Goal: Task Accomplishment & Management: Manage account settings

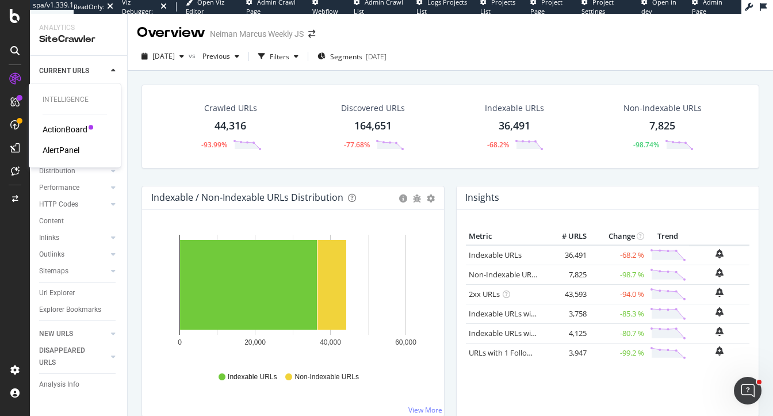
click at [59, 144] on div "ActionBoard AlertPanel" at bounding box center [75, 140] width 64 height 32
click at [59, 149] on div "AlertPanel" at bounding box center [61, 150] width 37 height 12
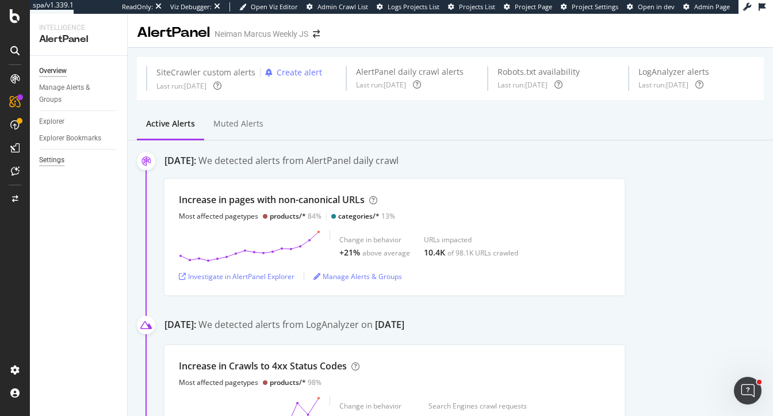
click at [51, 161] on div "Settings" at bounding box center [51, 160] width 25 height 12
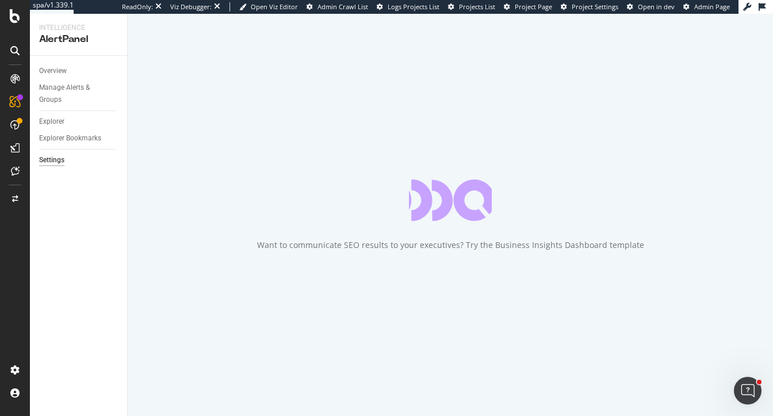
select select "01"
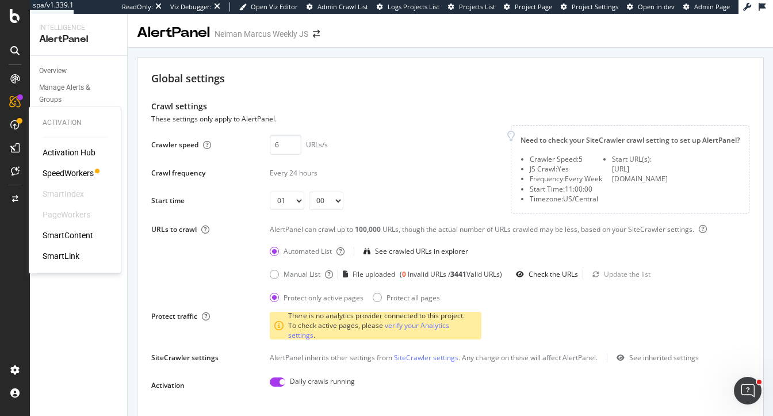
click at [65, 171] on div "SpeedWorkers" at bounding box center [68, 173] width 51 height 12
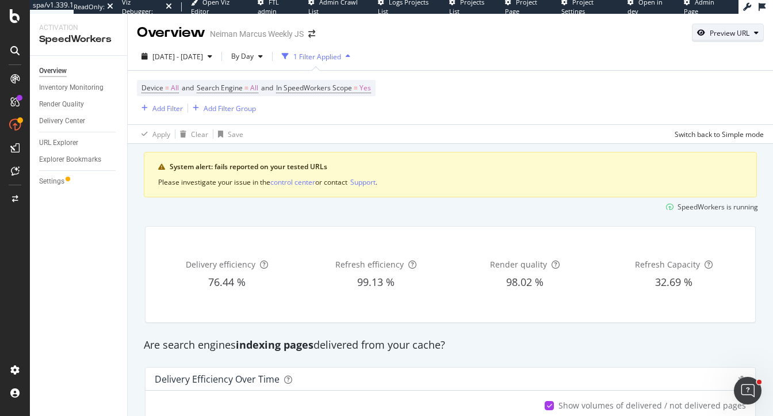
click at [735, 36] on div "Preview URL" at bounding box center [730, 33] width 40 height 10
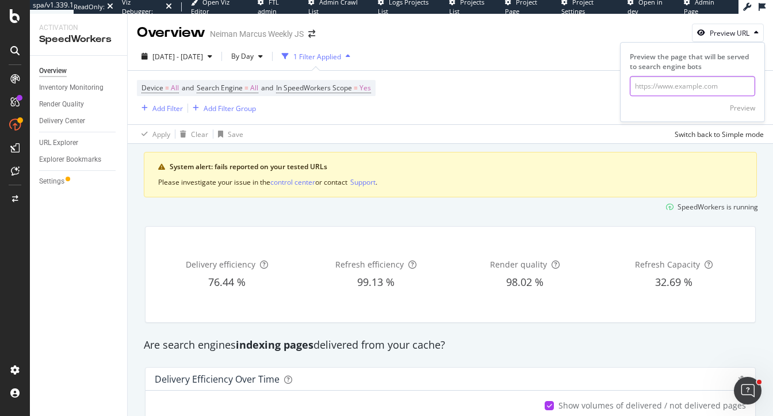
click at [663, 90] on input "url" at bounding box center [692, 86] width 125 height 20
paste input "https://www.neimanmarcus.com/c/sale-all-sale-cat56750744"
type input "https://www.neimanmarcus.com/c/sale-all-sale-cat56750744"
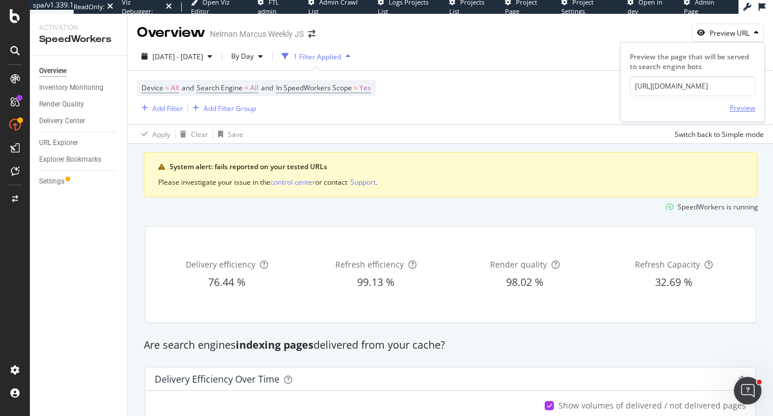
click at [742, 106] on div "Preview" at bounding box center [742, 108] width 25 height 10
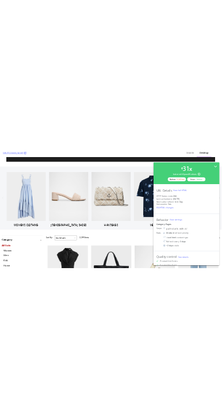
scroll to position [306, 0]
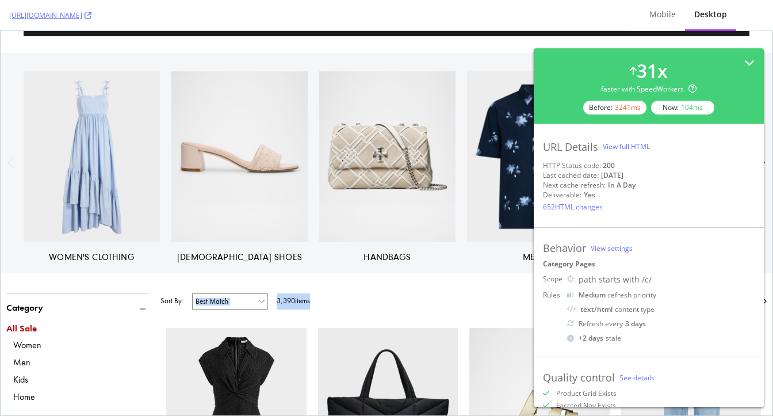
drag, startPoint x: 326, startPoint y: 306, endPoint x: 285, endPoint y: 305, distance: 40.3
click at [285, 306] on div "Sort By: Price: high to low Price: low to high Discount: high to low Discount: …" at bounding box center [464, 303] width 607 height 21
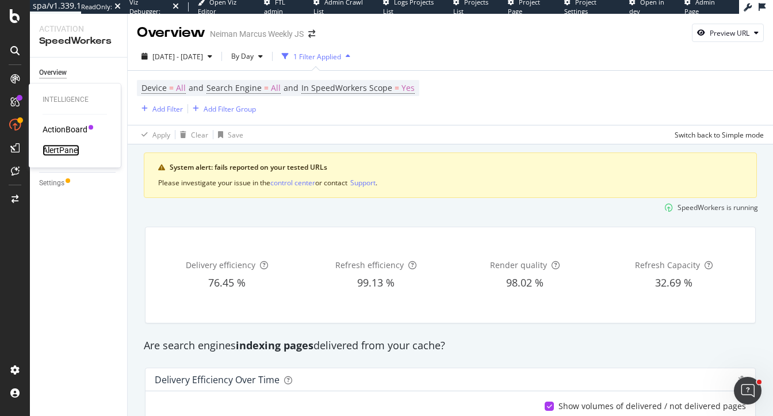
click at [59, 155] on div "AlertPanel" at bounding box center [61, 150] width 37 height 12
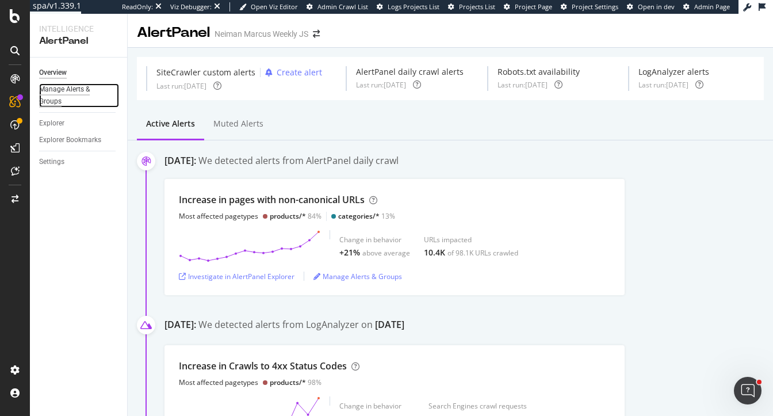
click at [52, 89] on div "Manage Alerts & Groups" at bounding box center [73, 95] width 69 height 24
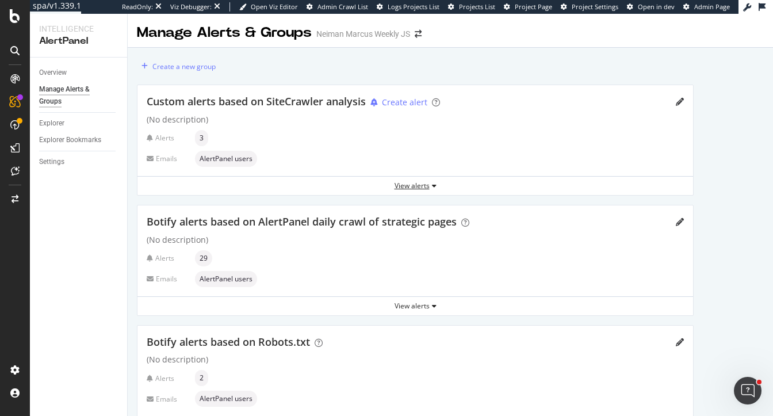
click at [414, 187] on div "View alerts" at bounding box center [416, 186] width 556 height 10
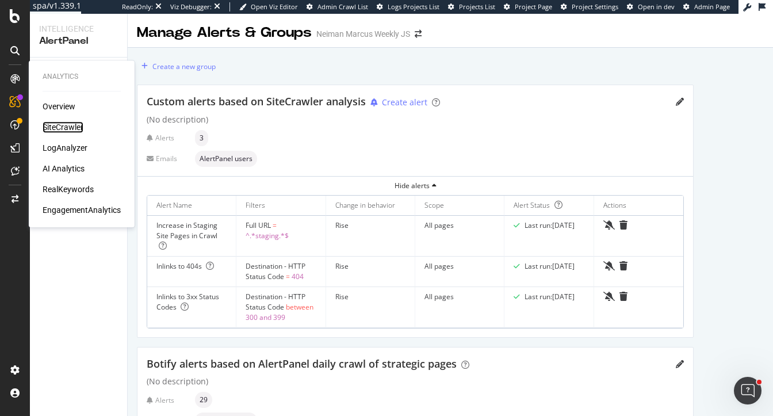
click at [59, 123] on div "SiteCrawler" at bounding box center [63, 127] width 41 height 12
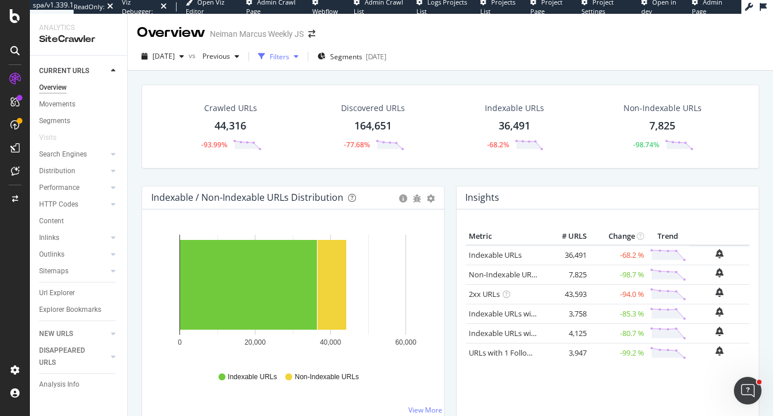
click at [289, 56] on div "Filters" at bounding box center [280, 57] width 20 height 10
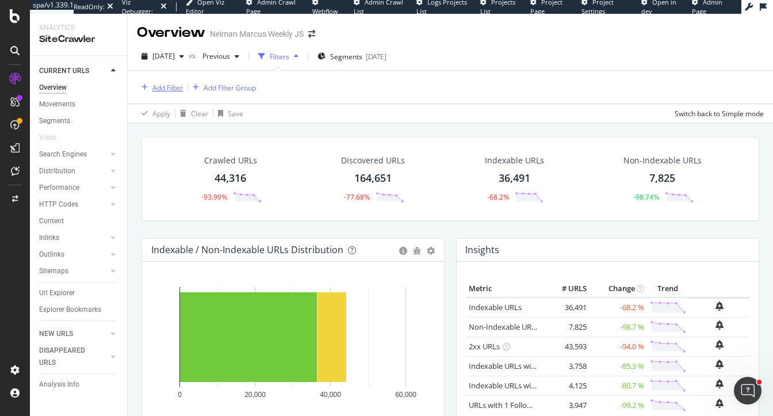
click at [170, 88] on div "Add Filter" at bounding box center [167, 88] width 30 height 10
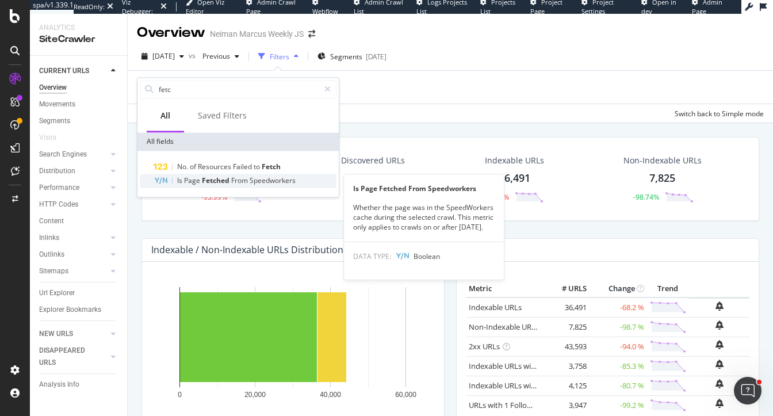
type input "fetc"
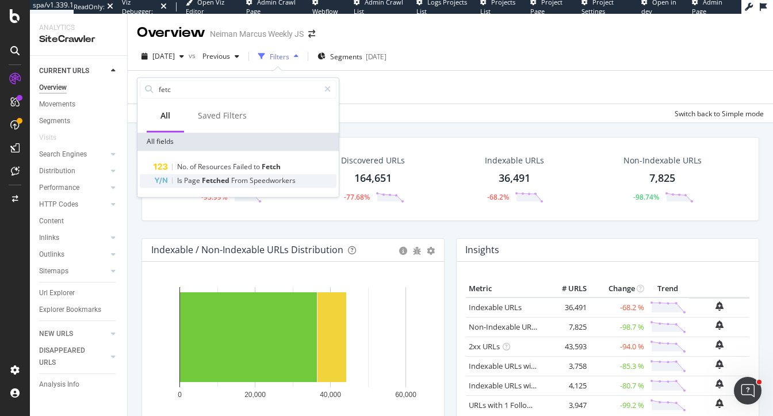
click at [209, 180] on span "Fetched" at bounding box center [216, 181] width 29 height 10
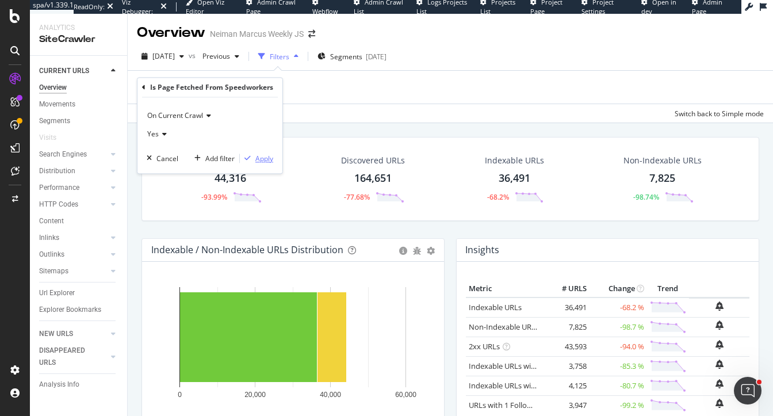
click at [259, 157] on div "Apply" at bounding box center [264, 159] width 18 height 10
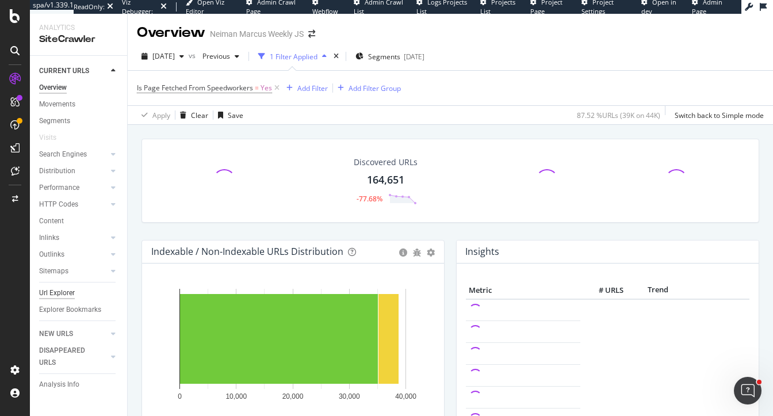
click at [66, 295] on div "Url Explorer" at bounding box center [57, 293] width 36 height 12
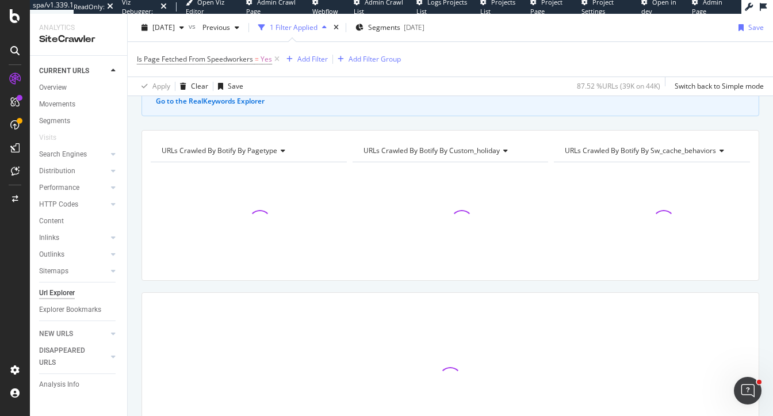
scroll to position [86, 0]
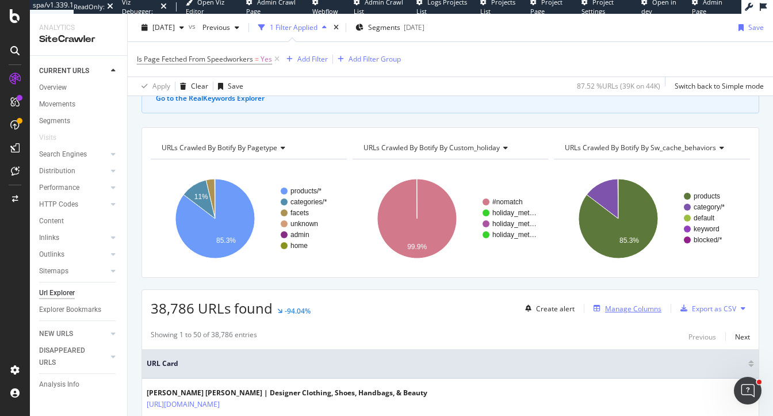
click at [624, 304] on div "Manage Columns" at bounding box center [633, 309] width 56 height 10
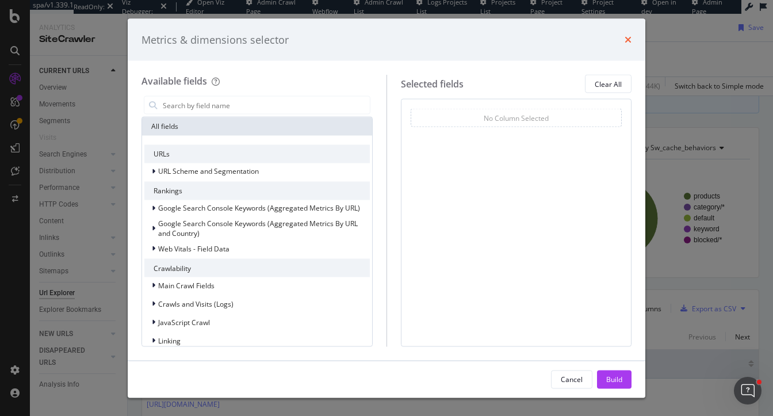
click at [625, 36] on icon "times" at bounding box center [628, 39] width 7 height 9
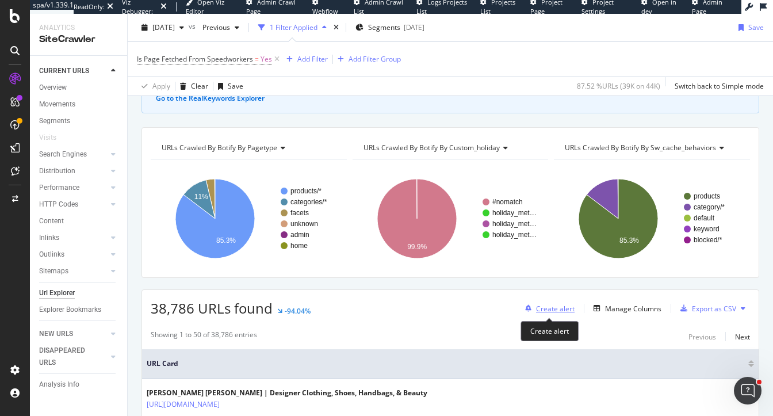
click at [567, 308] on div "Create alert" at bounding box center [555, 309] width 39 height 10
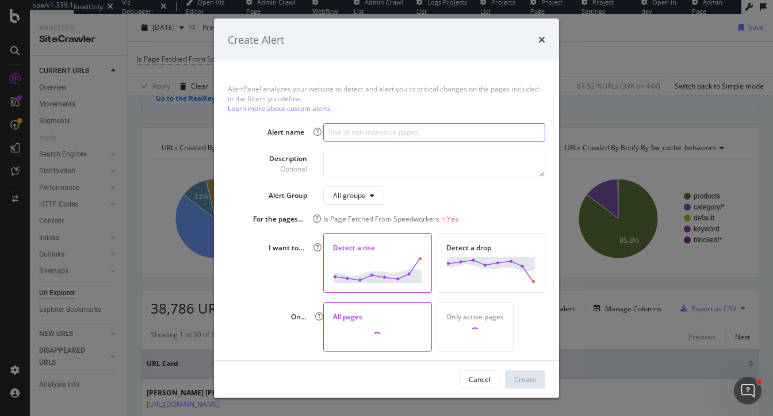
click at [368, 134] on input "modal" at bounding box center [434, 132] width 222 height 18
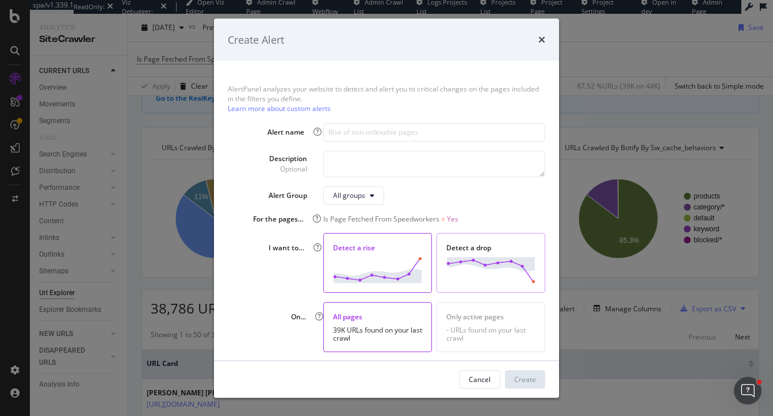
click at [475, 275] on img "modal" at bounding box center [491, 270] width 89 height 26
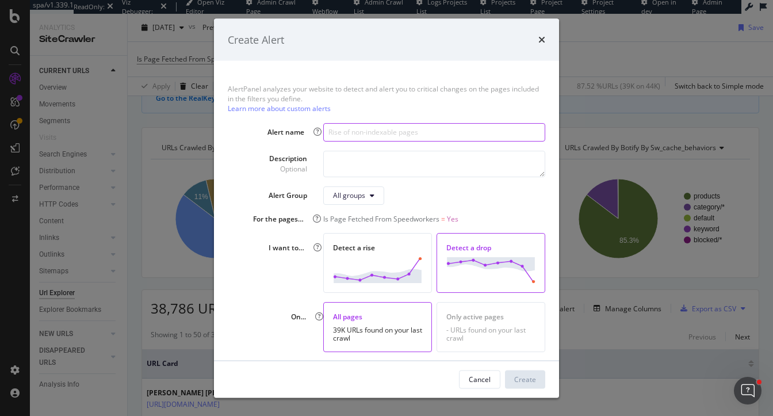
click at [361, 128] on input "modal" at bounding box center [434, 132] width 222 height 18
type input "Drop in URLs fetched from SW"
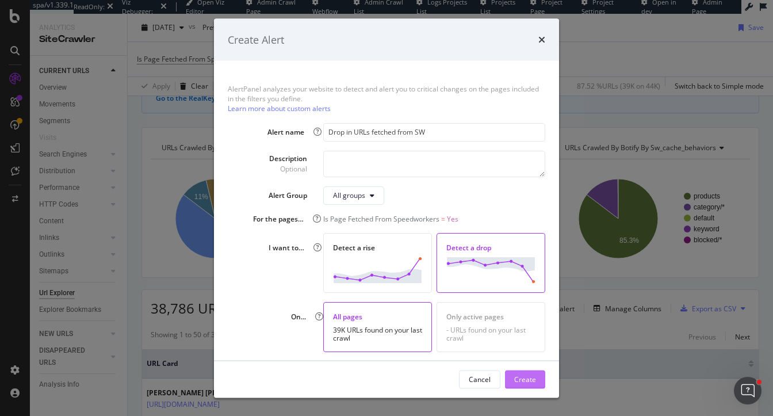
click at [528, 376] on div "Create" at bounding box center [525, 379] width 22 height 10
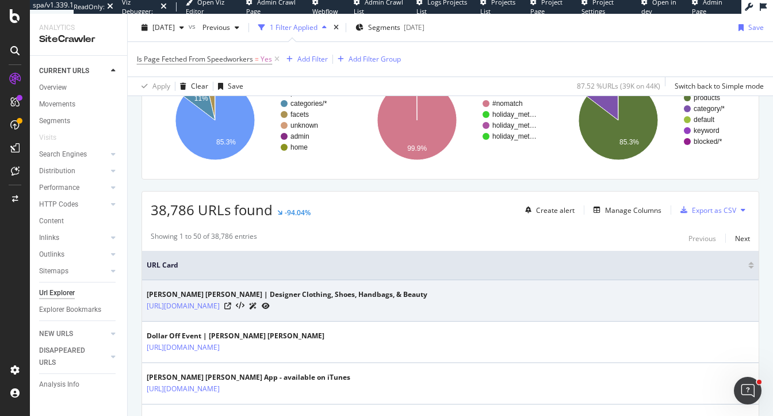
scroll to position [0, 0]
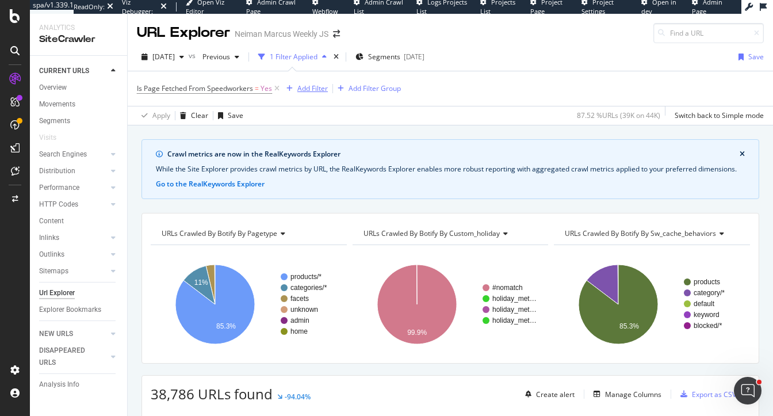
click at [312, 91] on div "Add Filter" at bounding box center [313, 88] width 30 height 10
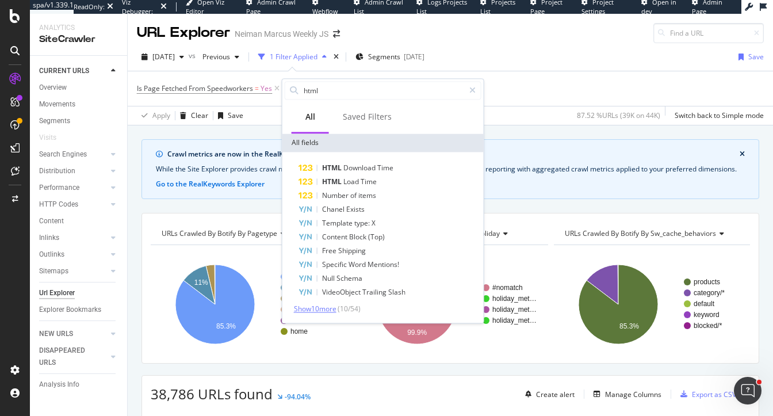
type input "html"
click at [319, 310] on span "Show 10 more" at bounding box center [315, 309] width 43 height 10
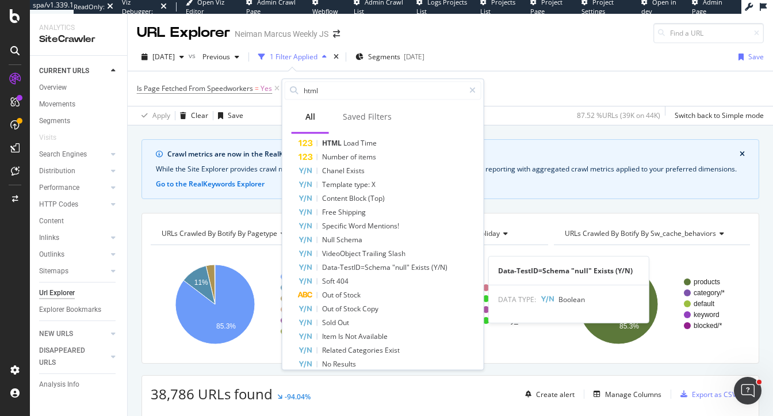
scroll to position [49, 0]
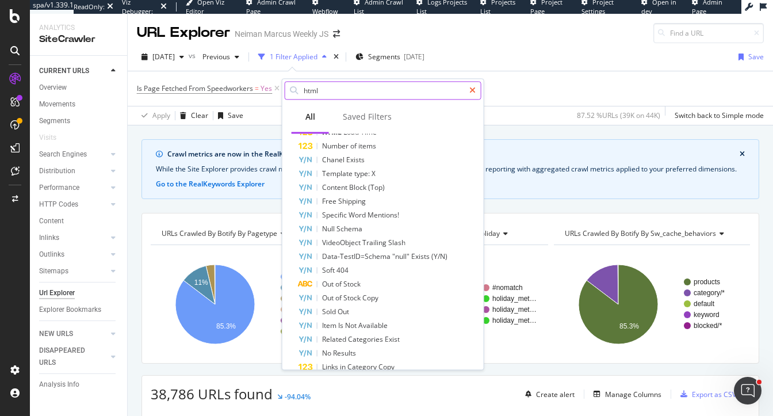
click at [471, 87] on icon at bounding box center [473, 90] width 6 height 8
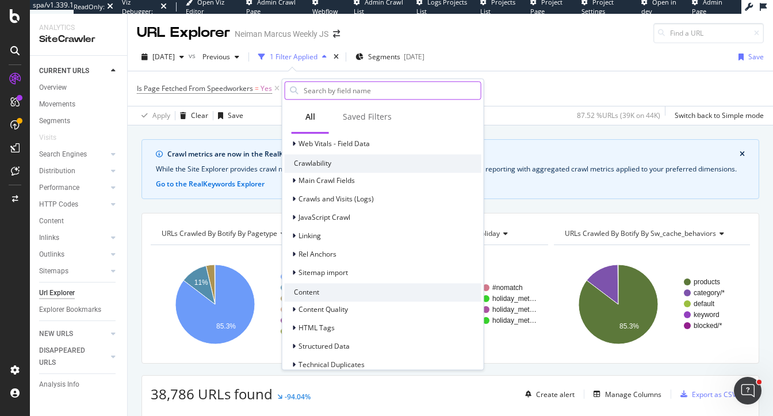
scroll to position [353, 0]
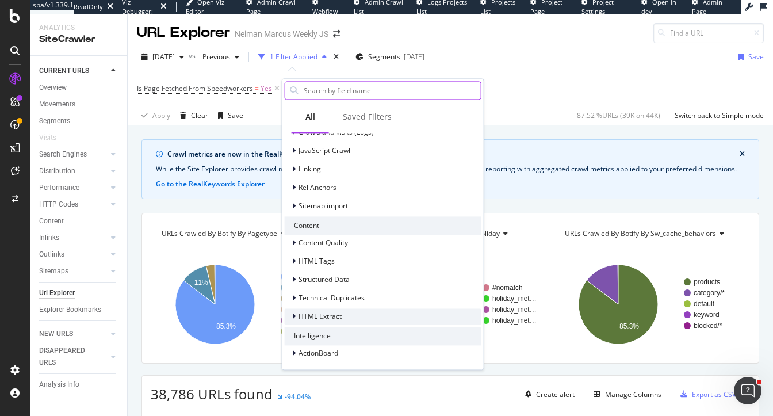
click at [324, 319] on span "HTML Extract" at bounding box center [320, 316] width 43 height 10
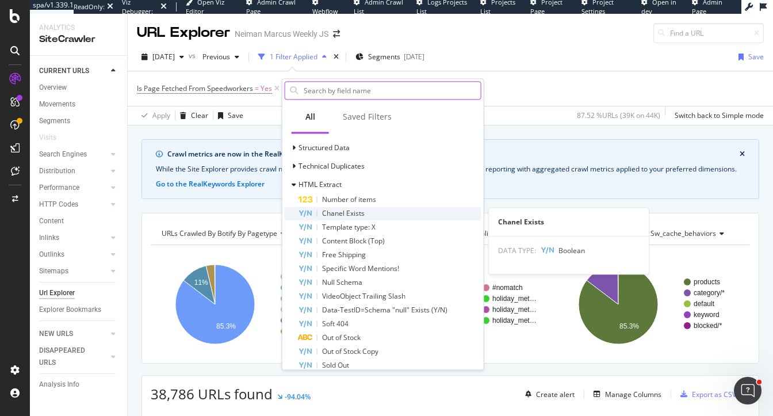
scroll to position [487, 0]
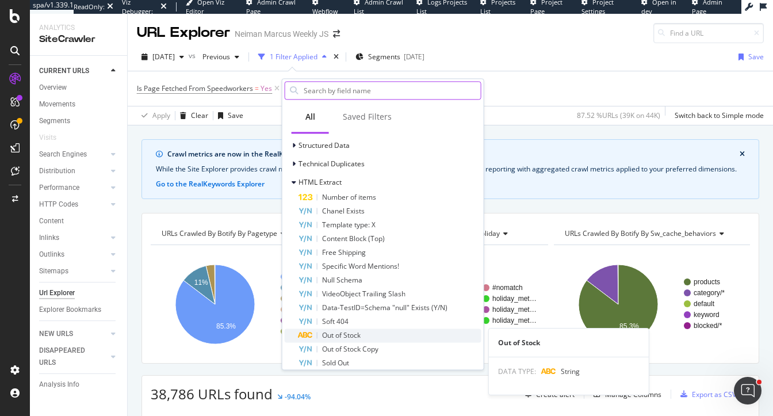
click at [351, 338] on span "Out of Stock" at bounding box center [341, 335] width 39 height 10
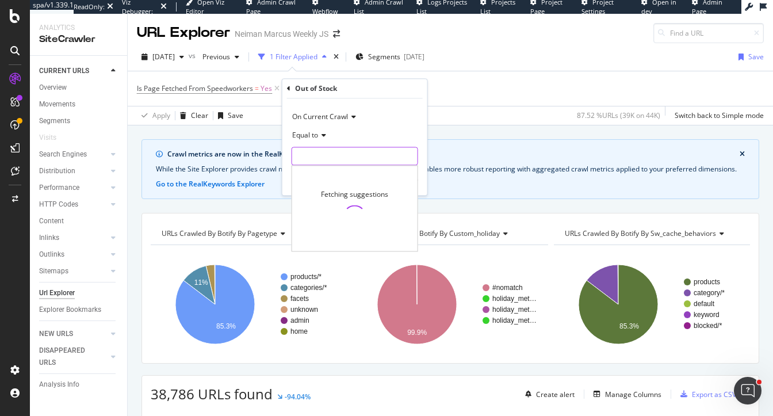
click at [324, 163] on input "text" at bounding box center [354, 156] width 125 height 18
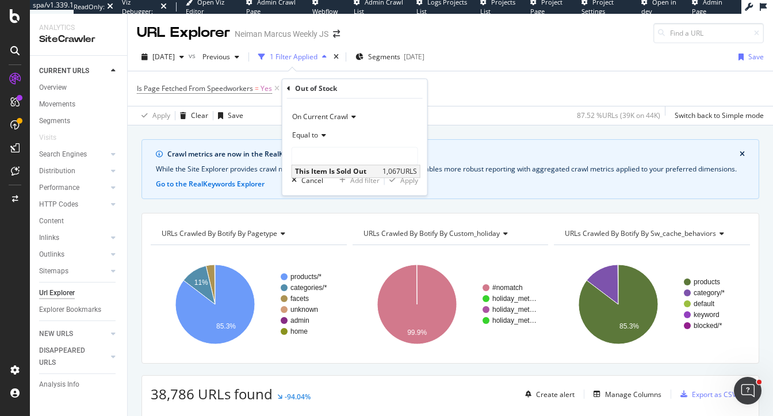
click at [327, 173] on span "This Item Is Sold Out" at bounding box center [337, 172] width 85 height 10
type input "This Item Is Sold Out"
click at [401, 179] on div "Apply" at bounding box center [410, 181] width 18 height 10
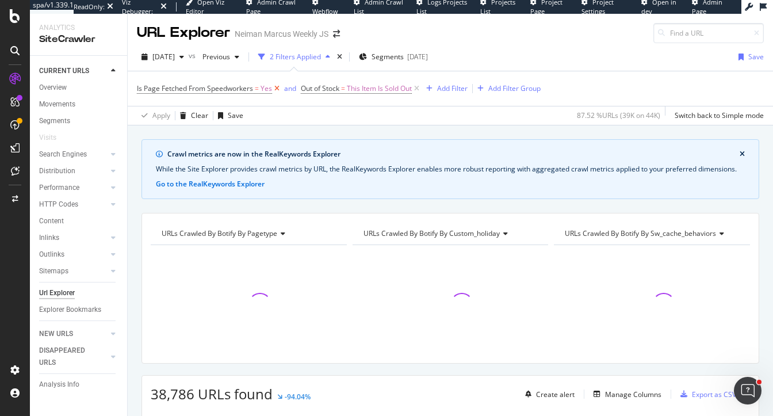
click at [276, 89] on icon at bounding box center [277, 89] width 10 height 12
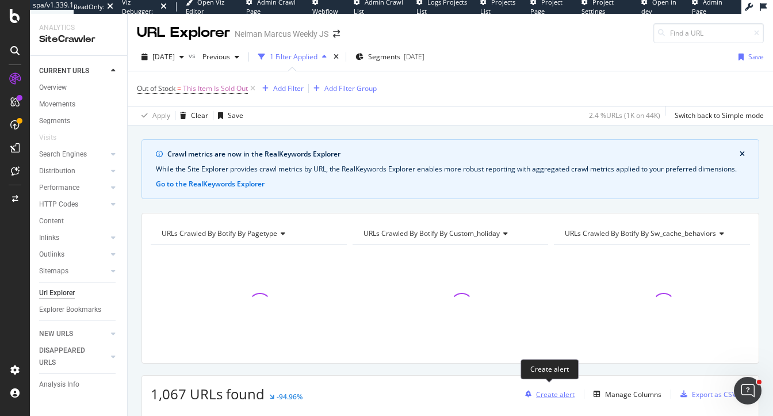
click at [549, 398] on div "Create alert" at bounding box center [555, 395] width 39 height 10
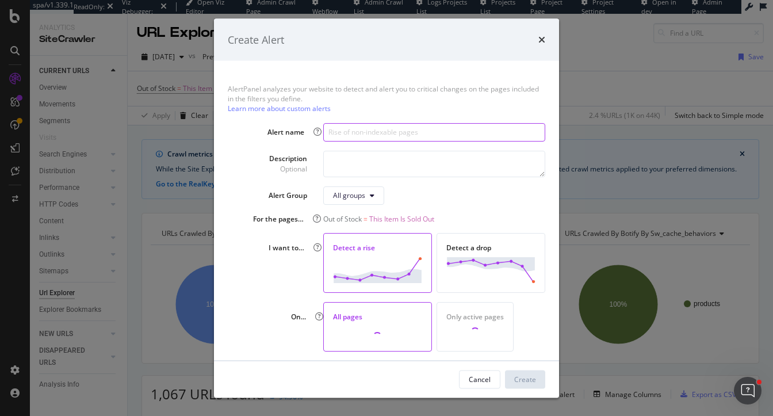
click at [375, 128] on input "modal" at bounding box center [434, 132] width 222 height 18
type input "Rise in Out of Stock Items"
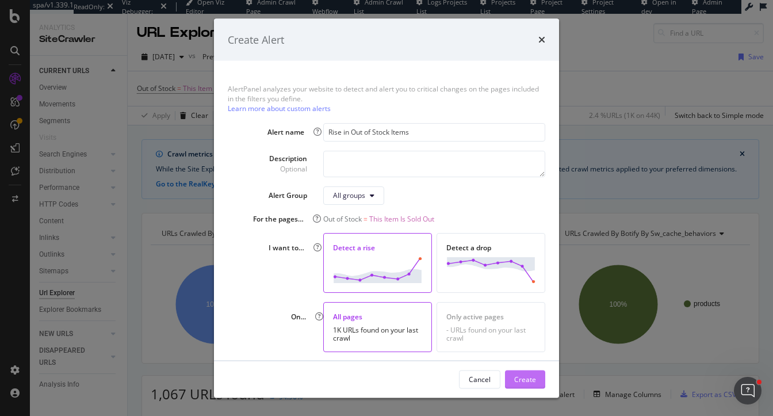
click at [518, 382] on div "Create" at bounding box center [525, 379] width 22 height 10
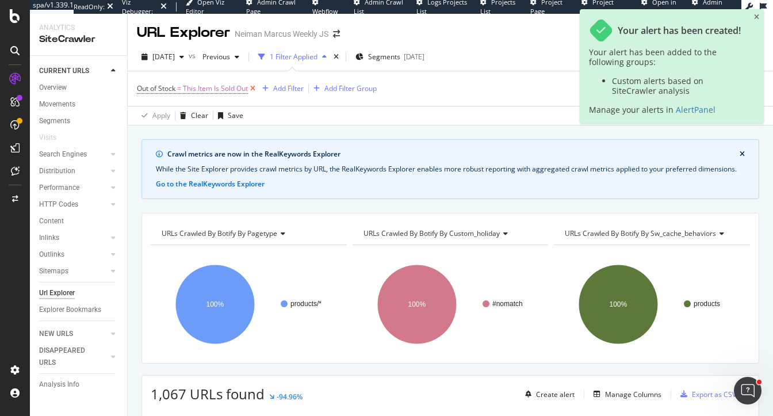
click at [253, 85] on icon at bounding box center [253, 89] width 10 height 12
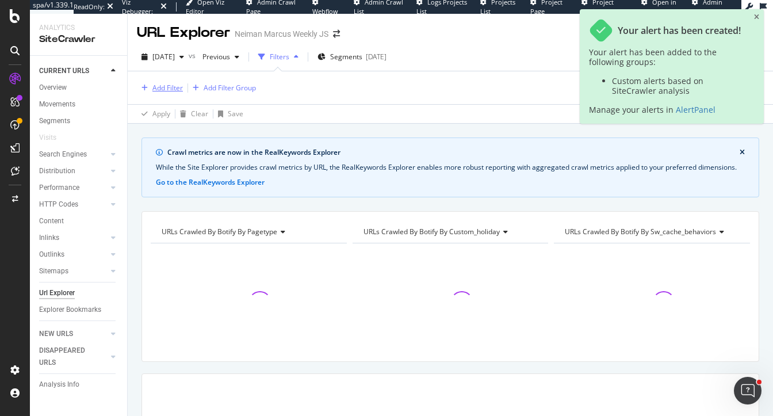
click at [167, 86] on div "Add Filter" at bounding box center [167, 88] width 30 height 10
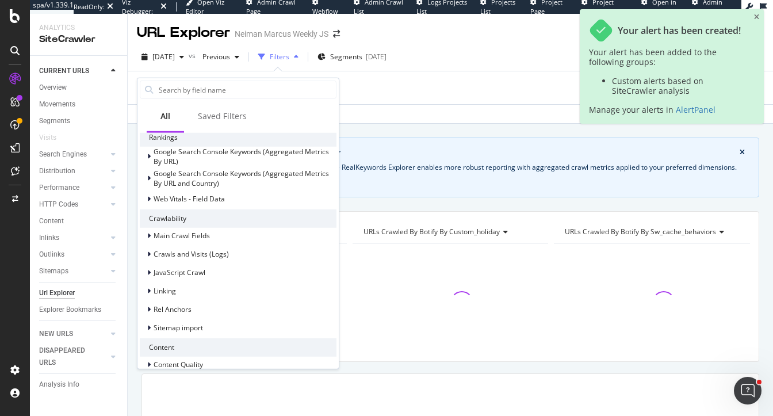
scroll to position [367, 0]
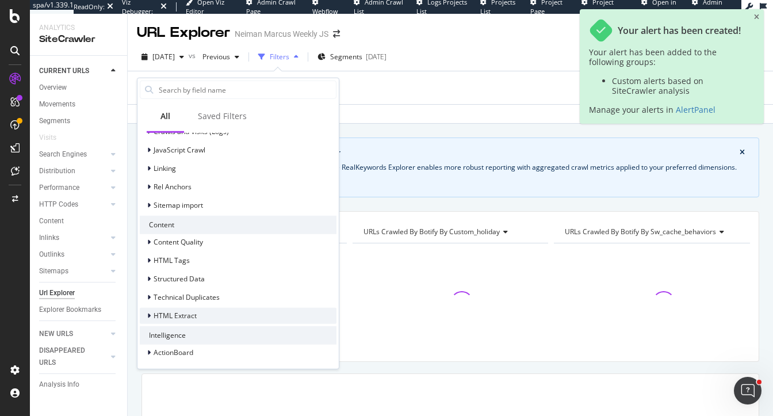
click at [180, 317] on span "HTML Extract" at bounding box center [175, 316] width 43 height 10
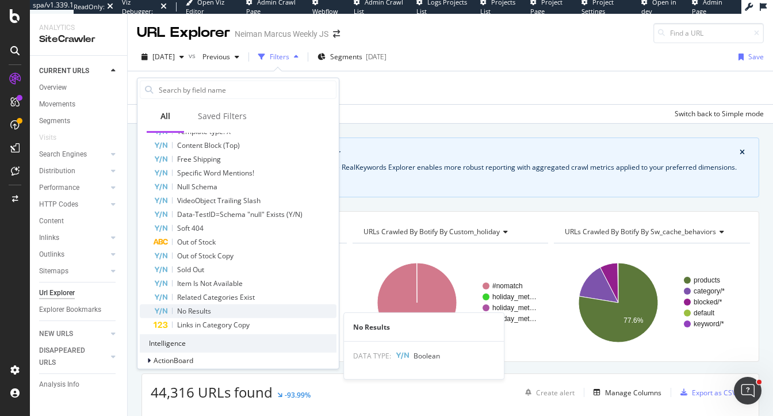
scroll to position [601, 0]
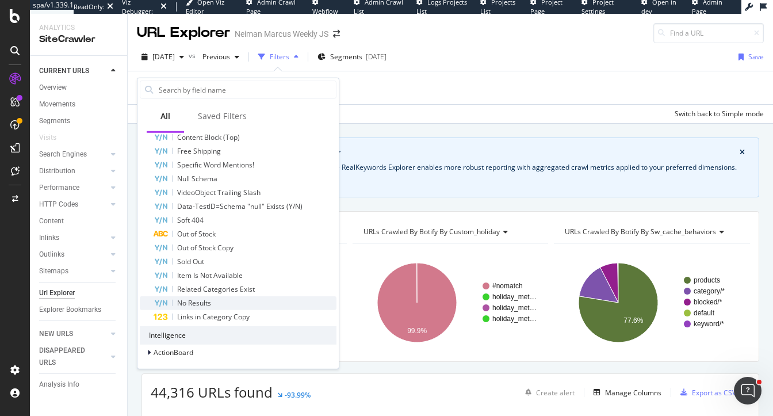
click at [209, 298] on span "No Results" at bounding box center [194, 303] width 34 height 10
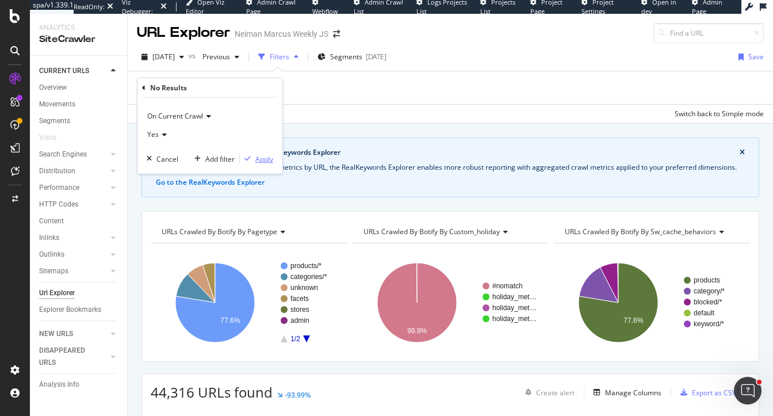
click at [270, 158] on div "Apply" at bounding box center [264, 159] width 18 height 10
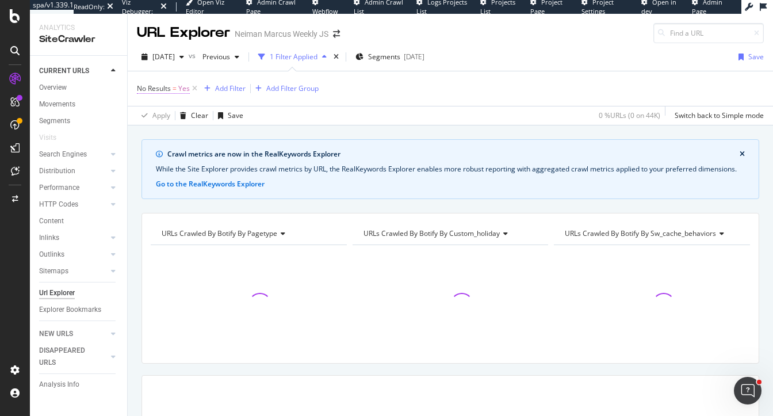
click at [171, 92] on span "No Results = Yes" at bounding box center [163, 88] width 53 height 10
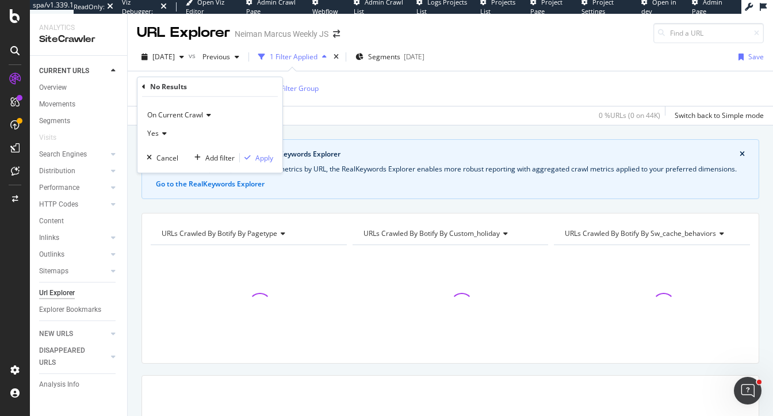
click at [144, 87] on icon at bounding box center [143, 86] width 3 height 7
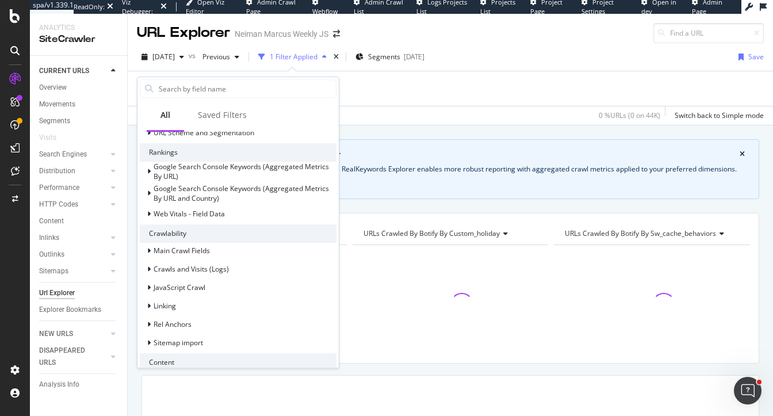
scroll to position [380, 0]
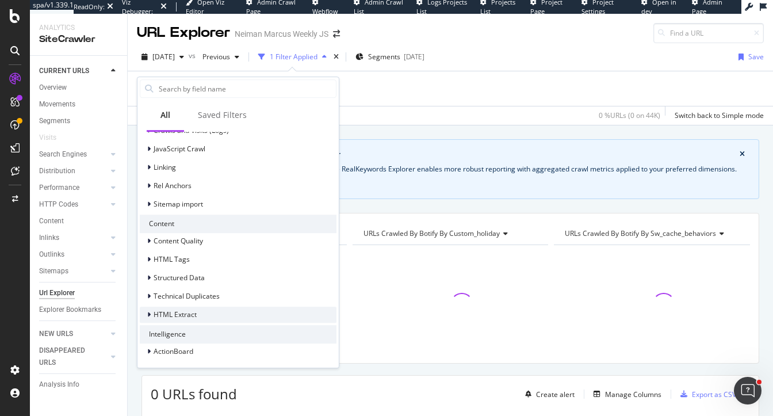
click at [169, 312] on span "HTML Extract" at bounding box center [175, 315] width 43 height 10
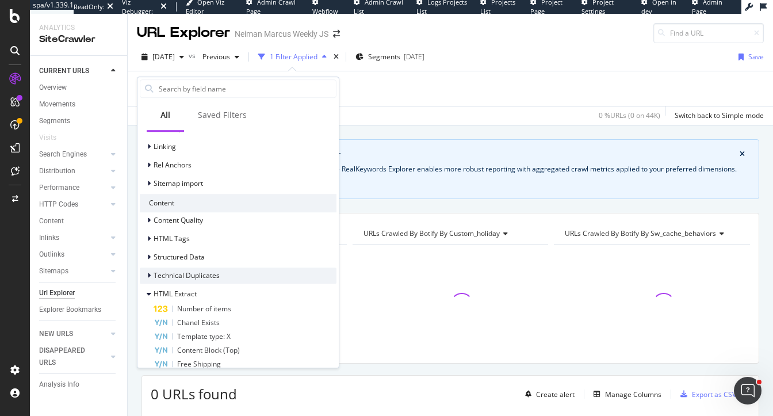
scroll to position [408, 0]
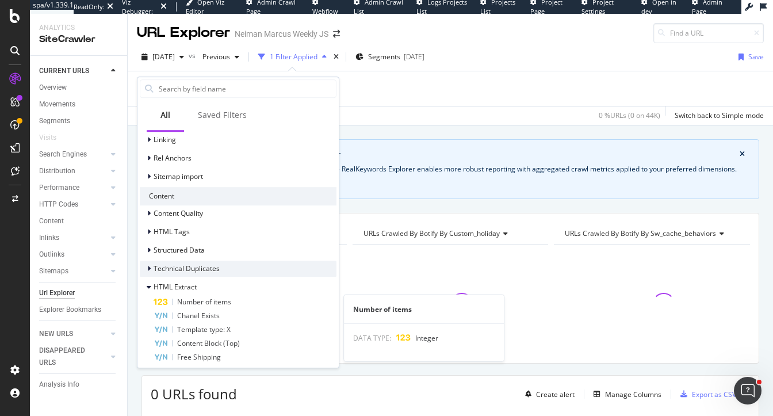
click at [189, 303] on span "Number of items" at bounding box center [204, 302] width 54 height 10
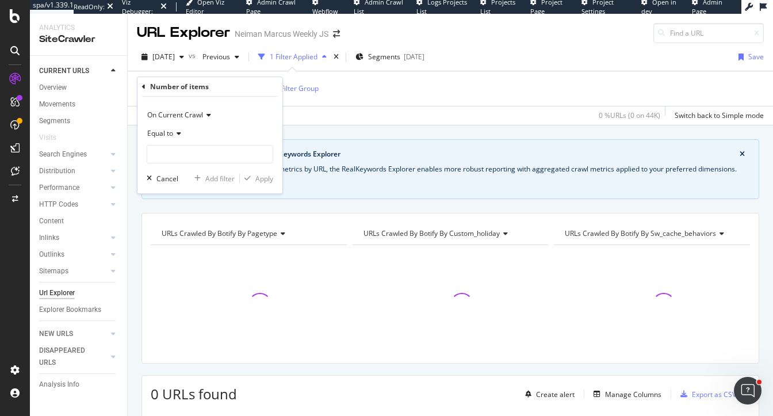
click at [169, 135] on span "Equal to" at bounding box center [160, 133] width 26 height 10
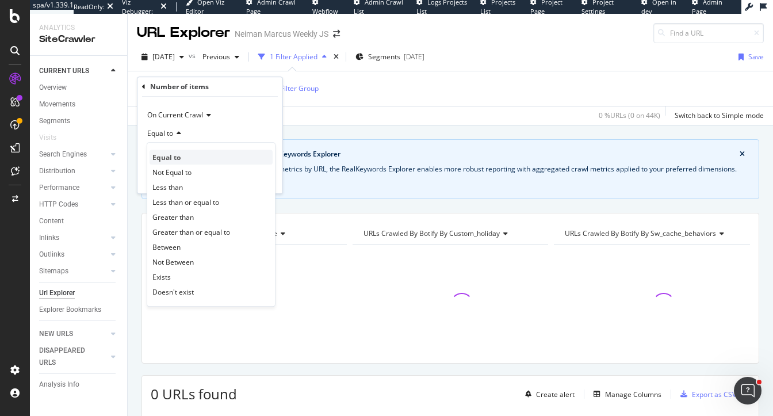
click at [184, 159] on div "Equal to" at bounding box center [211, 157] width 123 height 15
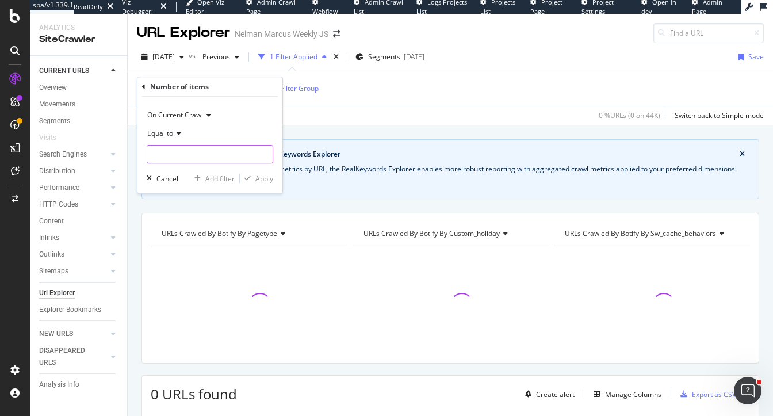
click at [184, 156] on input "number" at bounding box center [210, 154] width 127 height 18
type input "0"
click at [255, 177] on div "button" at bounding box center [248, 178] width 16 height 7
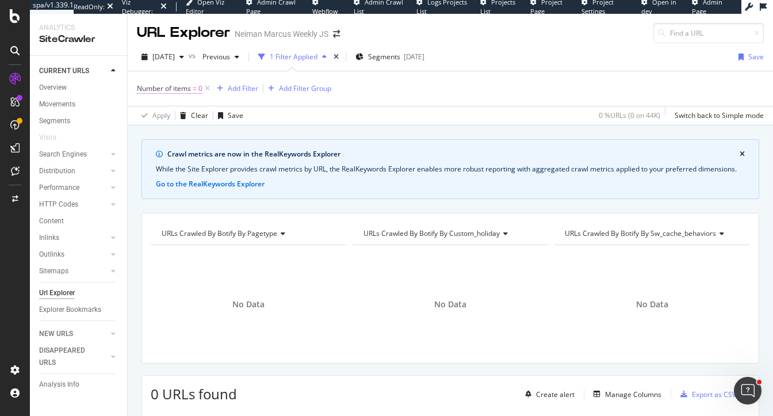
click at [192, 87] on span "Number of items = 0" at bounding box center [170, 88] width 66 height 10
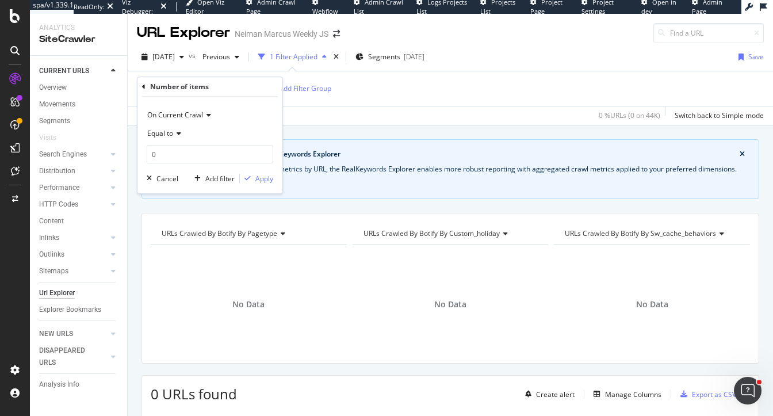
click at [161, 135] on span "Equal to" at bounding box center [160, 133] width 26 height 10
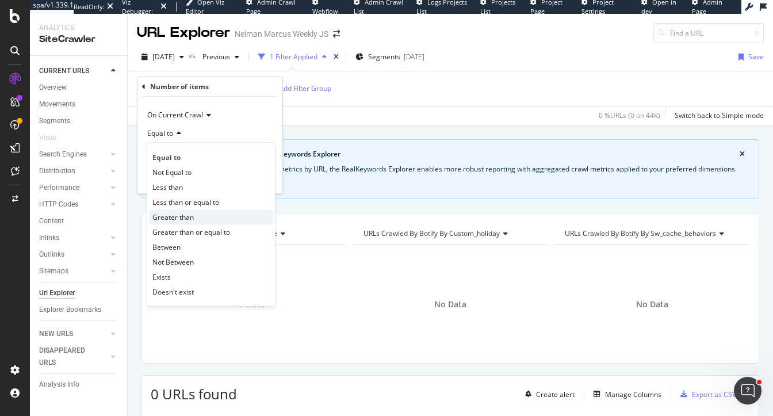
click at [163, 220] on span "Greater than" at bounding box center [172, 217] width 41 height 10
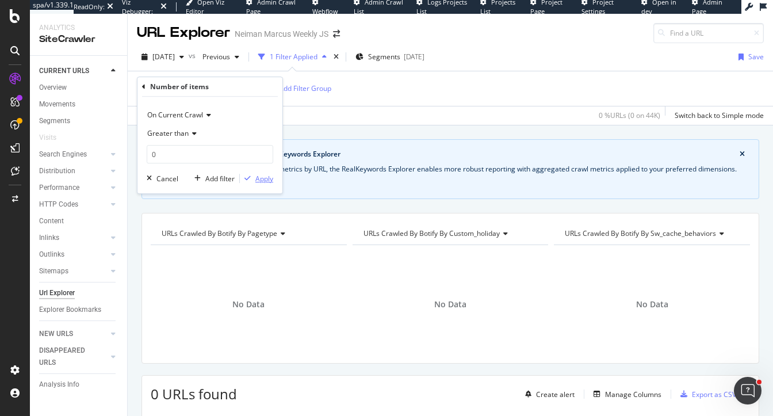
click at [262, 180] on div "Apply" at bounding box center [264, 179] width 18 height 10
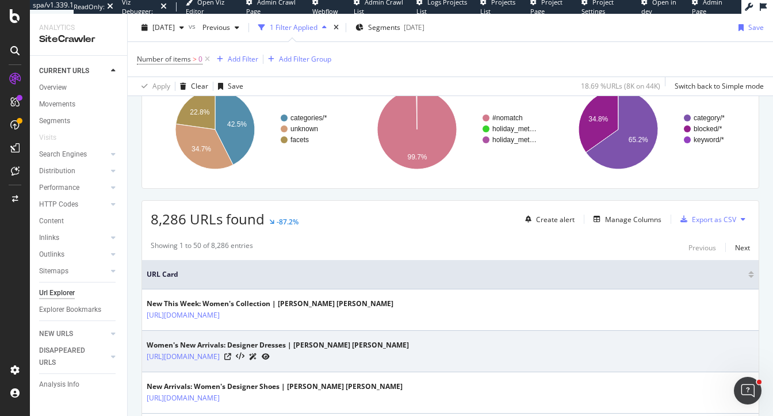
scroll to position [187, 0]
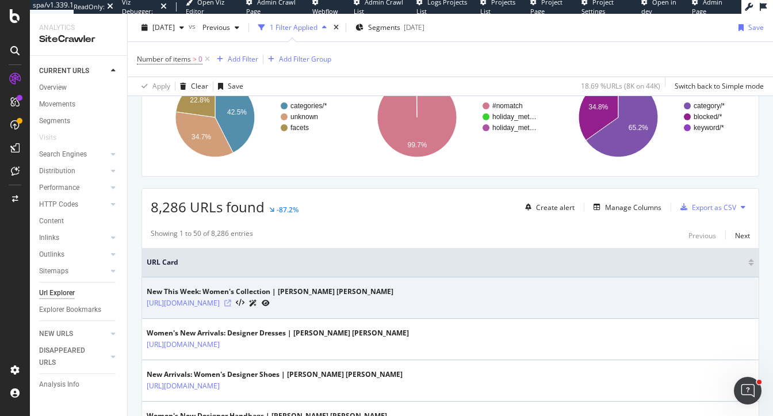
click at [231, 303] on icon at bounding box center [227, 303] width 7 height 7
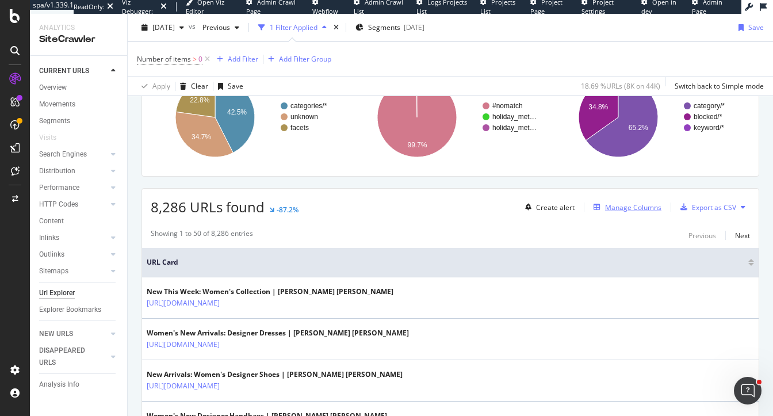
click at [620, 203] on div "Manage Columns" at bounding box center [633, 208] width 56 height 10
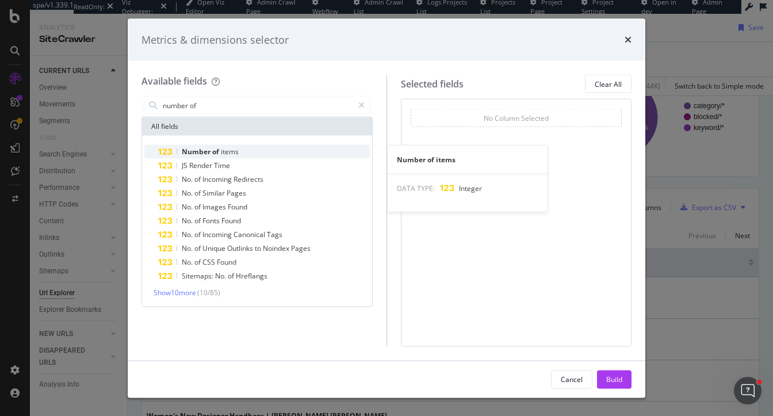
type input "number of"
click at [258, 148] on div "Number of items" at bounding box center [264, 152] width 212 height 14
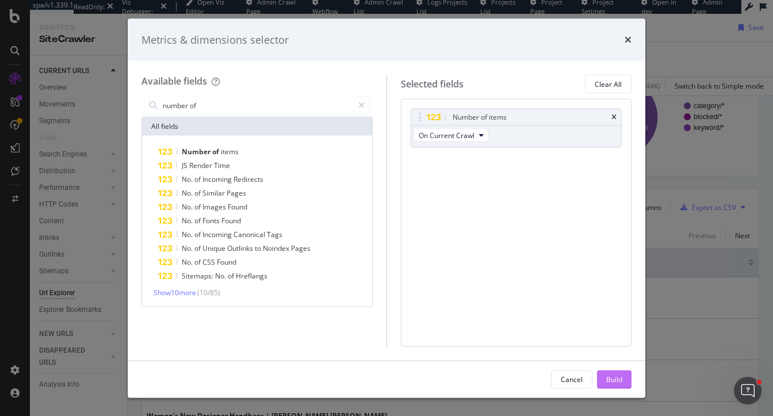
click at [615, 379] on div "Build" at bounding box center [615, 379] width 16 height 10
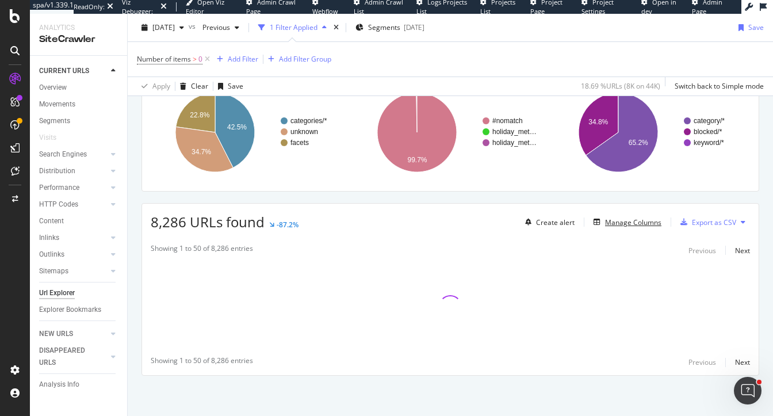
scroll to position [171, 0]
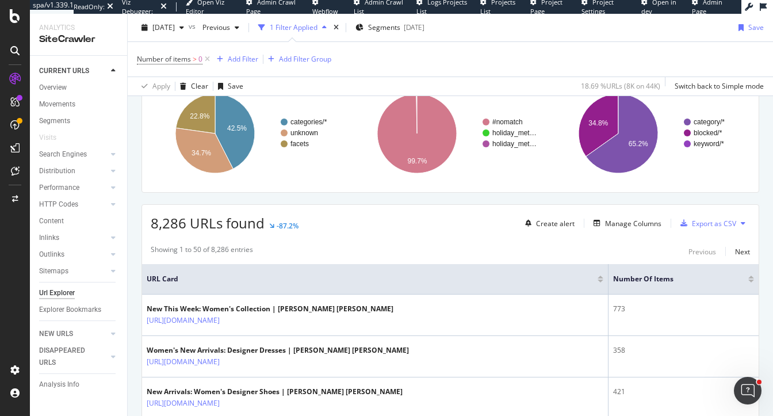
click at [753, 276] on div at bounding box center [752, 277] width 6 height 3
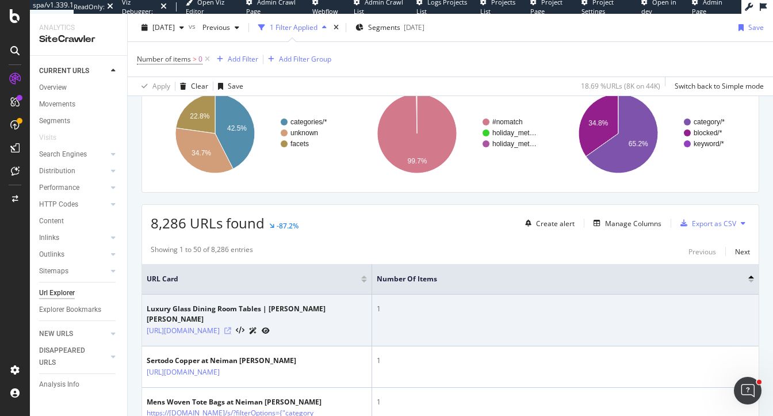
click at [231, 327] on icon at bounding box center [227, 330] width 7 height 7
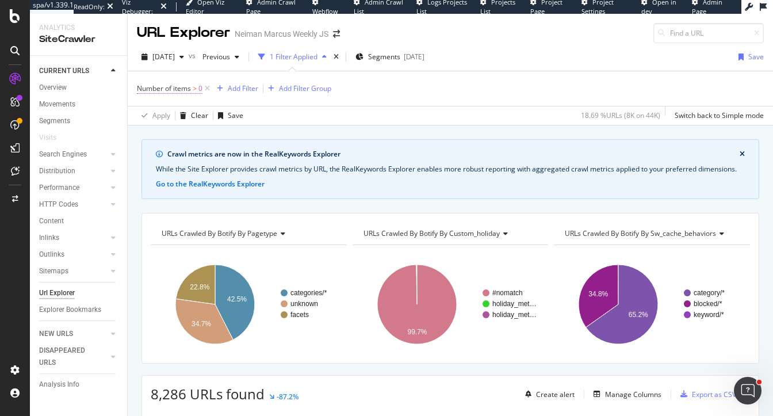
click at [188, 89] on span "Number of items" at bounding box center [164, 88] width 54 height 10
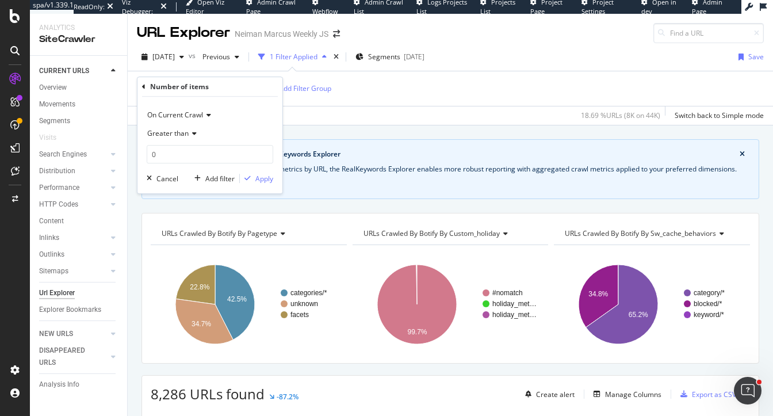
click at [163, 127] on div "Greater than" at bounding box center [210, 133] width 127 height 18
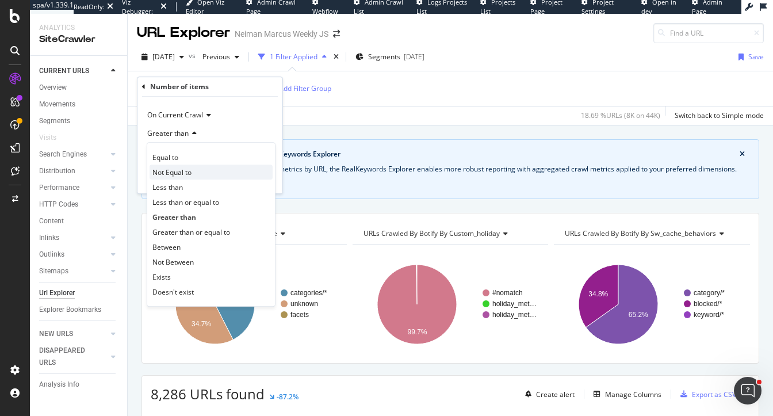
click at [170, 174] on span "Not Equal to" at bounding box center [171, 172] width 39 height 10
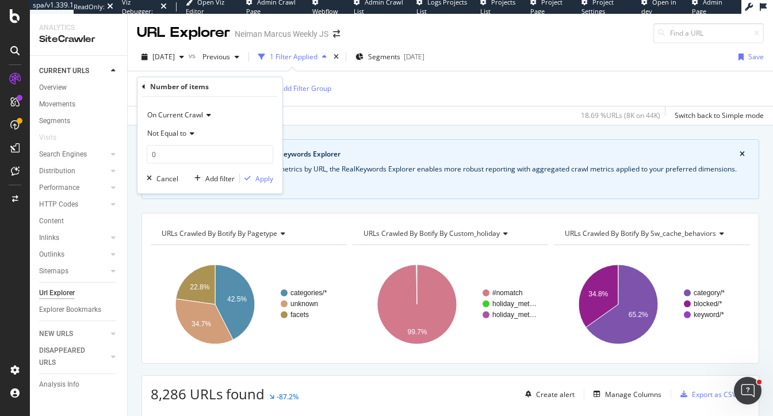
click at [154, 134] on span "Not Equal to" at bounding box center [166, 133] width 39 height 10
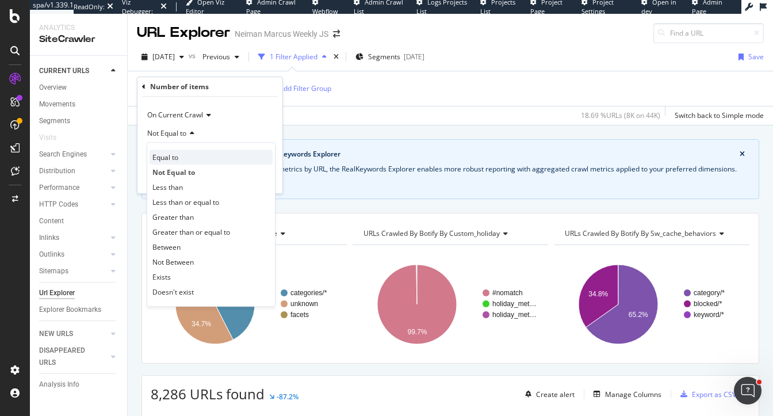
click at [170, 155] on span "Equal to" at bounding box center [165, 157] width 26 height 10
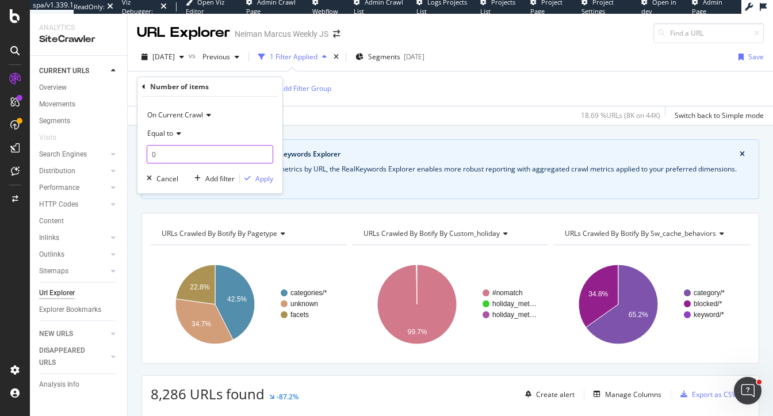
click at [170, 152] on input "0" at bounding box center [210, 154] width 127 height 18
click at [265, 178] on div "Apply" at bounding box center [264, 179] width 18 height 10
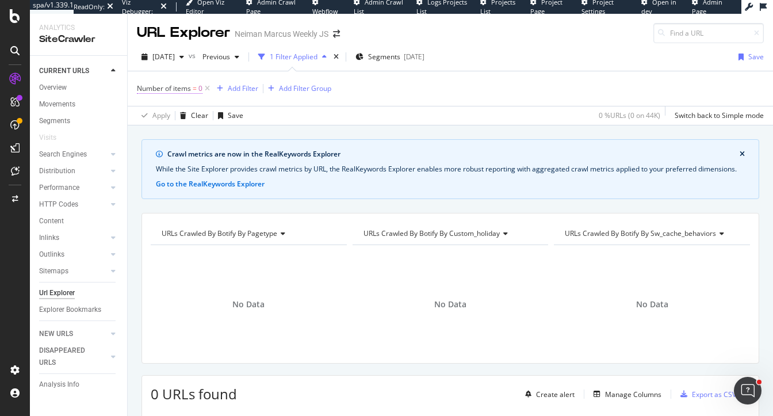
click at [200, 86] on span "0" at bounding box center [201, 89] width 4 height 16
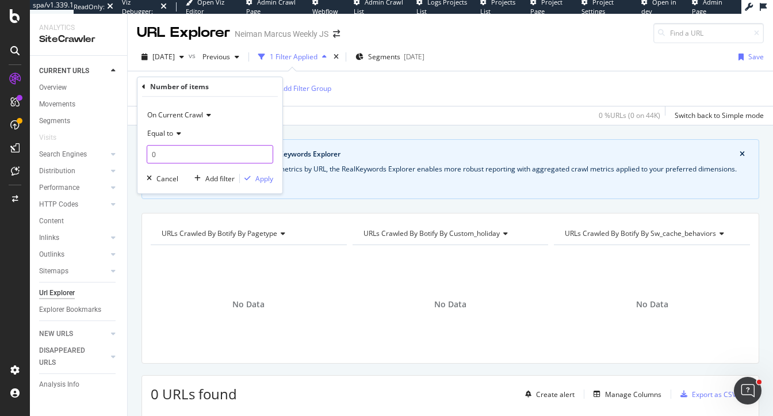
click at [159, 153] on input "0" at bounding box center [210, 154] width 127 height 18
type input "1"
click at [265, 181] on div "Apply" at bounding box center [264, 179] width 18 height 10
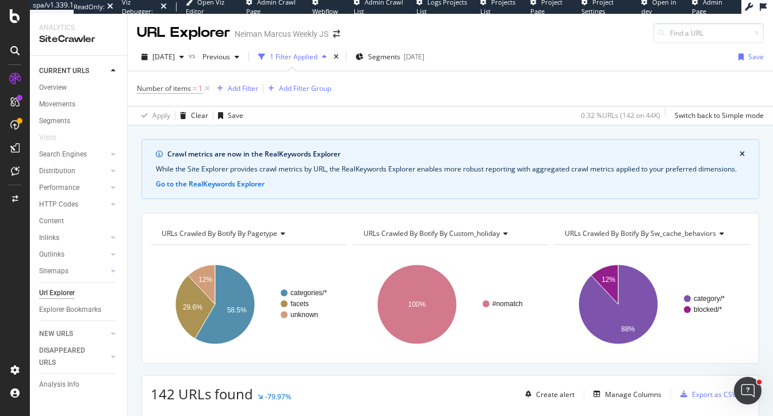
click at [184, 89] on span "Number of items" at bounding box center [164, 88] width 54 height 10
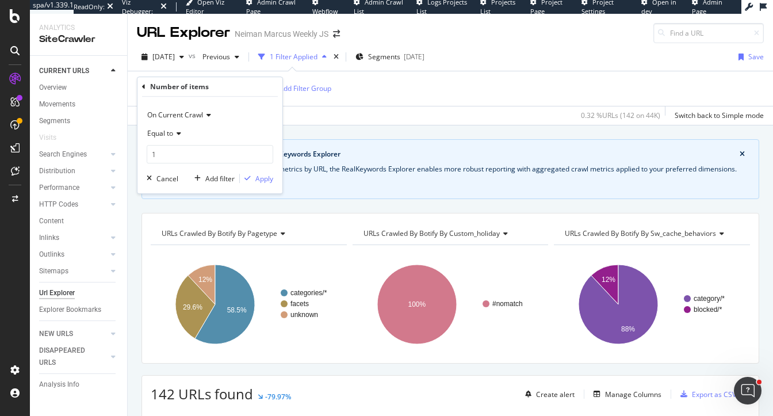
click at [167, 132] on span "Equal to" at bounding box center [160, 133] width 26 height 10
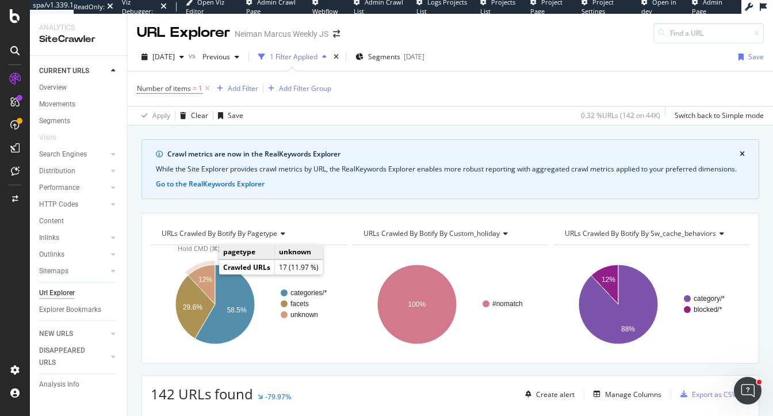
click at [206, 276] on text "12%" at bounding box center [206, 280] width 14 height 8
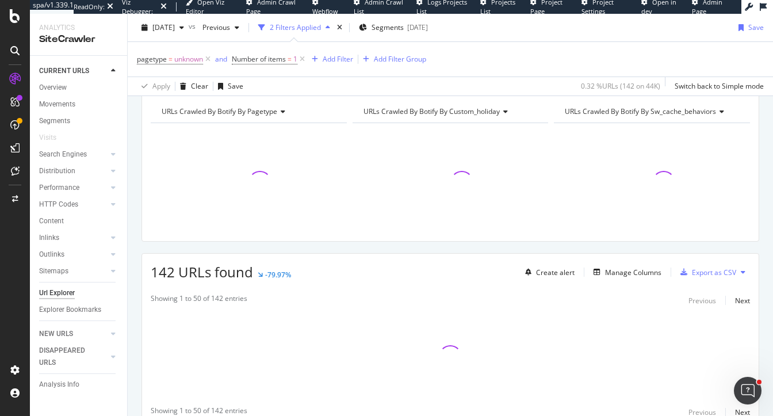
scroll to position [171, 0]
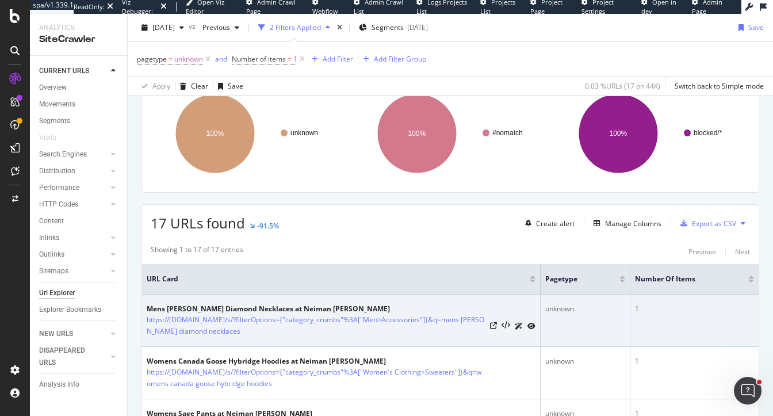
click at [494, 328] on div at bounding box center [512, 326] width 45 height 12
click at [495, 325] on icon at bounding box center [493, 325] width 7 height 7
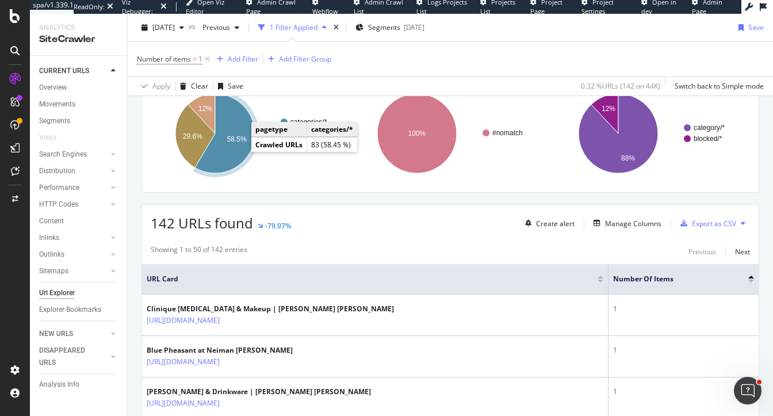
click at [234, 136] on text "58.5%" at bounding box center [237, 139] width 20 height 8
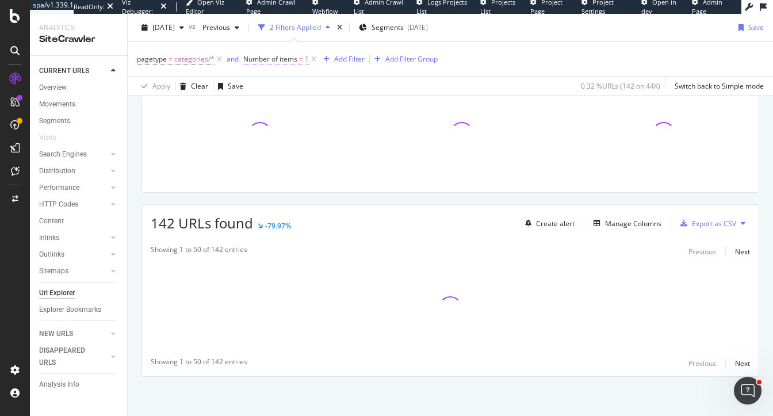
click at [285, 61] on span "Number of items" at bounding box center [270, 59] width 54 height 10
click at [262, 106] on span "Equal to" at bounding box center [266, 105] width 26 height 10
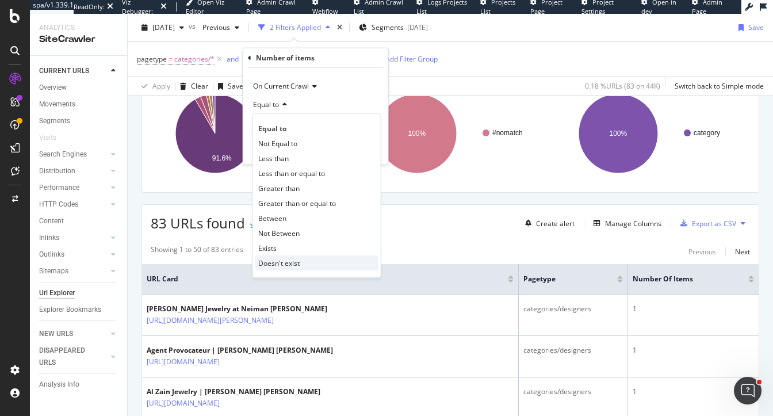
click at [304, 255] on div "Doesn't exist" at bounding box center [316, 262] width 123 height 15
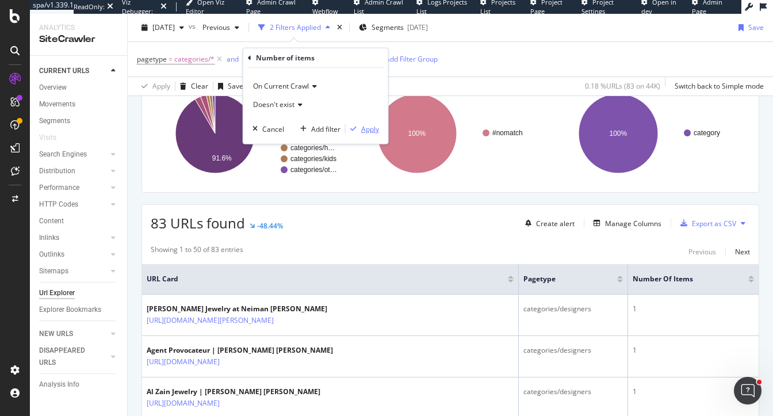
click at [368, 124] on div "Apply" at bounding box center [370, 129] width 18 height 10
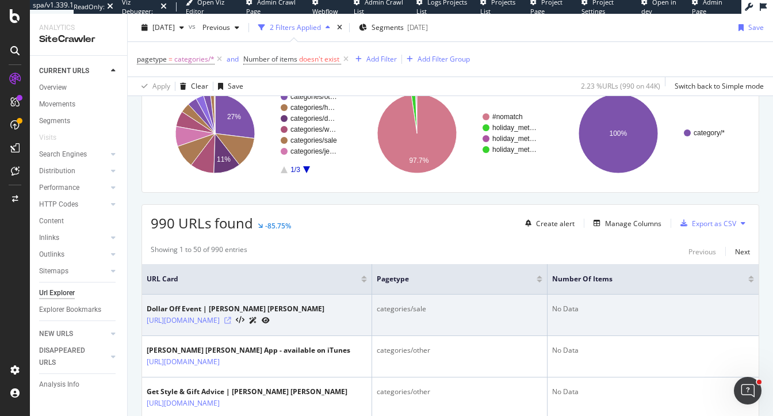
click at [231, 324] on icon at bounding box center [227, 320] width 7 height 7
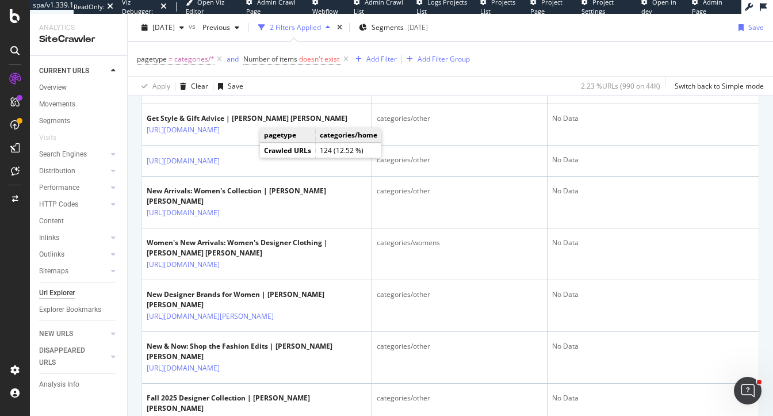
scroll to position [667, 0]
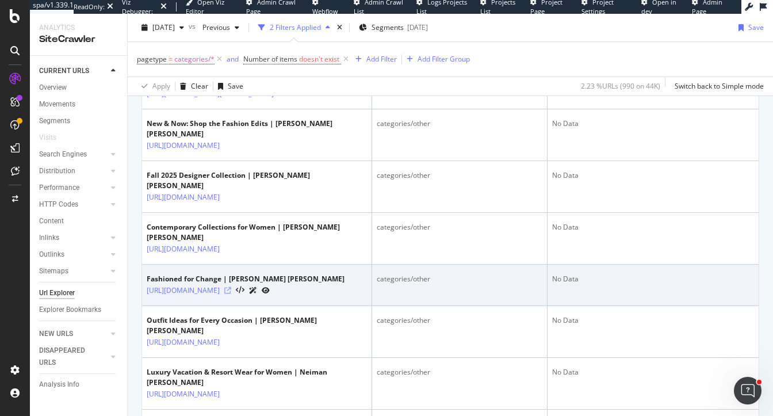
click at [231, 294] on icon at bounding box center [227, 290] width 7 height 7
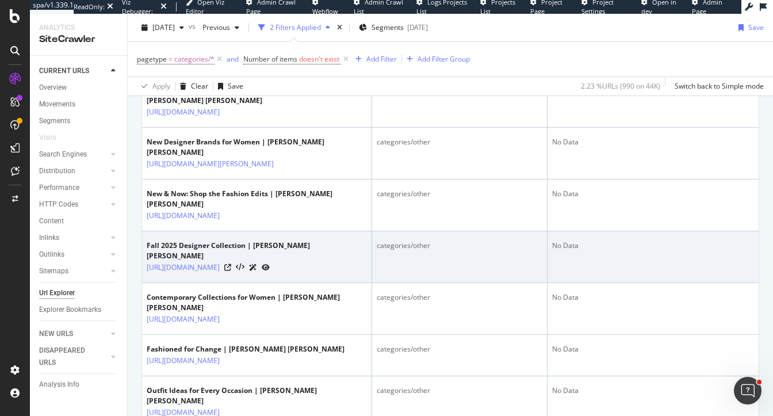
scroll to position [578, 0]
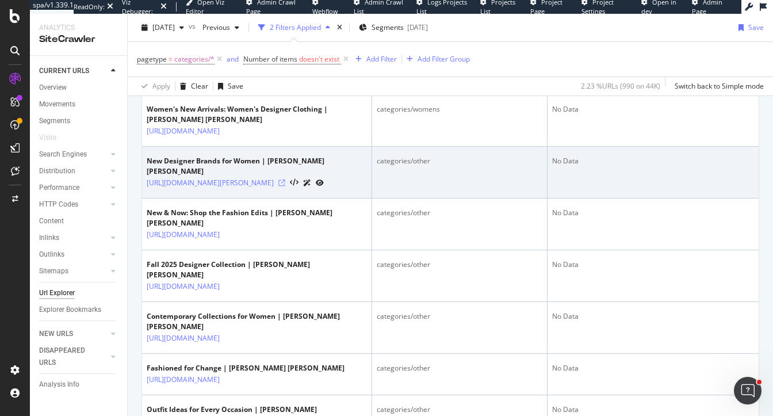
click at [285, 186] on icon at bounding box center [282, 183] width 7 height 7
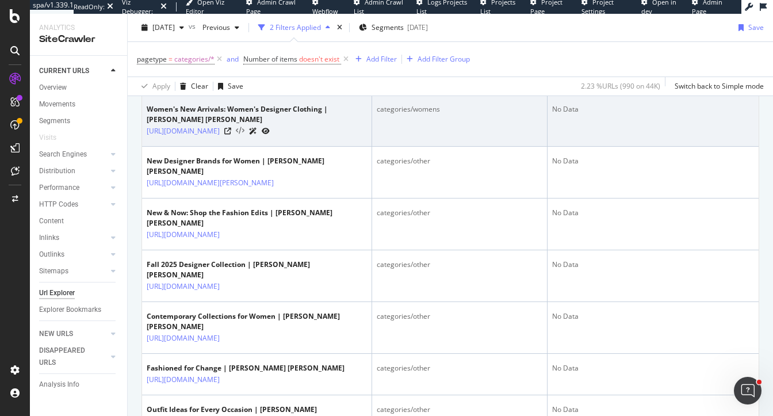
click at [245, 135] on icon at bounding box center [240, 131] width 9 height 8
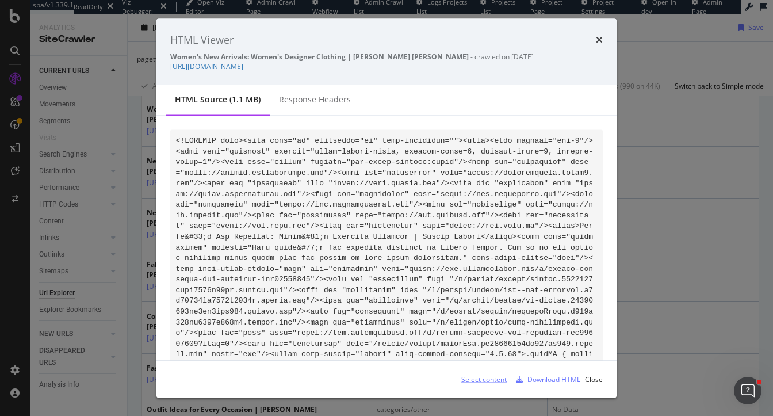
click at [493, 381] on div "Select content" at bounding box center [484, 379] width 45 height 10
click at [243, 68] on link "https://www.neimanmarcus.com/c/womens-clothing-new-arrivals-cat46630745" at bounding box center [206, 67] width 73 height 10
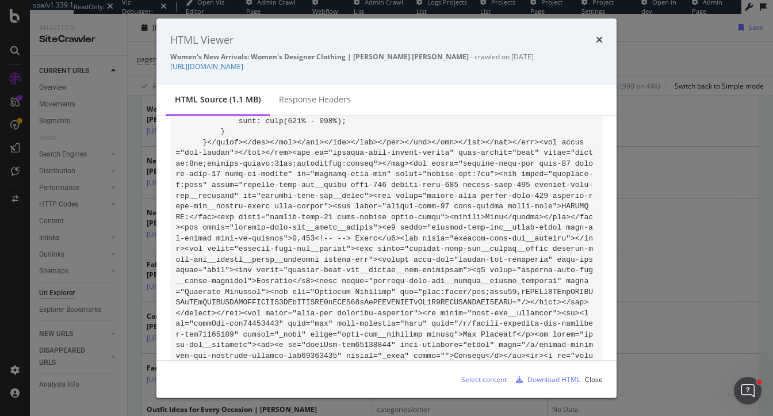
scroll to position [32567, 0]
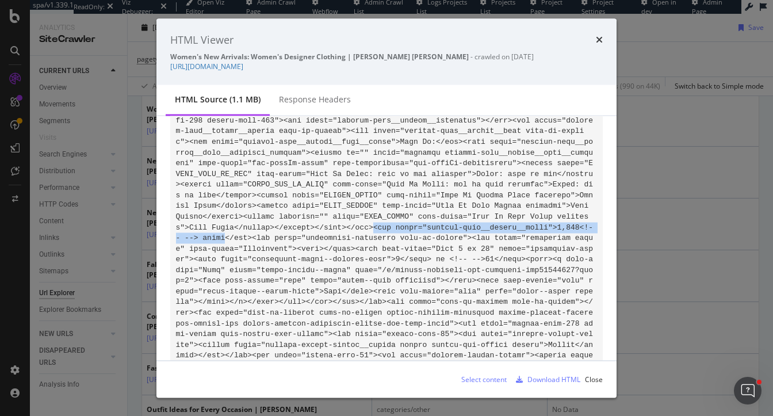
drag, startPoint x: 374, startPoint y: 239, endPoint x: 226, endPoint y: 249, distance: 148.3
copy code "<div class="product-list__header__items">1,648<!-- --> items"
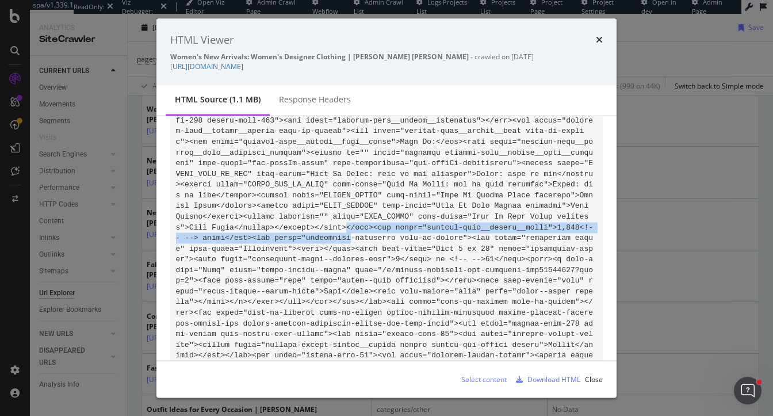
drag, startPoint x: 348, startPoint y: 238, endPoint x: 352, endPoint y: 249, distance: 12.2
copy code "</div><div class="product-list__header__items">1,648<!-- --> items</div><div cl…"
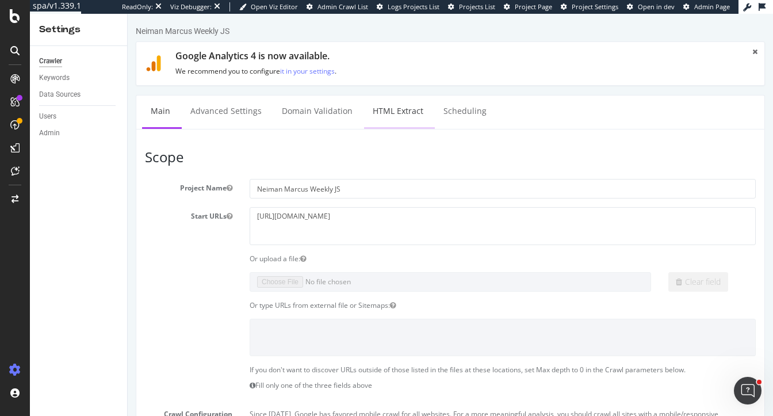
click at [411, 117] on link "HTML Extract" at bounding box center [398, 112] width 68 height 32
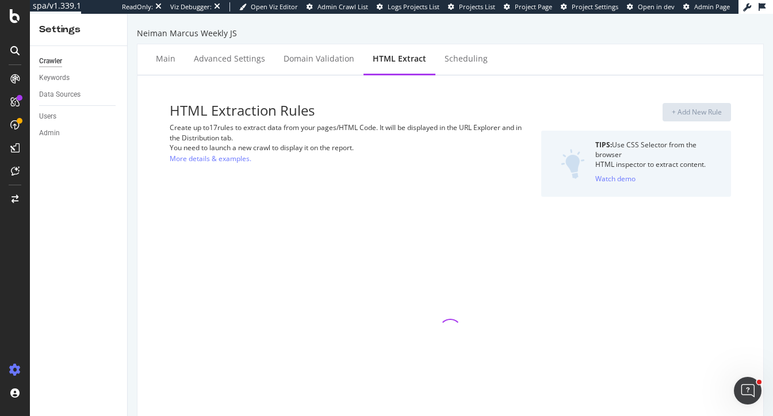
select select "exist"
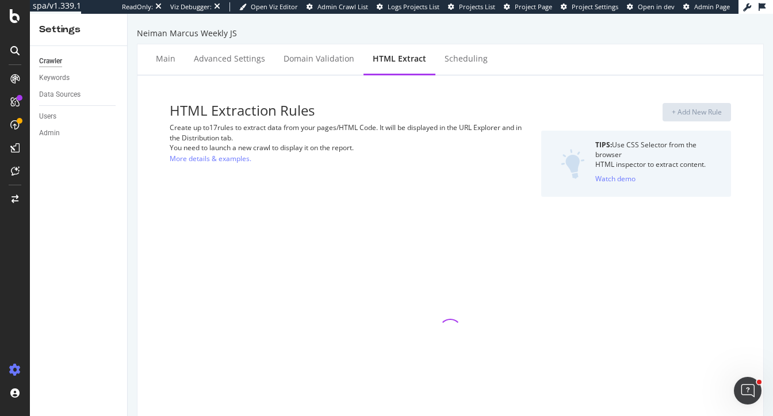
select select "count"
select select "exist"
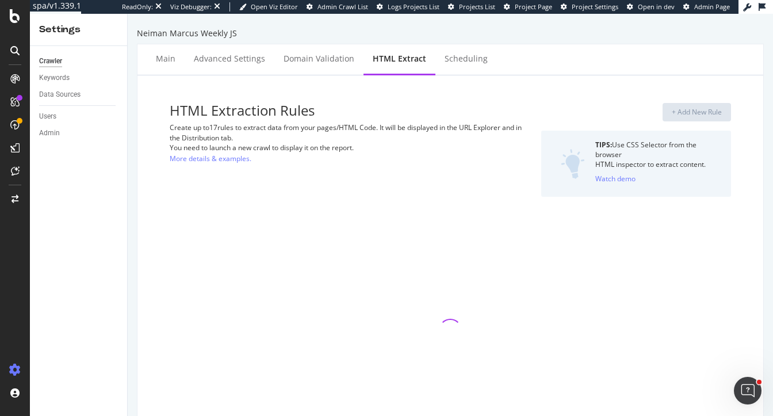
select select "exist"
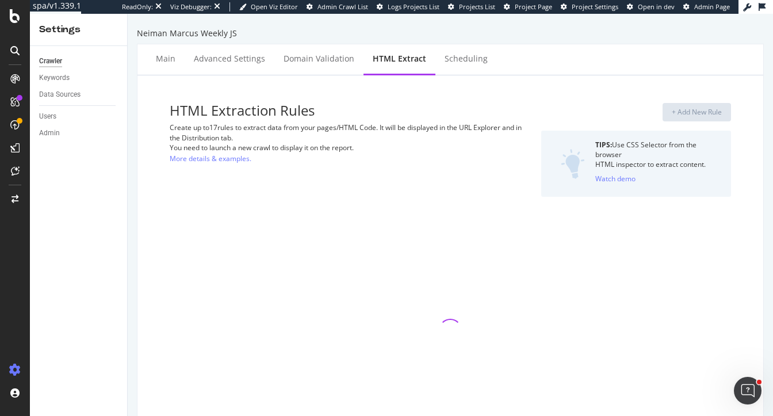
select select "i"
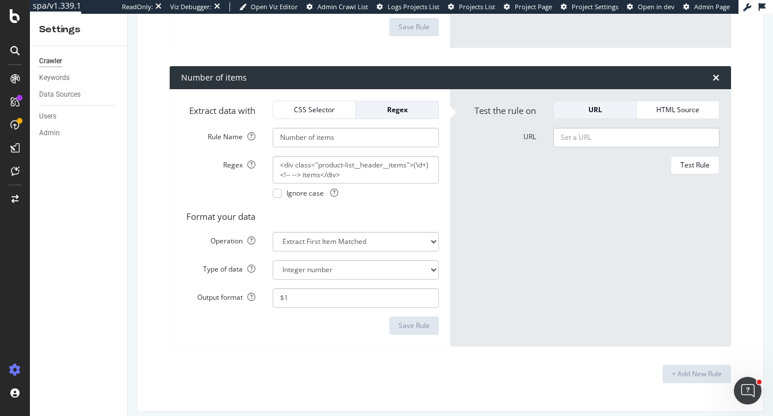
scroll to position [4566, 0]
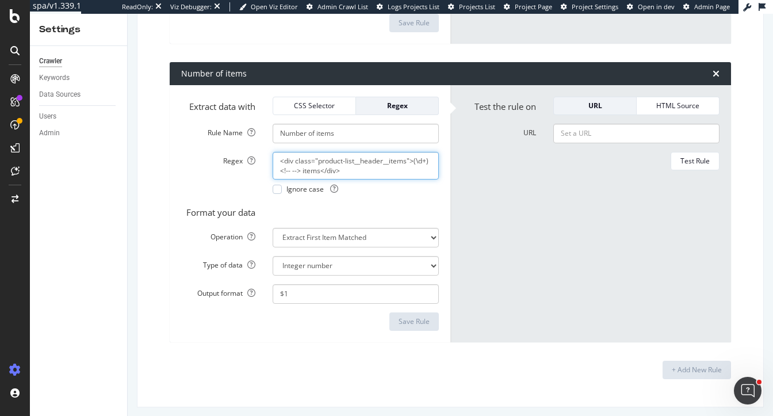
click at [360, 169] on textarea "<div class="product-list__header__items">(\d+)<!-- --> items</div>" at bounding box center [356, 166] width 166 height 28
paste textarea "<div class="product-list__header__items">3,390<!-- --> items</div>"
drag, startPoint x: 356, startPoint y: 159, endPoint x: 255, endPoint y: 133, distance: 104.7
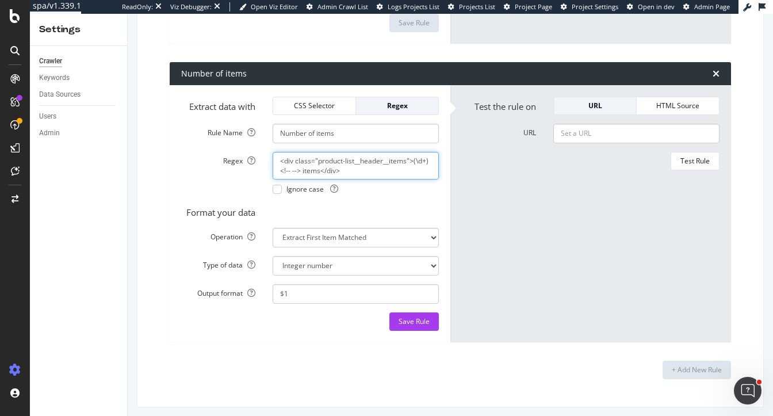
click at [255, 134] on form "Extract data with CSS Selector Regex Rule Name Number of items Regex <div class…" at bounding box center [310, 214] width 258 height 234
paste textarea ",?\d+)<!-- --> items<\"
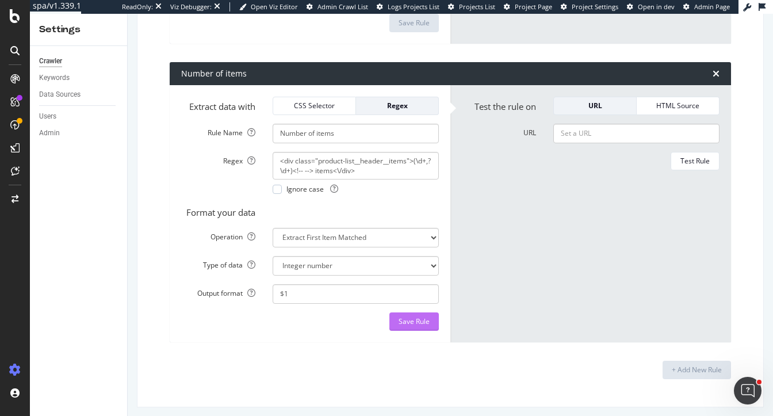
click at [408, 322] on div "Save Rule" at bounding box center [414, 321] width 31 height 10
type textarea "<div class="product-list__header__items">(\d+,?\d+)<!-- --> items<\/div>"
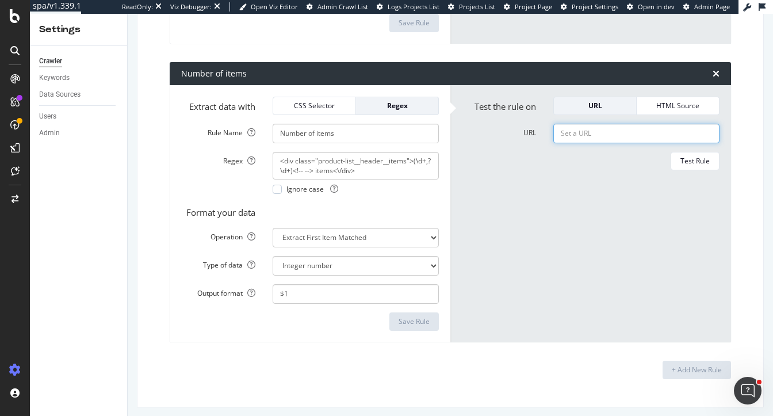
click at [622, 129] on input "URL" at bounding box center [637, 134] width 166 height 20
paste input "https://www.neimanmarcus.com/c/new-now-shop-the-edits-fashioned-for-change-cat8…"
type input "https://www.neimanmarcus.com/c/new-now-shop-the-edits-fashioned-for-change-cat8…"
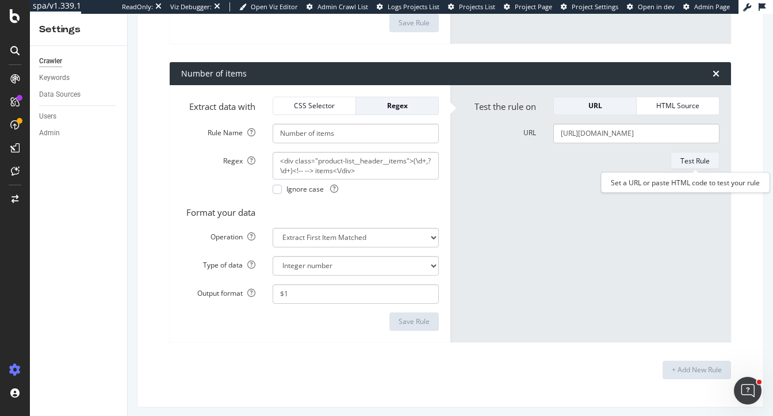
scroll to position [0, 0]
click at [700, 157] on div "Test Rule" at bounding box center [695, 161] width 29 height 10
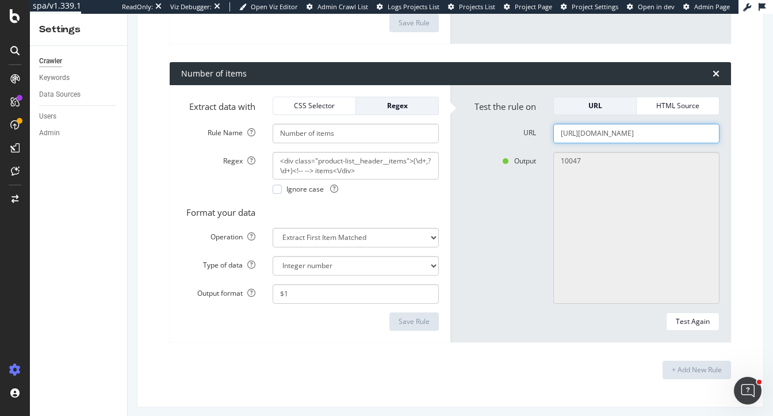
click at [635, 135] on input "https://www.neimanmarcus.com/c/new-now-shop-the-edits-fashioned-for-change-cat8…" at bounding box center [637, 134] width 166 height 20
paste input "https://www.neimanmarcus.com/s/?filterOptions=%7B%22category_crumbs%22%3A%5B%22…"
type input "https://www.neimanmarcus.com/s/?filterOptions=%7B%22category_crumbs%22%3A%5B%22…"
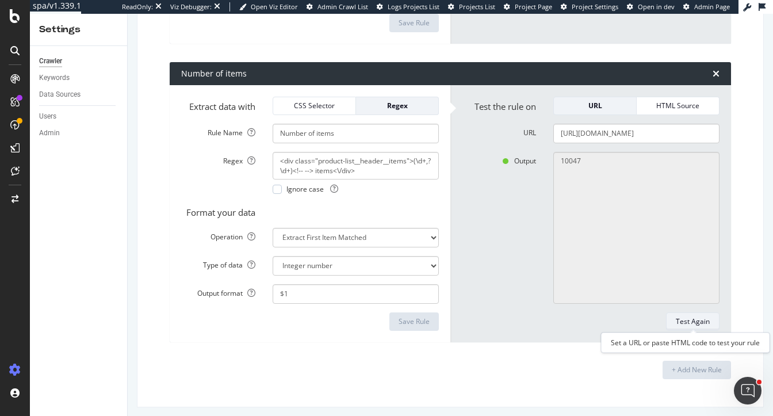
click at [701, 323] on div "Test Again" at bounding box center [693, 321] width 34 height 10
type textarea "No results matched this rule"
click at [668, 106] on div "HTML Source" at bounding box center [678, 106] width 64 height 10
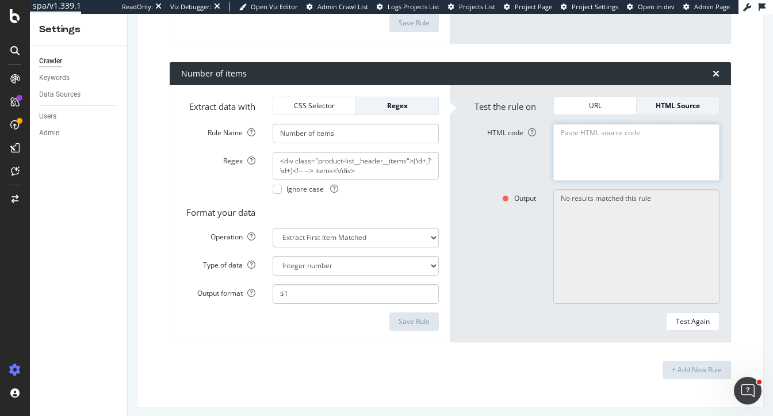
click at [626, 154] on textarea "HTML code" at bounding box center [637, 152] width 166 height 57
paste textarea "<!DOCTYPE html><html lang="en" translate="no" data-reactroot=""><head><meta cha…"
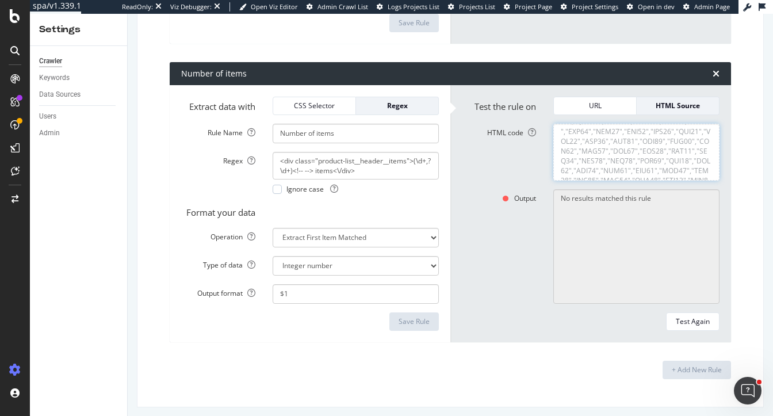
type textarea "<!DOCTYPE html><html lang="en" translate="no" data-reactroot=""><head><meta cha…"
drag, startPoint x: 391, startPoint y: 170, endPoint x: 235, endPoint y: 124, distance: 162.6
click at [235, 124] on form "Extract data with CSS Selector Regex Rule Name Number of items Regex <div class…" at bounding box center [310, 214] width 258 height 234
paste textarea "[\d,]+)<!-- --> items<\/div>"
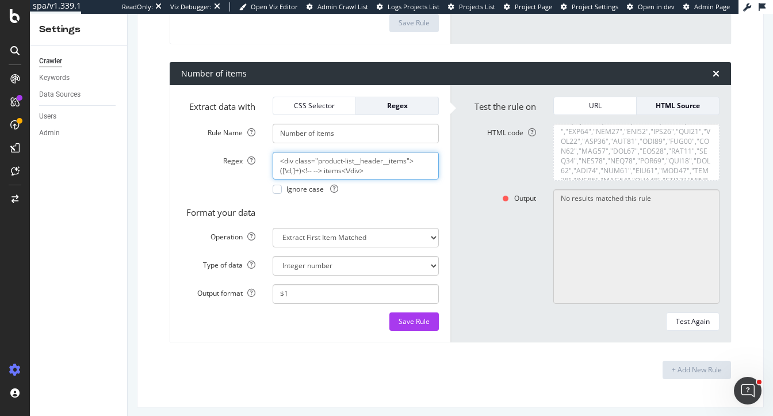
scroll to position [0, 0]
type textarea "<div class="product-list__header__items">([\d,]+)<!-- --> items<\/div>"
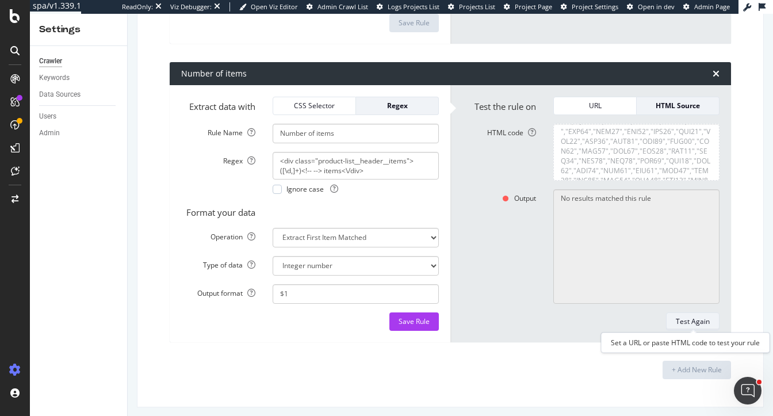
click at [696, 317] on div "Test Again" at bounding box center [693, 321] width 34 height 10
click at [604, 103] on div "URL" at bounding box center [595, 106] width 64 height 10
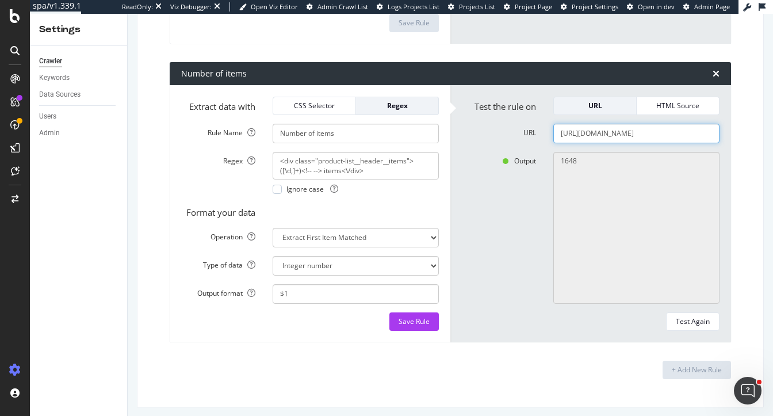
click at [594, 129] on input "https://www.neimanmarcus.com/s/?filterOptions=%7B%22category_crumbs%22%3A%5B%22…" at bounding box center [637, 134] width 166 height 20
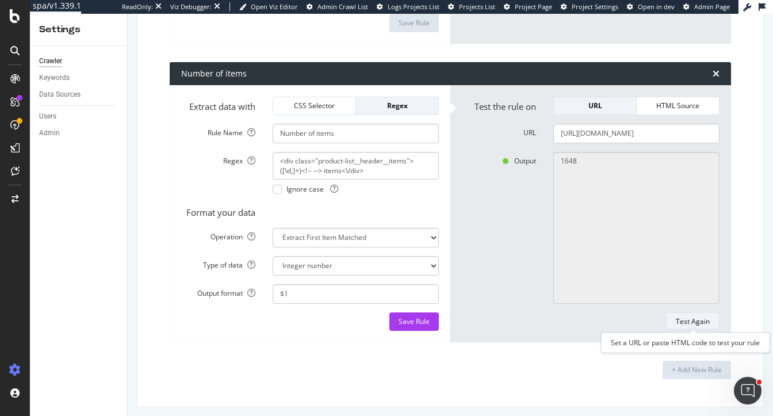
click at [693, 320] on div "Test Again" at bounding box center [693, 321] width 34 height 10
type textarea "1"
click at [414, 319] on div "Save Rule" at bounding box center [414, 321] width 31 height 10
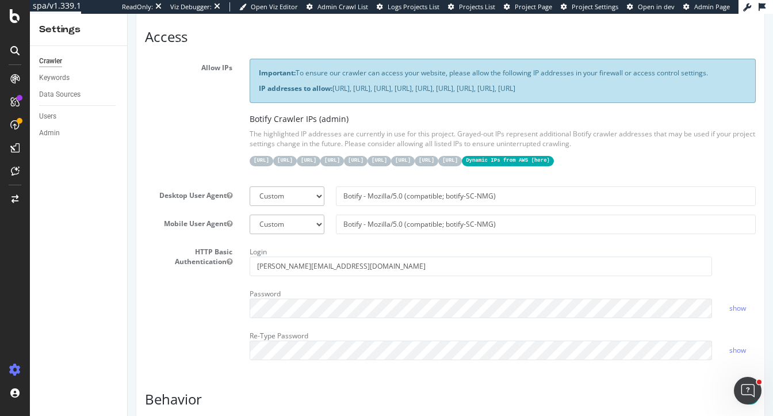
scroll to position [214, 0]
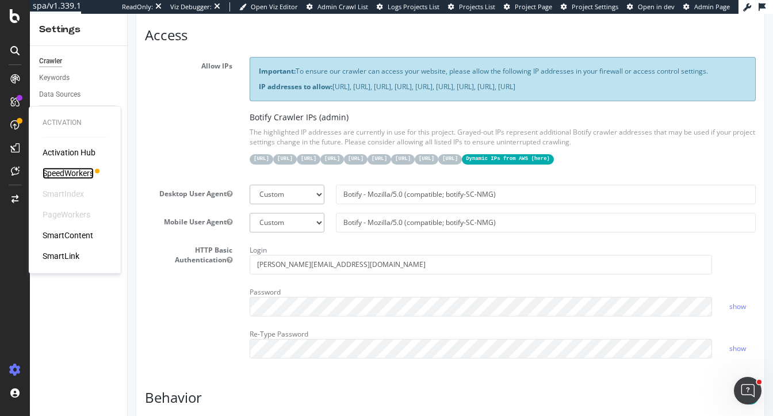
click at [76, 176] on div "SpeedWorkers" at bounding box center [68, 173] width 51 height 12
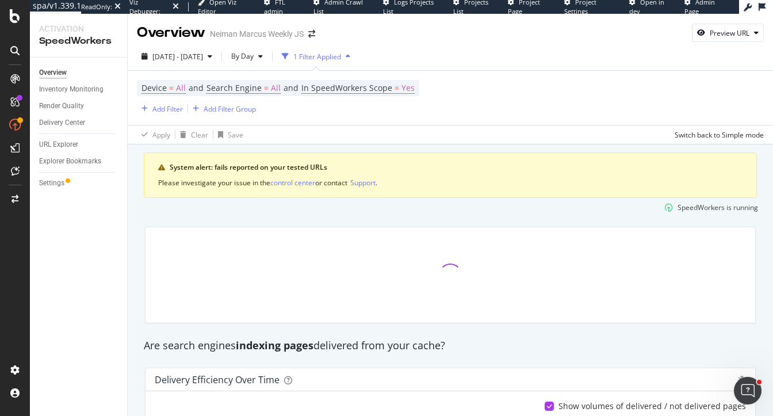
click at [63, 82] on div "Inventory Monitoring" at bounding box center [83, 89] width 88 height 17
click at [63, 87] on div "Inventory Monitoring" at bounding box center [71, 89] width 64 height 12
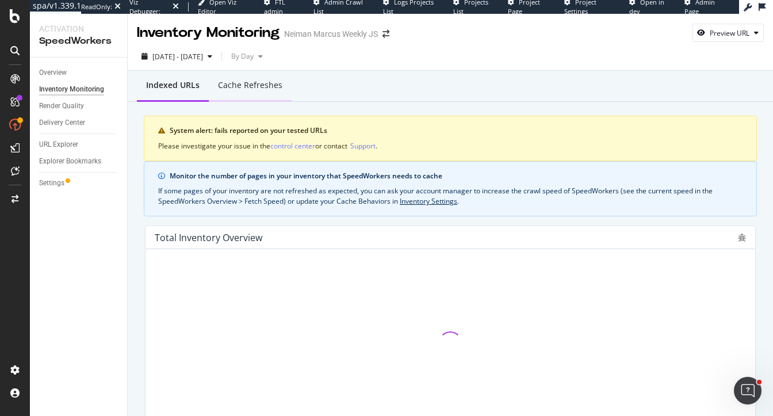
click at [258, 79] on div "Cache refreshes" at bounding box center [250, 86] width 83 height 32
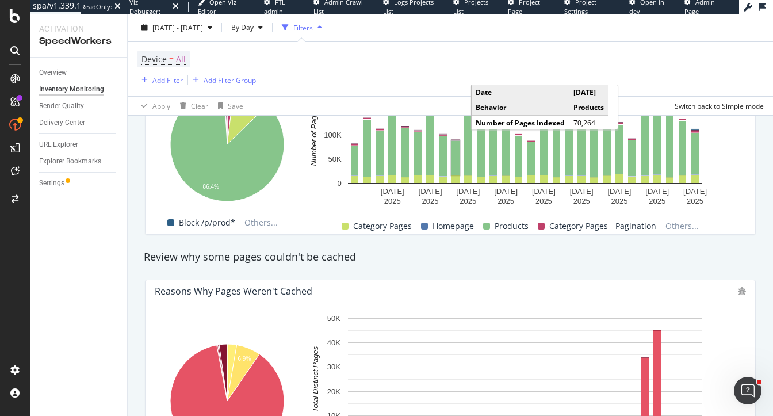
scroll to position [554, 0]
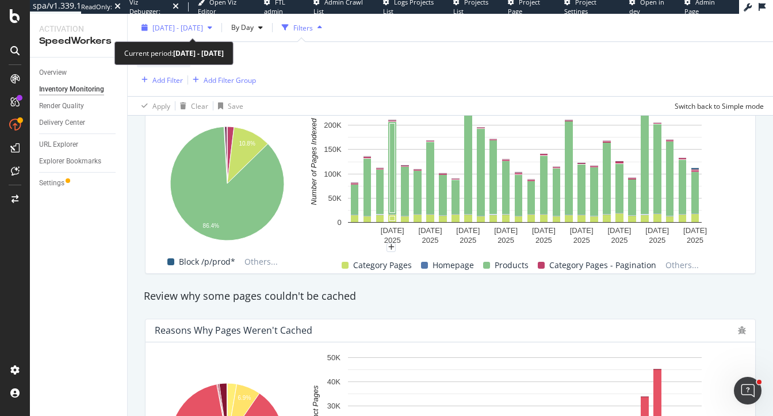
click at [203, 26] on span "2025 Sep. 16th - Oct. 13th" at bounding box center [177, 27] width 51 height 10
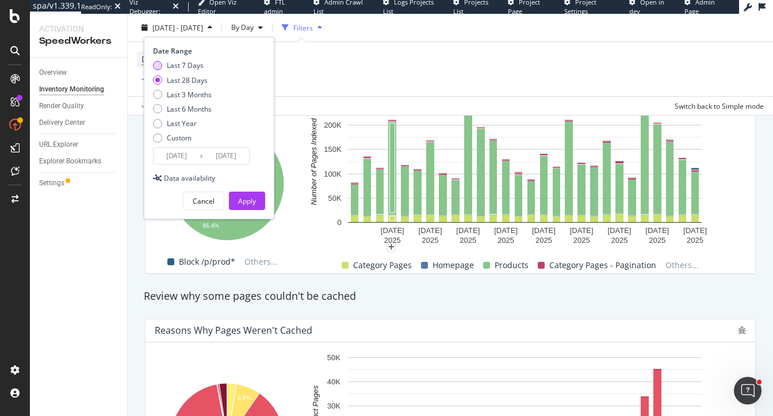
click at [181, 67] on div "Last 7 Days" at bounding box center [185, 65] width 37 height 10
type input "2025/10/07"
click at [251, 198] on div "Apply" at bounding box center [247, 201] width 18 height 10
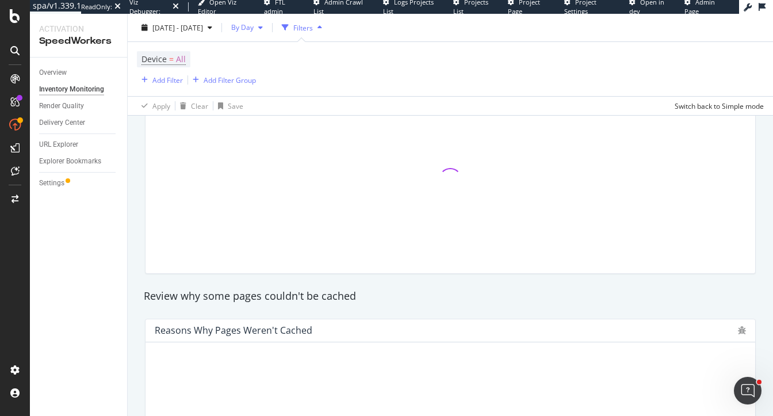
click at [268, 22] on div "By Day" at bounding box center [247, 27] width 41 height 17
click at [272, 48] on span "By Hour" at bounding box center [269, 50] width 30 height 10
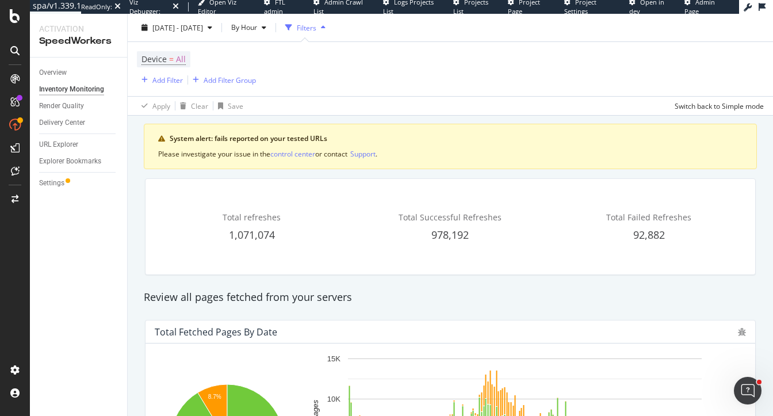
scroll to position [24, 0]
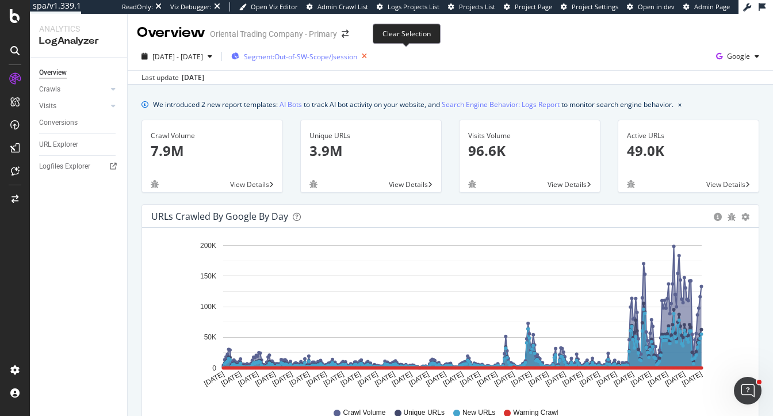
click at [372, 59] on icon "button" at bounding box center [364, 56] width 14 height 16
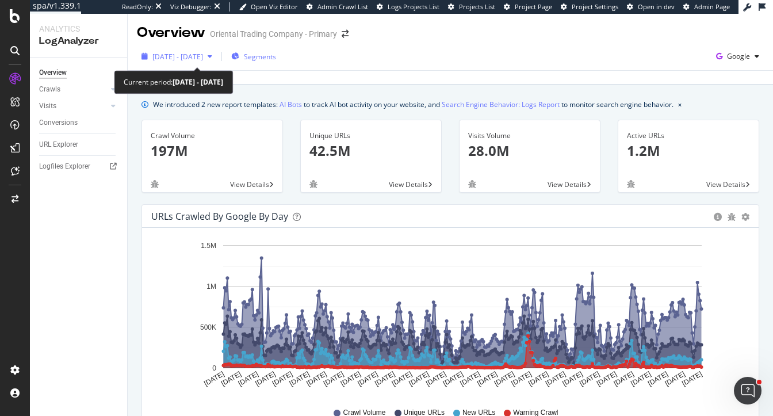
click at [186, 54] on span "[DATE] - [DATE]" at bounding box center [177, 57] width 51 height 10
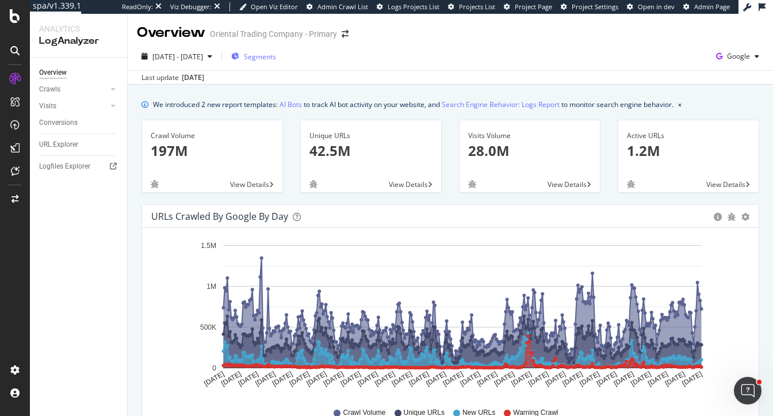
click at [112, 90] on icon at bounding box center [113, 89] width 5 height 7
click at [85, 107] on div "Daily Distribution" at bounding box center [71, 106] width 54 height 12
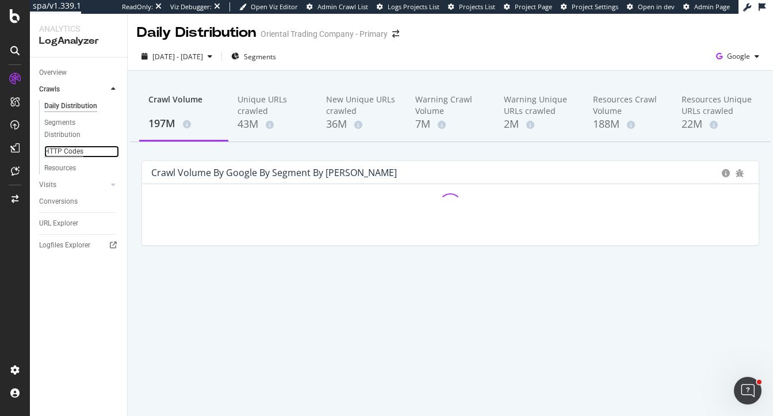
click at [67, 149] on div "HTTP Codes" at bounding box center [63, 152] width 39 height 12
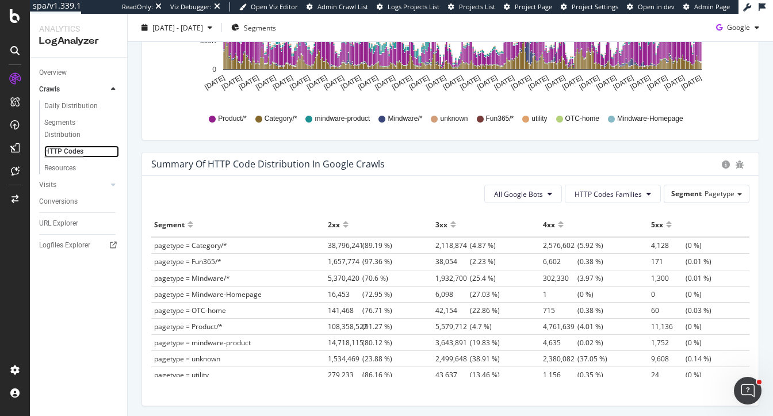
scroll to position [787, 0]
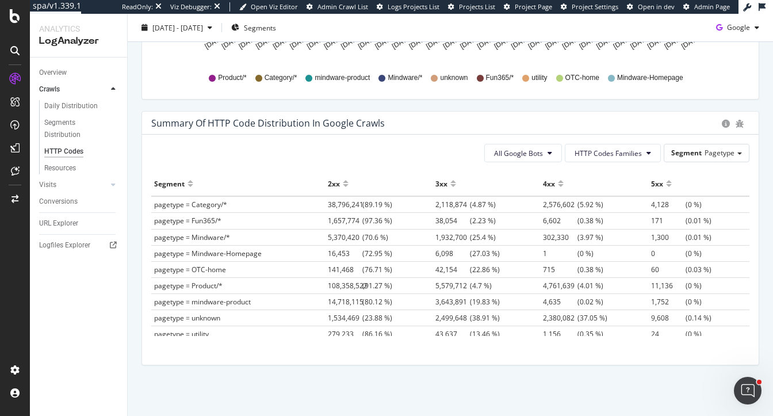
click at [138, 154] on div "Summary of HTTP Code Distribution in google crawls All Google Bots HTTP Codes F…" at bounding box center [450, 244] width 635 height 266
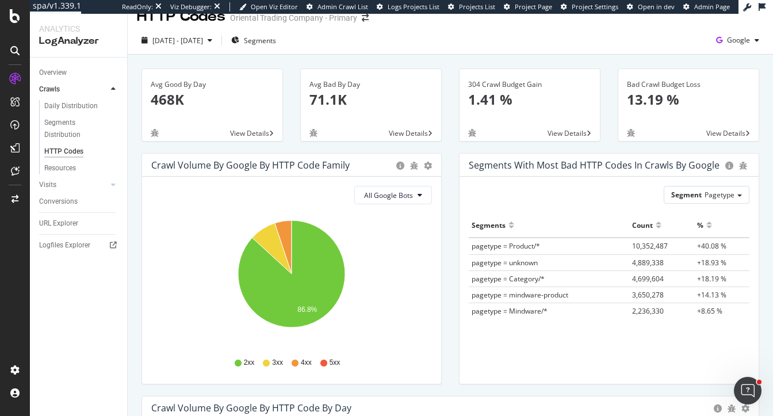
scroll to position [0, 0]
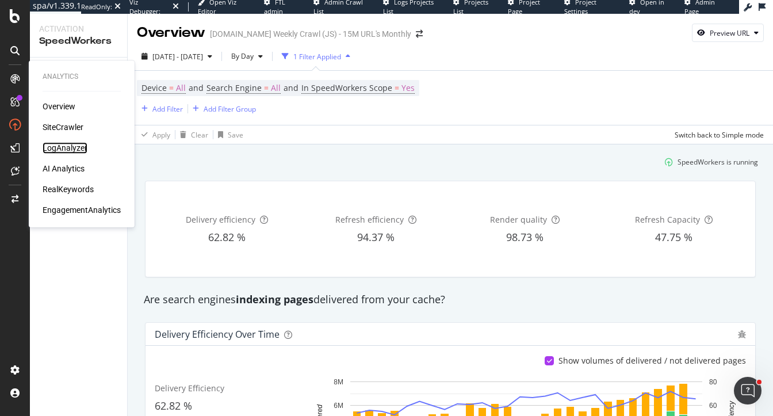
click at [70, 151] on div "LogAnalyzer" at bounding box center [65, 148] width 45 height 12
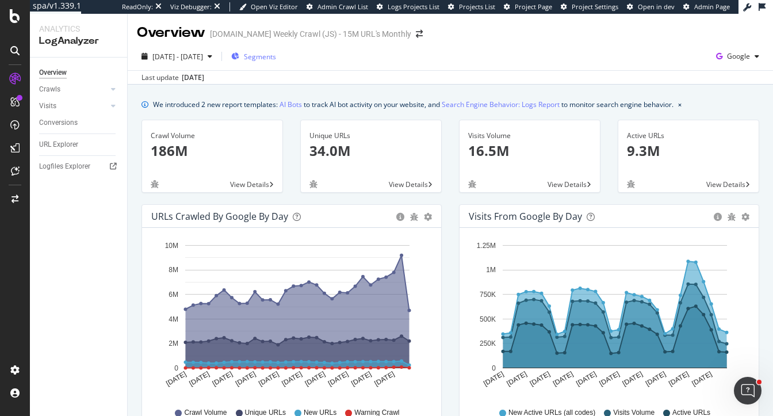
click at [276, 56] on span "Segments" at bounding box center [260, 57] width 32 height 10
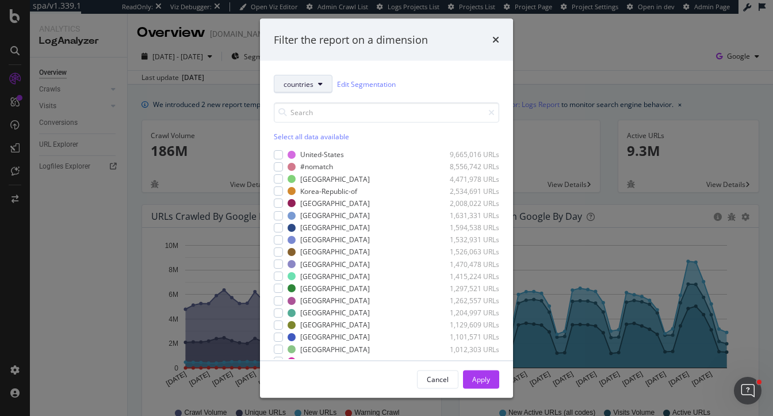
click at [298, 83] on span "countries" at bounding box center [299, 84] width 30 height 10
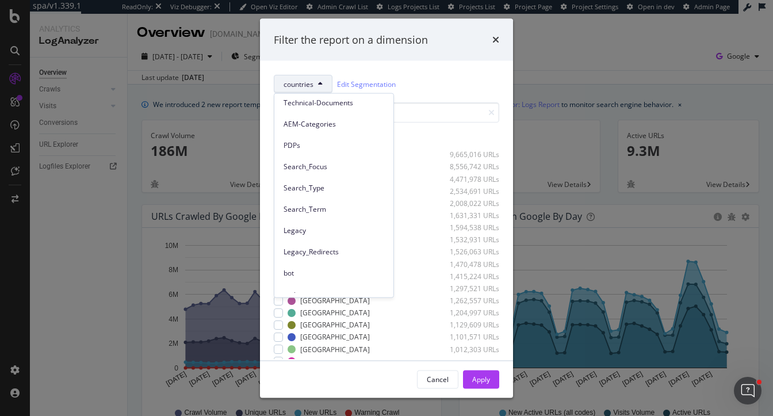
scroll to position [66, 0]
click at [316, 159] on div "Search_Focus" at bounding box center [333, 166] width 119 height 17
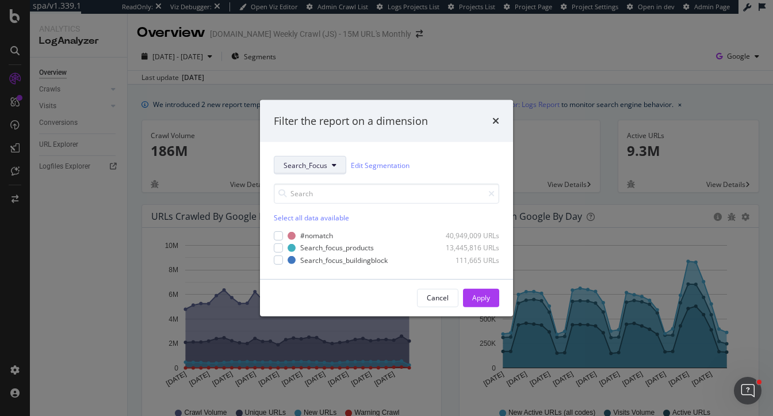
click at [316, 171] on button "Search_Focus" at bounding box center [310, 165] width 73 height 18
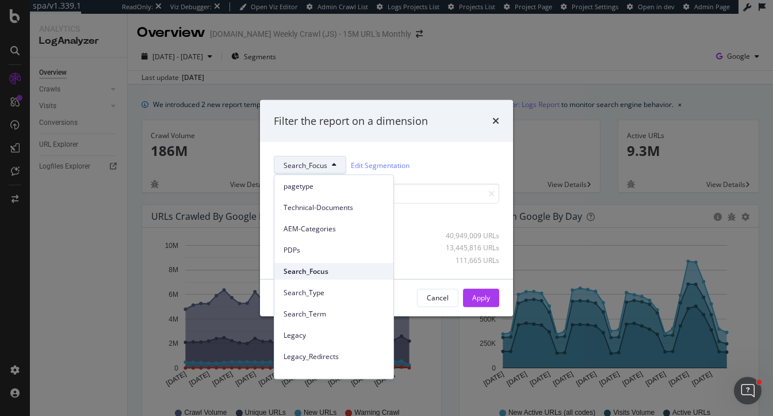
scroll to position [44, 0]
click at [311, 287] on span "Search_Type" at bounding box center [334, 290] width 101 height 10
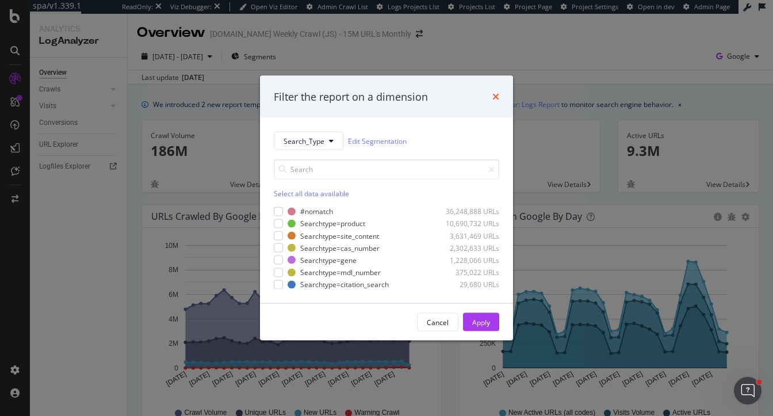
click at [496, 94] on icon "times" at bounding box center [496, 96] width 7 height 9
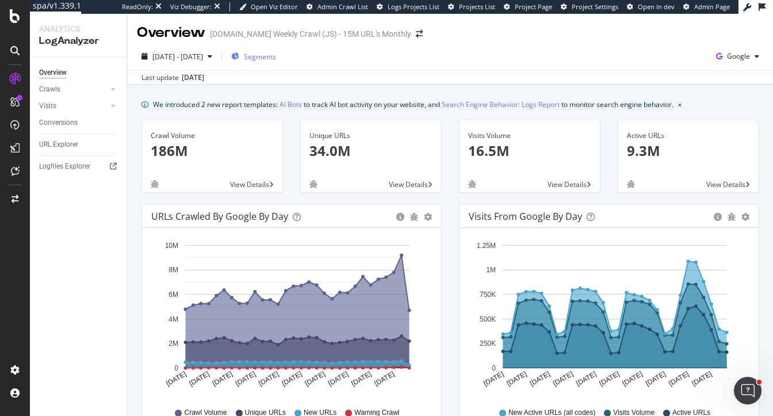
click at [276, 56] on span "Segments" at bounding box center [260, 57] width 32 height 10
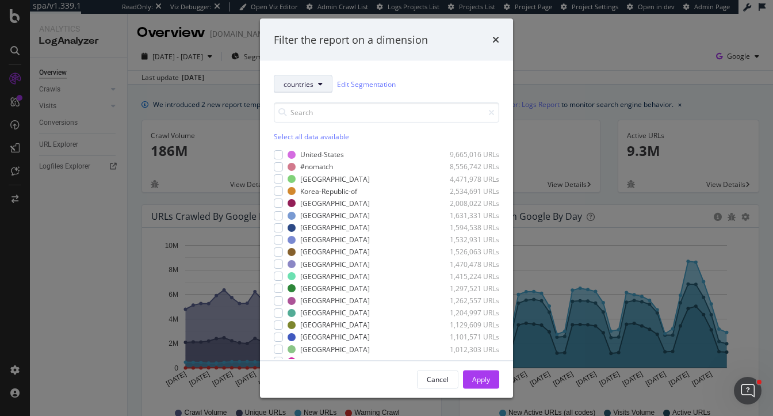
click at [302, 81] on span "countries" at bounding box center [299, 84] width 30 height 10
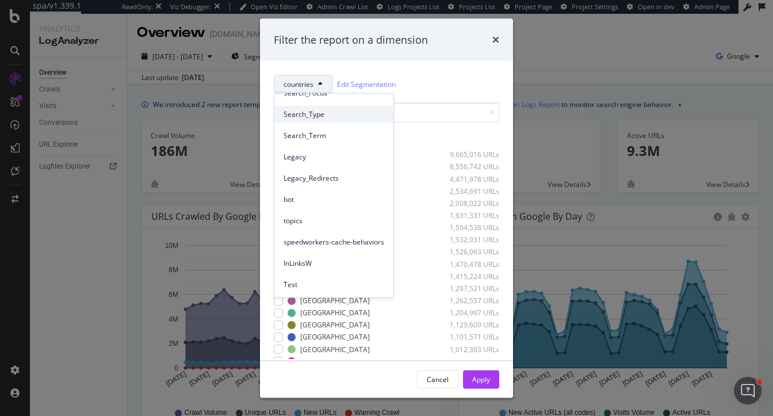
scroll to position [140, 0]
click at [316, 232] on div "speedworkers-cache-behaviors" at bounding box center [333, 240] width 119 height 17
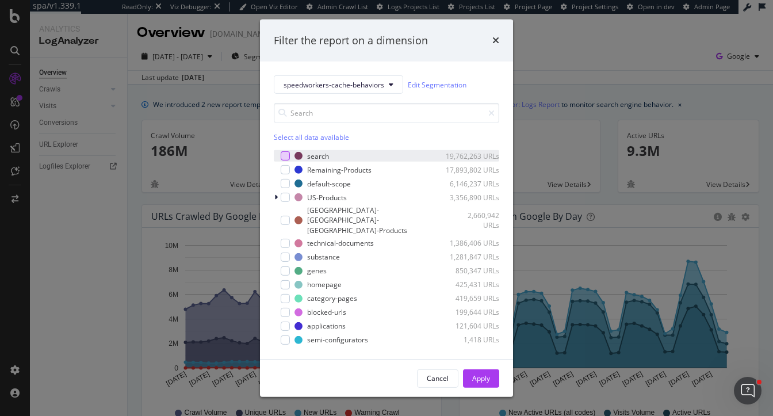
click at [286, 161] on div "modal" at bounding box center [285, 155] width 9 height 9
click at [484, 373] on div "Apply" at bounding box center [481, 378] width 18 height 10
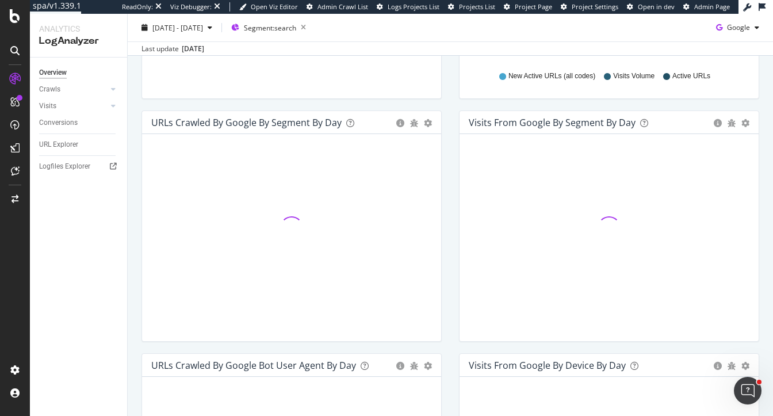
scroll to position [340, 0]
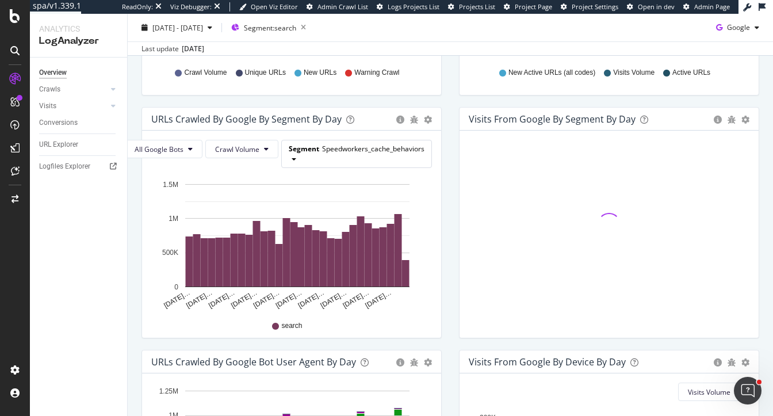
click at [338, 159] on div "Segment Speedworkers_cache_behaviors" at bounding box center [357, 153] width 150 height 26
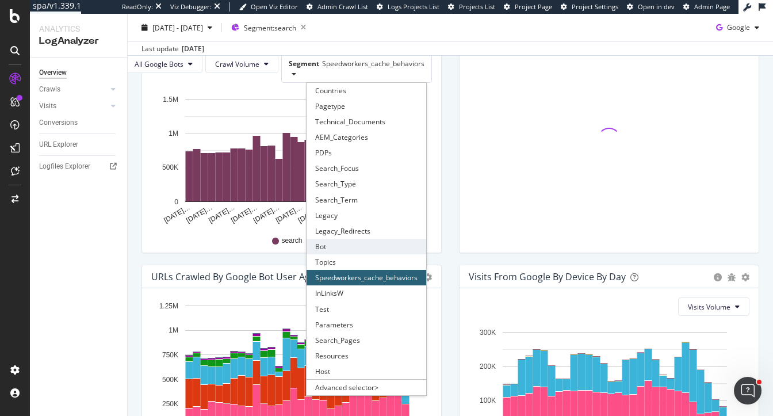
scroll to position [428, 0]
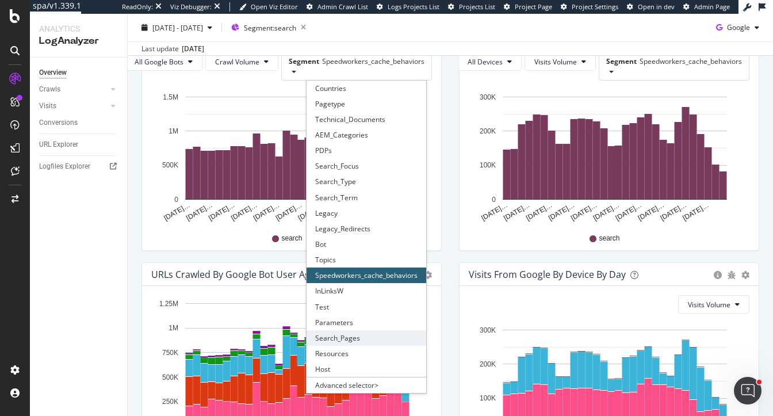
click at [350, 337] on div "Search_Pages" at bounding box center [367, 338] width 120 height 16
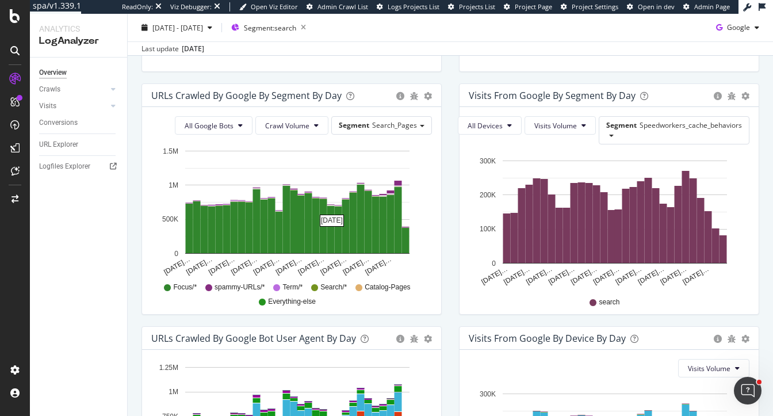
scroll to position [346, 0]
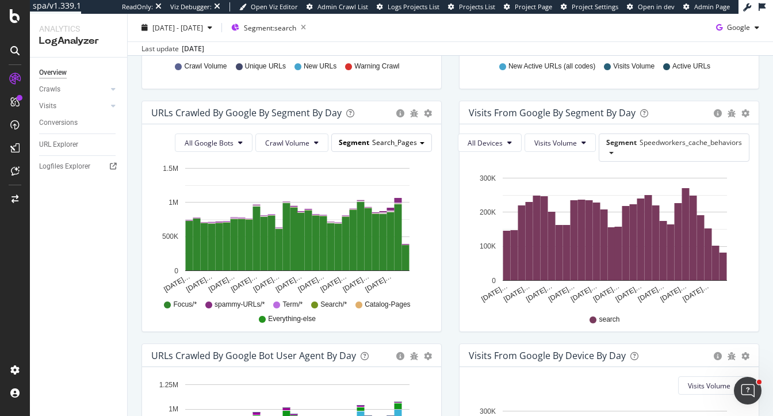
click at [410, 145] on span "Search_Pages" at bounding box center [394, 143] width 45 height 10
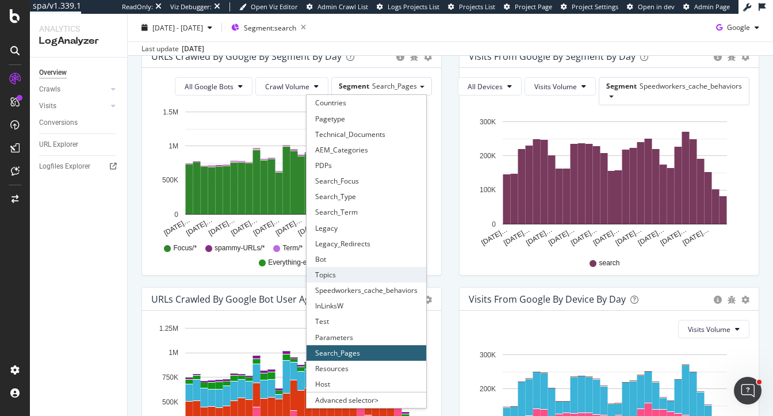
scroll to position [417, 0]
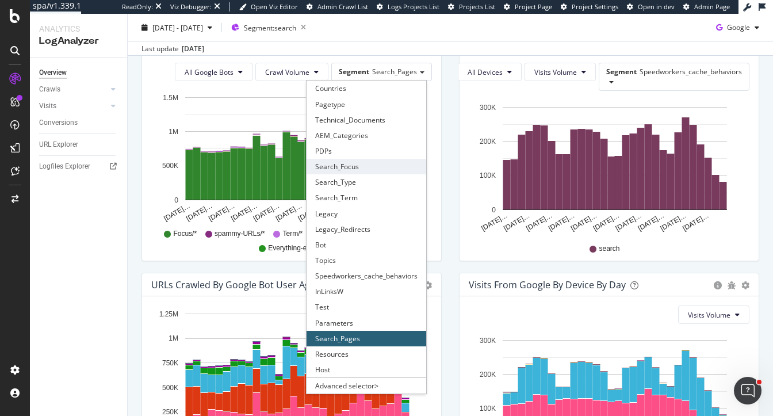
click at [376, 166] on div "Search_Focus" at bounding box center [367, 167] width 120 height 16
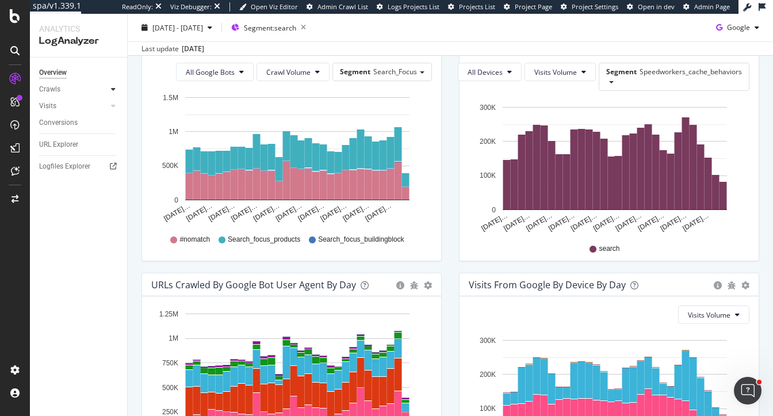
click at [115, 90] on icon at bounding box center [113, 89] width 5 height 7
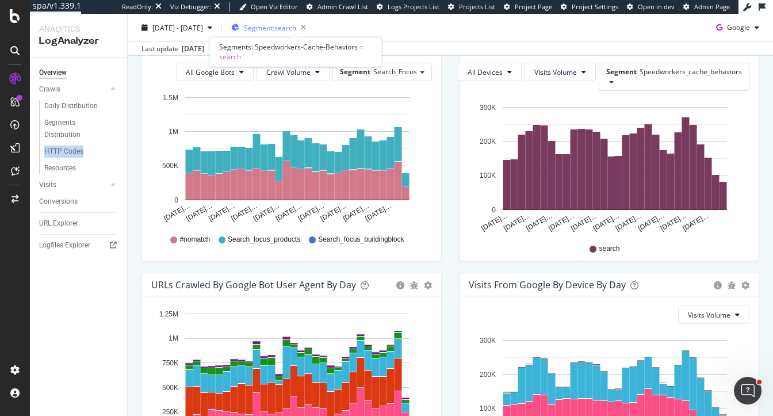
click at [296, 30] on span "Segment: search" at bounding box center [270, 27] width 52 height 10
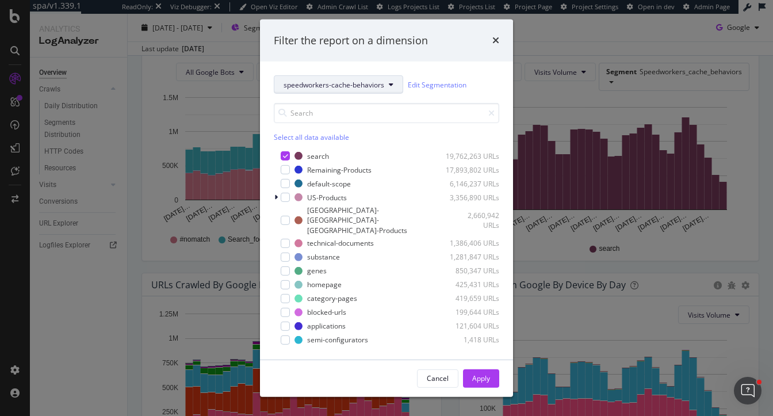
click at [288, 89] on span "speedworkers-cache-behaviors" at bounding box center [334, 84] width 101 height 10
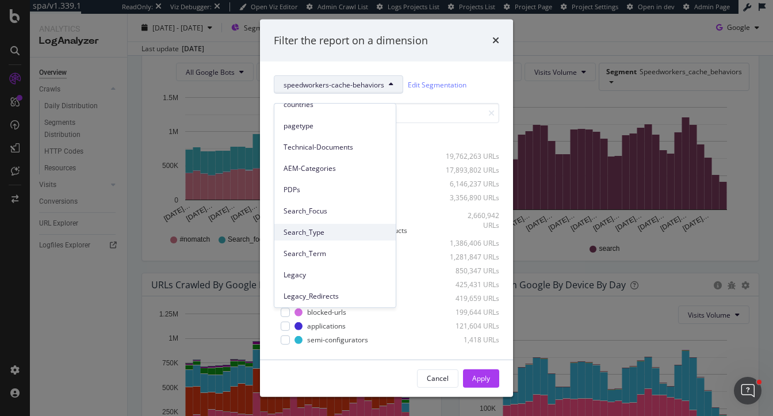
scroll to position [38, 0]
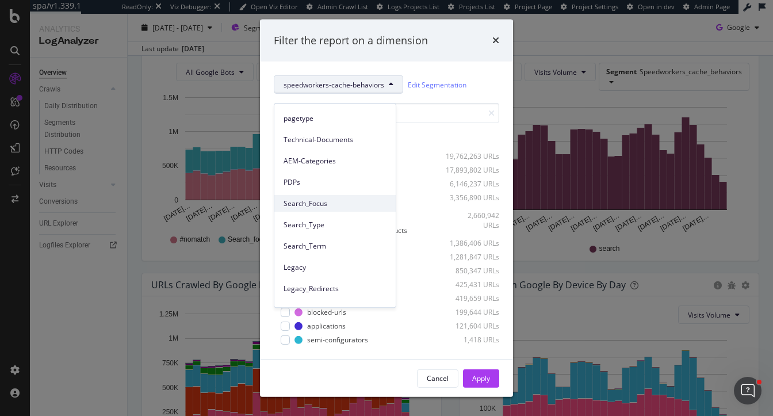
click at [333, 205] on span "Search_Focus" at bounding box center [335, 204] width 103 height 10
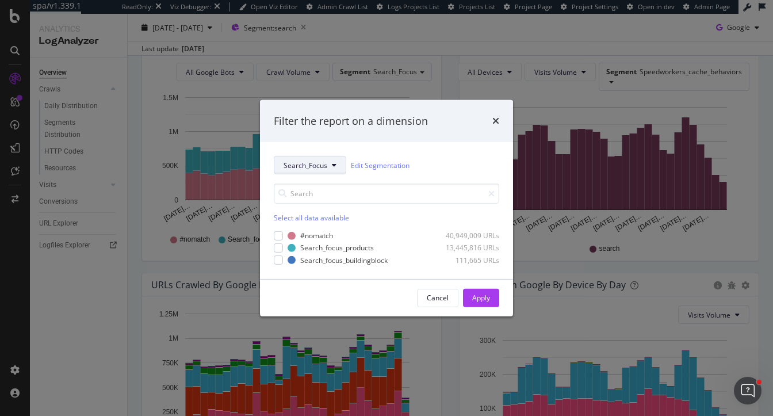
click at [308, 166] on span "Search_Focus" at bounding box center [306, 165] width 44 height 10
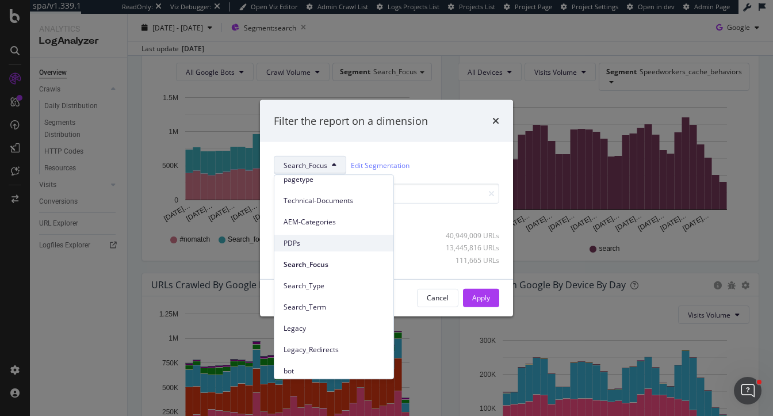
scroll to position [50, 0]
click at [319, 283] on span "Search_Type" at bounding box center [334, 284] width 101 height 10
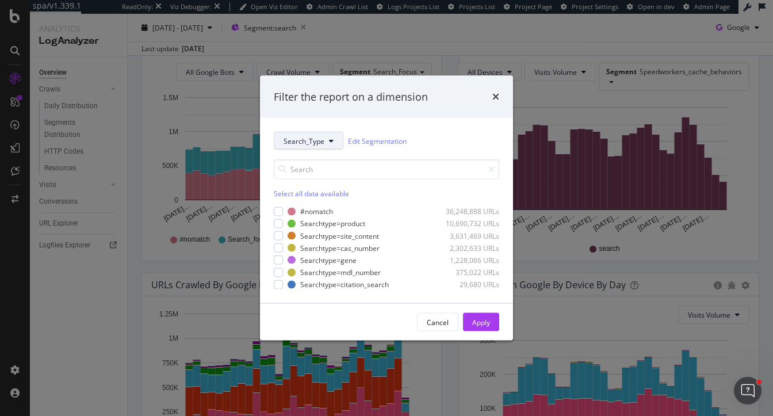
click at [315, 144] on span "Search_Type" at bounding box center [304, 141] width 41 height 10
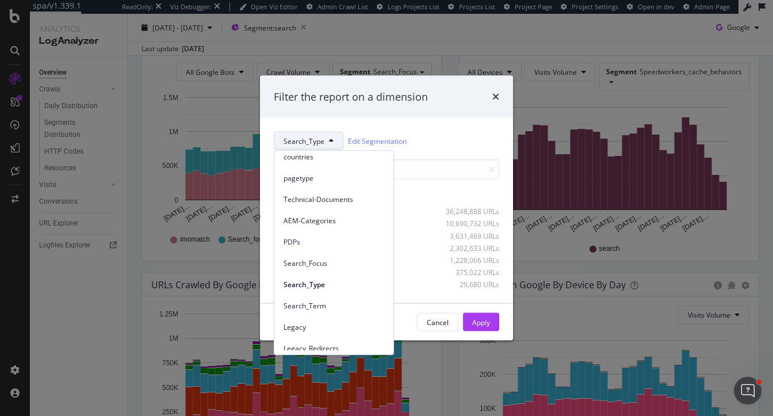
scroll to position [26, 0]
click at [315, 304] on span "Search_Term" at bounding box center [334, 305] width 101 height 10
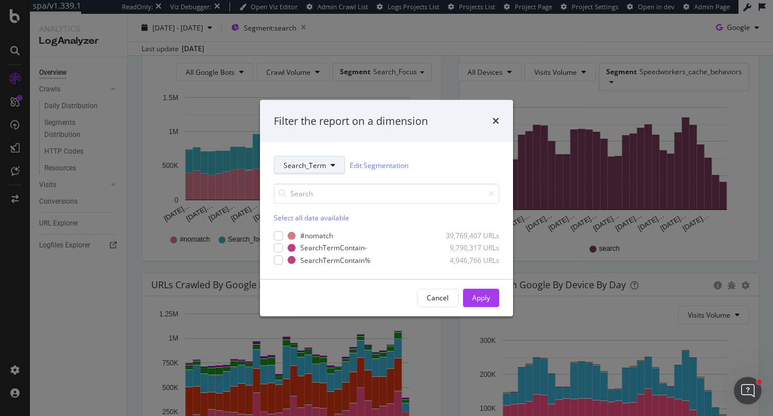
click at [312, 166] on span "Search_Term" at bounding box center [305, 165] width 43 height 10
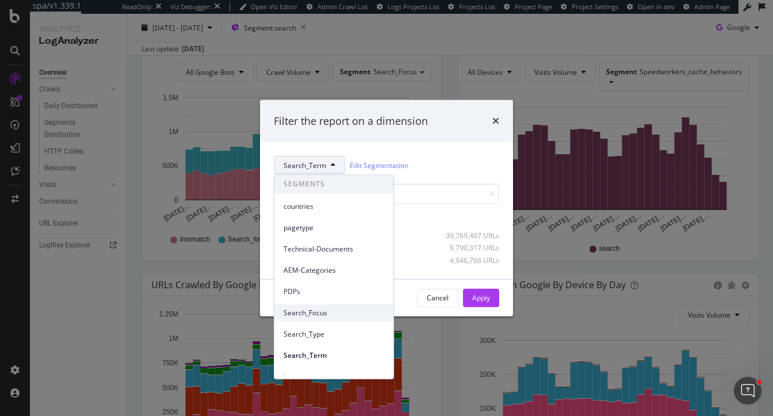
click at [320, 319] on div "Search_Focus" at bounding box center [333, 312] width 119 height 17
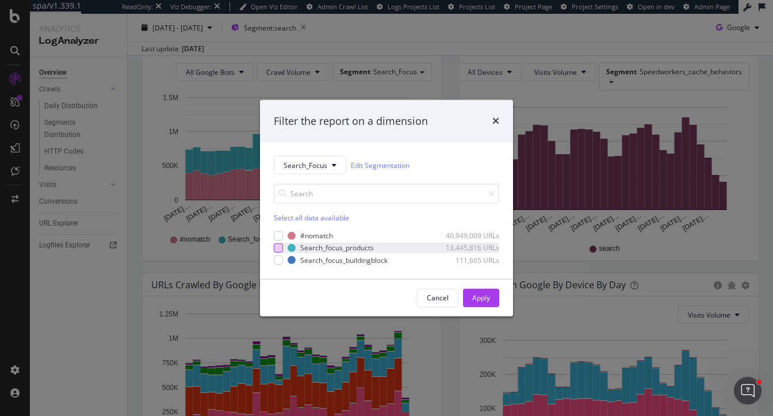
click at [279, 245] on div "modal" at bounding box center [278, 247] width 9 height 9
click at [494, 119] on icon "times" at bounding box center [496, 120] width 7 height 9
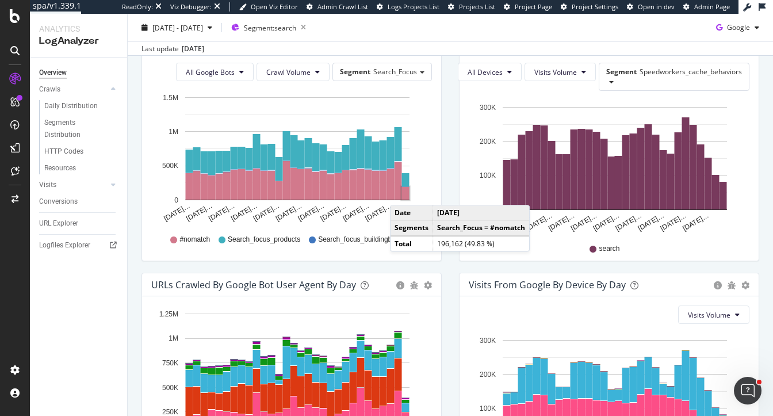
click at [402, 193] on rect "A chart." at bounding box center [406, 193] width 8 height 13
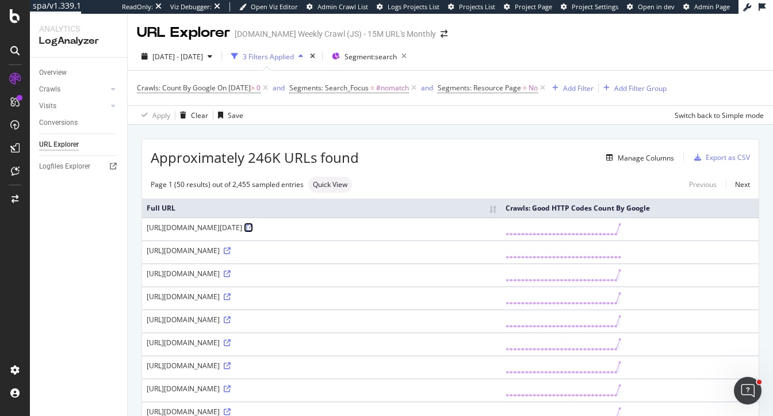
click at [253, 231] on icon at bounding box center [249, 227] width 7 height 7
click at [397, 59] on span "Segment: search" at bounding box center [371, 57] width 52 height 10
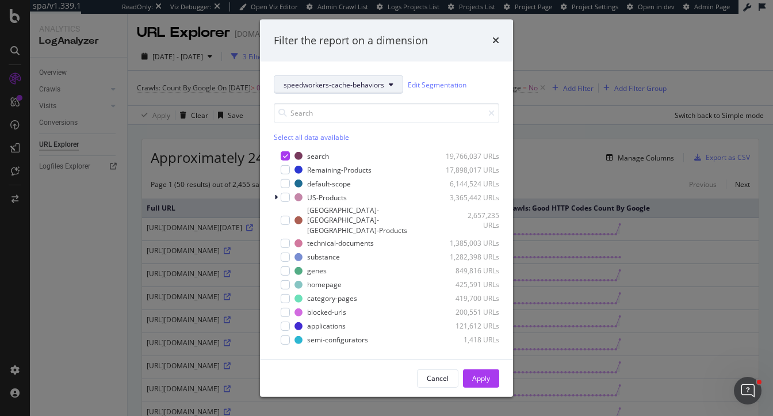
click at [311, 89] on span "speedworkers-cache-behaviors" at bounding box center [334, 84] width 101 height 10
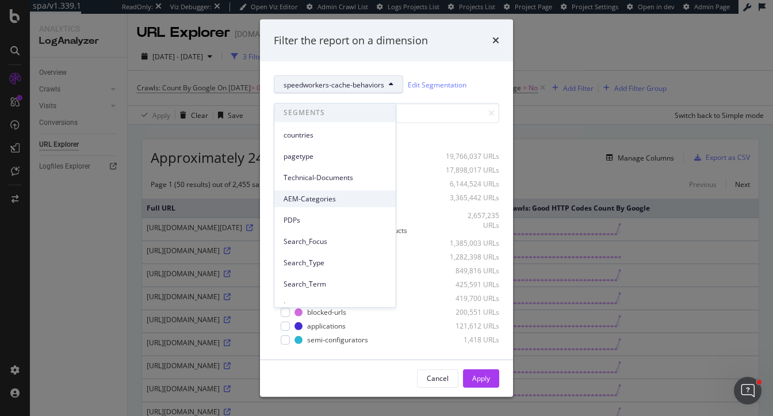
scroll to position [35, 0]
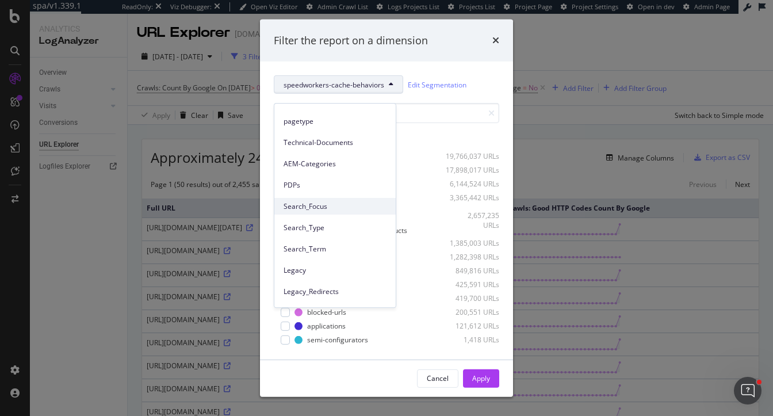
click at [316, 205] on span "Search_Focus" at bounding box center [335, 206] width 103 height 10
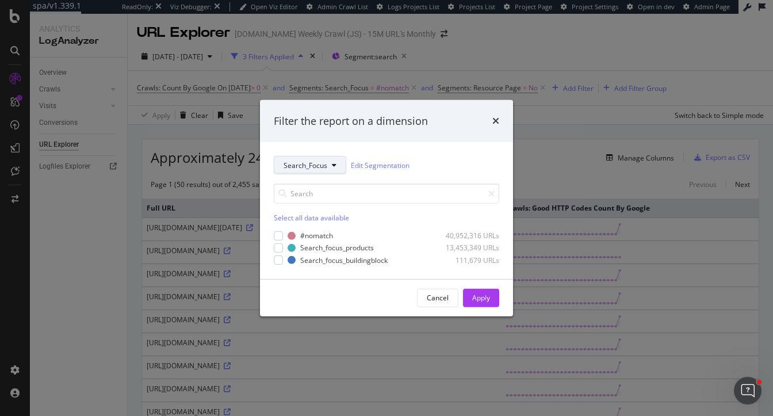
click at [315, 163] on span "Search_Focus" at bounding box center [306, 165] width 44 height 10
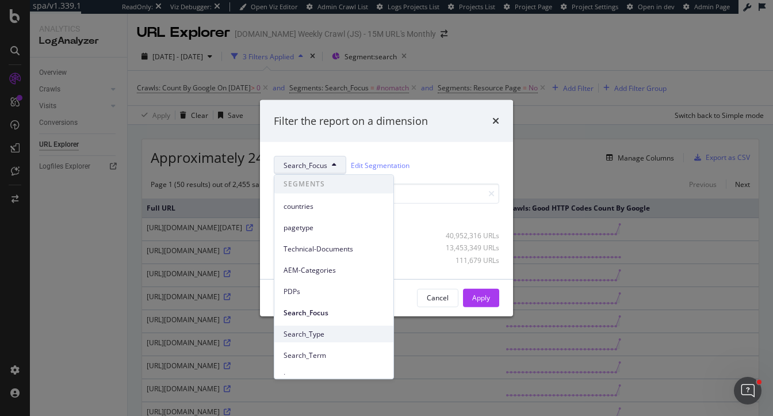
click at [313, 340] on div "Search_Type" at bounding box center [333, 334] width 119 height 17
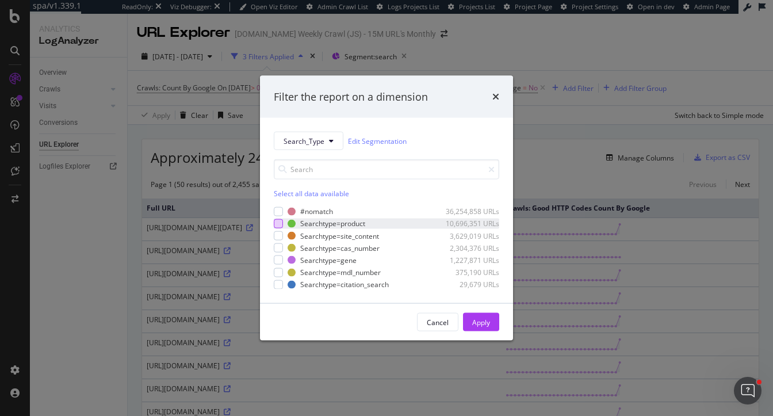
click at [281, 227] on div "modal" at bounding box center [278, 223] width 9 height 9
click at [485, 318] on div "Apply" at bounding box center [481, 322] width 18 height 10
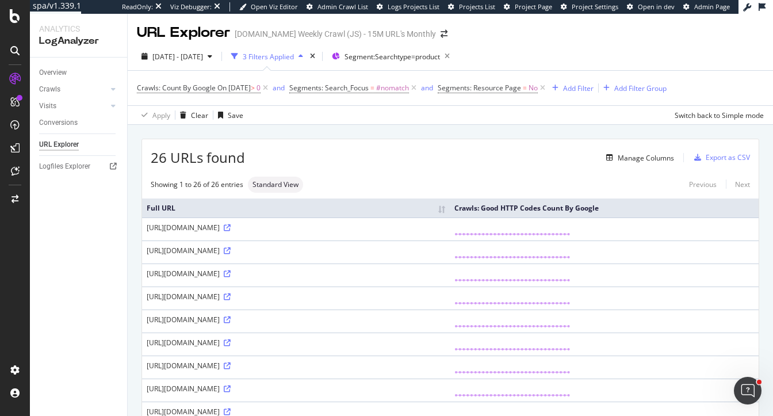
click at [171, 255] on div "https://www.sigmaaldrich.com/FR/fr/search/imidazolines%20?focus=produits&page=1…" at bounding box center [296, 251] width 299 height 10
click at [164, 255] on div "https://www.sigmaaldrich.com/FR/fr/search/imidazolines%20?focus=produits&page=1…" at bounding box center [296, 251] width 299 height 10
click at [224, 254] on icon at bounding box center [227, 250] width 7 height 7
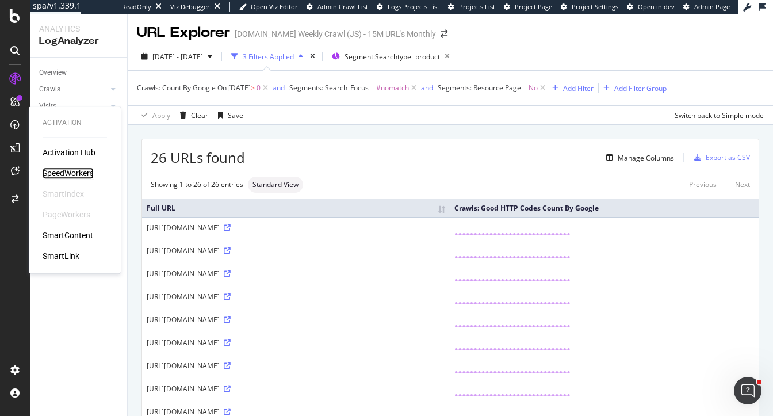
click at [76, 172] on div "SpeedWorkers" at bounding box center [68, 173] width 51 height 12
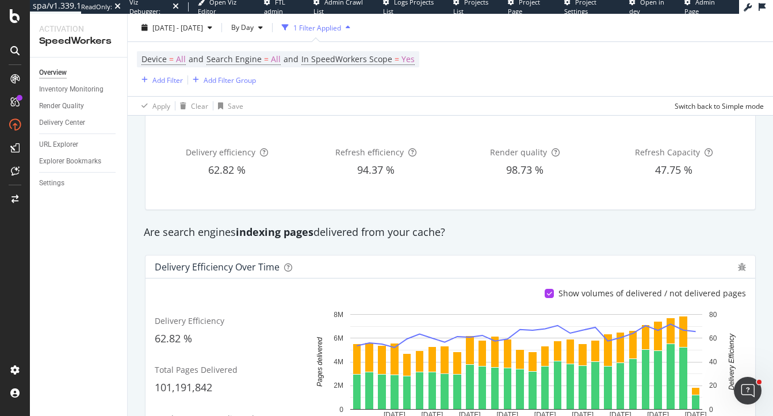
scroll to position [70, 0]
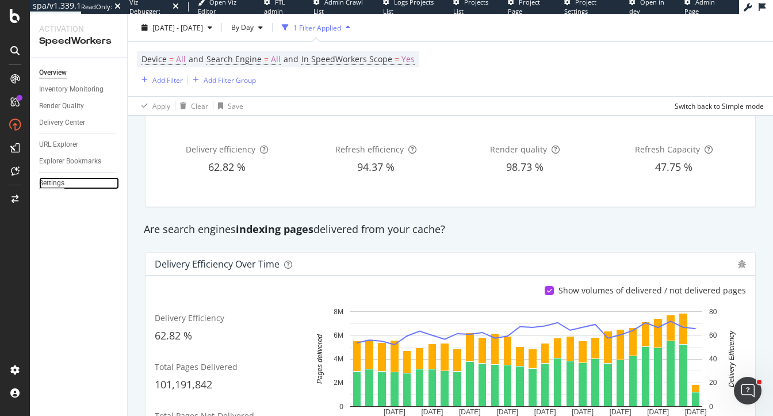
click at [47, 188] on div "Settings" at bounding box center [51, 183] width 25 height 12
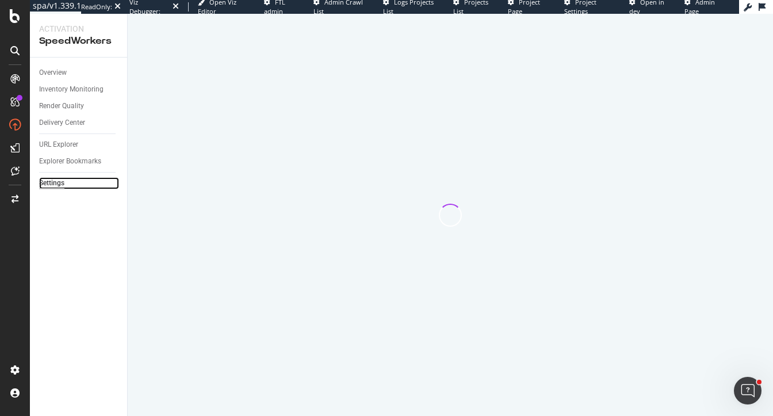
click at [49, 181] on div "Settings" at bounding box center [51, 183] width 25 height 12
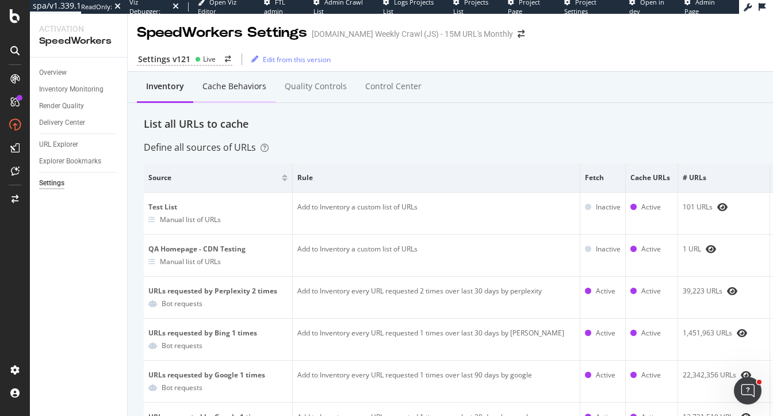
click at [231, 95] on div "Cache behaviors" at bounding box center [234, 87] width 82 height 32
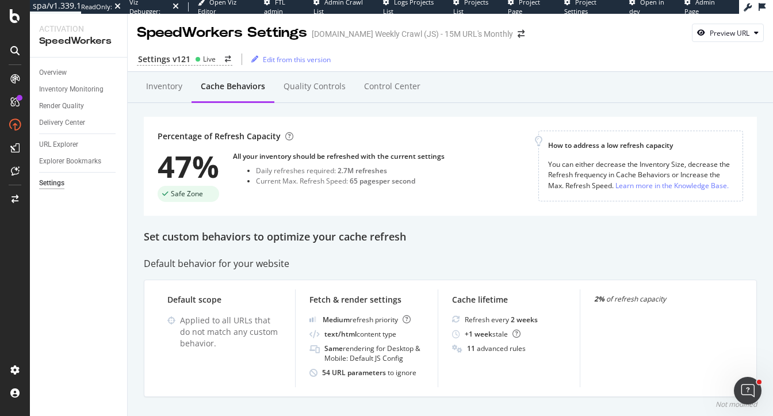
click at [181, 68] on div "Settings v121 Live Edit from this version" at bounding box center [451, 59] width 646 height 24
click at [181, 63] on div "Settings v121" at bounding box center [164, 60] width 52 height 12
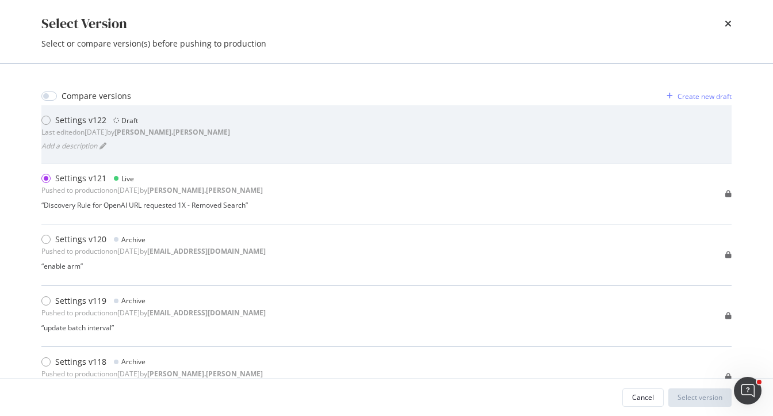
click at [218, 147] on div "Settings v122 Draft Last edited on 2025 Sep 18th by heidi.noonan Add a descript…" at bounding box center [386, 134] width 691 height 39
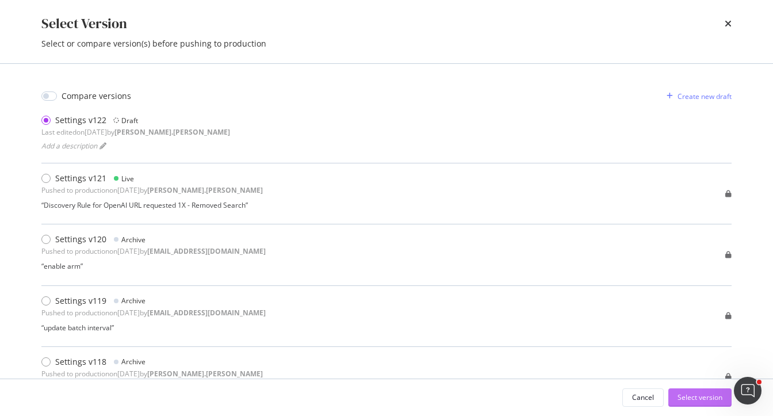
click at [707, 397] on div "Select version" at bounding box center [700, 397] width 45 height 10
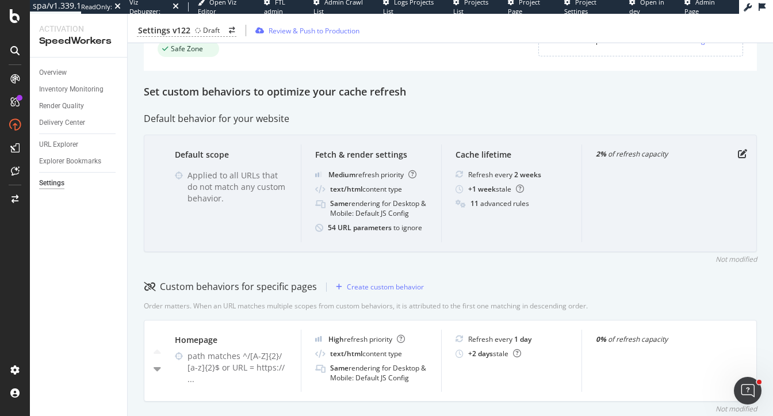
scroll to position [145, 0]
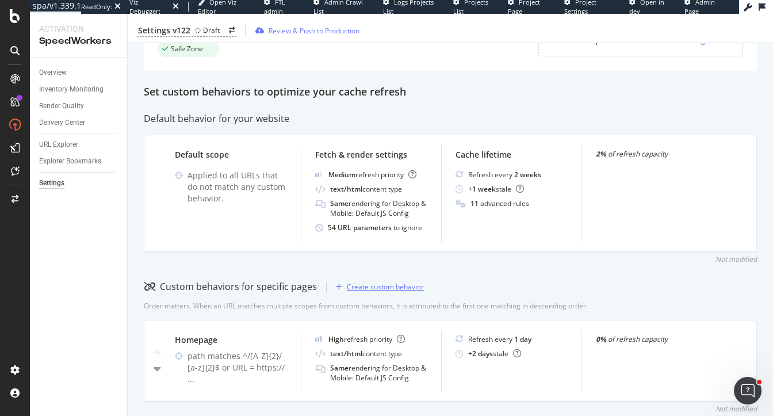
click at [369, 284] on div "Create custom behavior" at bounding box center [385, 287] width 77 height 10
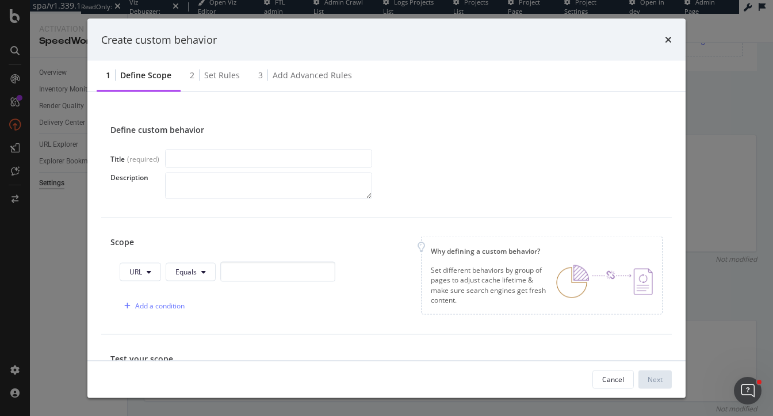
click at [310, 168] on div "Title (required) Description" at bounding box center [386, 174] width 552 height 49
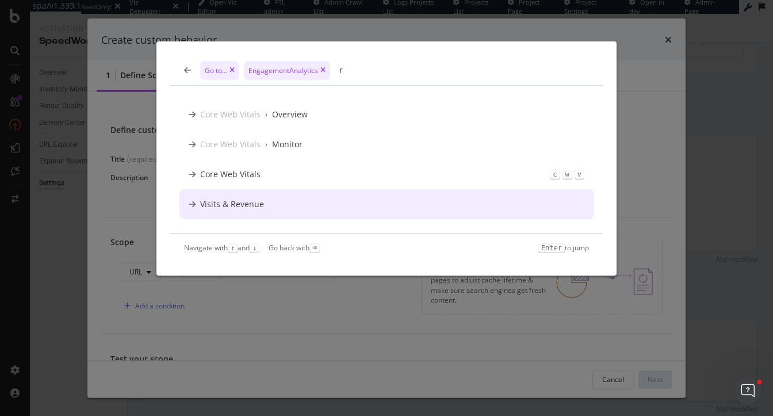
type input "r"
click at [391, 305] on div "Go to... EngagementAnalytics r Core Web Vitals › Overview Core Web Vitals › Mon…" at bounding box center [386, 208] width 773 height 416
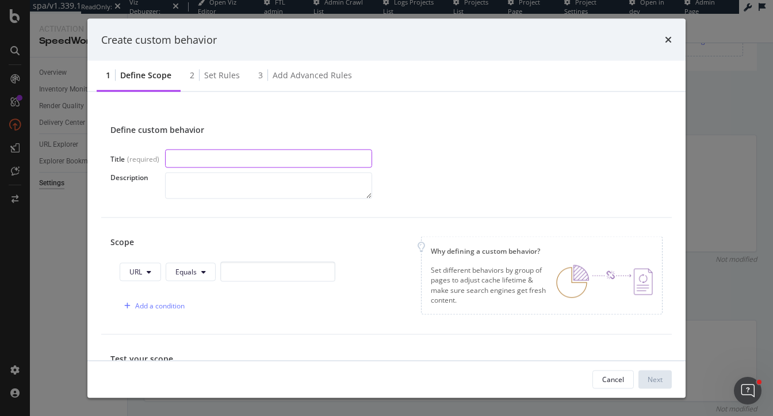
click at [209, 152] on input "modal" at bounding box center [268, 159] width 207 height 18
paste input "?focus=products"
type input "Search - ?focus=products"
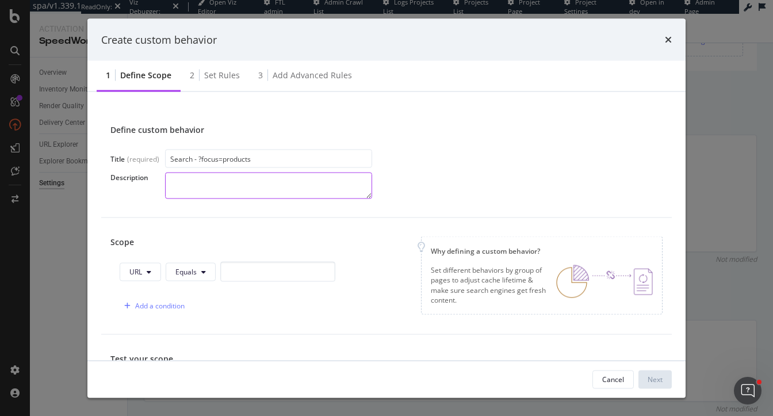
click at [207, 188] on textarea "modal" at bounding box center [268, 186] width 207 height 26
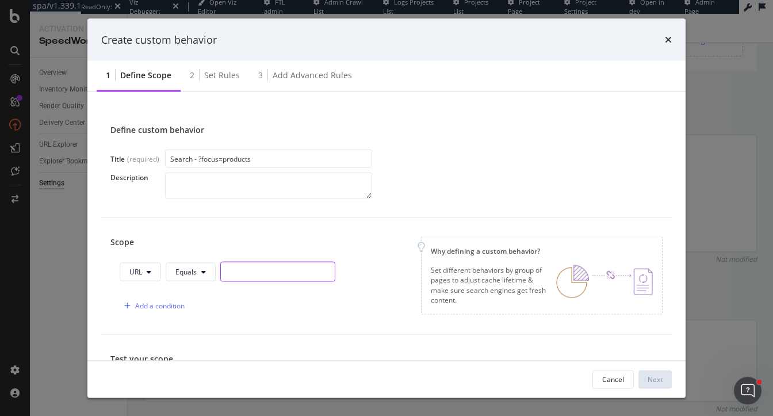
click at [242, 273] on input "modal" at bounding box center [277, 272] width 115 height 20
paste input "?focus=products"
type input "?focus=products"
click at [166, 307] on div "Add a condition" at bounding box center [159, 306] width 49 height 10
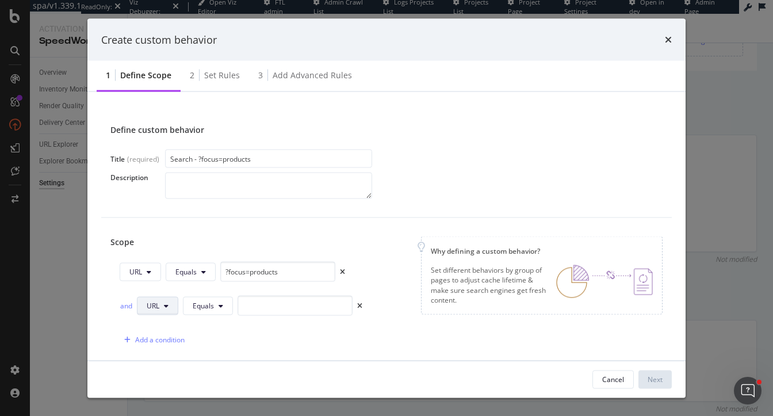
click at [159, 304] on button "URL" at bounding box center [157, 305] width 41 height 18
click at [169, 260] on span "Path" at bounding box center [167, 261] width 40 height 10
click at [222, 302] on icon "modal" at bounding box center [222, 305] width 5 height 7
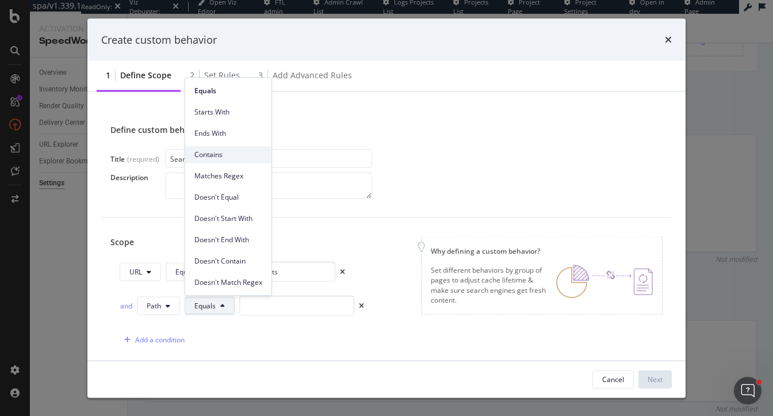
click at [235, 162] on div "Contains" at bounding box center [228, 154] width 86 height 17
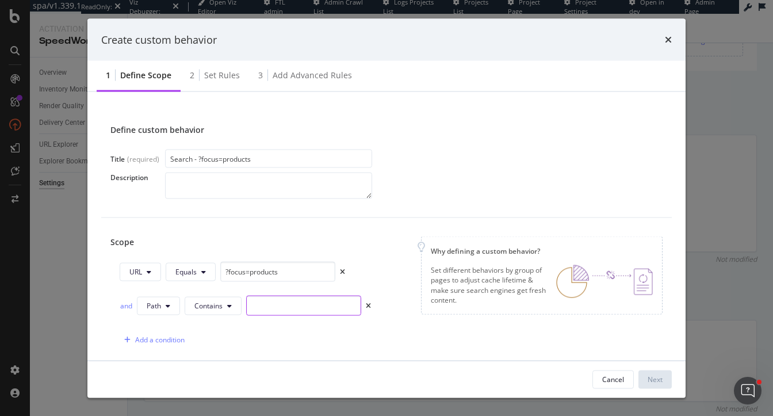
click at [274, 306] on input "modal" at bounding box center [303, 306] width 115 height 20
type input "/search"
click at [284, 270] on input "?focus=products" at bounding box center [277, 272] width 115 height 20
click at [141, 273] on span "URL" at bounding box center [135, 272] width 13 height 10
click at [151, 376] on span "Query String" at bounding box center [149, 379] width 40 height 10
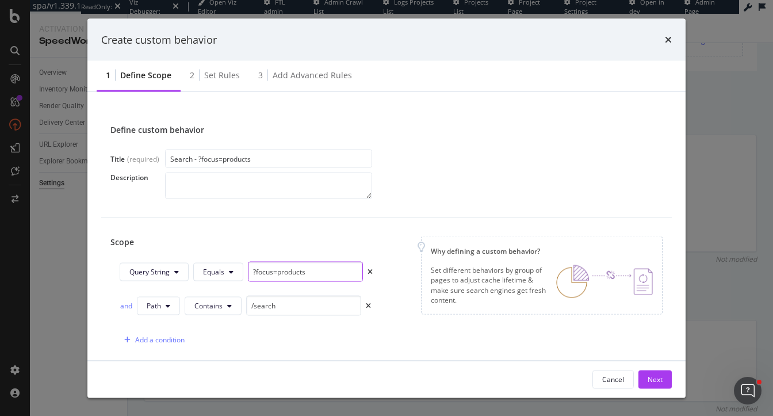
click at [254, 270] on input "?focus=products" at bounding box center [305, 272] width 115 height 20
type input "focus=products"
click at [226, 275] on button "Equals" at bounding box center [218, 271] width 50 height 18
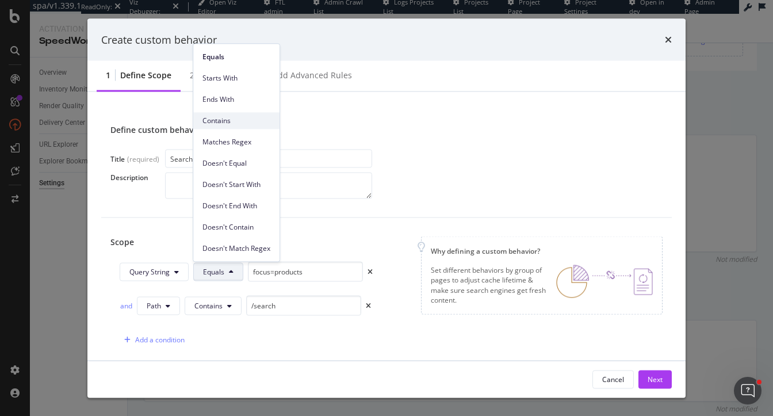
click at [237, 128] on div "Contains" at bounding box center [236, 120] width 86 height 17
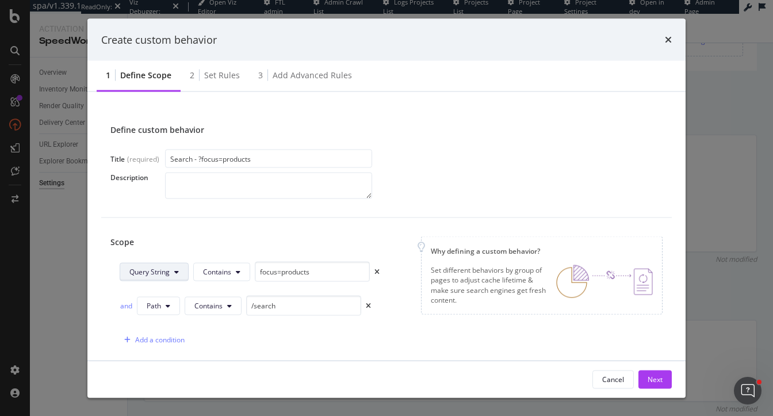
click at [163, 277] on button "Query String" at bounding box center [154, 271] width 69 height 18
click at [156, 293] on span "URL" at bounding box center [150, 294] width 42 height 10
click at [232, 274] on input "focus=products" at bounding box center [284, 272] width 115 height 20
click at [320, 241] on div "Scope" at bounding box center [240, 243] width 261 height 12
click at [655, 383] on div "Next" at bounding box center [655, 379] width 15 height 10
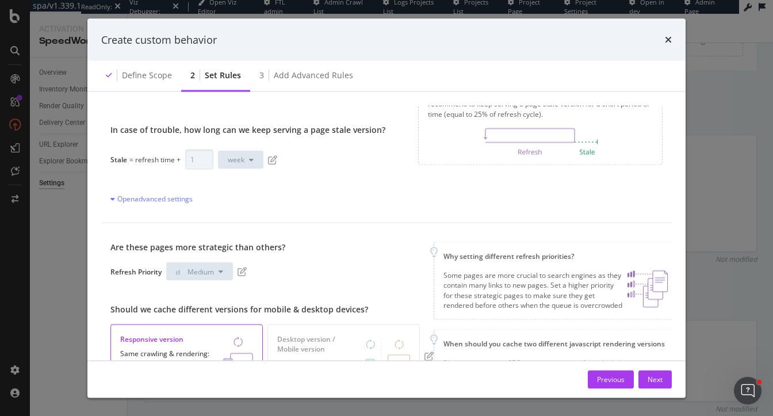
scroll to position [106, 0]
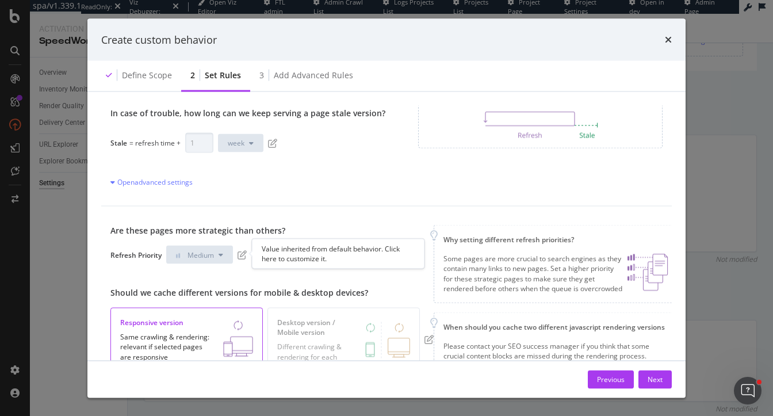
click at [251, 253] on div at bounding box center [252, 253] width 5 height 5
click at [231, 253] on button "Medium" at bounding box center [199, 255] width 67 height 18
click at [245, 253] on icon "pen-to-square" at bounding box center [242, 254] width 9 height 9
click at [185, 254] on span "modal" at bounding box center [182, 255] width 12 height 10
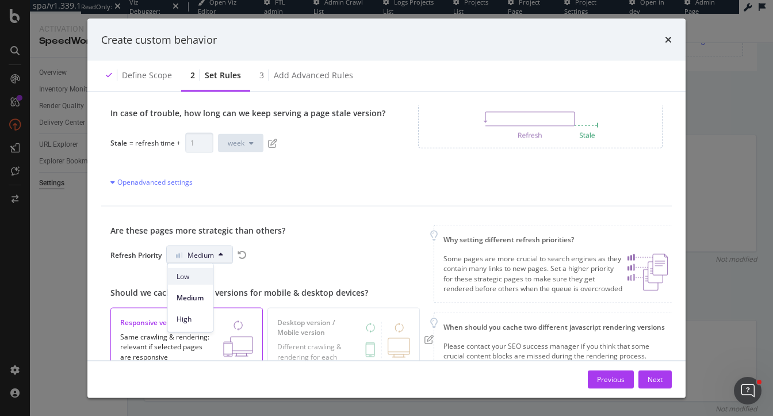
click at [189, 273] on span "Low" at bounding box center [190, 276] width 27 height 10
click at [301, 273] on div "Are these pages more strategic than others? Refresh Priority Low Should we cach…" at bounding box center [271, 312] width 323 height 174
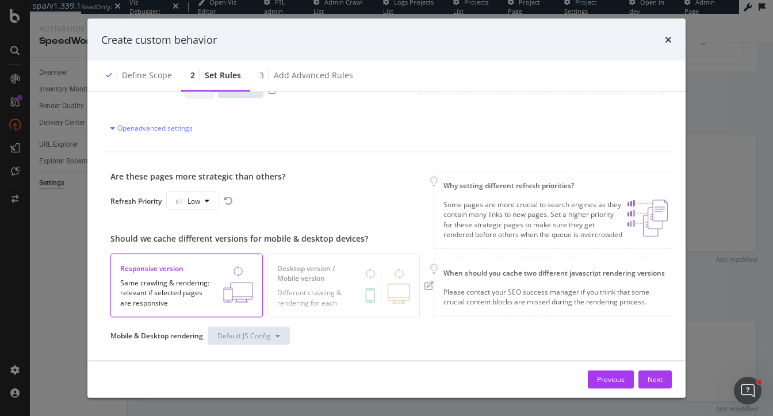
scroll to position [70, 0]
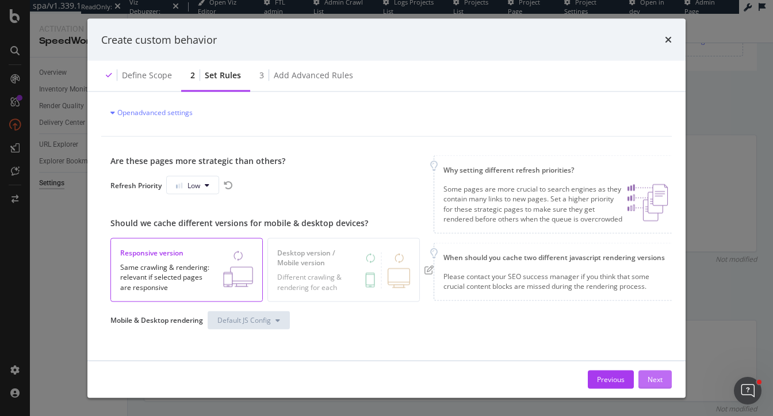
click at [656, 374] on div "Next" at bounding box center [655, 379] width 15 height 10
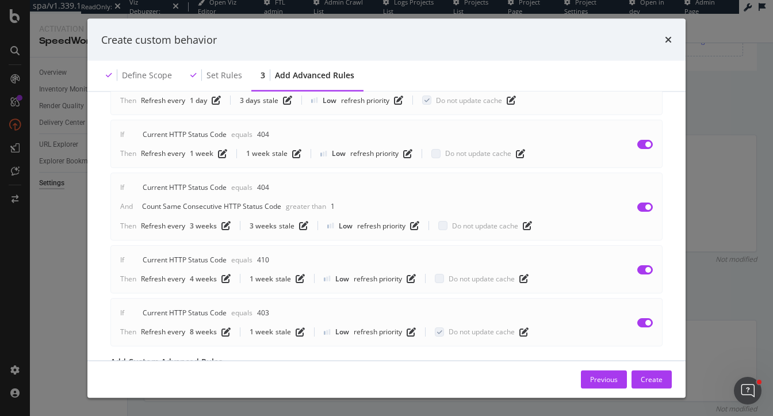
scroll to position [627, 0]
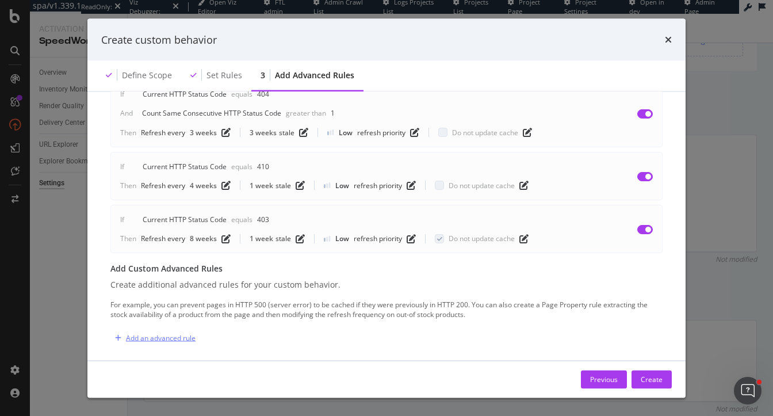
click at [150, 333] on div "Add an advanced rule" at bounding box center [161, 338] width 70 height 10
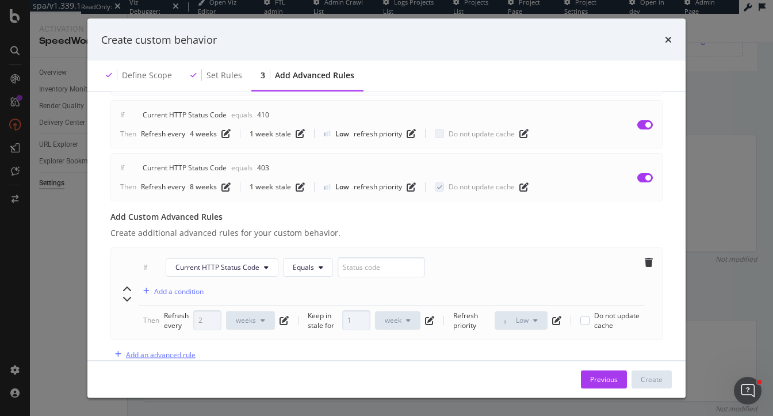
scroll to position [695, 0]
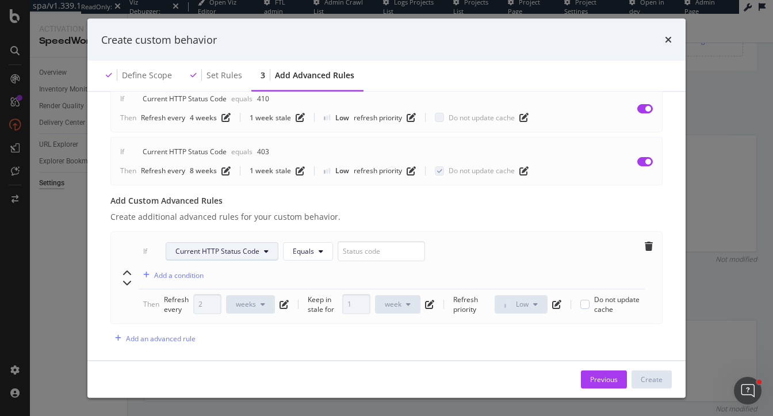
click at [243, 247] on span "Current HTTP Status Code" at bounding box center [218, 252] width 84 height 10
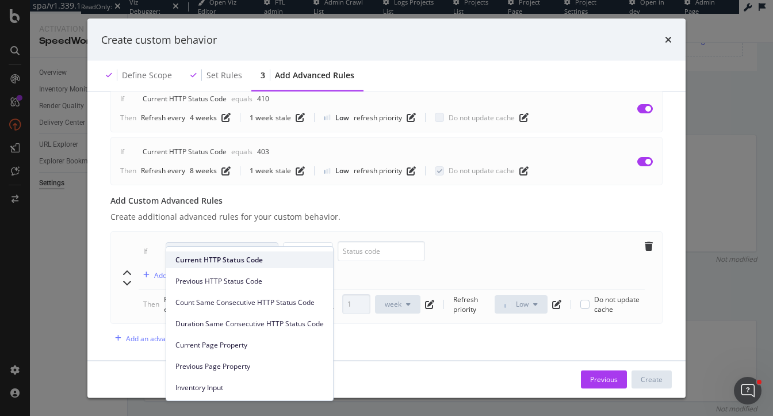
click at [246, 257] on span "Current HTTP Status Code" at bounding box center [250, 260] width 148 height 10
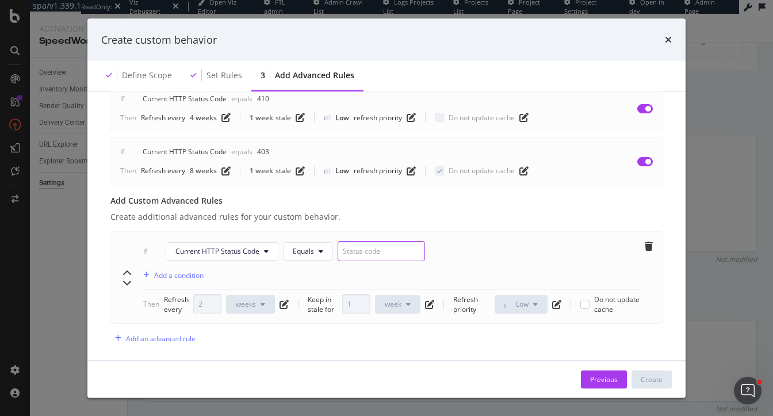
click at [372, 242] on input "modal" at bounding box center [381, 252] width 87 height 20
type input "301"
click at [516, 242] on div "If Current HTTP Status Code Equals 301 Add a condition" at bounding box center [392, 266] width 506 height 48
click at [169, 270] on div "Add a condition" at bounding box center [178, 275] width 49 height 10
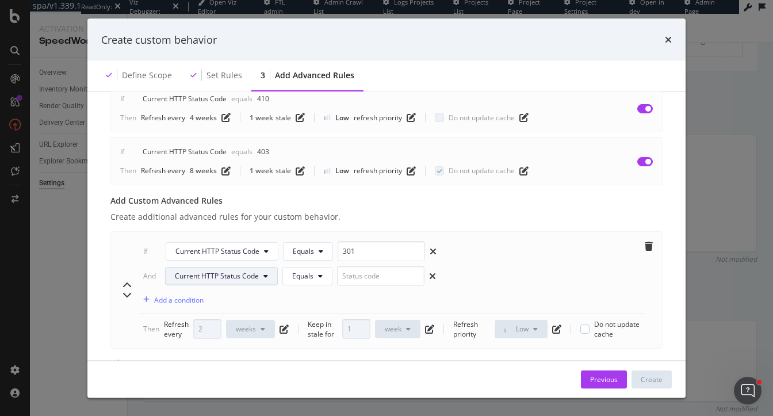
click at [199, 272] on span "Current HTTP Status Code" at bounding box center [217, 277] width 84 height 10
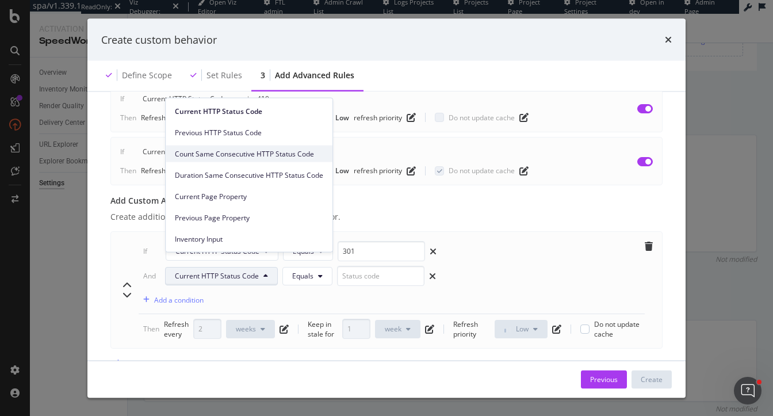
click at [265, 159] on span "Count Same Consecutive HTTP Status Code" at bounding box center [249, 153] width 148 height 10
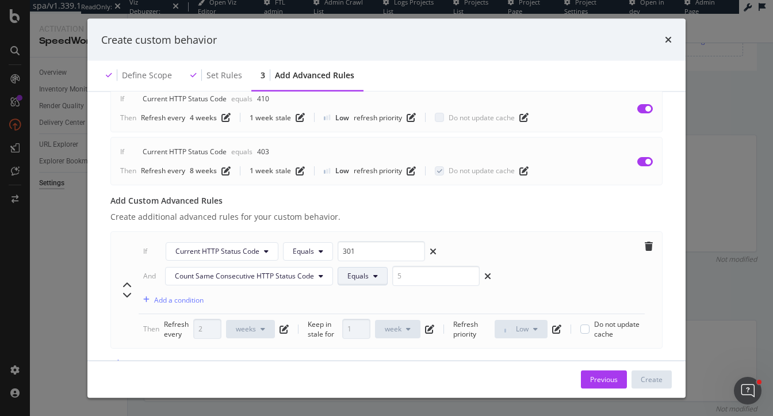
click at [357, 272] on span "Equals" at bounding box center [358, 277] width 21 height 10
click at [366, 305] on span "Greater than" at bounding box center [367, 305] width 41 height 10
click at [436, 266] on input "modal" at bounding box center [456, 276] width 87 height 20
type input "2"
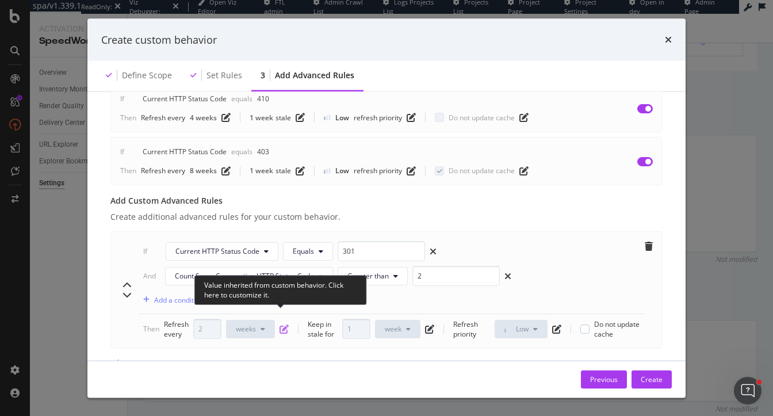
click at [285, 325] on icon "pen-to-square" at bounding box center [284, 329] width 9 height 9
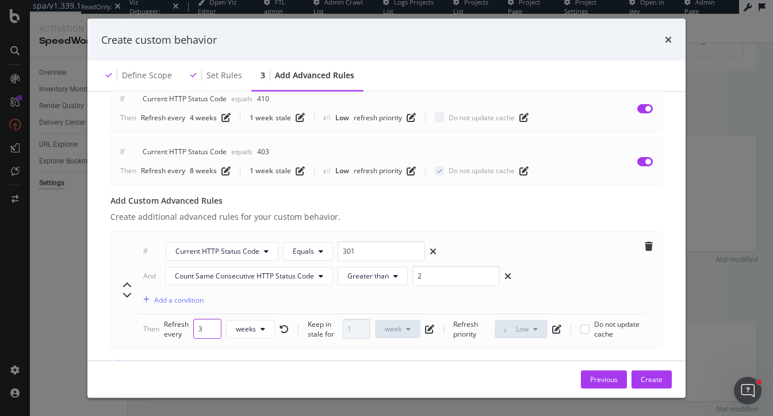
type input "3"
click at [212, 319] on input "3" at bounding box center [207, 329] width 28 height 20
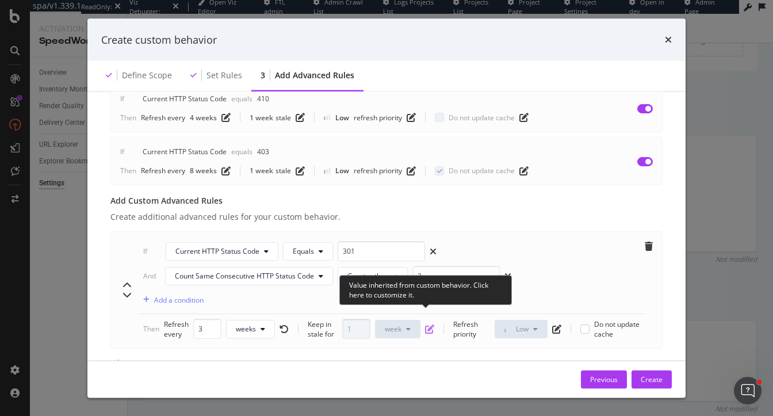
click at [432, 325] on icon "pen-to-square" at bounding box center [429, 329] width 9 height 9
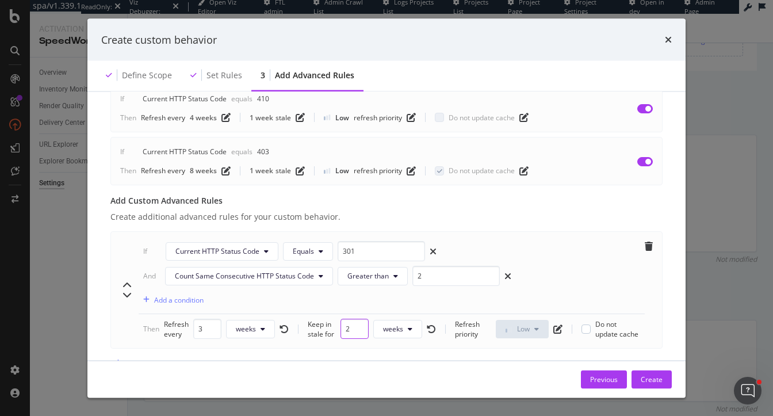
click at [361, 319] on input "2" at bounding box center [355, 329] width 28 height 20
type input "3"
click at [361, 319] on input "3" at bounding box center [355, 329] width 28 height 20
click at [546, 211] on div "Create additional advanced rules for your custom behavior." at bounding box center [386, 217] width 552 height 12
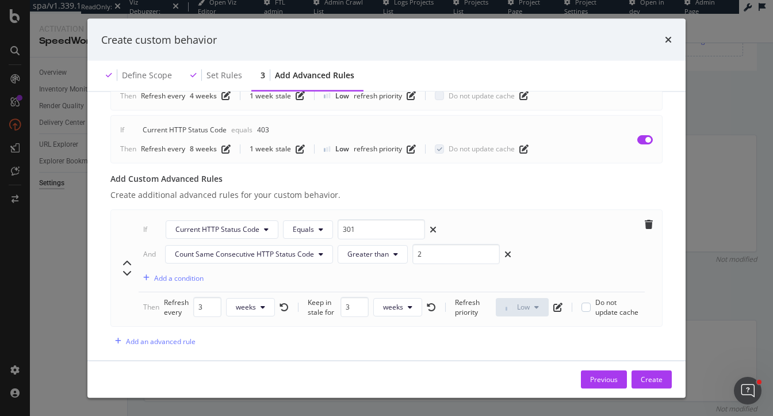
scroll to position [719, 0]
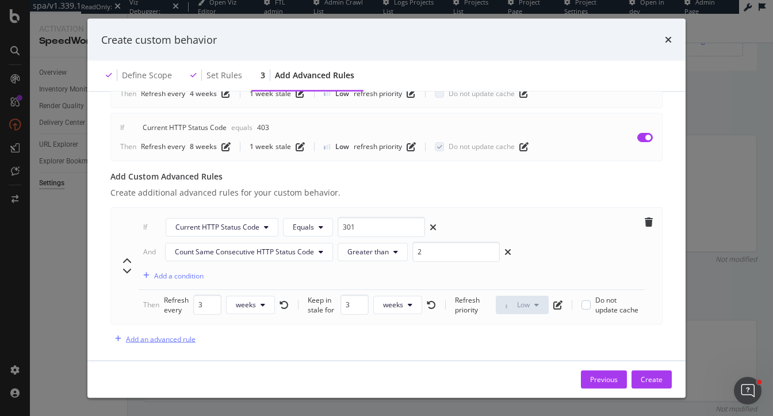
click at [148, 334] on div "Add an advanced rule" at bounding box center [161, 339] width 70 height 10
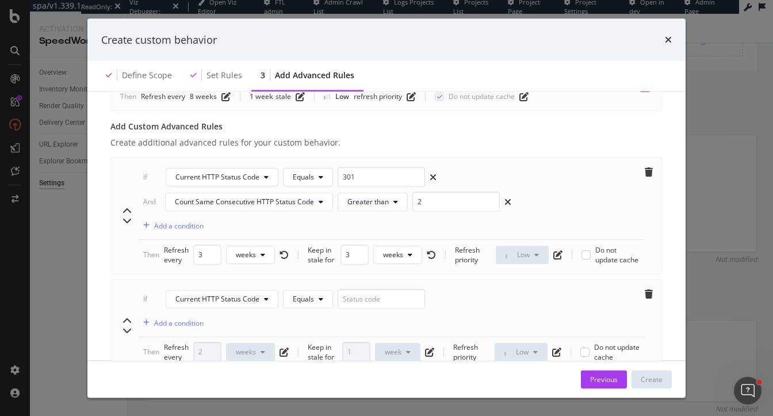
scroll to position [781, 0]
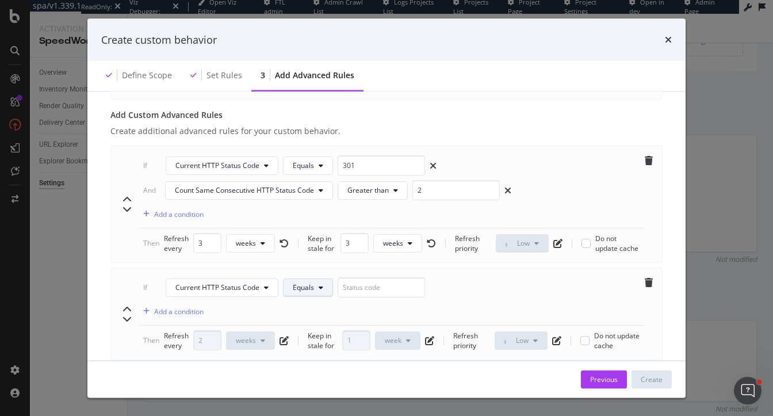
click at [325, 279] on button "Equals" at bounding box center [308, 288] width 50 height 18
click at [236, 279] on button "Current HTTP Status Code" at bounding box center [222, 288] width 113 height 18
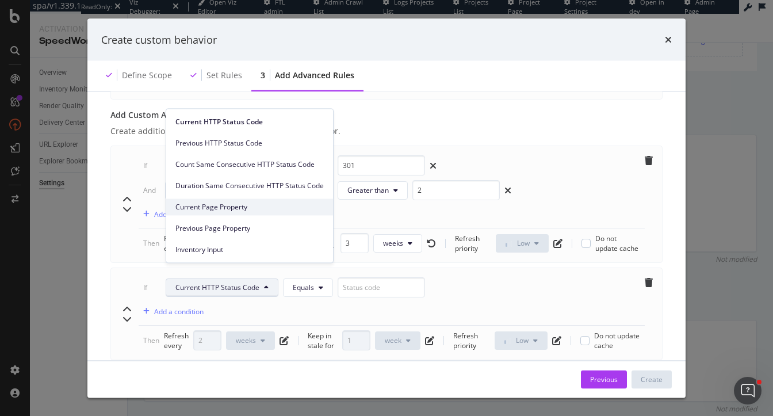
click at [240, 208] on span "Current Page Property" at bounding box center [250, 207] width 148 height 10
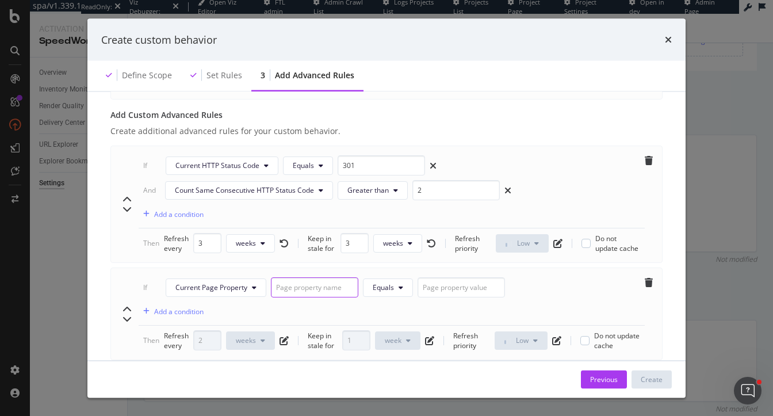
click at [316, 278] on input "modal" at bounding box center [314, 288] width 87 height 20
paste input "No matches found - Search Pages"
type input "No matches found - Search Pages"
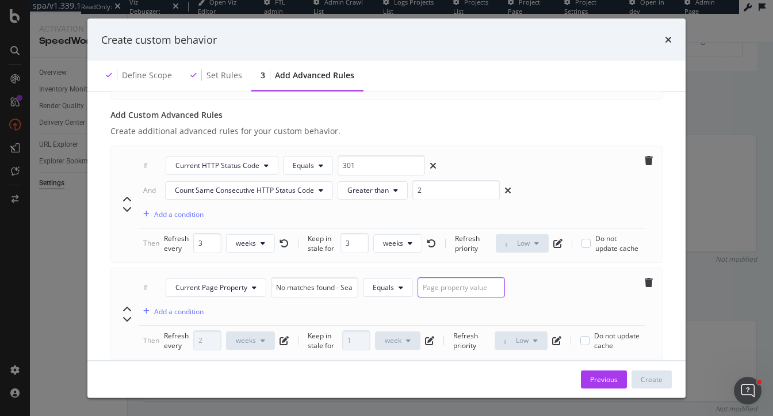
click at [453, 278] on input "modal" at bounding box center [461, 288] width 87 height 20
paste input "true"
type input "true"
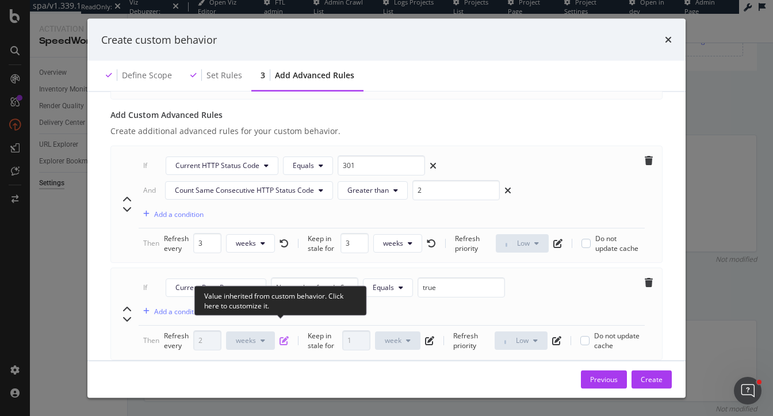
click at [280, 336] on icon "pen-to-square" at bounding box center [284, 340] width 9 height 9
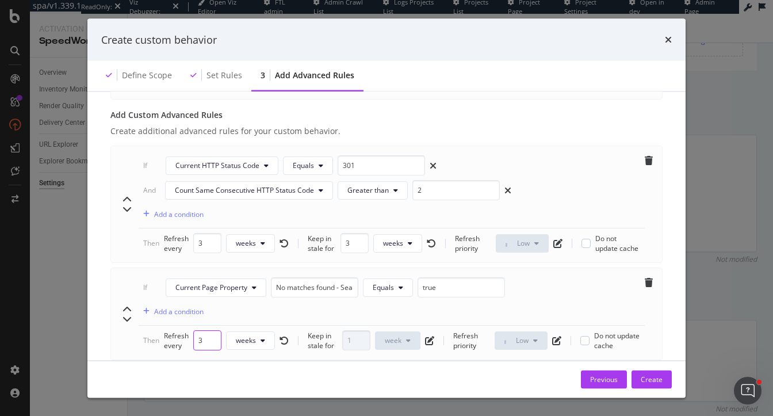
click at [212, 331] on input "3" at bounding box center [207, 341] width 28 height 20
type input "4"
click at [212, 331] on input "4" at bounding box center [207, 341] width 28 height 20
click at [490, 296] on div "If Current Page Property No matches found - Search Pages Equals true Add a cond…" at bounding box center [392, 302] width 506 height 48
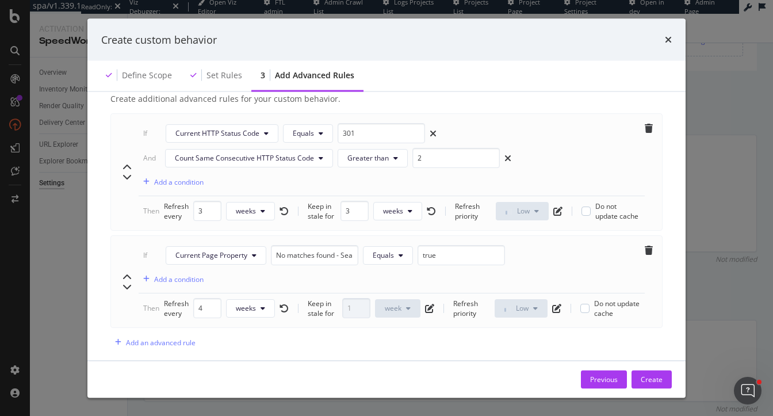
scroll to position [816, 0]
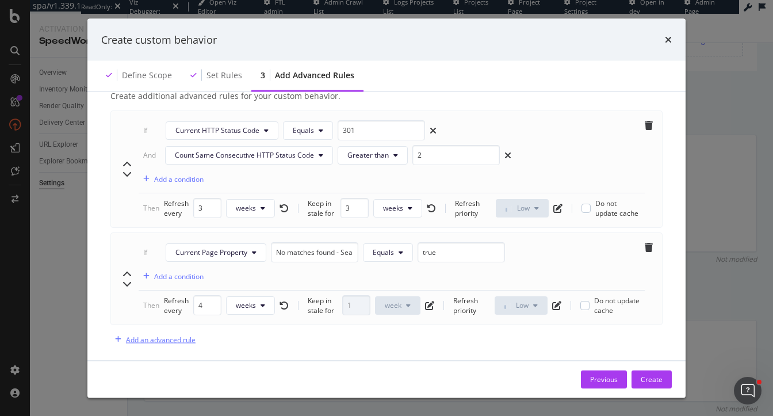
click at [150, 334] on div "Add an advanced rule" at bounding box center [161, 339] width 70 height 10
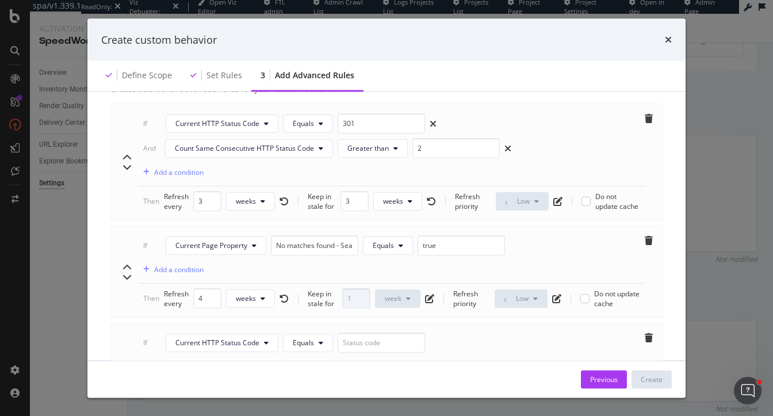
scroll to position [824, 0]
click at [228, 333] on button "Current HTTP Status Code" at bounding box center [222, 342] width 113 height 18
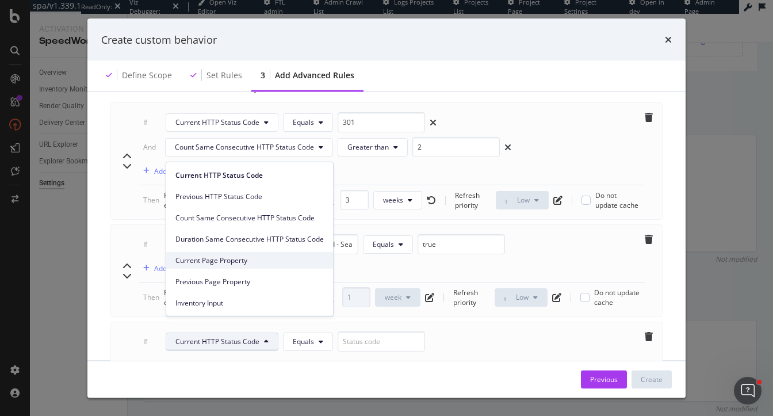
click at [239, 263] on span "Current Page Property" at bounding box center [250, 260] width 148 height 10
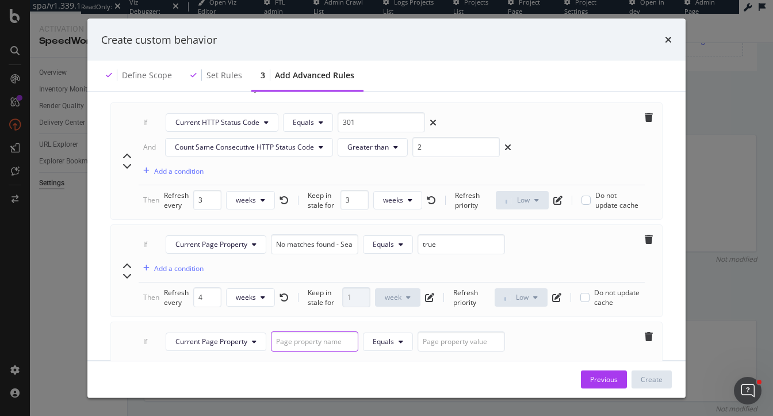
click at [313, 332] on input "modal" at bounding box center [314, 342] width 87 height 20
paste input "No match/search suggestions - Search Pages"
type input "No match/search suggestions - Search Pages"
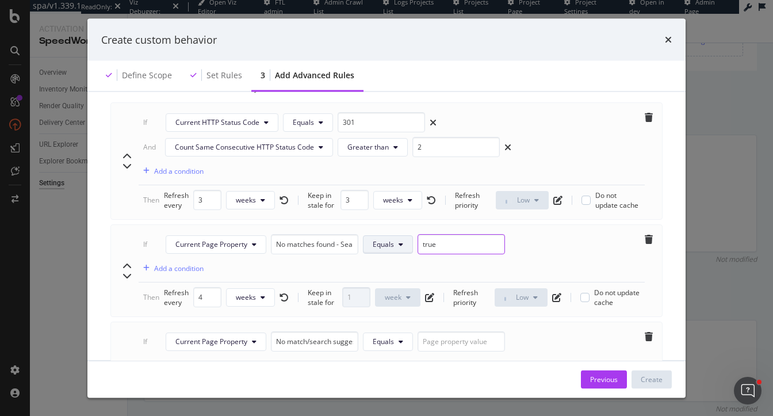
drag, startPoint x: 447, startPoint y: 235, endPoint x: 408, endPoint y: 235, distance: 39.1
click at [408, 235] on div "No matches found - Search Pages Equals true" at bounding box center [390, 245] width 239 height 20
click at [482, 332] on input "modal" at bounding box center [461, 342] width 87 height 20
paste input "true"
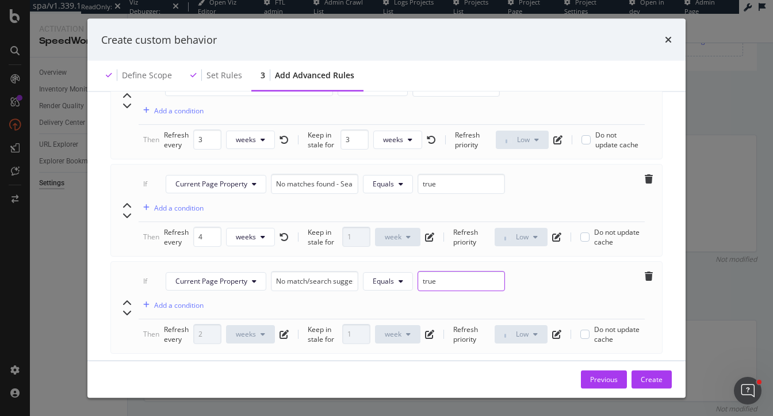
scroll to position [894, 0]
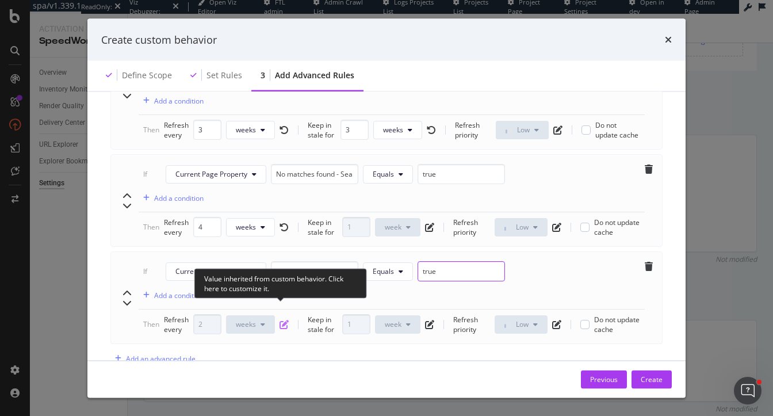
type input "true"
click at [283, 320] on icon "pen-to-square" at bounding box center [284, 324] width 9 height 9
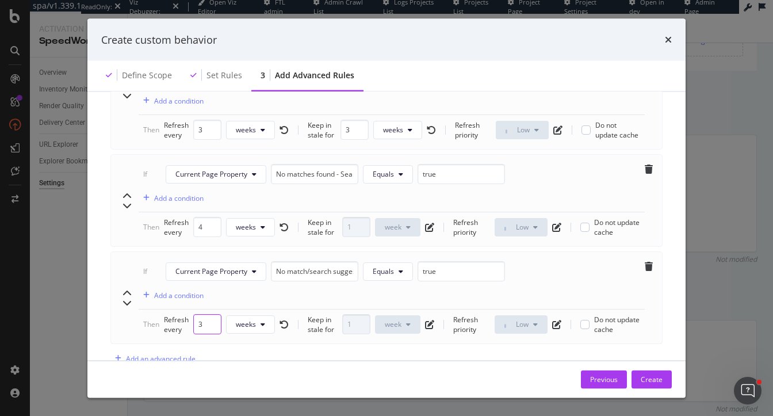
click at [211, 315] on input "3" at bounding box center [207, 325] width 28 height 20
type input "4"
click at [211, 315] on input "4" at bounding box center [207, 325] width 28 height 20
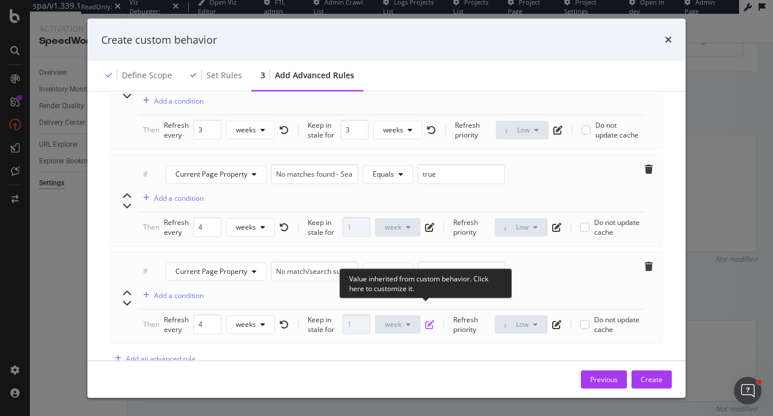
click at [429, 320] on icon "pen-to-square" at bounding box center [429, 324] width 9 height 9
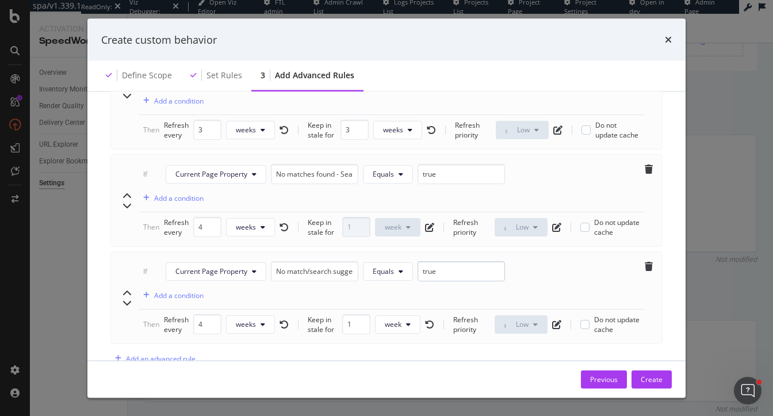
scroll to position [913, 0]
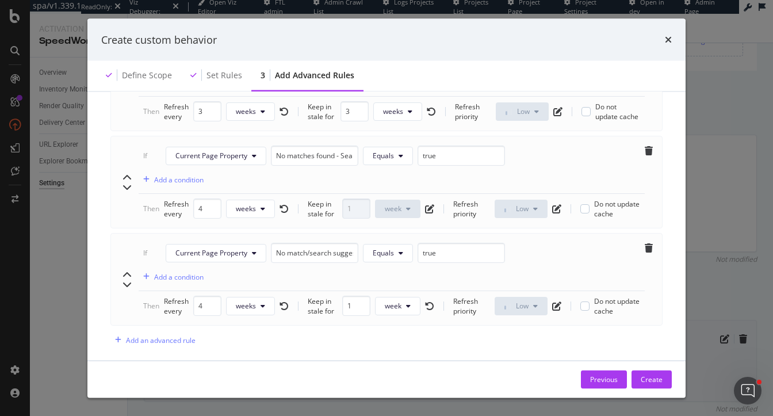
click at [647, 382] on div "Create" at bounding box center [652, 379] width 22 height 10
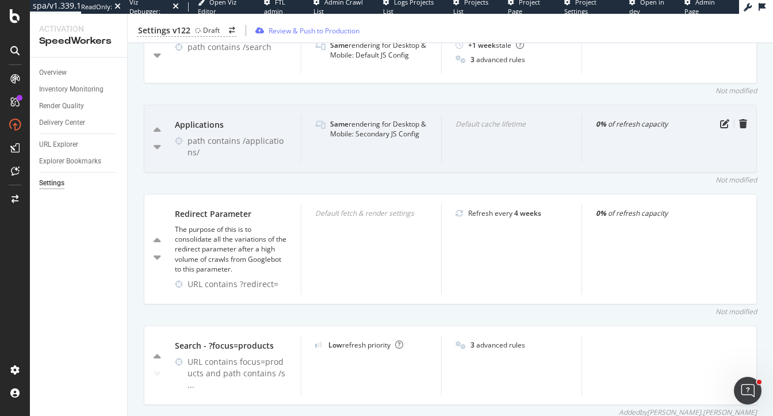
scroll to position [1406, 0]
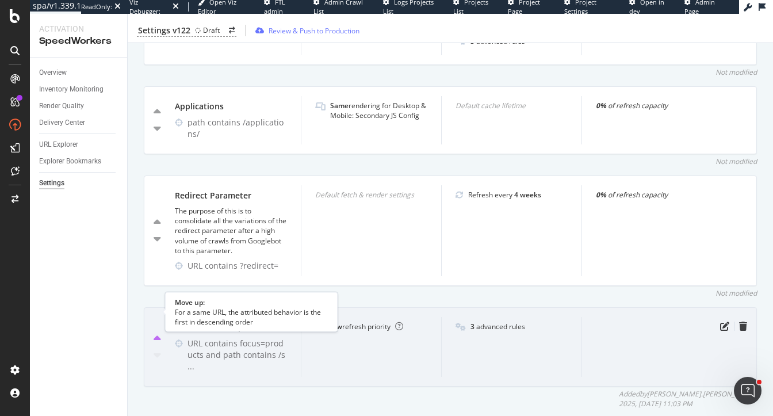
click at [157, 333] on icon "caret-up" at bounding box center [157, 339] width 7 height 12
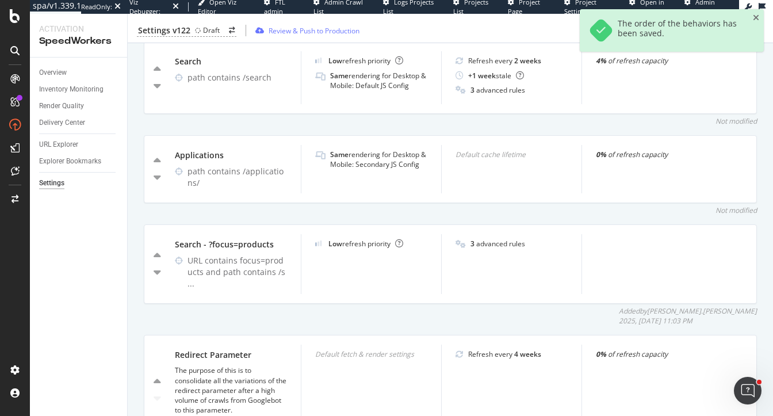
scroll to position [1337, 0]
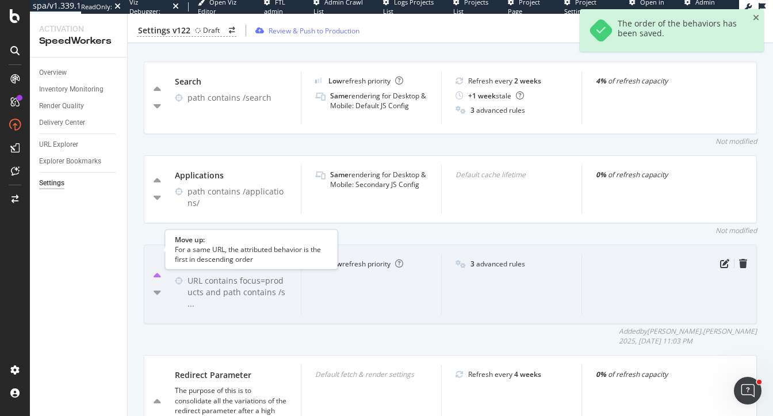
click at [160, 270] on icon "caret-up" at bounding box center [157, 276] width 7 height 12
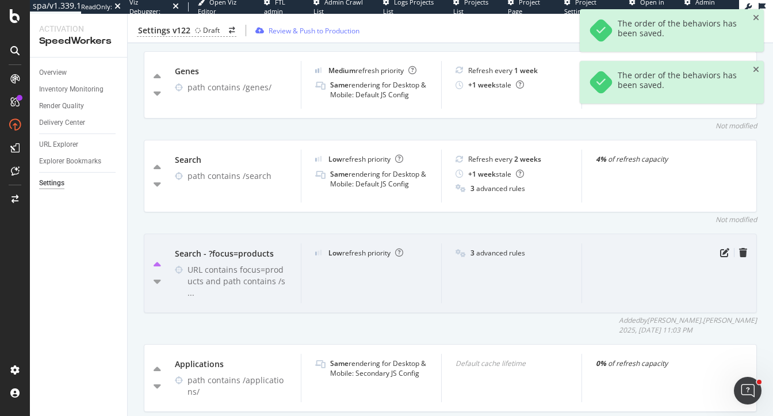
scroll to position [1255, 0]
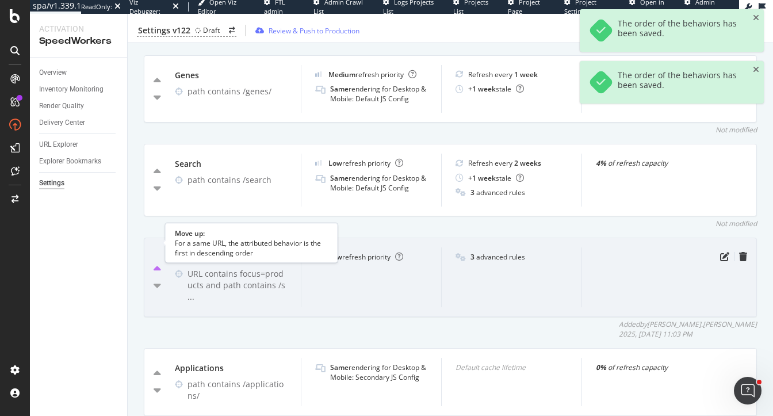
click at [158, 264] on icon "caret-up" at bounding box center [157, 270] width 7 height 12
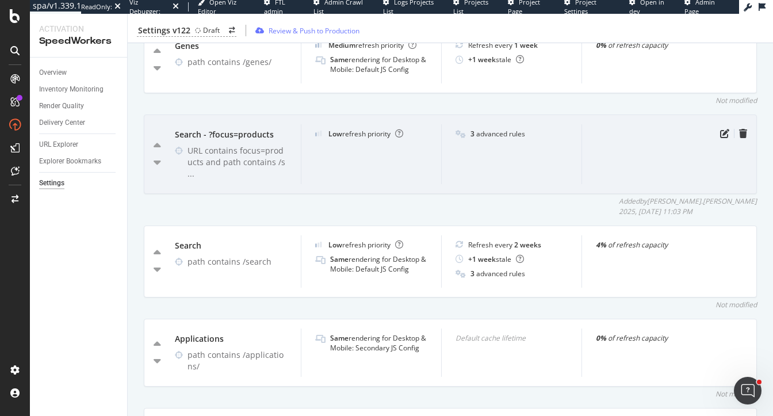
scroll to position [1288, 0]
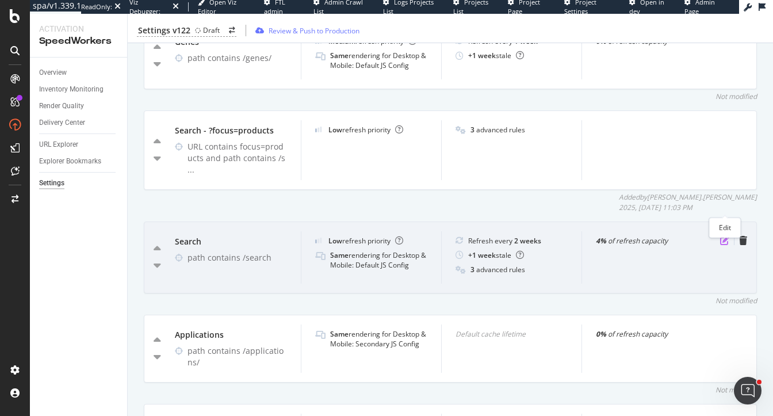
click at [723, 236] on icon "pen-to-square" at bounding box center [724, 240] width 9 height 9
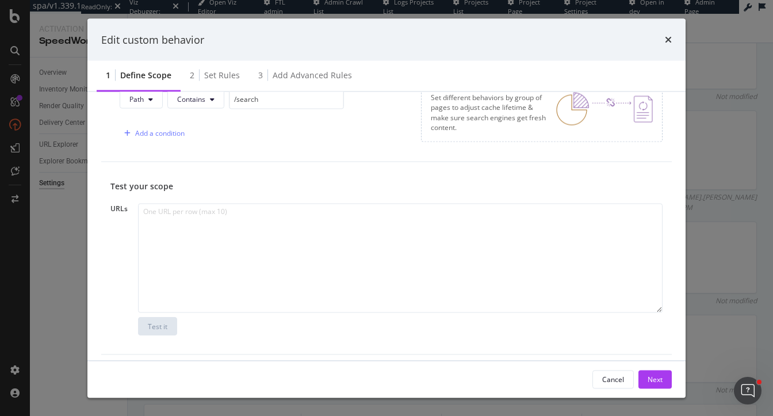
scroll to position [180, 0]
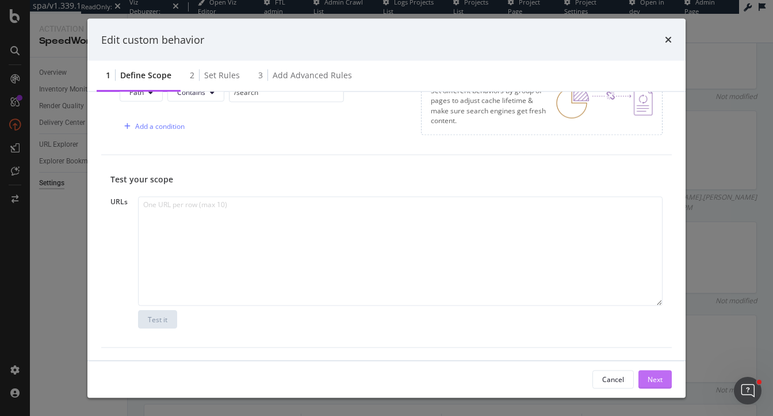
click at [651, 378] on div "Next" at bounding box center [655, 379] width 15 height 10
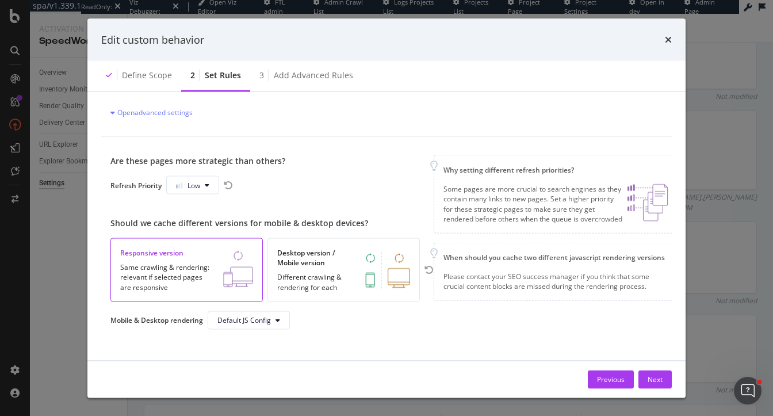
scroll to position [0, 0]
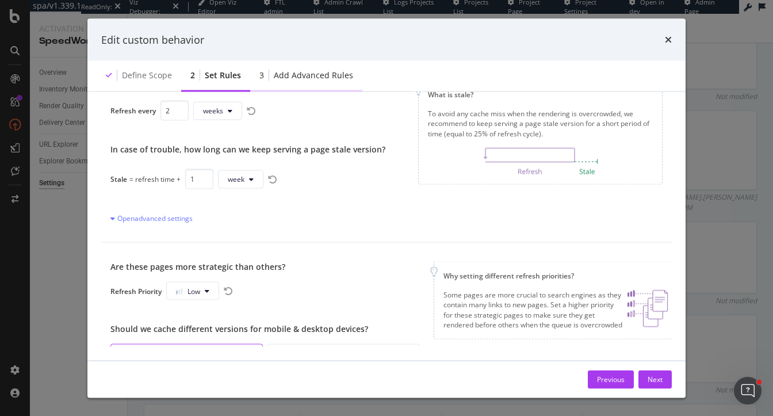
click at [310, 79] on div "Add advanced rules" at bounding box center [313, 76] width 79 height 12
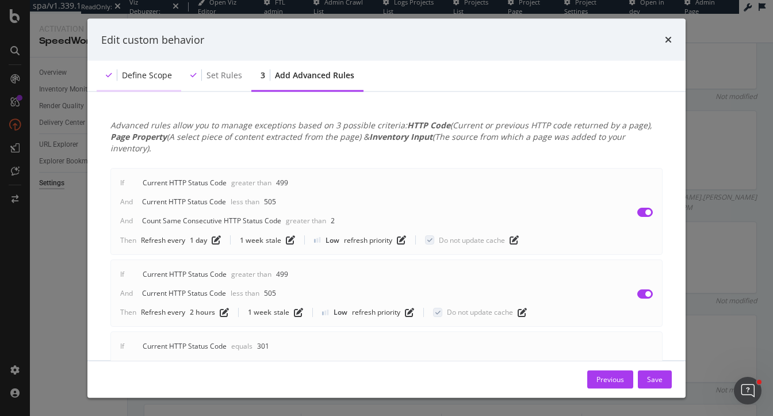
click at [162, 74] on div "Define scope" at bounding box center [147, 76] width 50 height 12
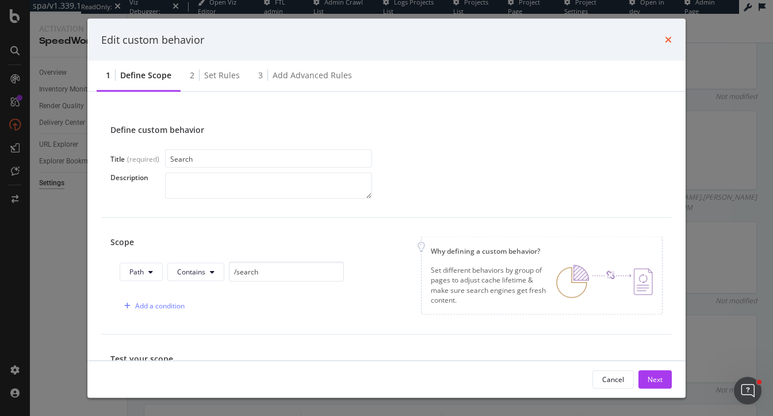
click at [666, 42] on icon "times" at bounding box center [668, 39] width 7 height 9
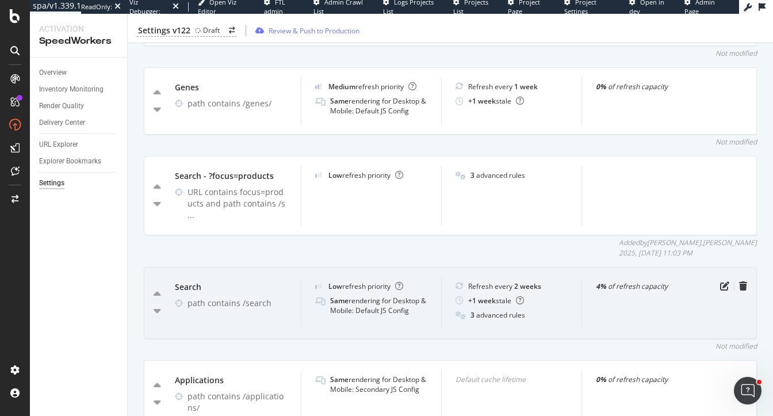
scroll to position [1233, 0]
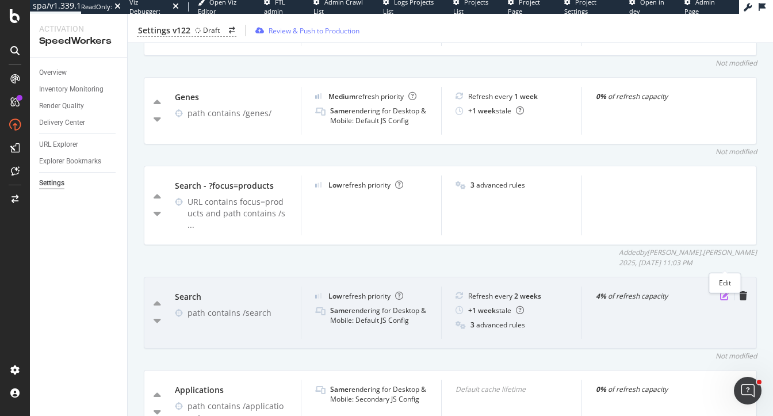
click at [727, 291] on icon "pen-to-square" at bounding box center [724, 295] width 9 height 9
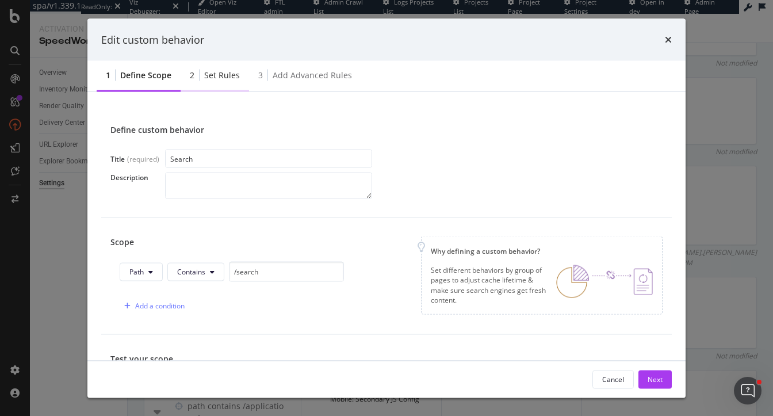
click at [211, 71] on div "Set rules" at bounding box center [222, 76] width 36 height 12
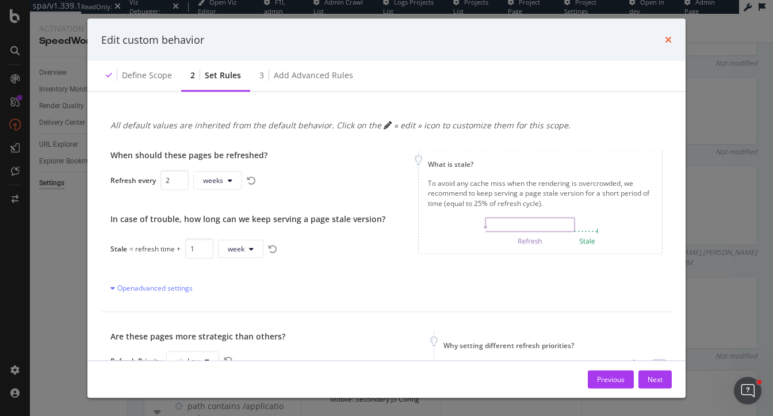
click at [668, 37] on icon "times" at bounding box center [668, 39] width 7 height 9
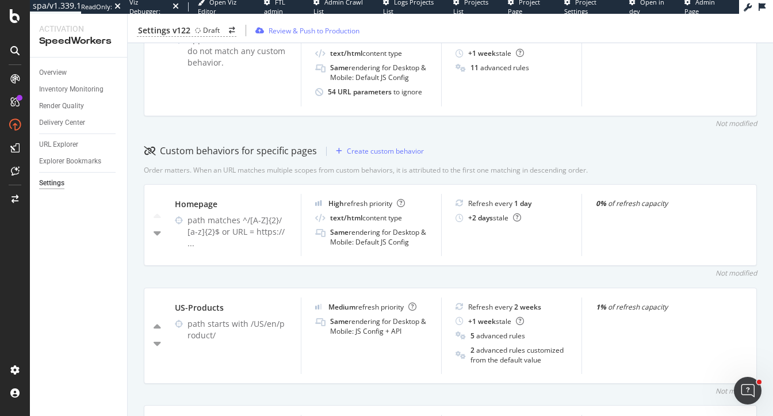
scroll to position [230, 0]
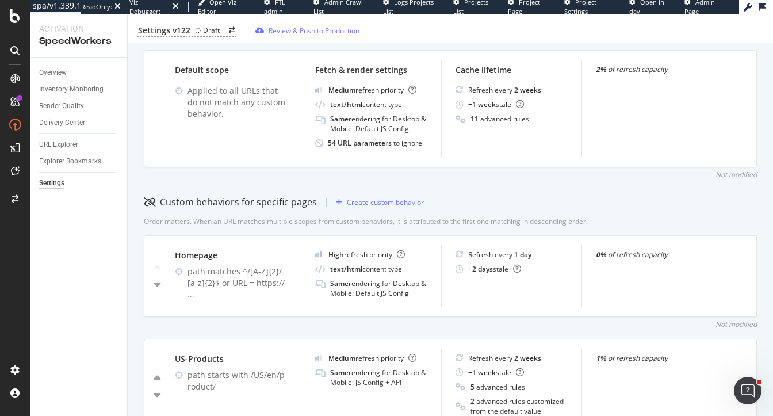
click at [227, 177] on div "Not modified" at bounding box center [450, 175] width 613 height 10
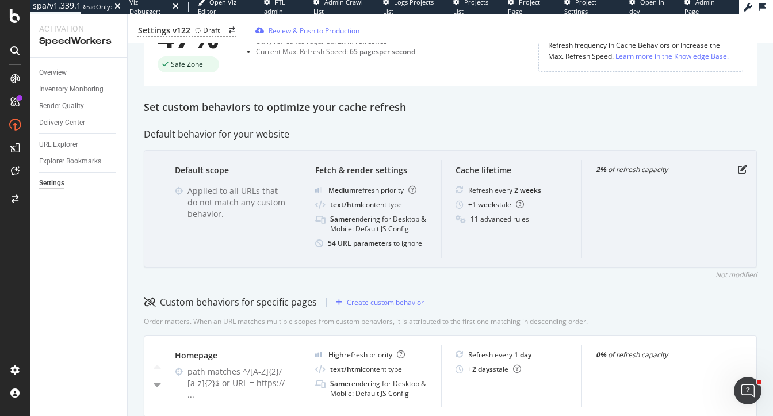
scroll to position [0, 0]
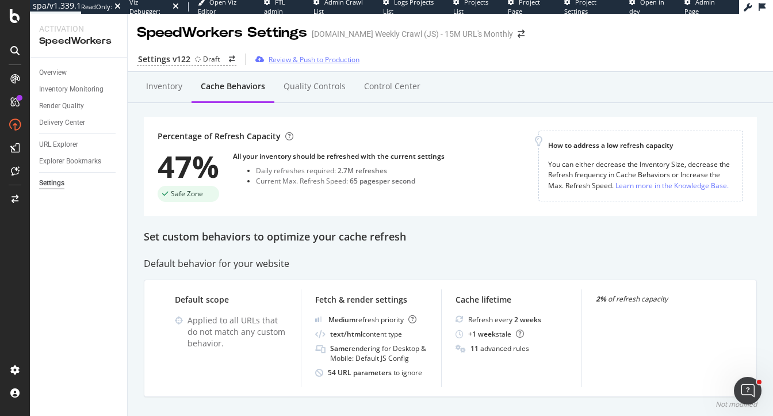
click at [309, 62] on div "Review & Push to Production" at bounding box center [314, 60] width 91 height 10
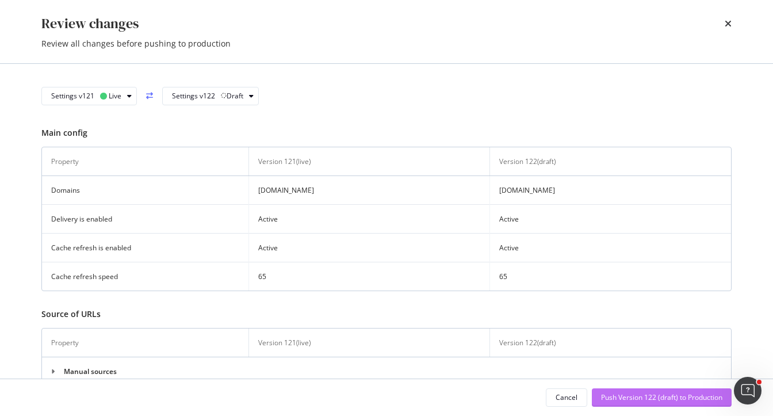
click at [620, 399] on div "Push Version 122 (draft) to Production" at bounding box center [661, 397] width 121 height 10
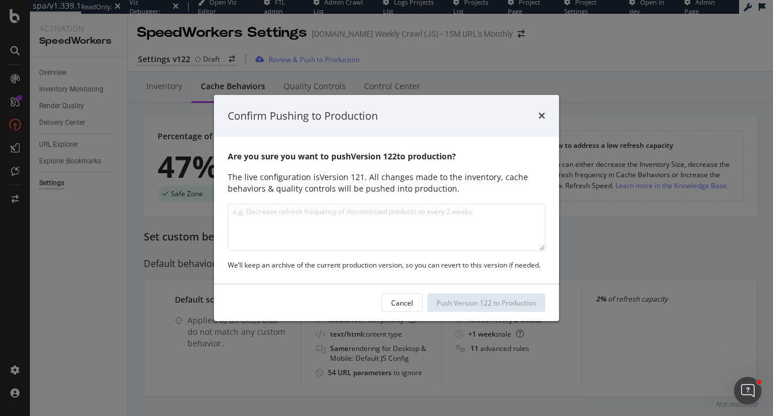
click at [333, 227] on textarea "modal" at bounding box center [387, 227] width 318 height 47
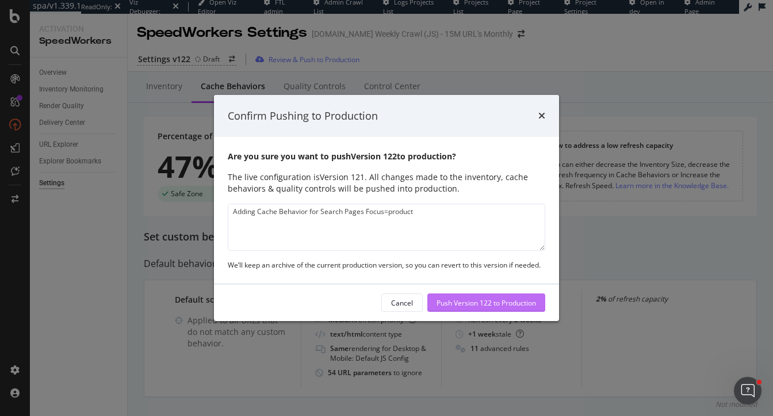
type textarea "Adding Cache Behavior for Search Pages Focus=product"
click at [441, 310] on div "Push Version 122 to Production" at bounding box center [487, 302] width 100 height 17
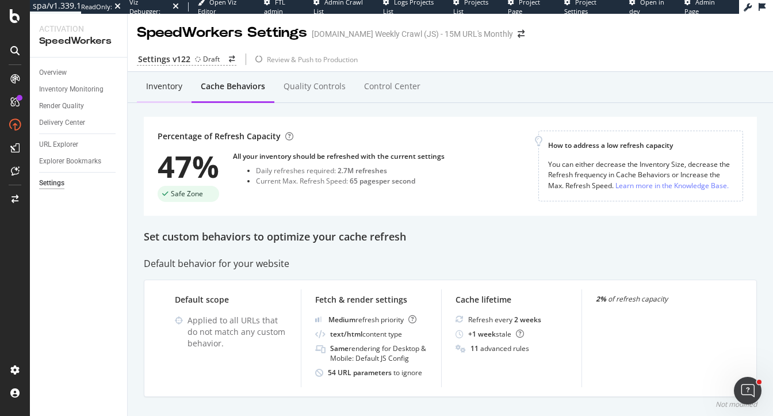
click at [162, 91] on div "Inventory" at bounding box center [164, 87] width 36 height 12
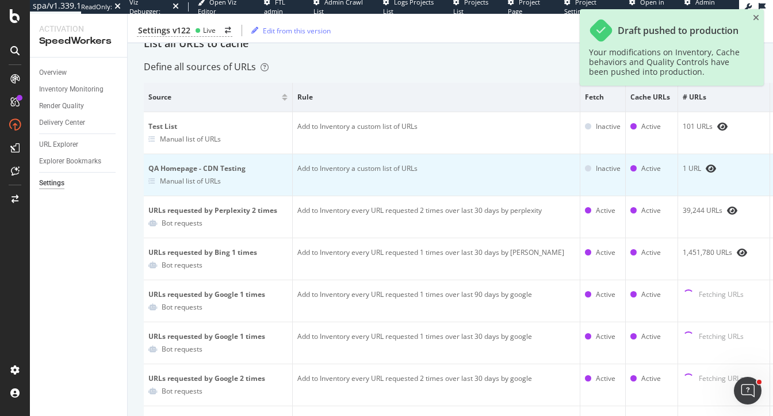
scroll to position [0, 32]
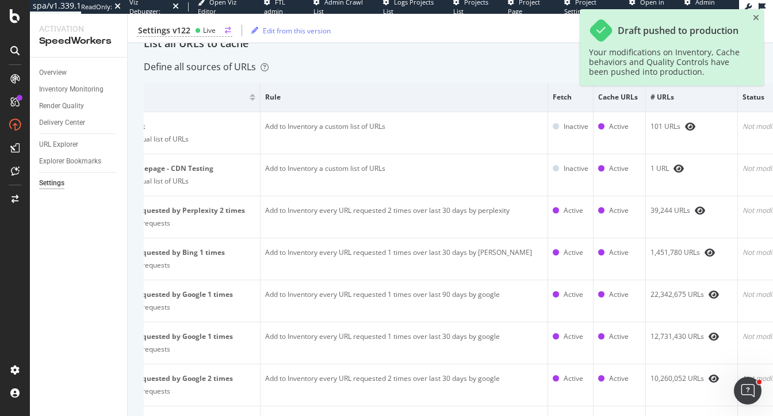
click at [183, 32] on div "Settings v122" at bounding box center [164, 31] width 52 height 12
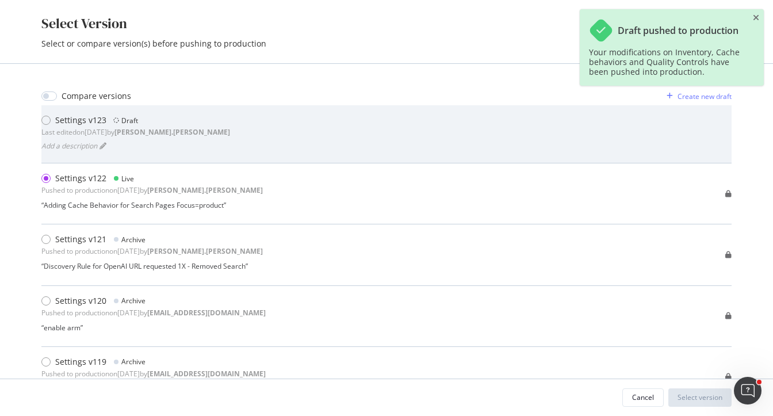
click at [309, 138] on div "Settings v123 Draft Last edited on 2025 Oct 13th by heidi.noonan Add a descript…" at bounding box center [386, 134] width 691 height 39
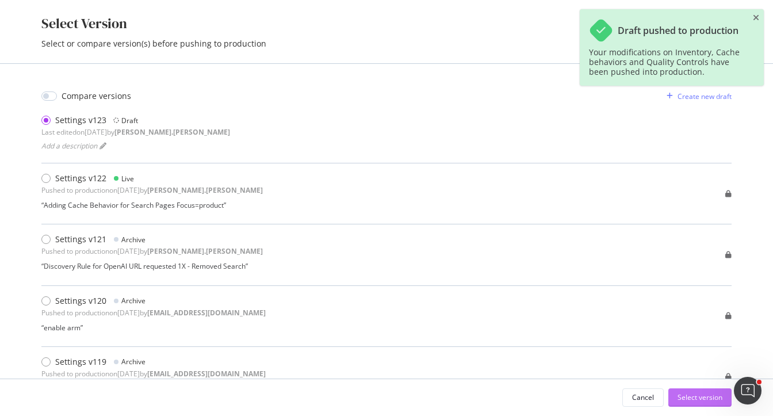
click at [685, 398] on div "Select version" at bounding box center [700, 397] width 45 height 10
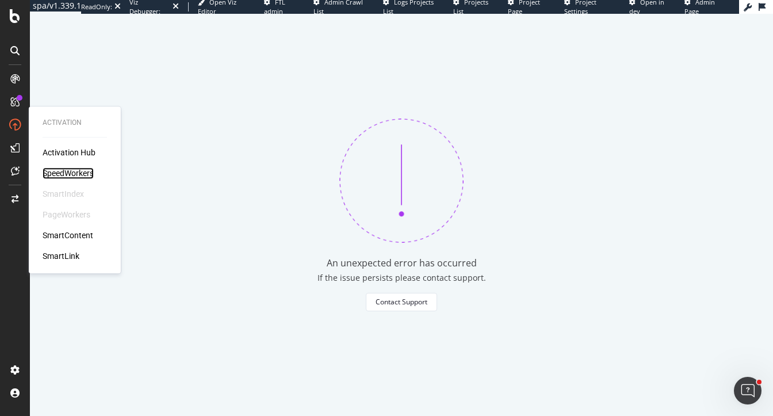
click at [61, 170] on div "SpeedWorkers" at bounding box center [68, 173] width 51 height 12
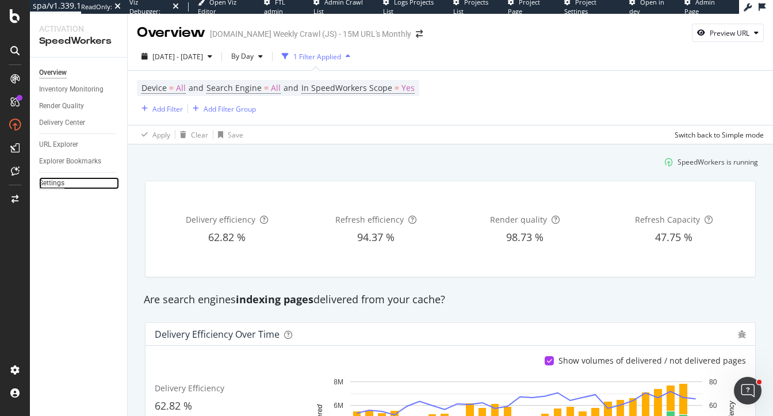
click at [44, 182] on div "Settings" at bounding box center [51, 183] width 25 height 12
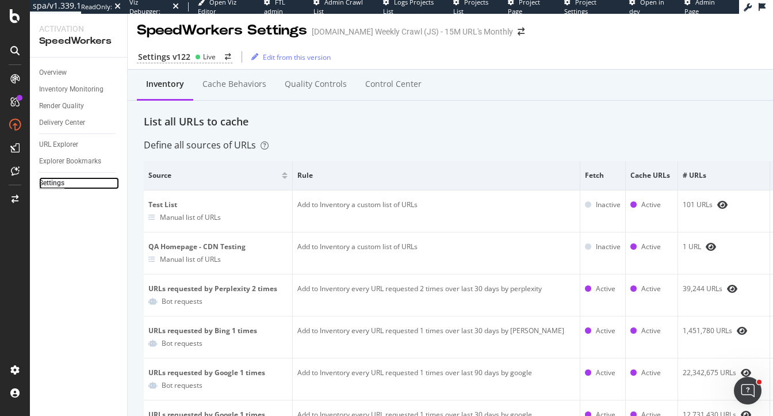
scroll to position [1, 0]
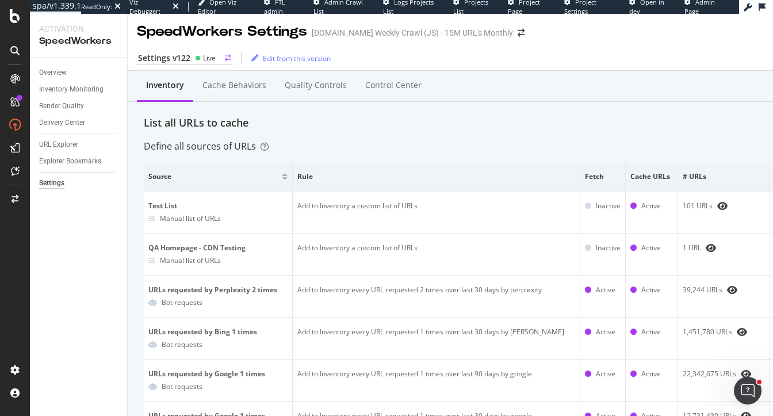
click at [208, 59] on div "Live" at bounding box center [209, 58] width 13 height 10
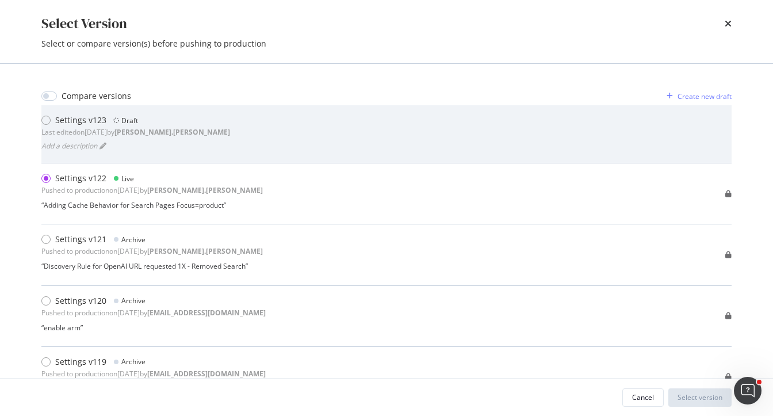
click at [178, 148] on div "Add a description" at bounding box center [135, 146] width 189 height 16
click at [369, 124] on div "Settings v123 Draft Last edited on 2025 Oct 13th by heidi.noonan Add a descript…" at bounding box center [386, 134] width 691 height 39
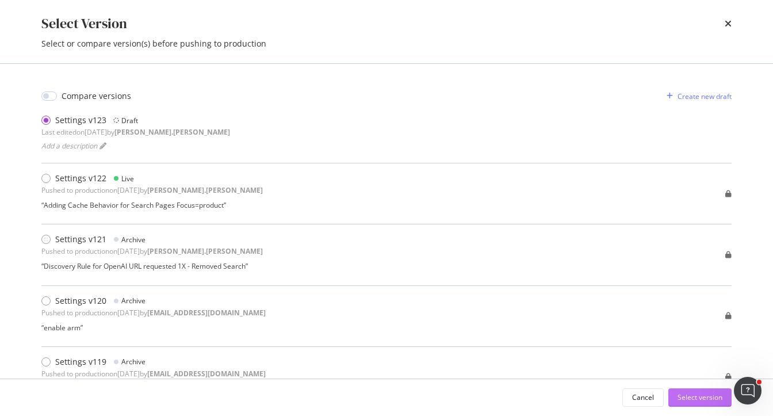
click at [698, 400] on div "Select version" at bounding box center [700, 397] width 45 height 10
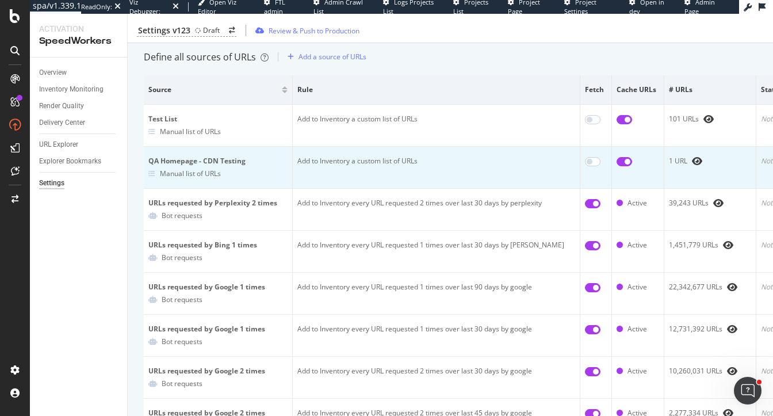
scroll to position [93, 0]
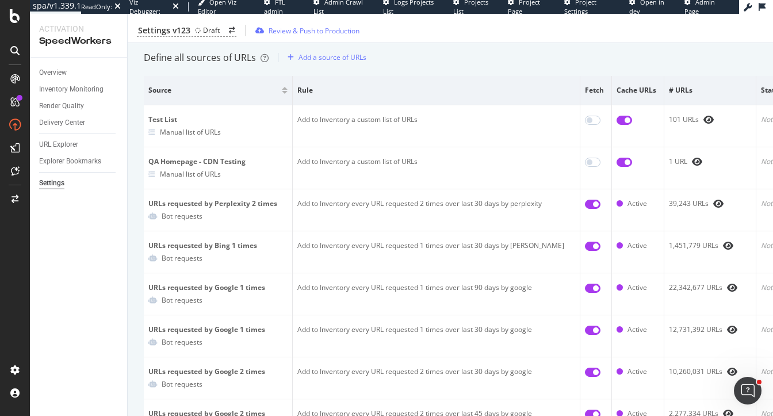
click at [447, 64] on div "Define all sources of URLs Add a source of URLs" at bounding box center [494, 57] width 700 height 18
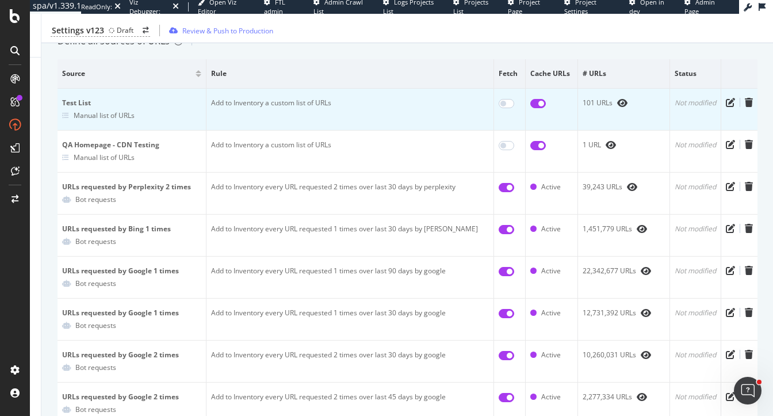
scroll to position [120, 0]
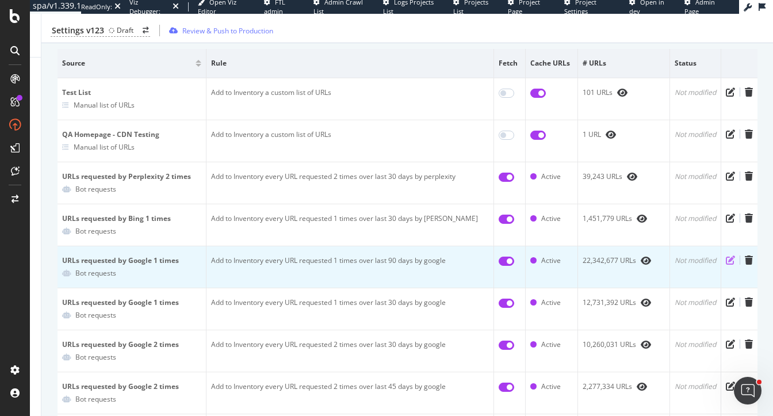
click at [731, 260] on icon "pen-to-square" at bounding box center [730, 259] width 9 height 9
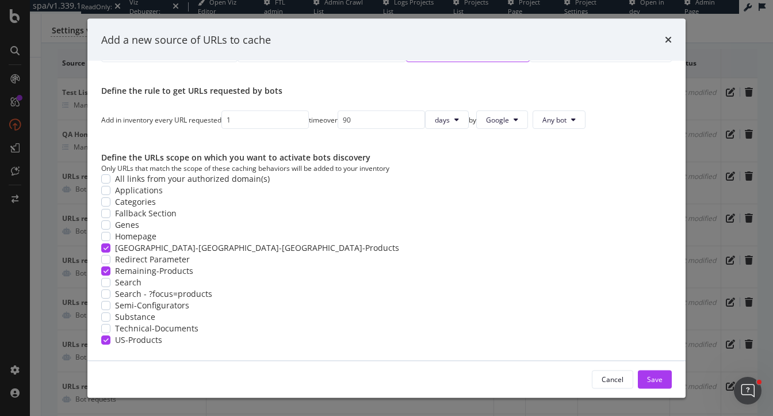
scroll to position [102, 0]
click at [668, 37] on icon "times" at bounding box center [668, 39] width 7 height 9
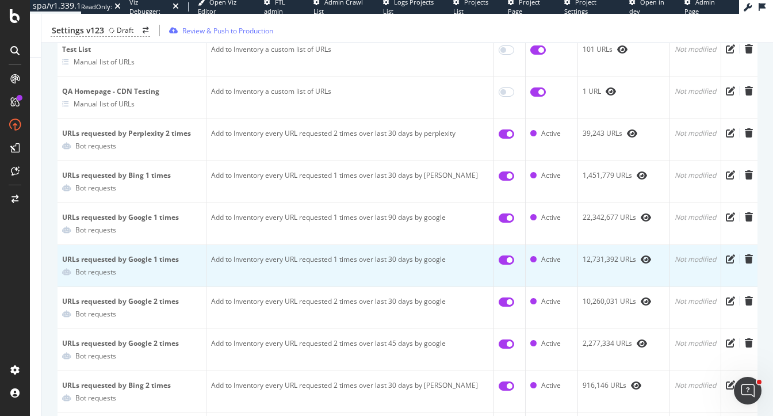
scroll to position [167, 0]
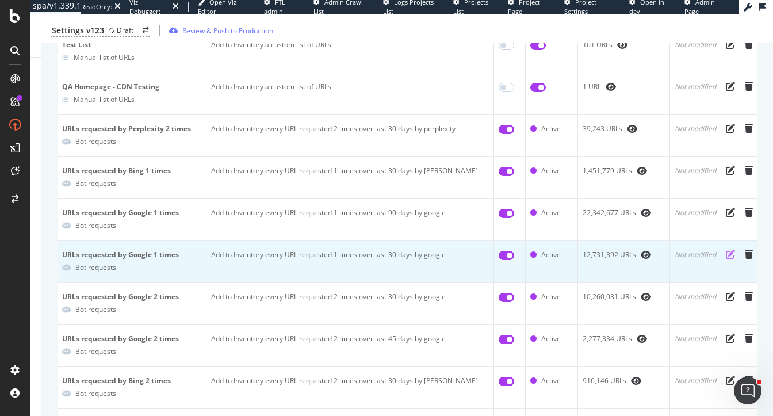
click at [731, 253] on icon "pen-to-square" at bounding box center [730, 254] width 9 height 9
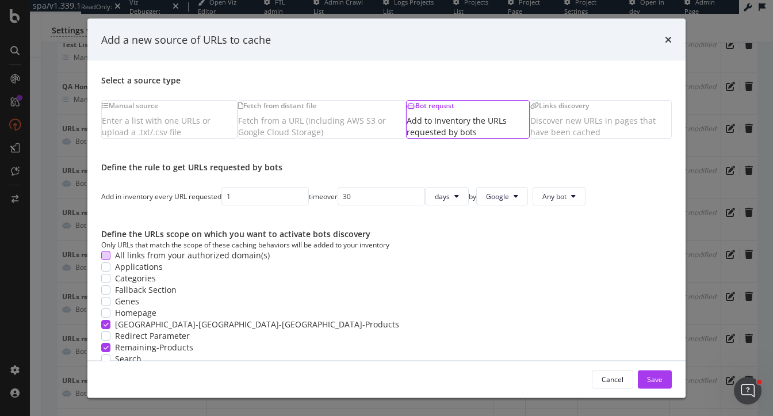
scroll to position [41, 0]
click at [665, 39] on icon "times" at bounding box center [668, 39] width 7 height 9
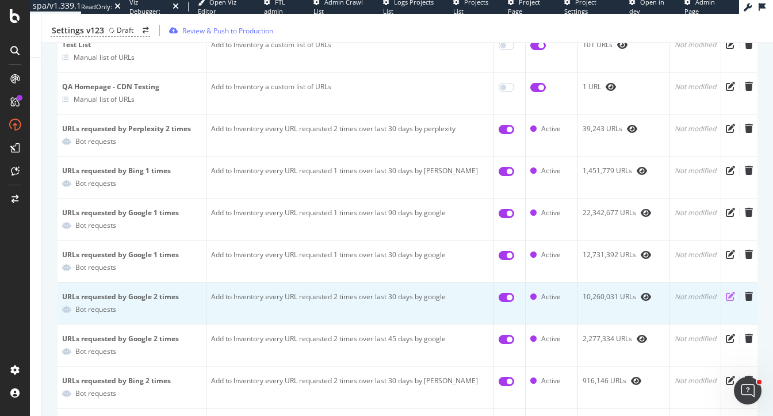
click at [729, 295] on icon "pen-to-square" at bounding box center [730, 296] width 9 height 9
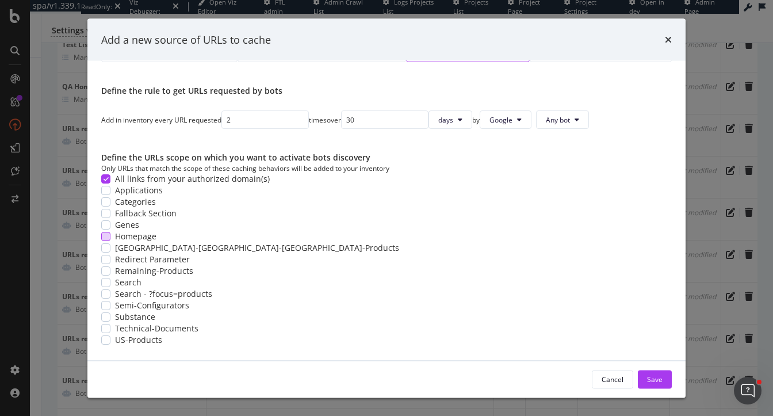
scroll to position [102, 0]
click at [670, 40] on icon "times" at bounding box center [668, 39] width 7 height 9
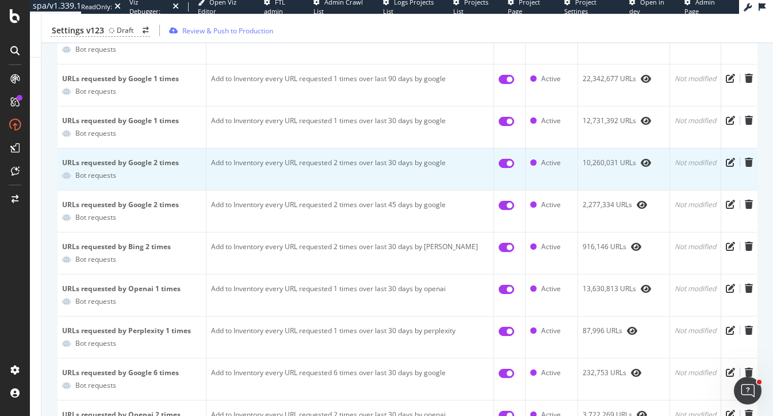
scroll to position [328, 0]
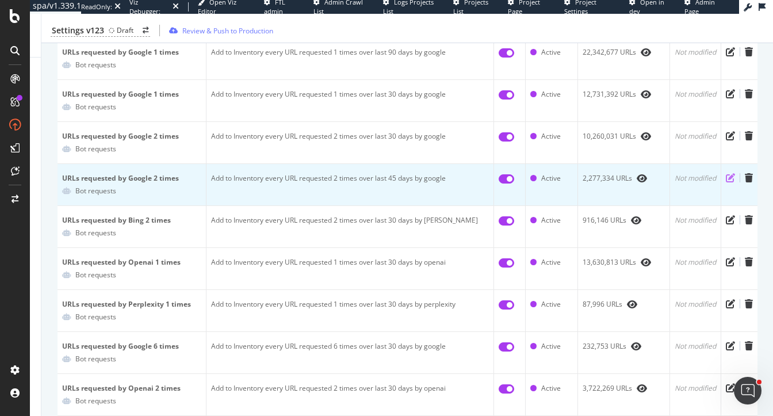
click at [729, 178] on icon "pen-to-square" at bounding box center [730, 177] width 9 height 9
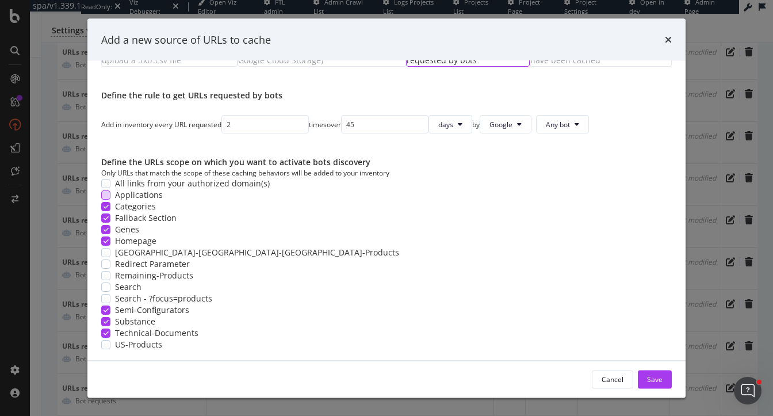
scroll to position [102, 0]
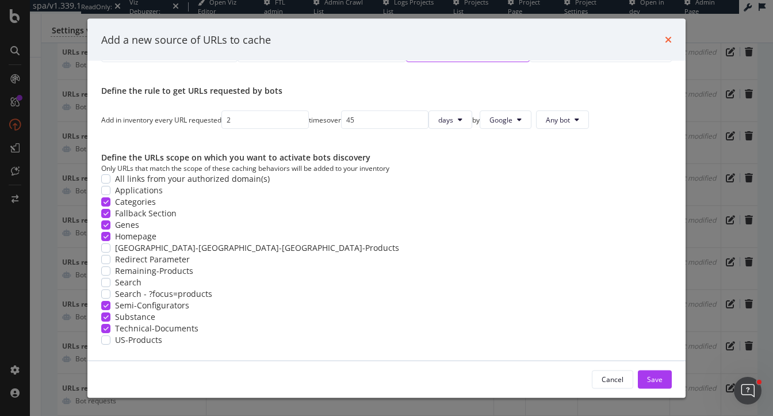
click at [669, 38] on icon "times" at bounding box center [668, 39] width 7 height 9
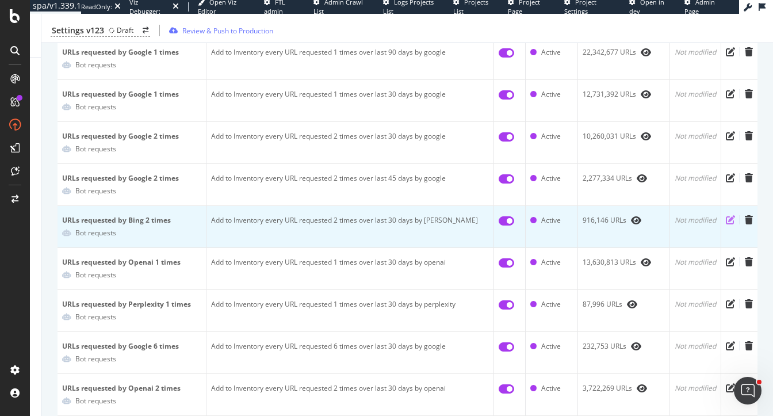
click at [729, 220] on icon "pen-to-square" at bounding box center [730, 219] width 9 height 9
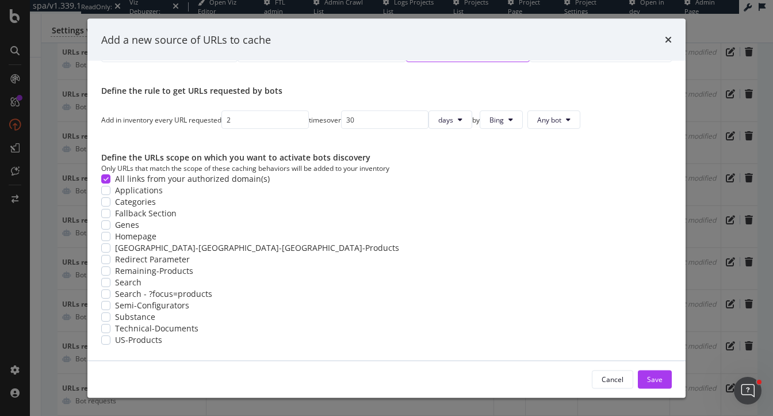
scroll to position [0, 0]
click at [667, 40] on icon "times" at bounding box center [668, 39] width 7 height 9
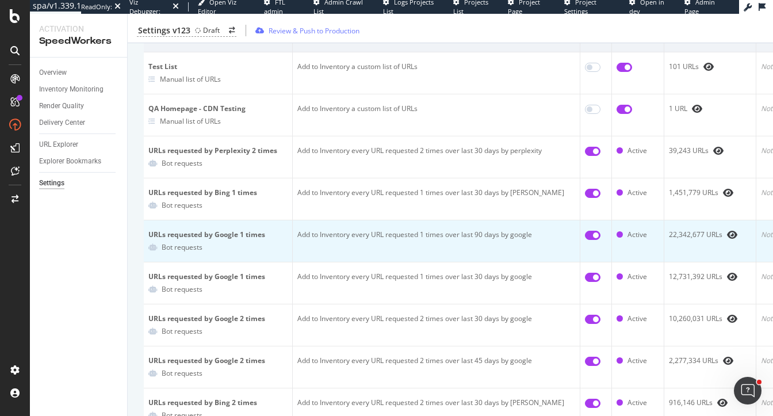
scroll to position [0, 86]
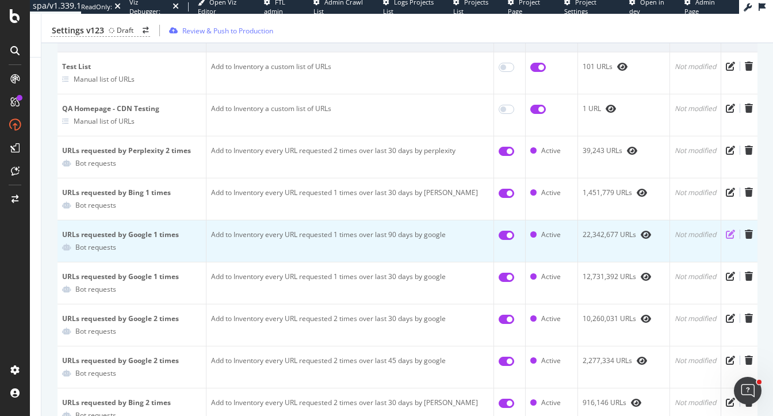
click at [727, 233] on icon "pen-to-square" at bounding box center [730, 234] width 9 height 9
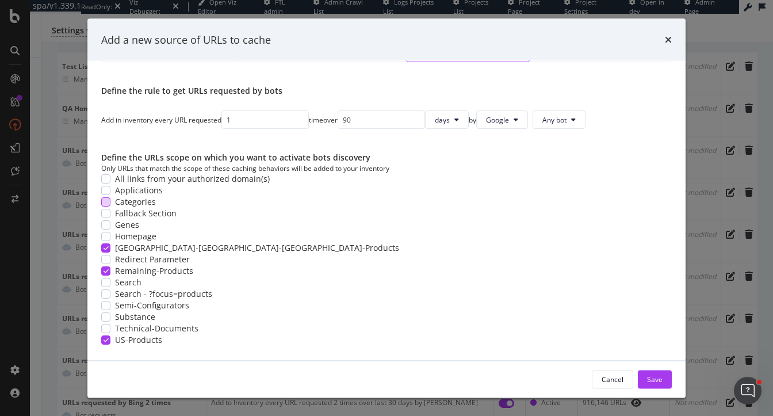
scroll to position [25, 0]
click at [669, 40] on icon "times" at bounding box center [668, 39] width 7 height 9
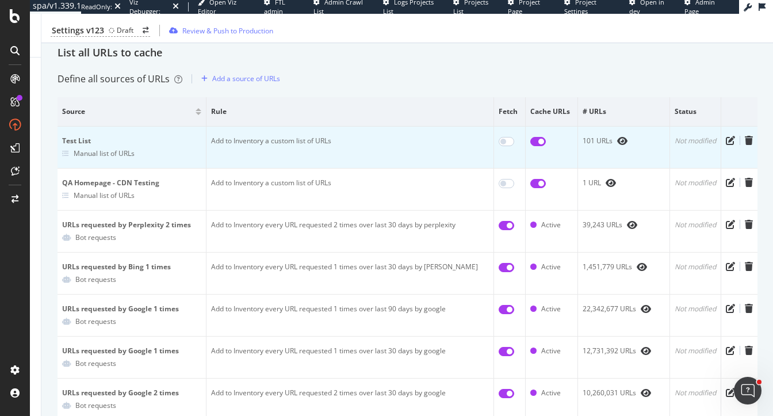
scroll to position [0, 0]
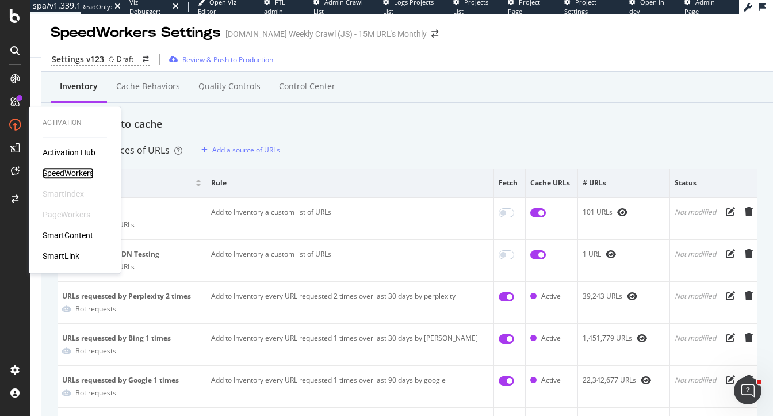
click at [62, 177] on div "SpeedWorkers" at bounding box center [68, 173] width 51 height 12
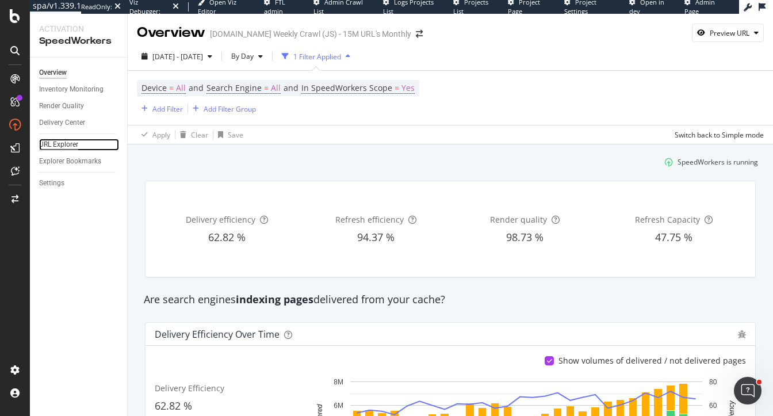
click at [54, 147] on div "URL Explorer" at bounding box center [58, 145] width 39 height 12
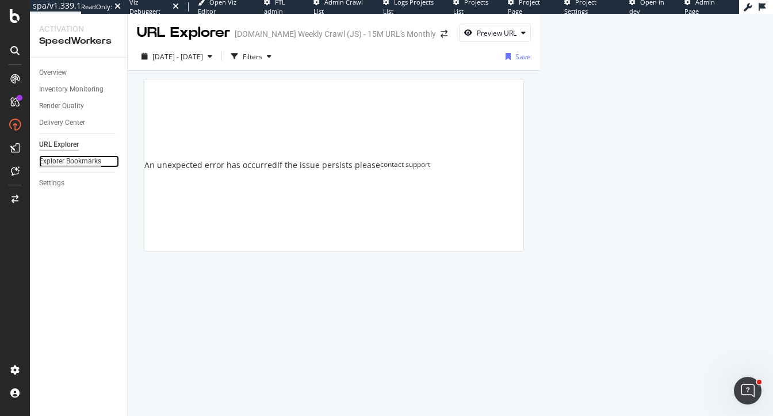
click at [65, 162] on div "Explorer Bookmarks" at bounding box center [70, 161] width 62 height 12
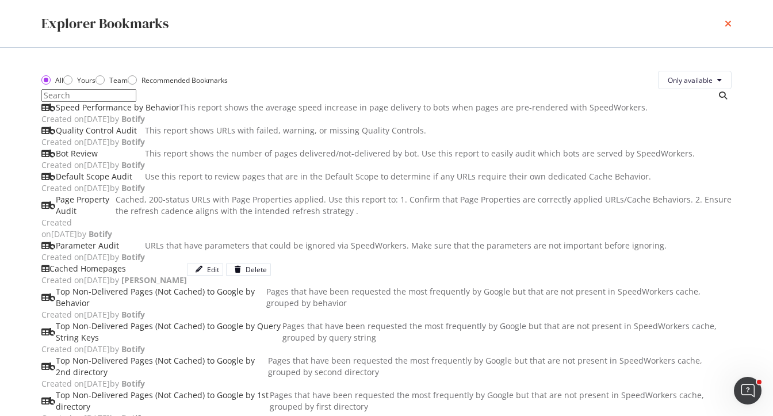
click at [727, 24] on icon "times" at bounding box center [728, 23] width 7 height 9
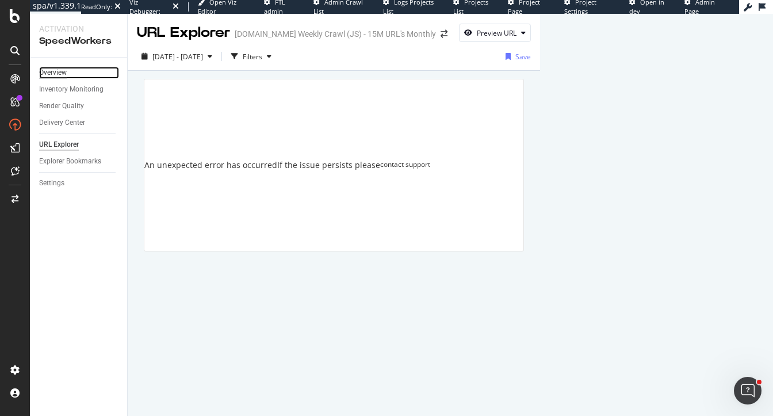
click at [60, 76] on div "Overview" at bounding box center [53, 73] width 28 height 12
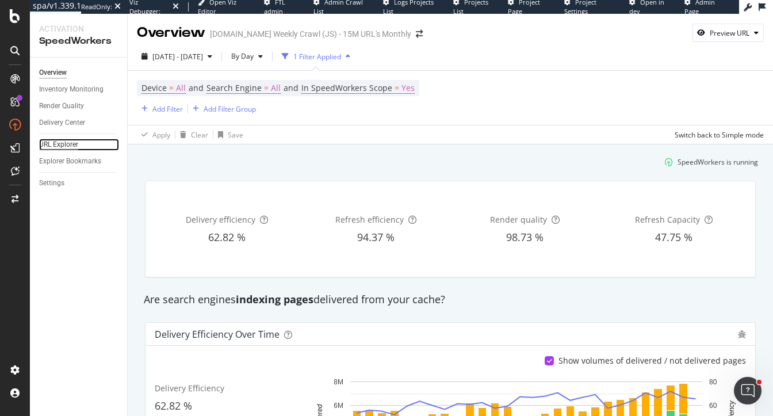
click at [63, 144] on div "URL Explorer" at bounding box center [58, 145] width 39 height 12
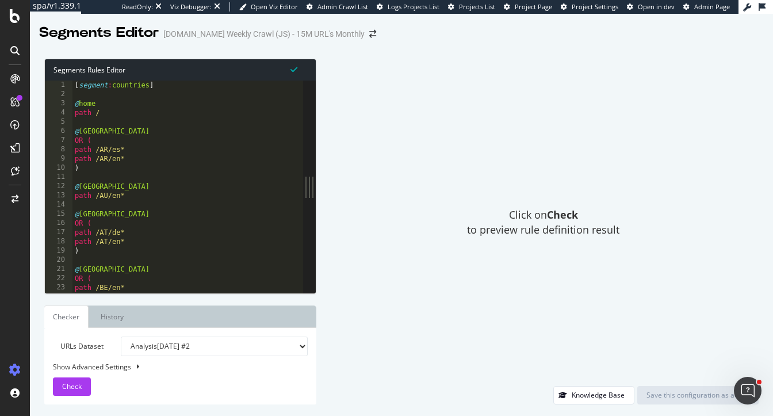
type textarea ")"
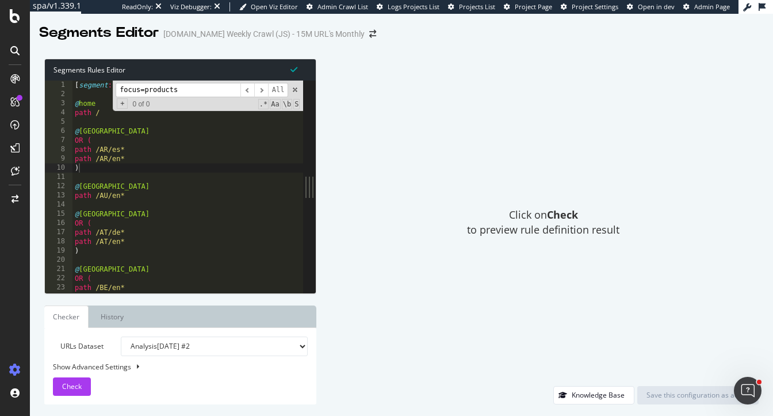
scroll to position [1019, 0]
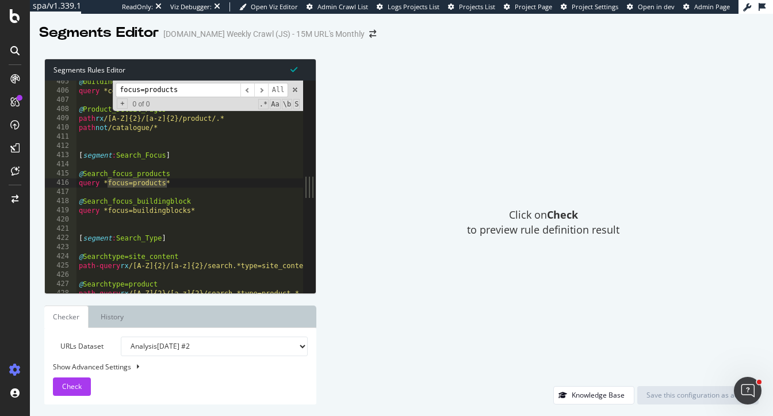
click at [230, 85] on input "focus=products" at bounding box center [178, 90] width 125 height 14
click at [257, 93] on span "​" at bounding box center [261, 90] width 14 height 14
click at [258, 93] on span "​" at bounding box center [261, 90] width 14 height 14
click at [216, 93] on input "focus=products" at bounding box center [178, 90] width 125 height 14
type input "focus=product"
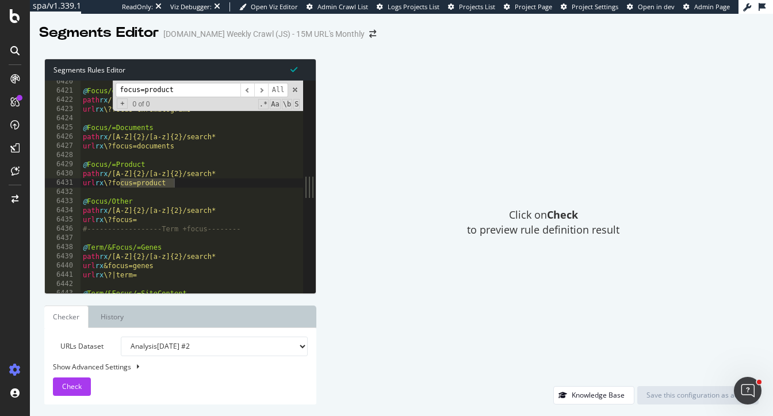
scroll to position [16180, 0]
click at [262, 83] on span "​" at bounding box center [261, 90] width 14 height 14
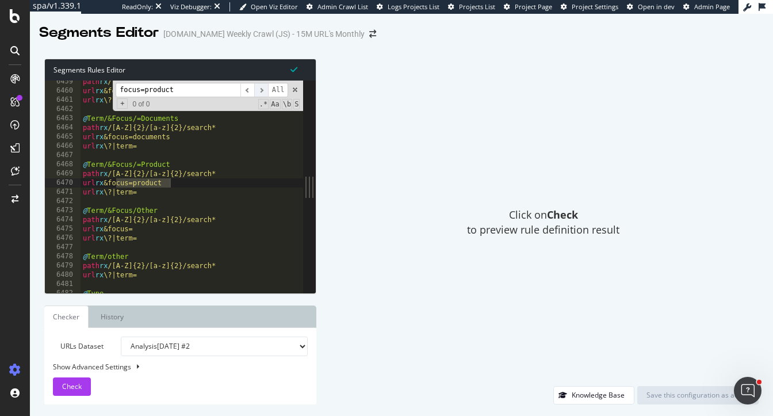
click at [262, 83] on span "​" at bounding box center [261, 90] width 14 height 14
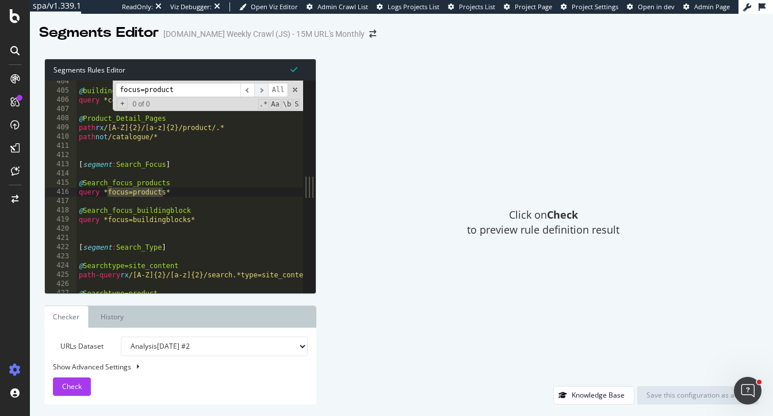
scroll to position [1016, 0]
click at [245, 90] on span "​" at bounding box center [248, 90] width 14 height 14
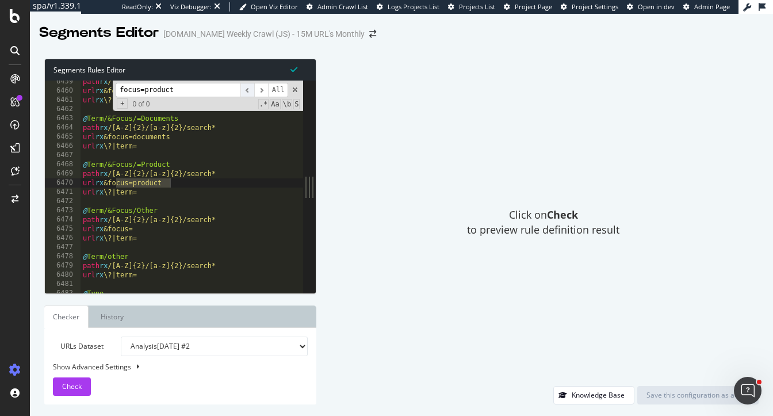
scroll to position [16278, 0]
click at [245, 90] on span "​" at bounding box center [248, 90] width 14 height 14
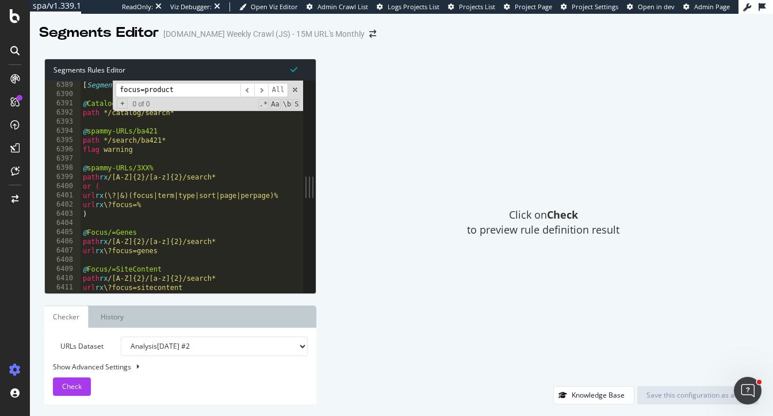
scroll to position [16101, 0]
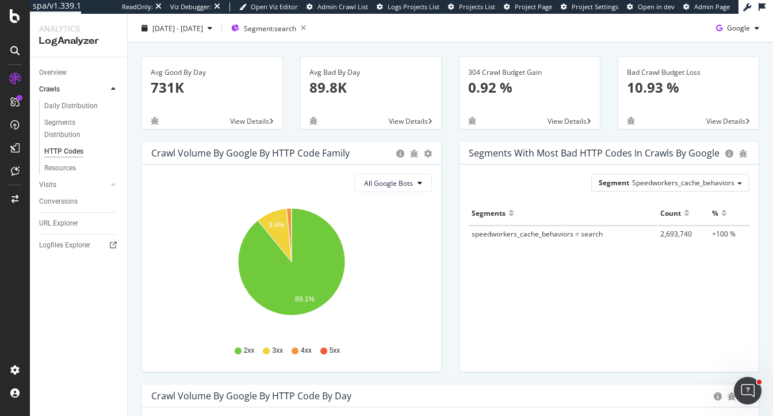
scroll to position [34, 0]
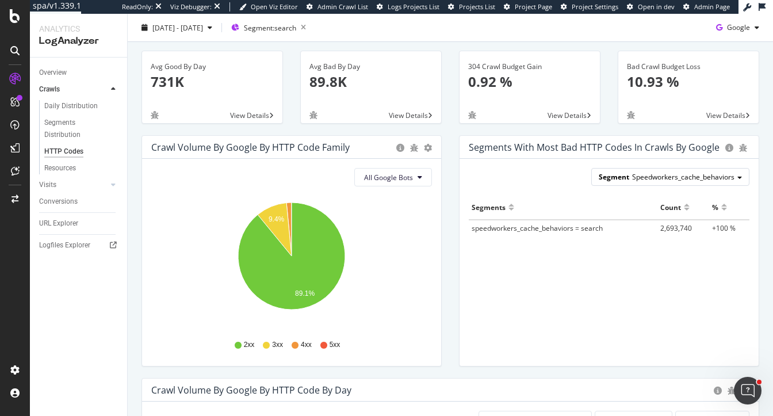
click at [643, 182] on div "Segment Speedworkers_cache_behaviors" at bounding box center [670, 177] width 157 height 17
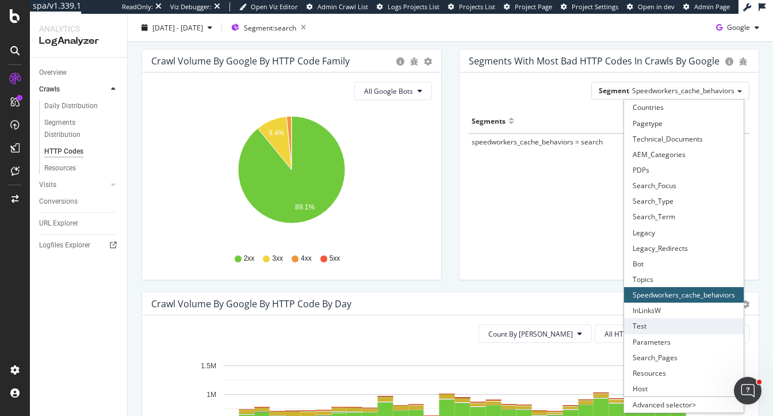
scroll to position [97, 0]
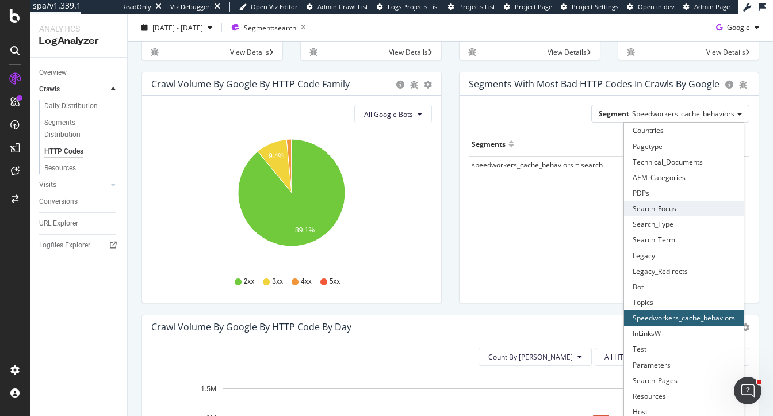
click at [678, 211] on div "Search_Focus" at bounding box center [684, 209] width 120 height 16
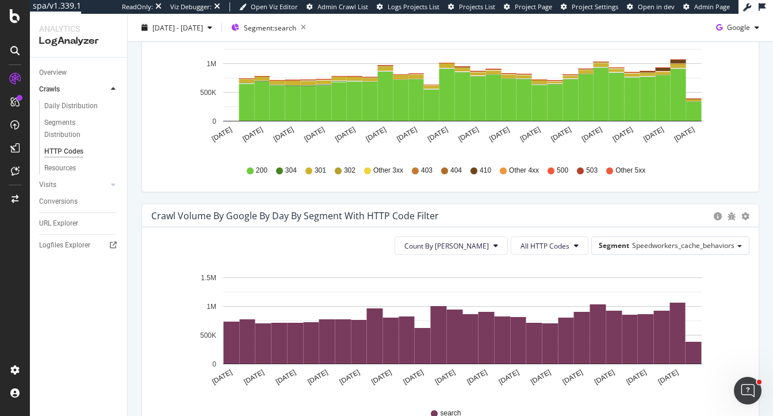
scroll to position [451, 0]
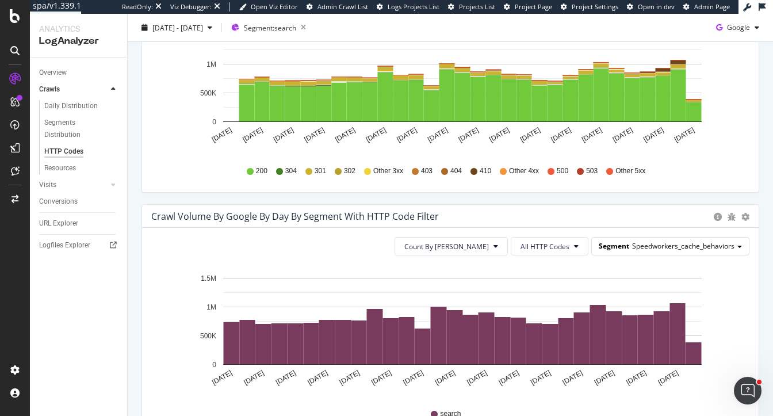
click at [656, 242] on span "Speedworkers_cache_behaviors" at bounding box center [683, 246] width 102 height 10
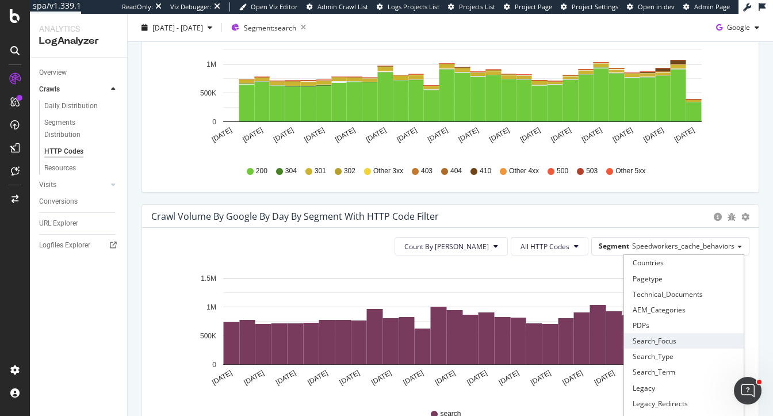
click at [650, 341] on div "Search_Focus" at bounding box center [684, 341] width 120 height 16
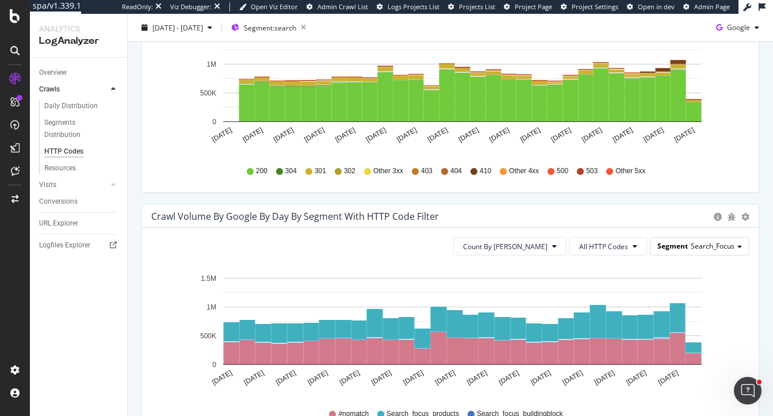
click at [739, 248] on div "Segment Search_Focus" at bounding box center [700, 246] width 98 height 17
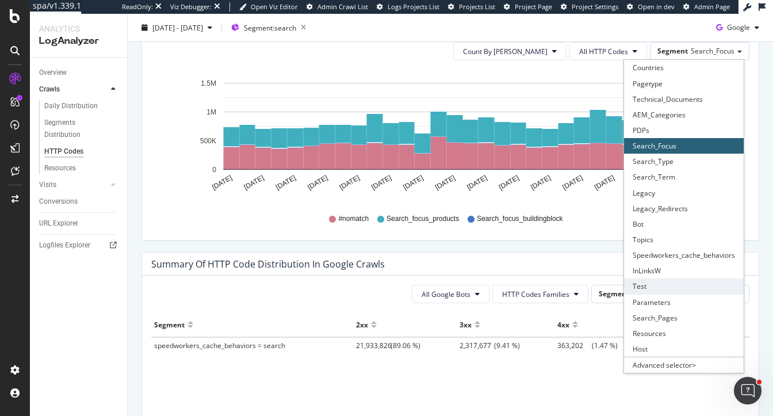
scroll to position [645, 0]
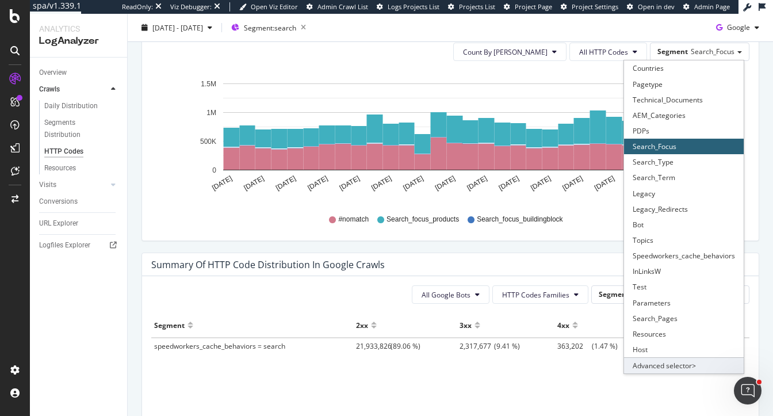
click at [666, 367] on div "Advanced selector >" at bounding box center [684, 365] width 120 height 16
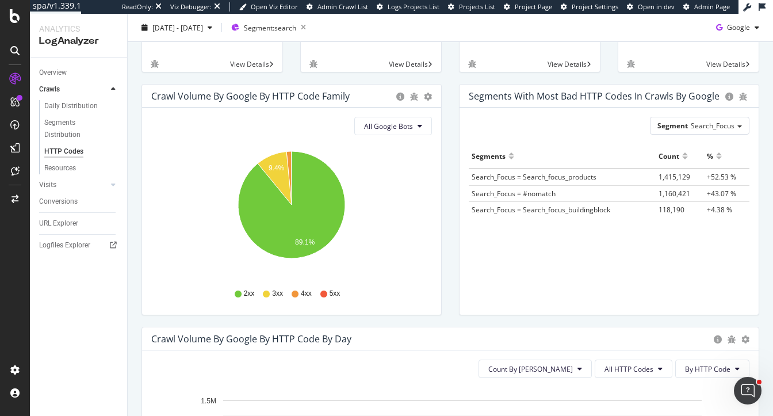
scroll to position [85, 0]
click at [726, 131] on div "Segment Search_Focus" at bounding box center [700, 125] width 98 height 17
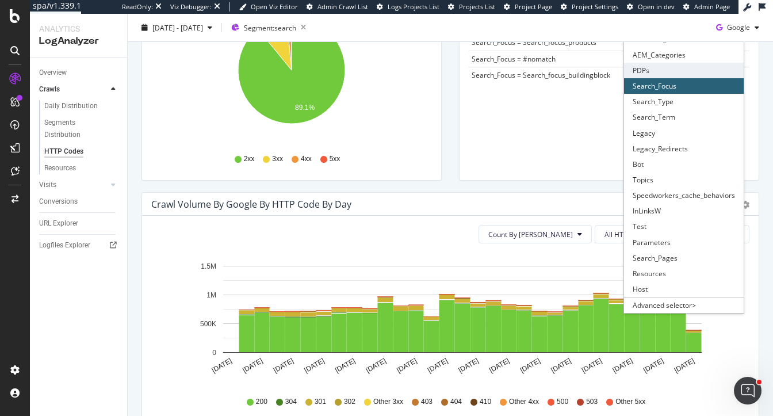
scroll to position [232, 0]
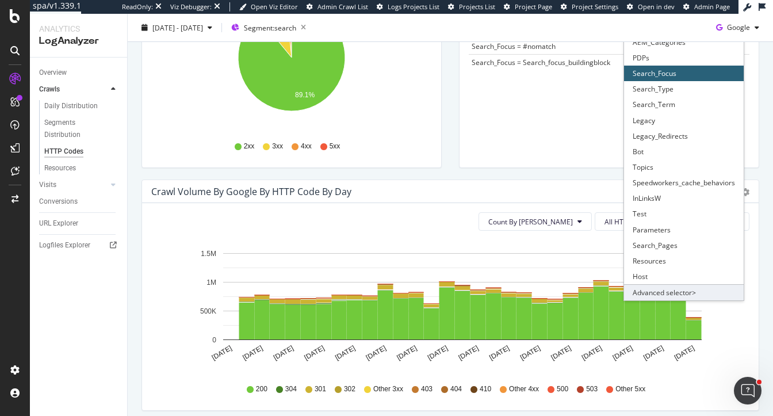
click at [676, 292] on div "Advanced selector >" at bounding box center [684, 292] width 120 height 16
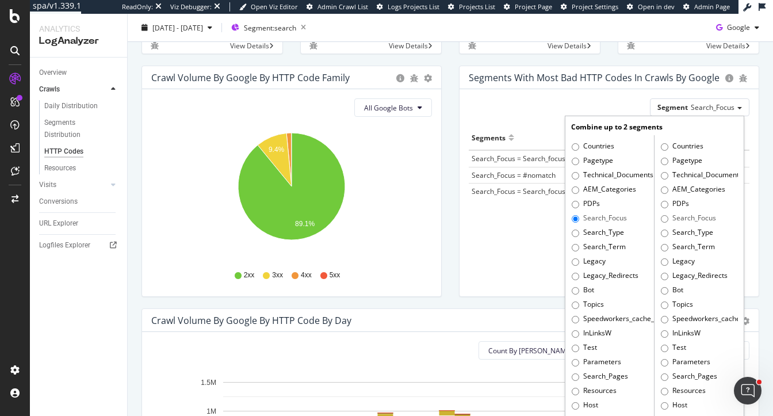
scroll to position [107, 0]
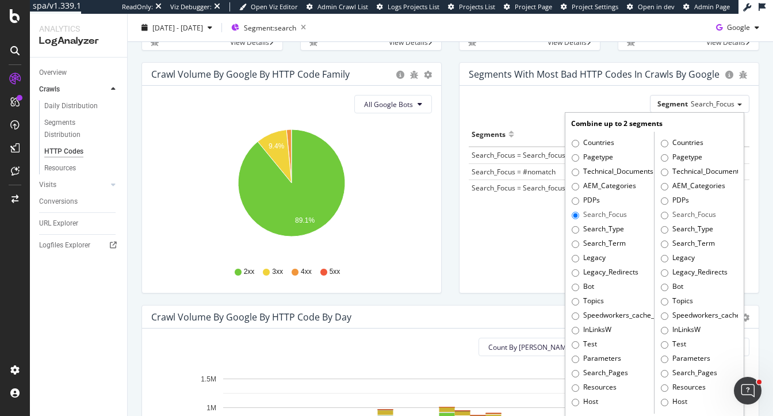
click at [505, 300] on div "Segments with most bad HTTP codes in Crawls by google Segment Search_Focus Comb…" at bounding box center [610, 183] width 318 height 243
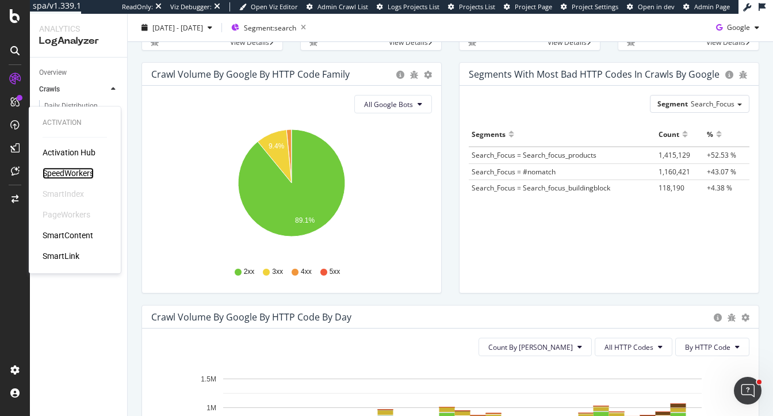
click at [67, 169] on div "SpeedWorkers" at bounding box center [68, 173] width 51 height 12
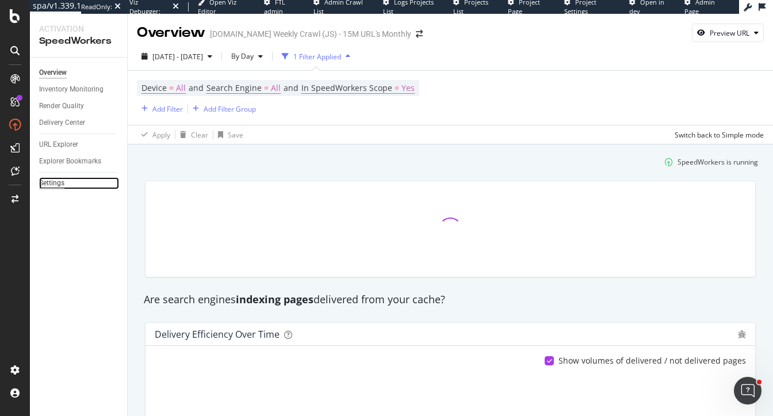
click at [52, 183] on div "Settings" at bounding box center [51, 183] width 25 height 12
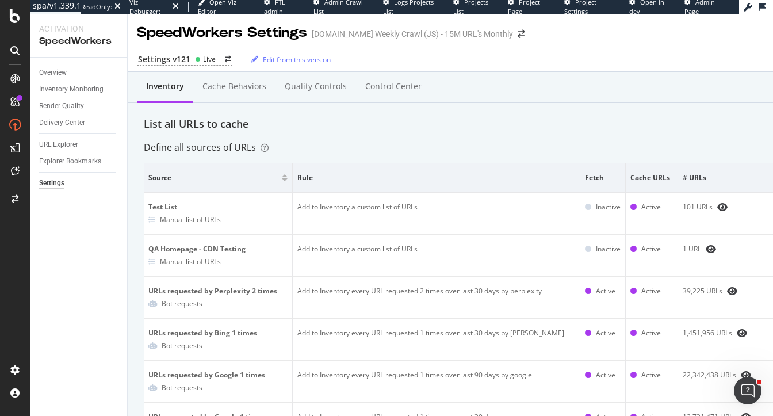
click at [186, 52] on div "Settings v121 Live Edit from this version" at bounding box center [499, 59] width 743 height 24
click at [186, 56] on div "Settings v121" at bounding box center [164, 60] width 52 height 12
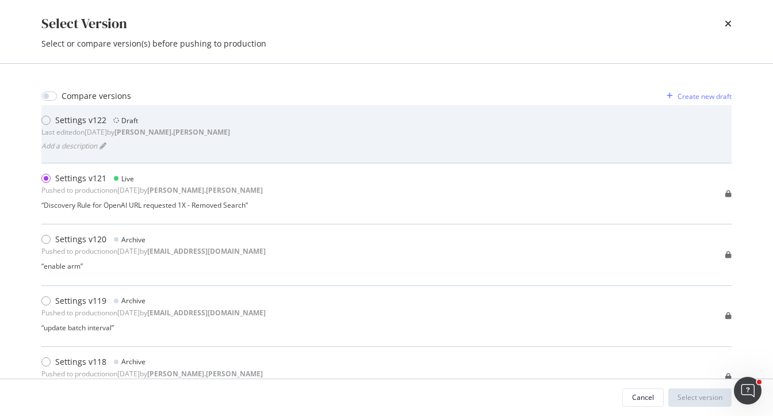
click at [200, 133] on div "Settings v122 Draft Last edited on [DATE] by [PERSON_NAME].[PERSON_NAME] Add a …" at bounding box center [386, 134] width 691 height 39
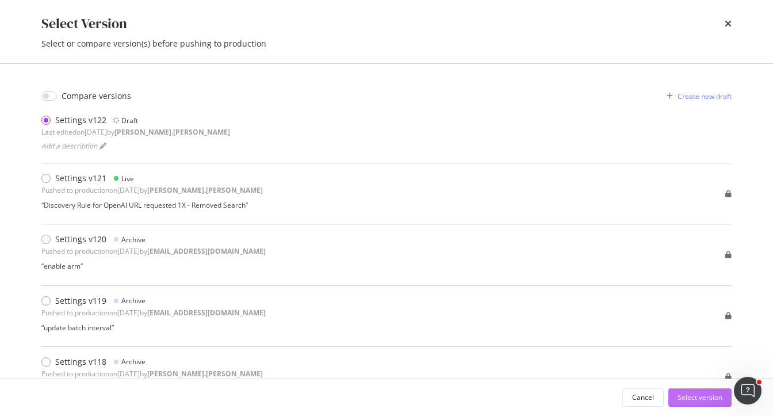
click at [701, 402] on div "Select version" at bounding box center [700, 397] width 45 height 10
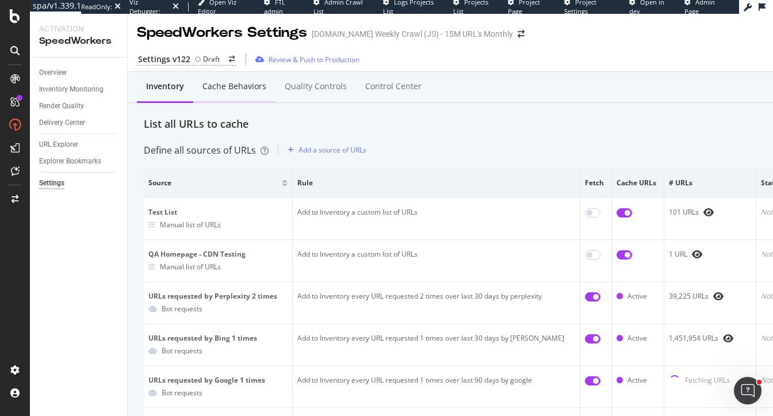
click at [223, 89] on div "Cache behaviors" at bounding box center [235, 87] width 64 height 12
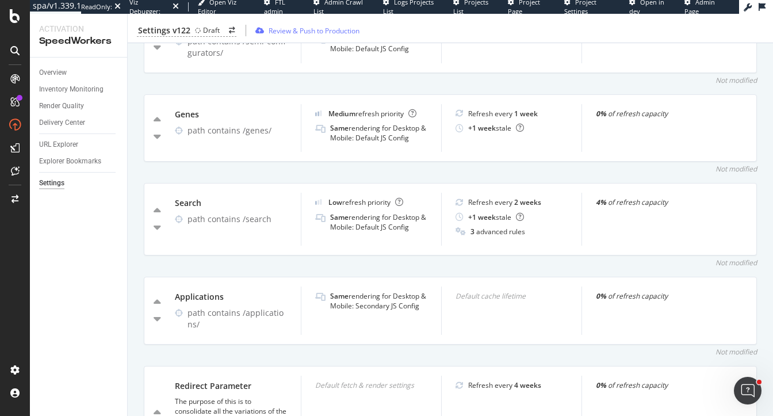
scroll to position [1249, 0]
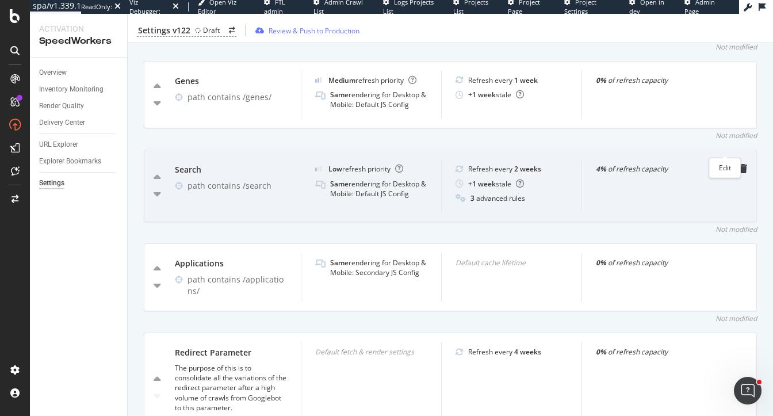
click at [727, 164] on icon "pen-to-square" at bounding box center [724, 168] width 9 height 9
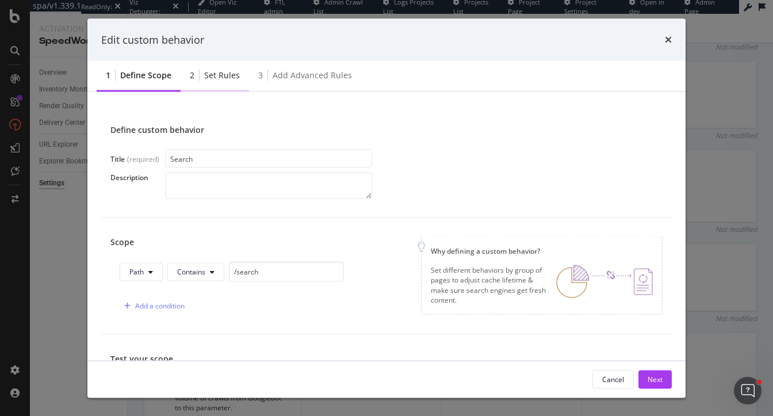
click at [226, 78] on div "Set rules" at bounding box center [222, 76] width 36 height 12
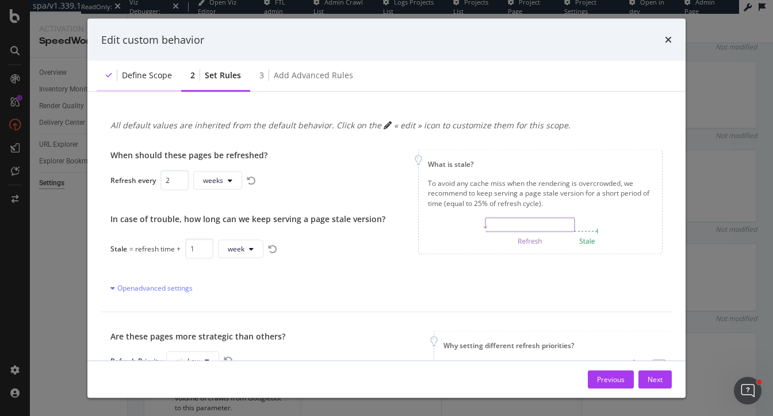
click at [152, 81] on div "Define scope" at bounding box center [139, 76] width 85 height 32
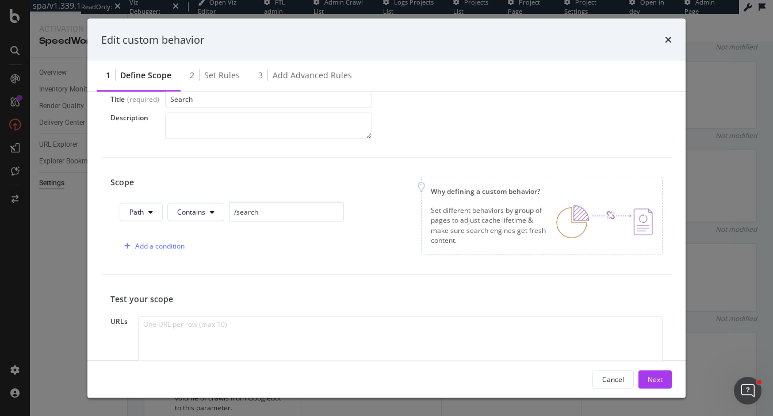
scroll to position [0, 0]
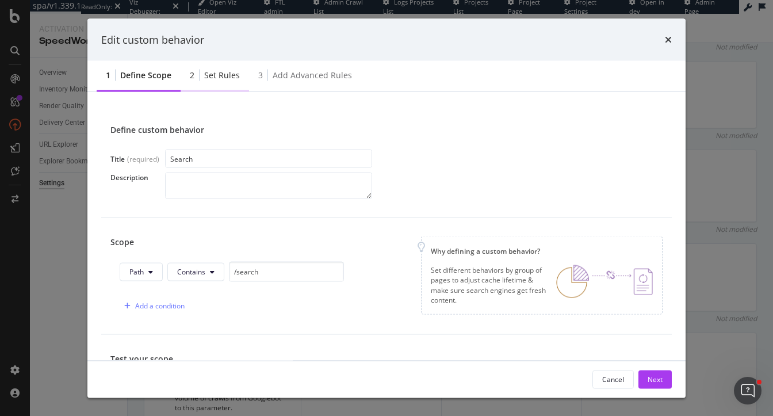
click at [204, 71] on div "Set rules" at bounding box center [222, 76] width 36 height 12
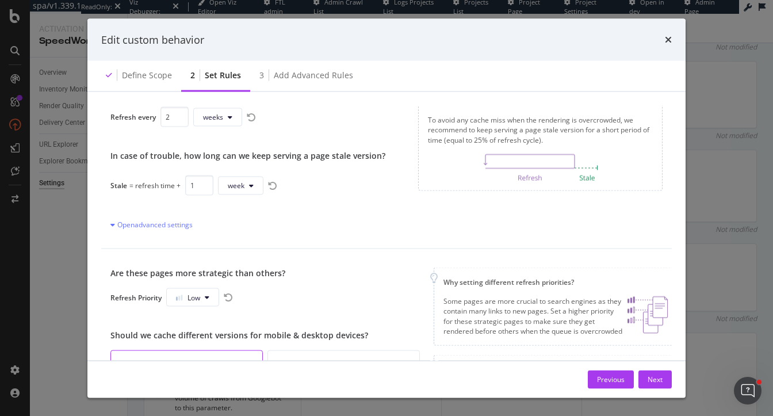
scroll to position [106, 0]
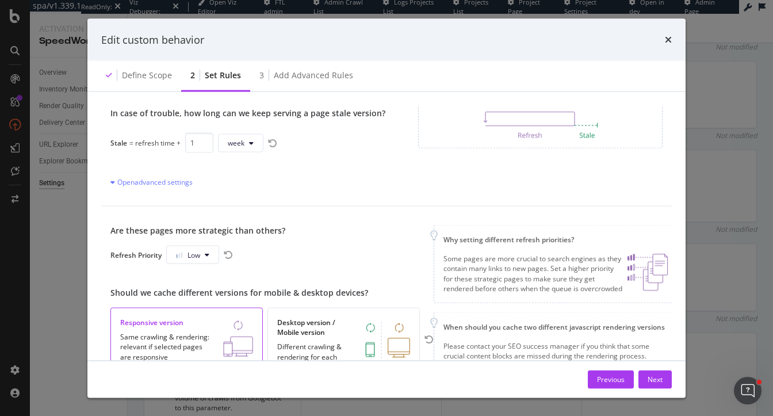
click at [327, 254] on div "Refresh Priority Low" at bounding box center [271, 255] width 323 height 18
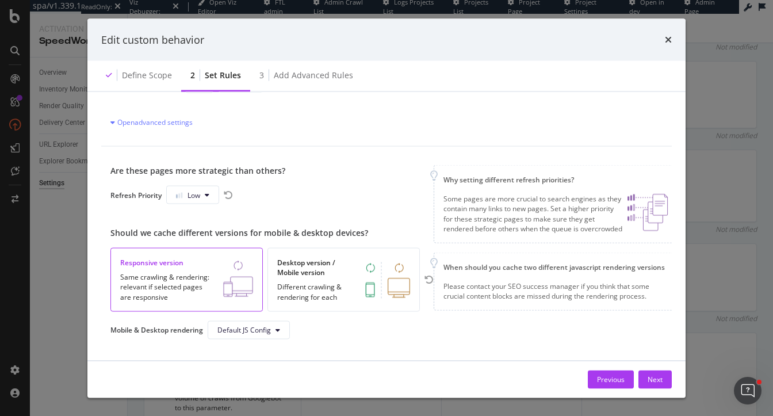
scroll to position [70, 0]
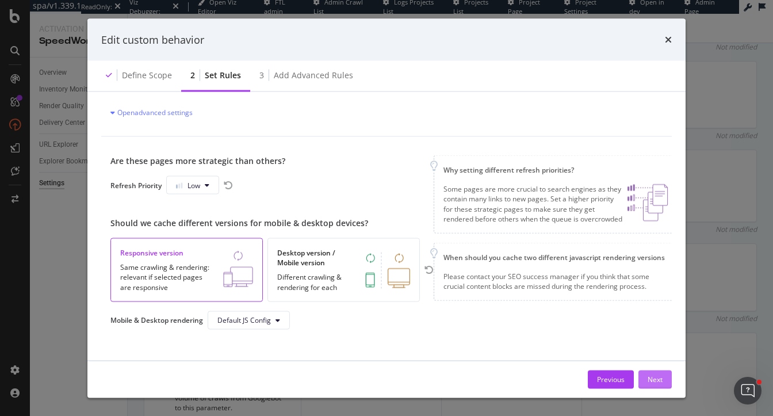
click at [654, 378] on div "Next" at bounding box center [655, 379] width 15 height 10
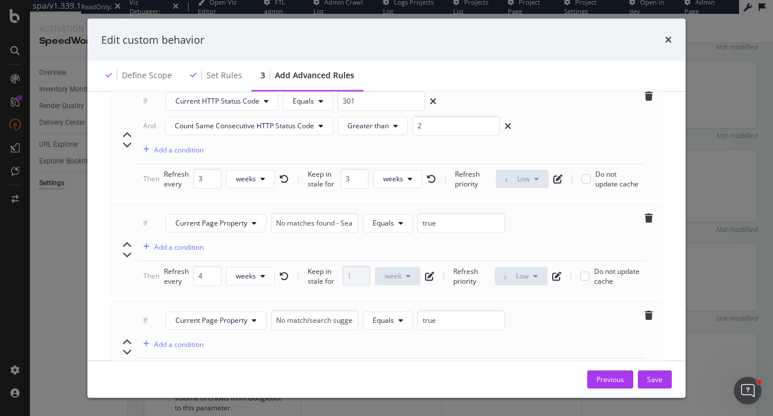
scroll to position [850, 0]
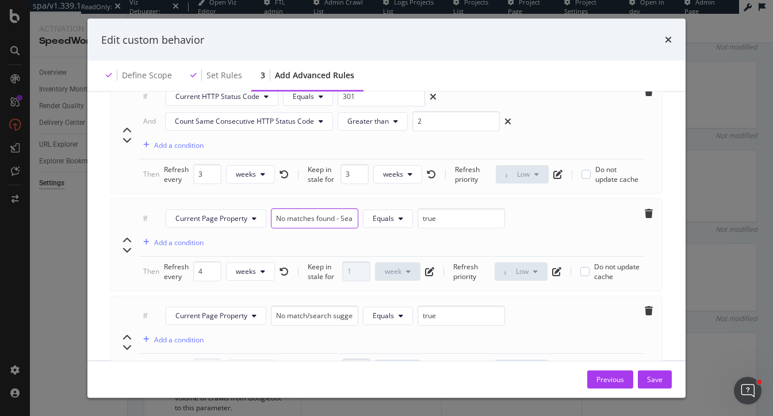
click at [306, 209] on input "No matches found - Search Pages" at bounding box center [314, 219] width 87 height 20
drag, startPoint x: 453, startPoint y: 205, endPoint x: 384, endPoint y: 205, distance: 69.1
click at [384, 209] on div "No matches found - Search Pages Equals true" at bounding box center [390, 219] width 239 height 20
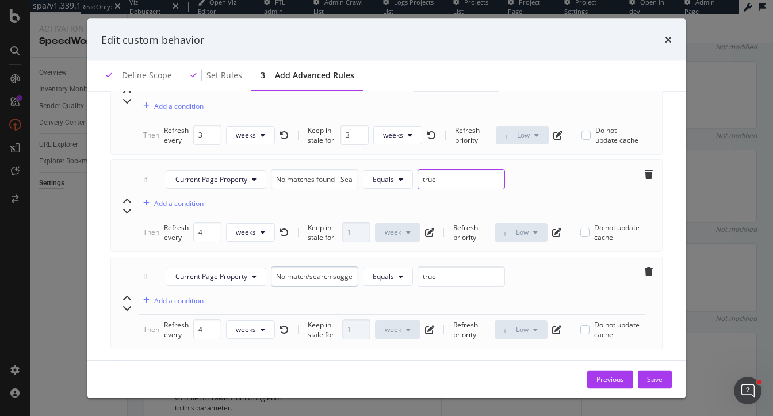
scroll to position [913, 0]
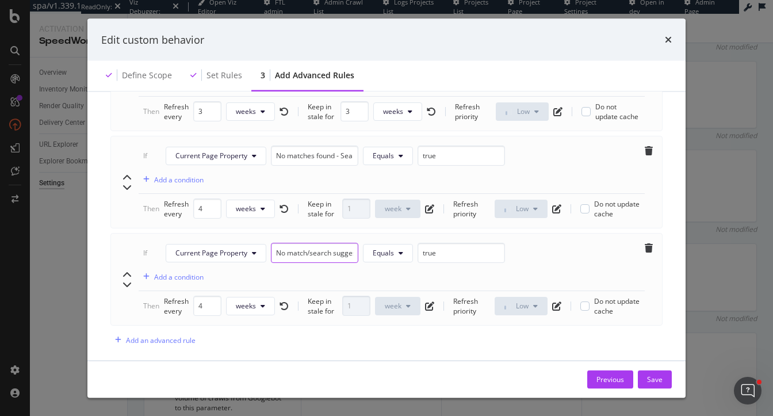
click at [293, 243] on input "No match/search suggestions - Search Pages" at bounding box center [314, 253] width 87 height 20
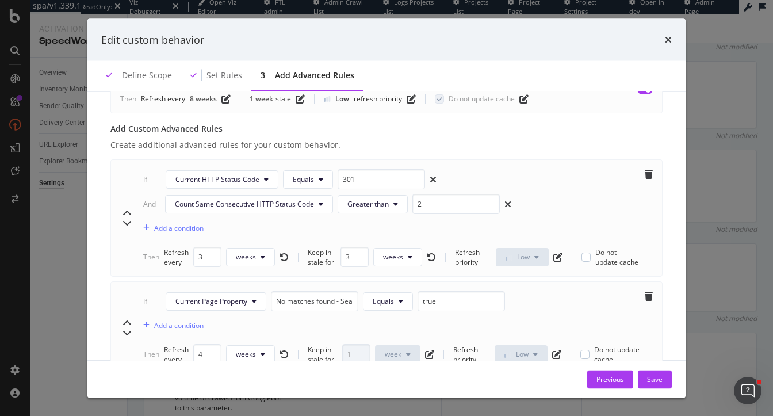
scroll to position [673, 0]
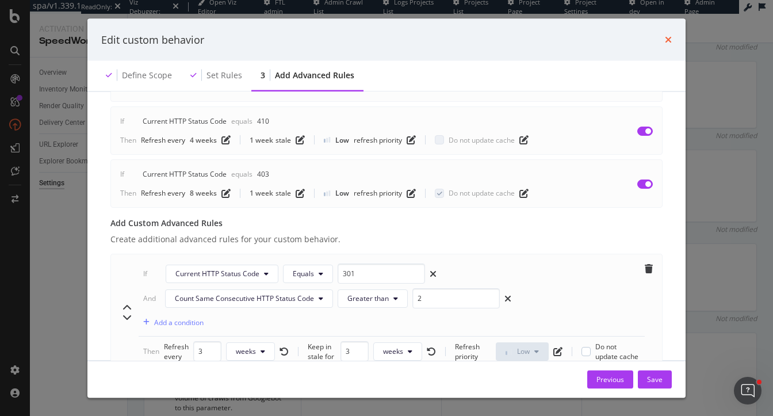
click at [669, 35] on icon "times" at bounding box center [668, 39] width 7 height 9
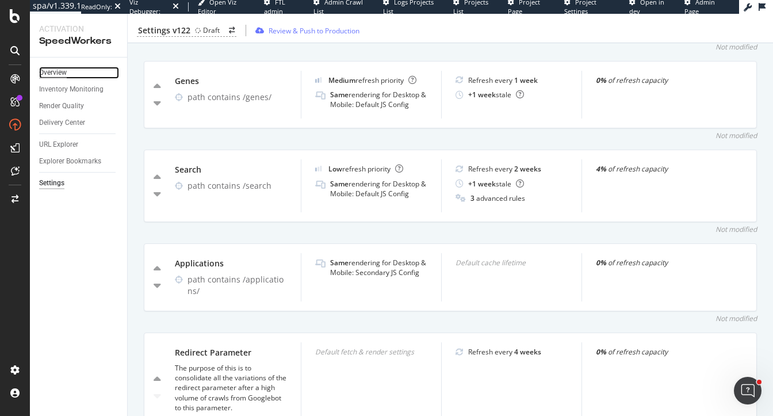
click at [58, 73] on div "Overview" at bounding box center [53, 73] width 28 height 12
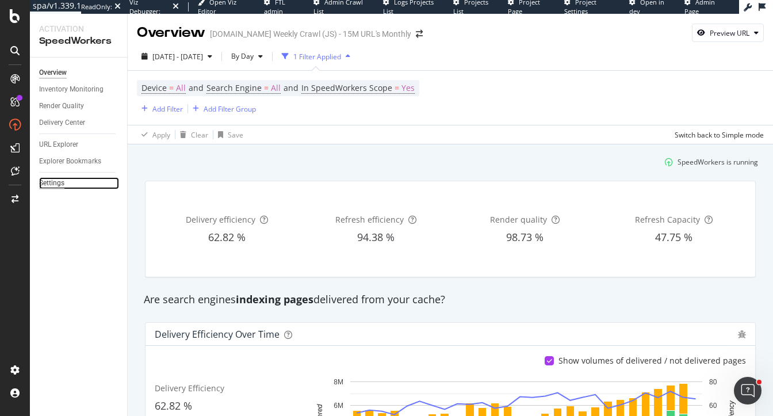
click at [45, 188] on div "Settings" at bounding box center [51, 183] width 25 height 12
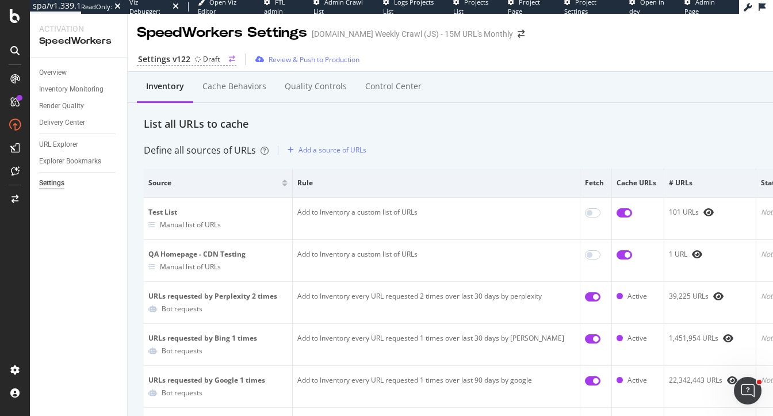
click at [176, 61] on div "Settings v122" at bounding box center [164, 60] width 52 height 12
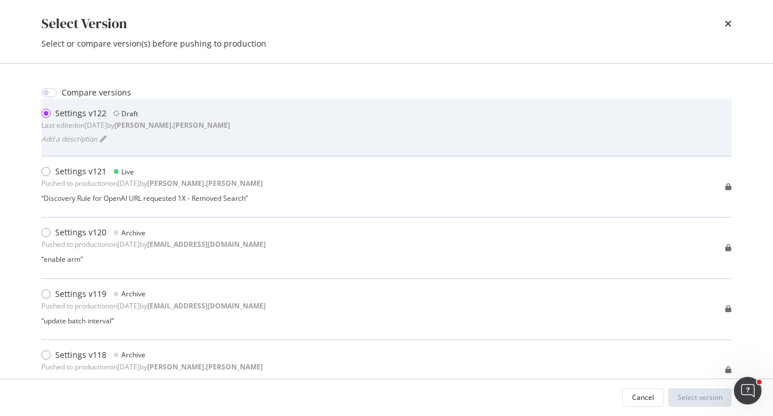
click at [158, 130] on div "Settings v122 Draft Last edited on 2025 Sep 18th by heidi.noonan" at bounding box center [135, 119] width 189 height 23
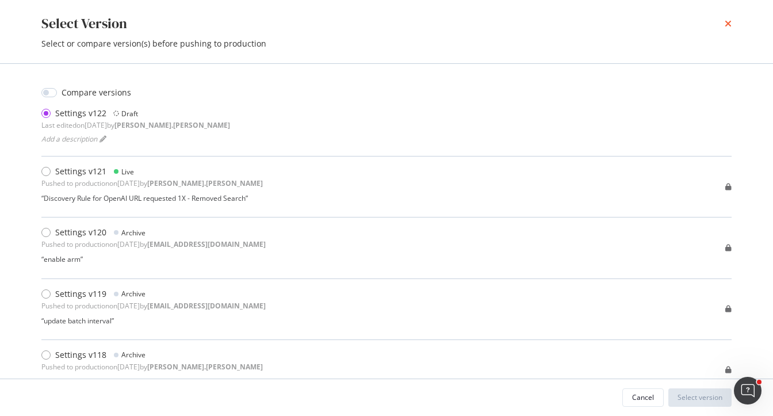
click at [731, 25] on icon "times" at bounding box center [728, 23] width 7 height 9
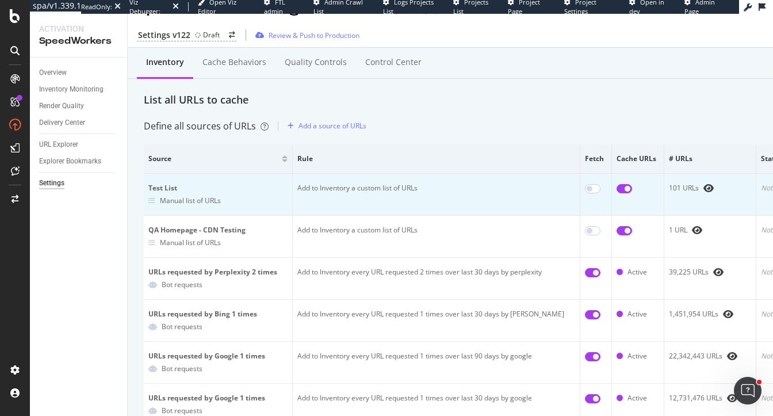
scroll to position [29, 0]
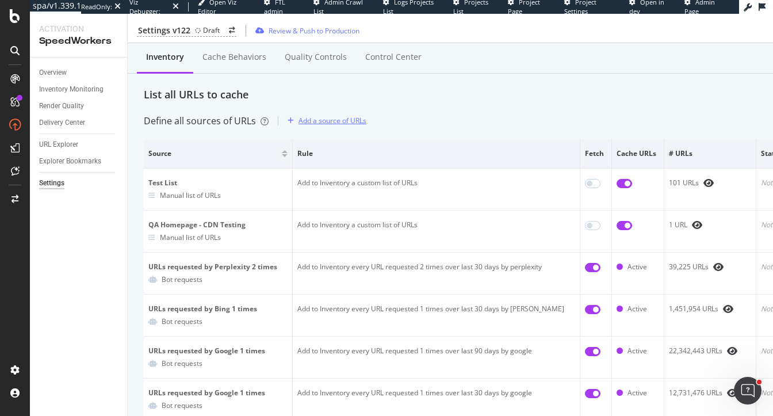
click at [319, 121] on div "Add a source of URLs" at bounding box center [333, 121] width 68 height 10
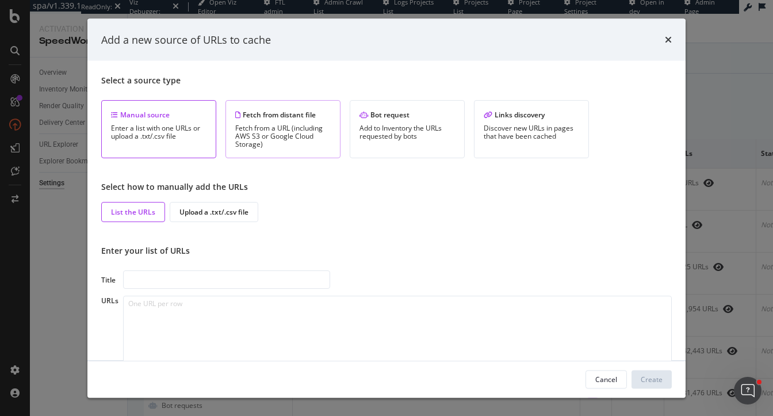
click at [265, 116] on div "Fetch from distant file" at bounding box center [283, 115] width 96 height 10
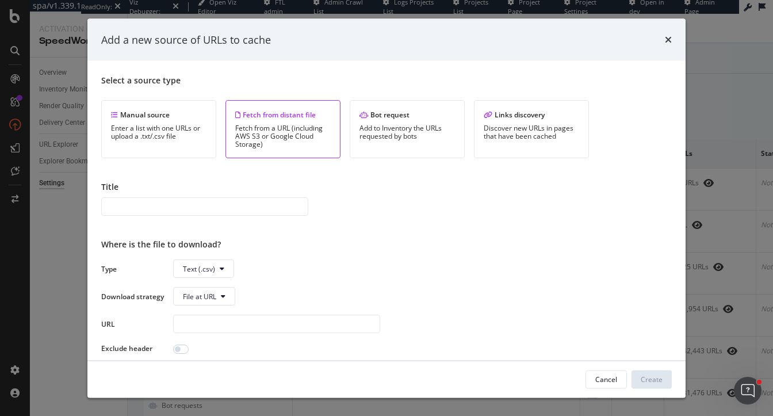
click at [197, 286] on div "Type Text (.csv) Download strategy File at URL URL Exclude header" at bounding box center [386, 307] width 571 height 94
click at [199, 295] on span "File at URL" at bounding box center [199, 296] width 33 height 10
click at [205, 264] on span "Text (.csv)" at bounding box center [199, 269] width 32 height 10
click at [208, 315] on span "Sitemap (.xml)" at bounding box center [206, 312] width 46 height 10
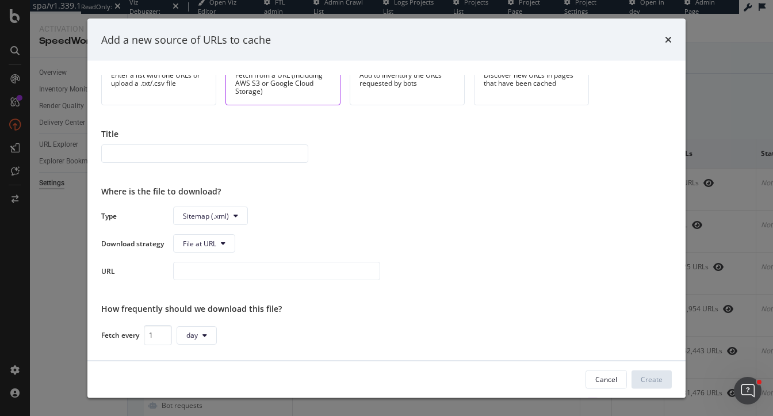
scroll to position [75, 0]
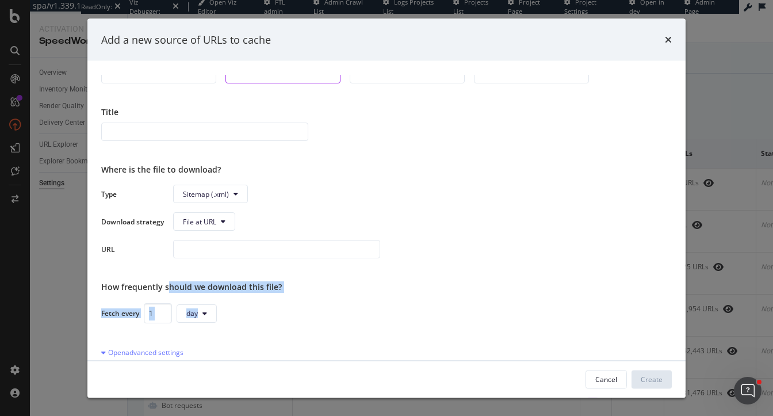
drag, startPoint x: 166, startPoint y: 283, endPoint x: 347, endPoint y: 293, distance: 181.6
click at [348, 293] on div "Select a source type Manual source Enter a list with one URLs or upload a .txt/…" at bounding box center [386, 262] width 571 height 374
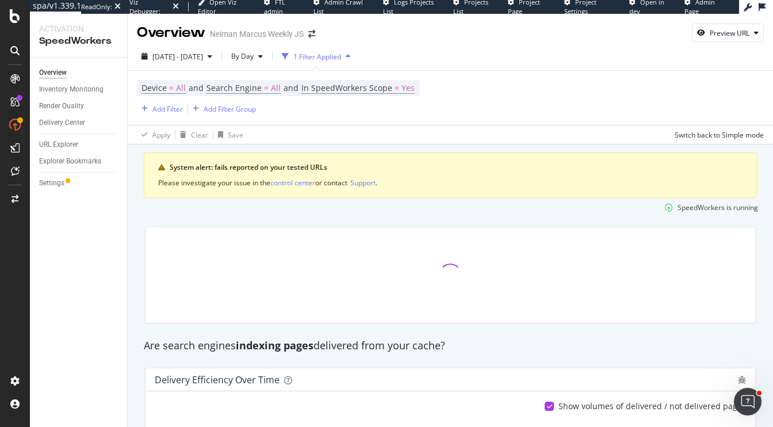
click at [304, 214] on div "SpeedWorkers is running" at bounding box center [450, 207] width 625 height 19
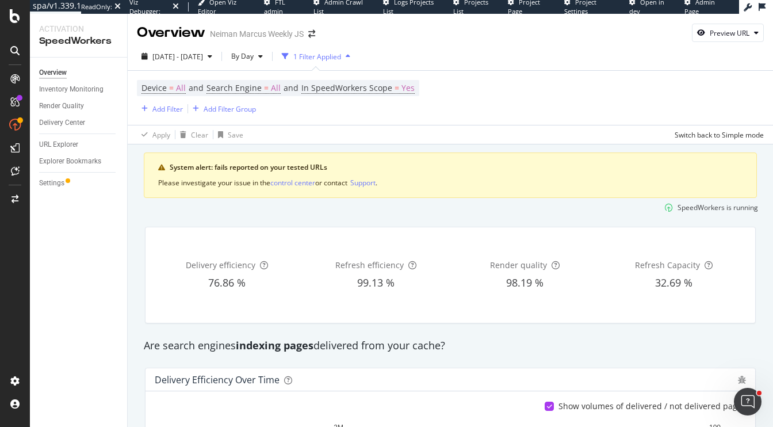
click at [334, 215] on div "SpeedWorkers is running" at bounding box center [450, 207] width 625 height 19
click at [49, 181] on div "Settings" at bounding box center [51, 183] width 25 height 12
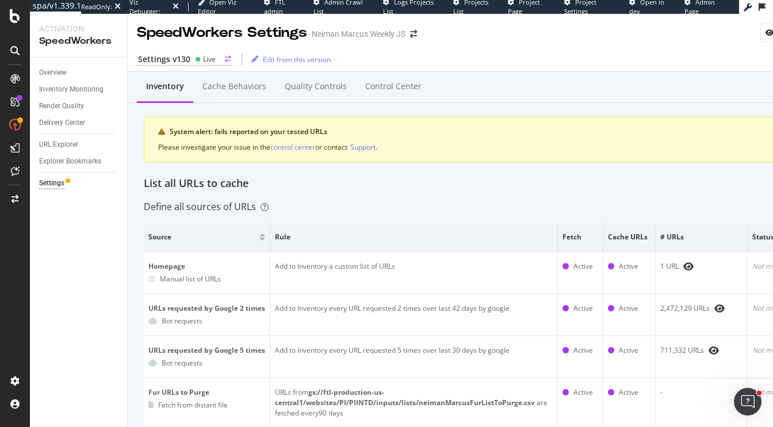
click at [177, 64] on div "Settings v130" at bounding box center [164, 60] width 52 height 12
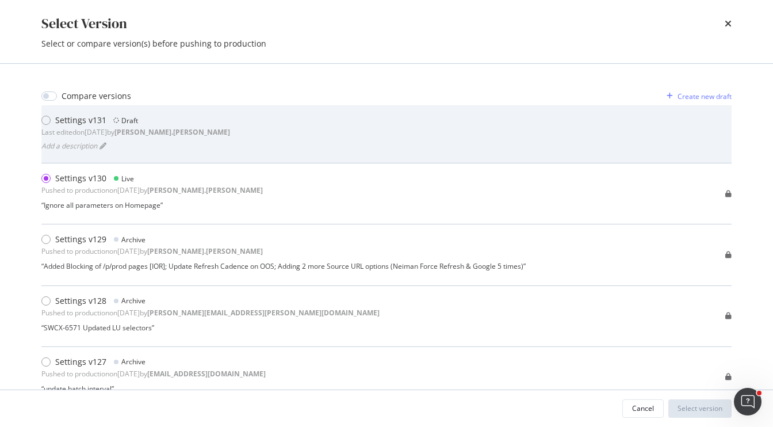
click at [185, 134] on b "[PERSON_NAME].[PERSON_NAME]" at bounding box center [173, 132] width 116 height 10
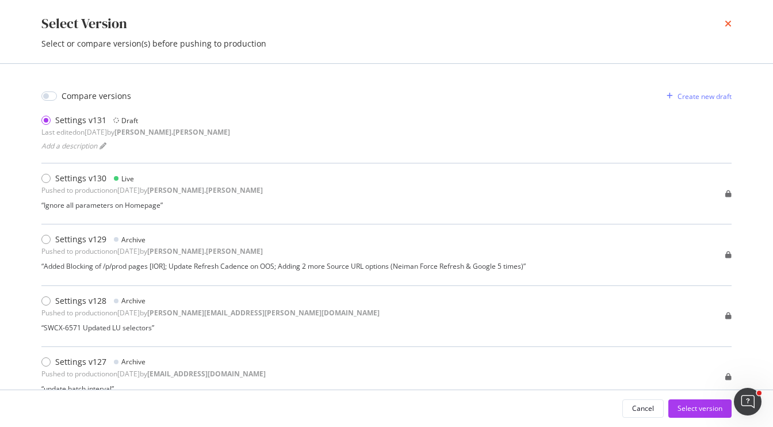
click at [727, 25] on icon "times" at bounding box center [728, 23] width 7 height 9
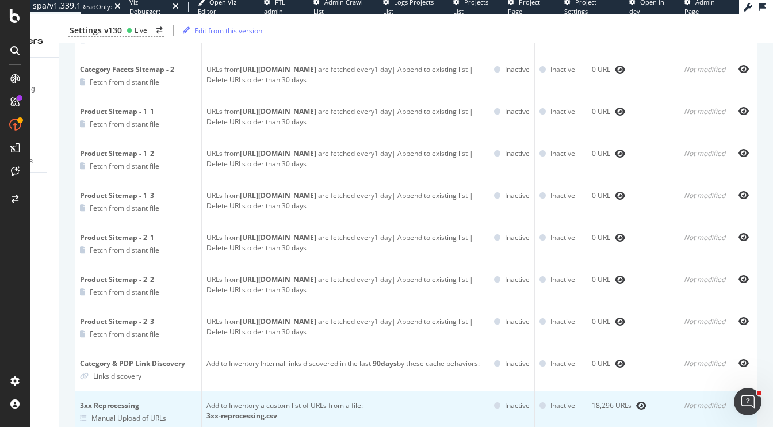
scroll to position [789, 0]
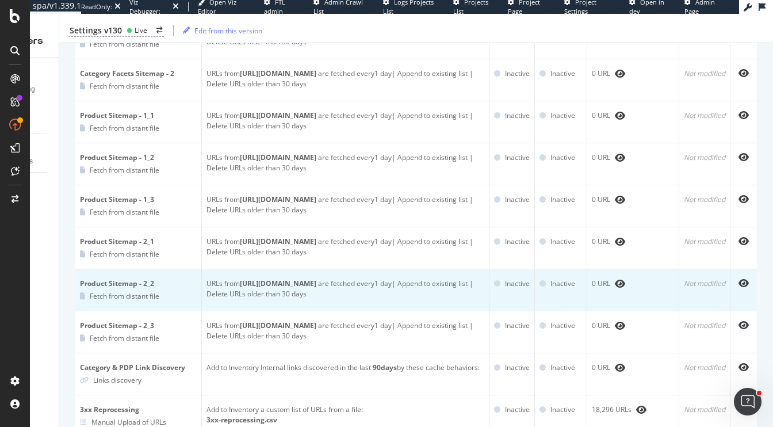
drag, startPoint x: 255, startPoint y: 283, endPoint x: 379, endPoint y: 298, distance: 125.1
click at [379, 298] on td "URLs from [URL][DOMAIN_NAME] are fetched every 1 day | Append to existing list …" at bounding box center [346, 290] width 288 height 42
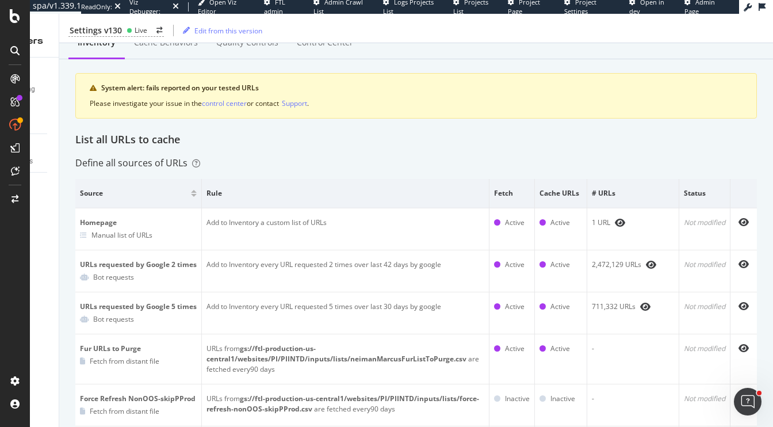
scroll to position [61, 0]
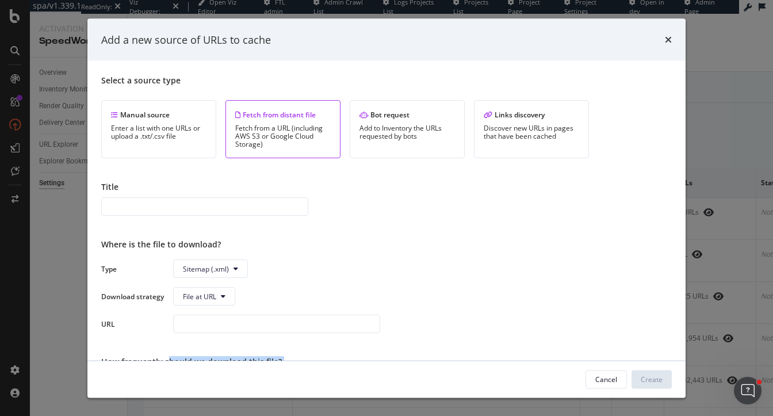
scroll to position [75, 0]
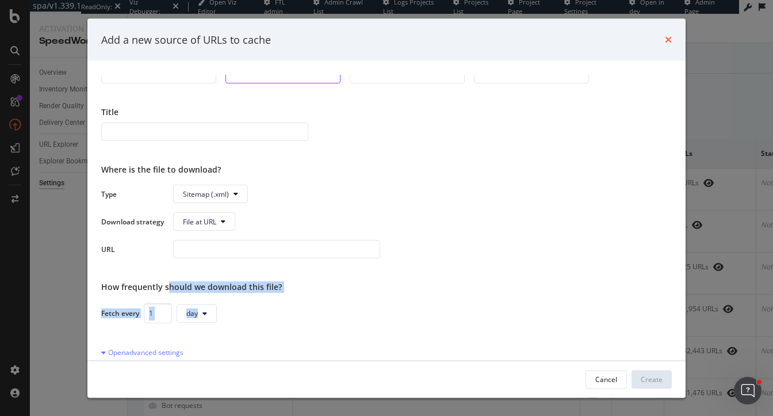
click at [666, 39] on icon "times" at bounding box center [668, 39] width 7 height 9
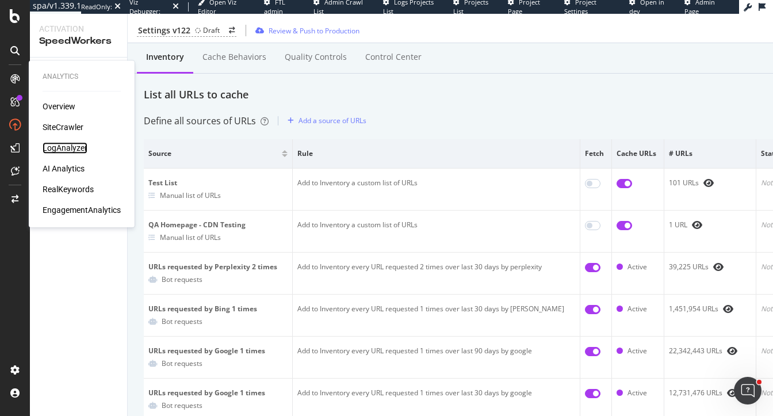
click at [52, 143] on div "LogAnalyzer" at bounding box center [65, 148] width 45 height 12
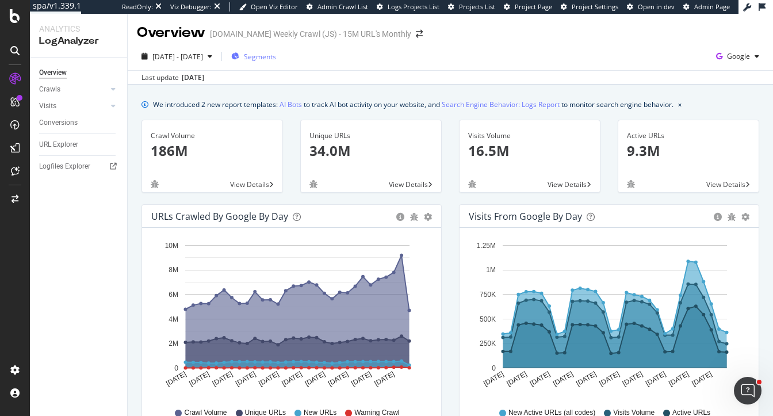
click at [271, 61] on div "Segments" at bounding box center [253, 57] width 45 height 10
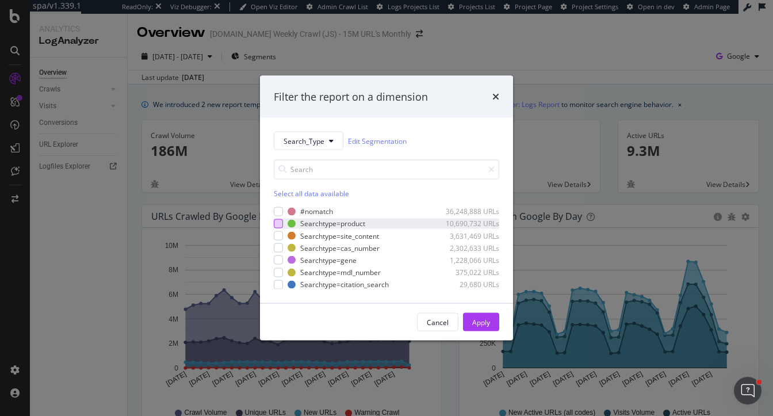
click at [278, 224] on div "modal" at bounding box center [278, 223] width 9 height 9
click at [467, 327] on button "Apply" at bounding box center [481, 322] width 36 height 18
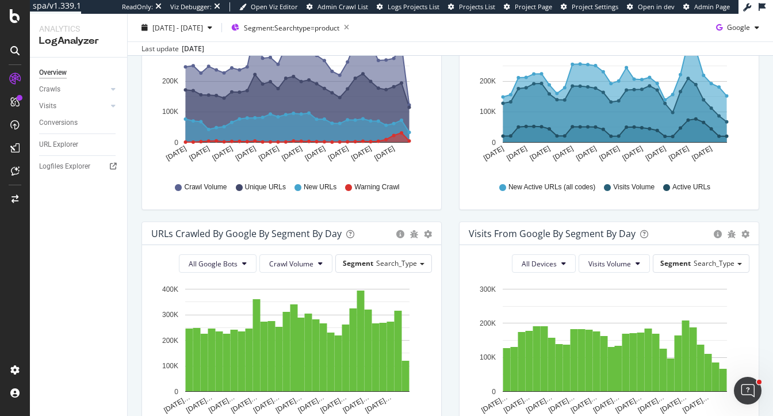
scroll to position [167, 0]
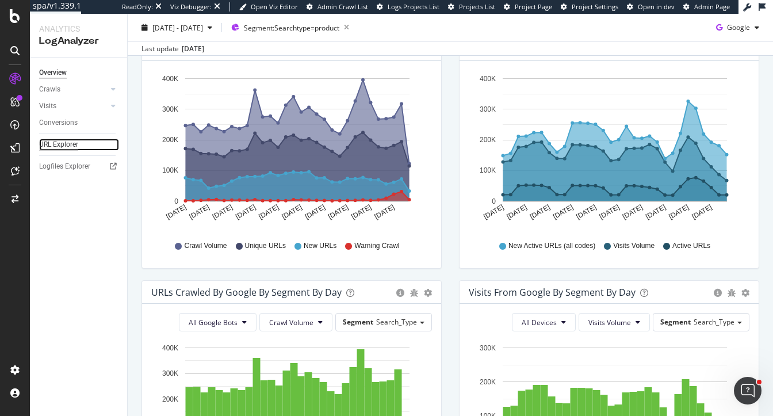
click at [55, 143] on div "URL Explorer" at bounding box center [58, 145] width 39 height 12
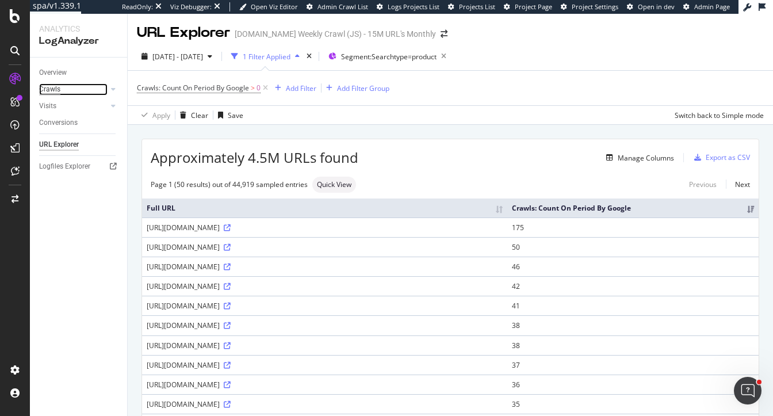
click at [56, 89] on div "Crawls" at bounding box center [49, 89] width 21 height 12
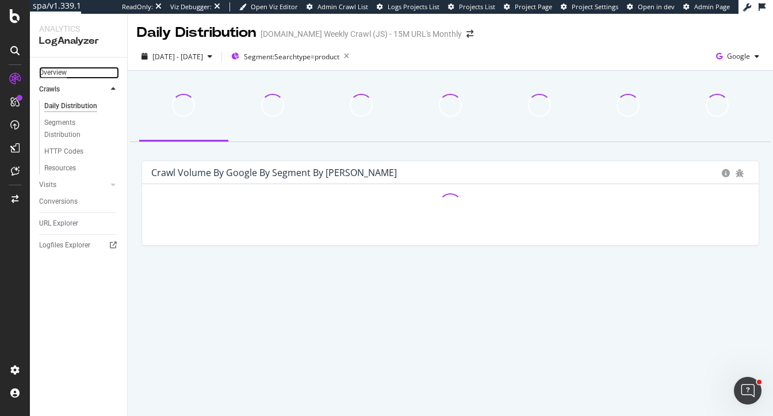
click at [50, 68] on div "Overview" at bounding box center [53, 73] width 28 height 12
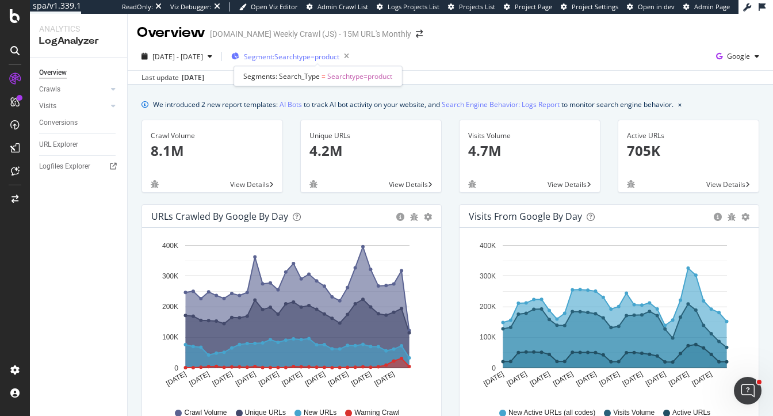
click at [340, 52] on span "Segment: Searchtype=product" at bounding box center [292, 57] width 96 height 10
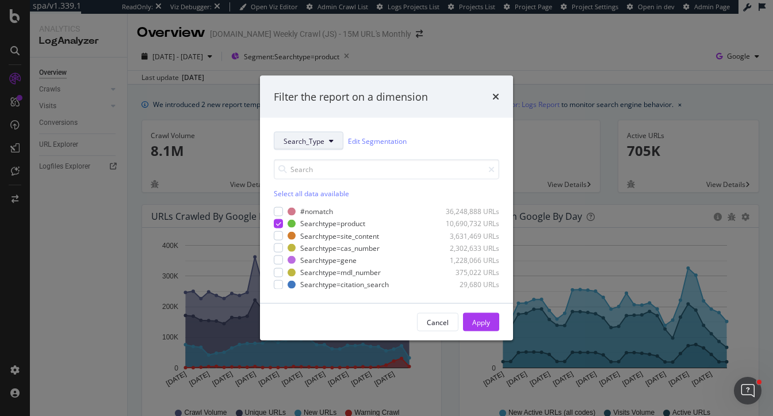
click at [303, 146] on span "Search_Type" at bounding box center [304, 141] width 41 height 10
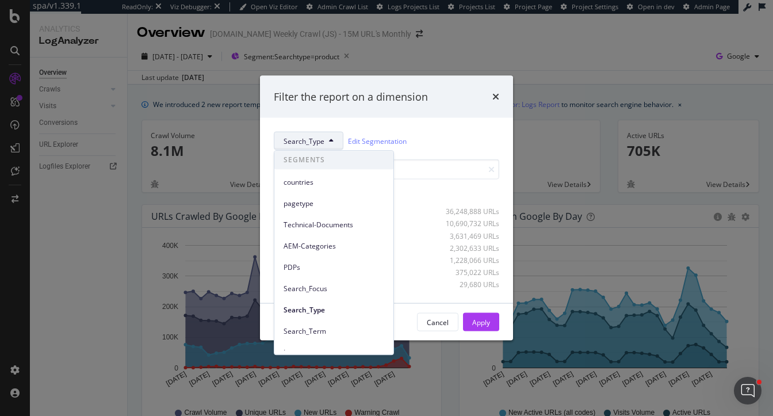
scroll to position [223, 0]
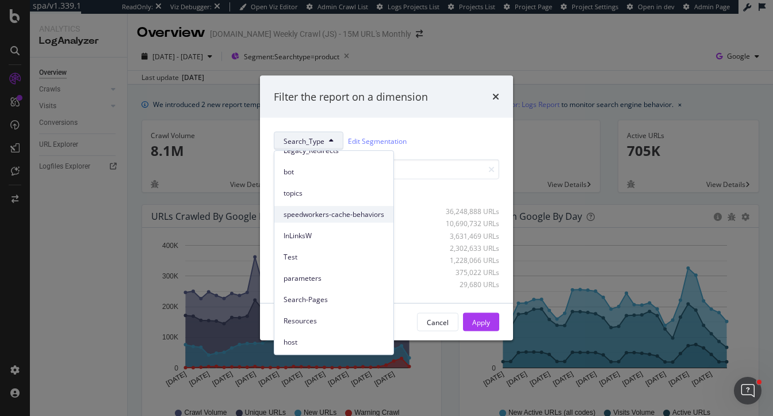
click at [316, 218] on span "speedworkers-cache-behaviors" at bounding box center [334, 214] width 101 height 10
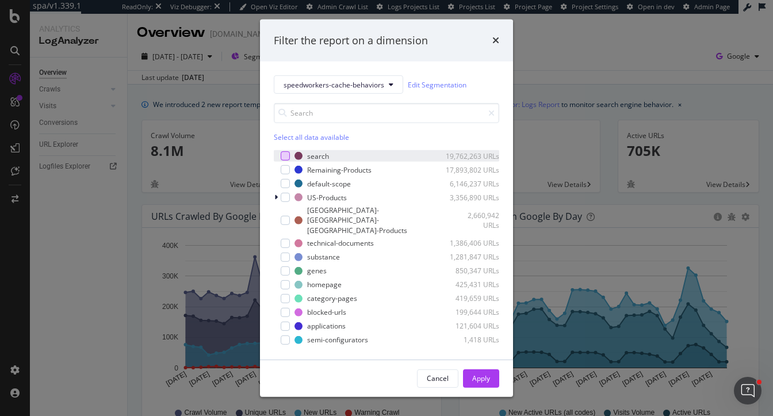
click at [286, 161] on div "modal" at bounding box center [285, 155] width 9 height 9
click at [476, 373] on div "Apply" at bounding box center [481, 378] width 18 height 10
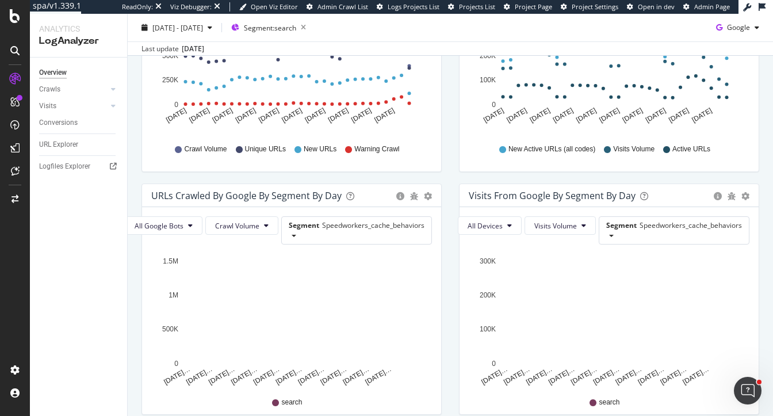
scroll to position [288, 0]
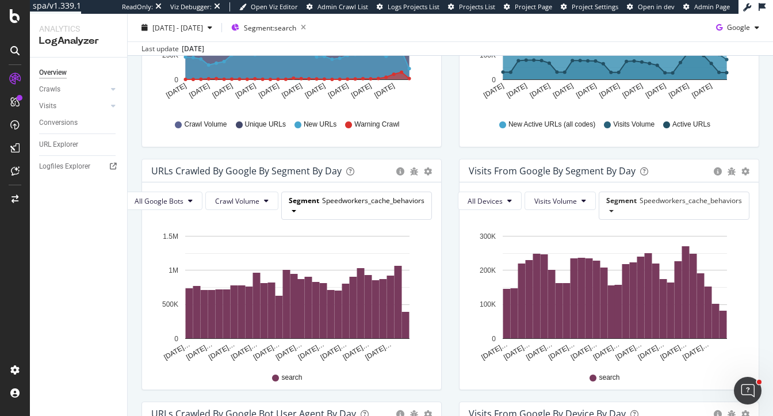
click at [406, 200] on span "Speedworkers_cache_behaviors" at bounding box center [373, 201] width 102 height 10
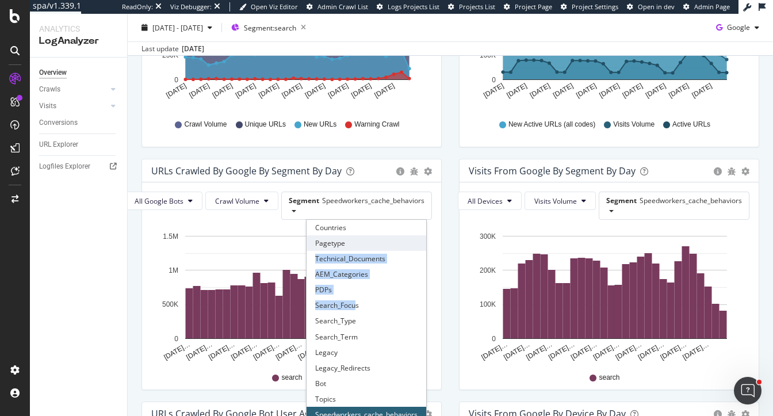
drag, startPoint x: 354, startPoint y: 307, endPoint x: 351, endPoint y: 237, distance: 70.3
click at [351, 237] on div "Countries Pagetype Technical_Documents AEM_Categories PDPs Search_Focus Search_…" at bounding box center [367, 376] width 120 height 313
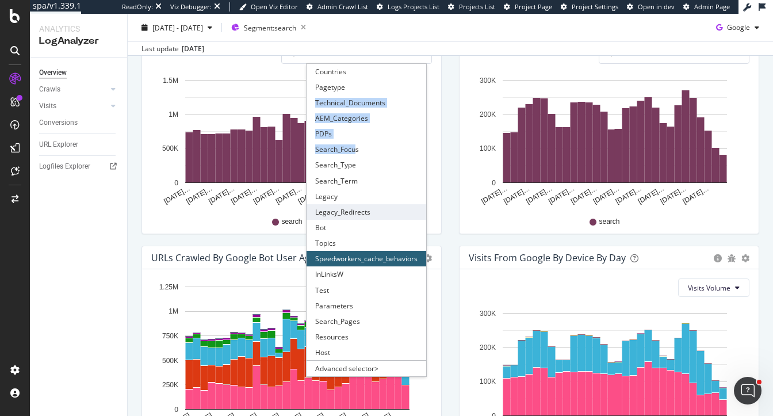
scroll to position [451, 0]
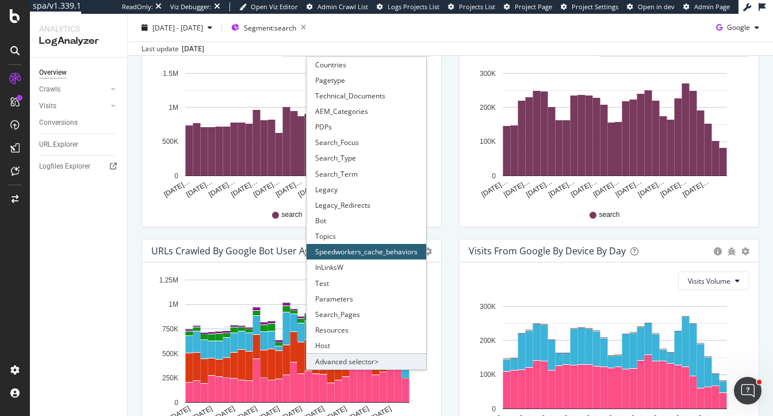
click at [336, 359] on div "Advanced selector >" at bounding box center [367, 361] width 120 height 16
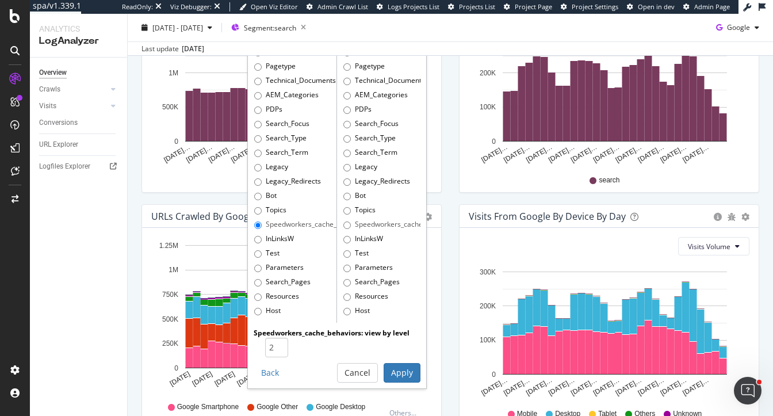
scroll to position [489, 0]
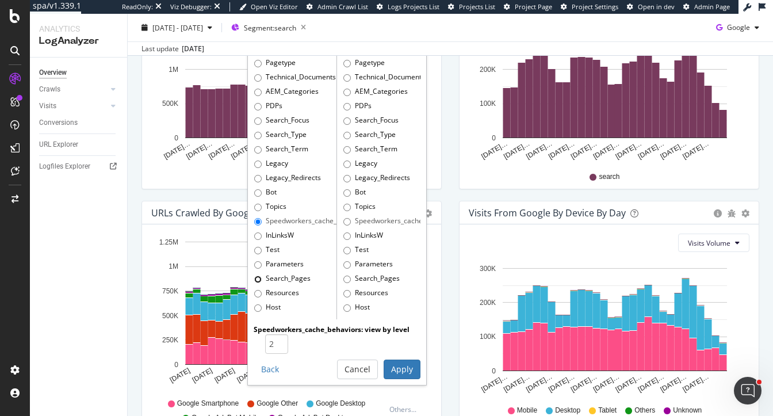
click at [259, 279] on input "Search_Pages" at bounding box center [257, 279] width 7 height 7
radio input "true"
radio input "false"
type input "3"
click at [280, 340] on input "3" at bounding box center [276, 344] width 23 height 20
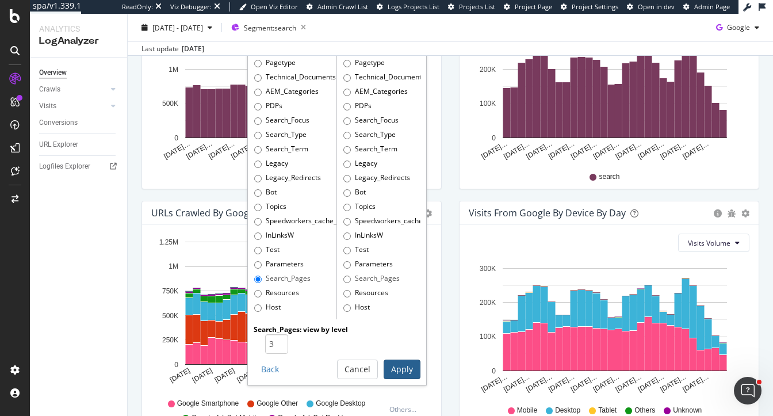
click at [402, 371] on button "Apply" at bounding box center [402, 370] width 37 height 20
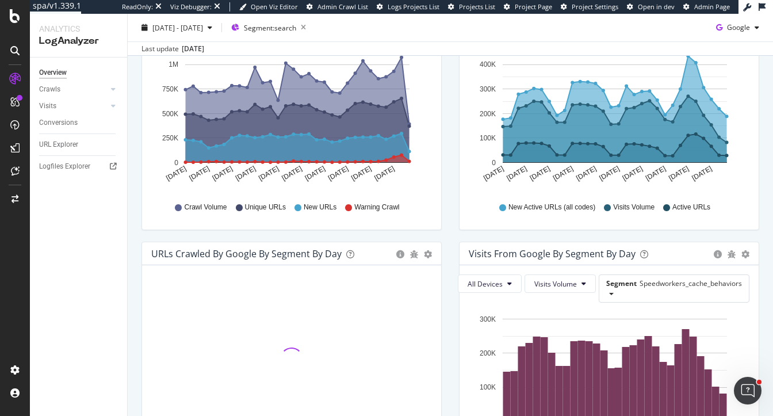
scroll to position [203, 0]
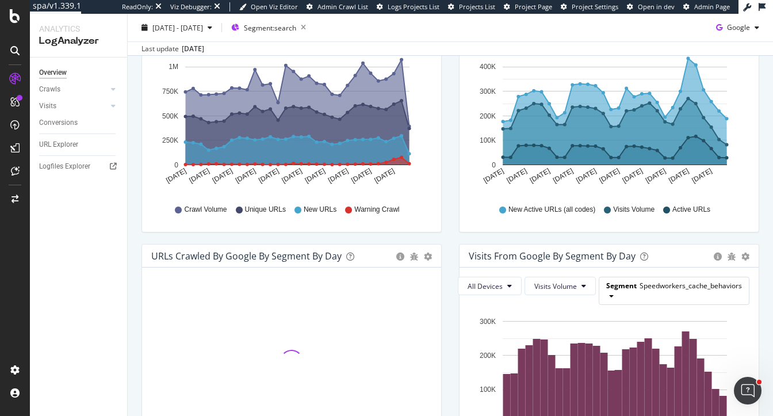
click at [701, 287] on span "Speedworkers_cache_behaviors" at bounding box center [691, 286] width 102 height 10
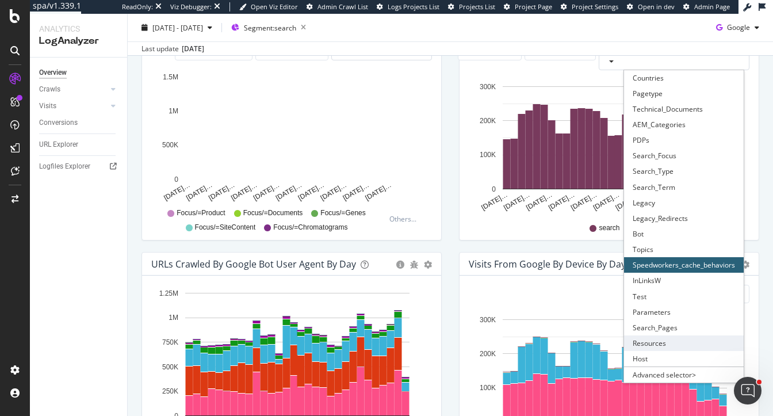
scroll to position [439, 0]
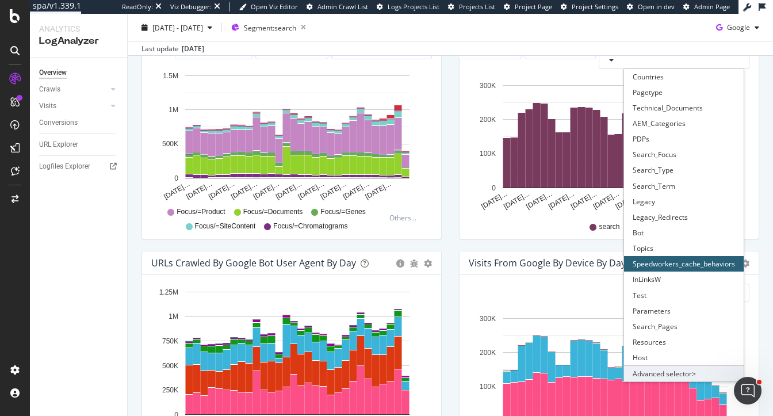
click at [674, 374] on div "Advanced selector >" at bounding box center [684, 373] width 120 height 16
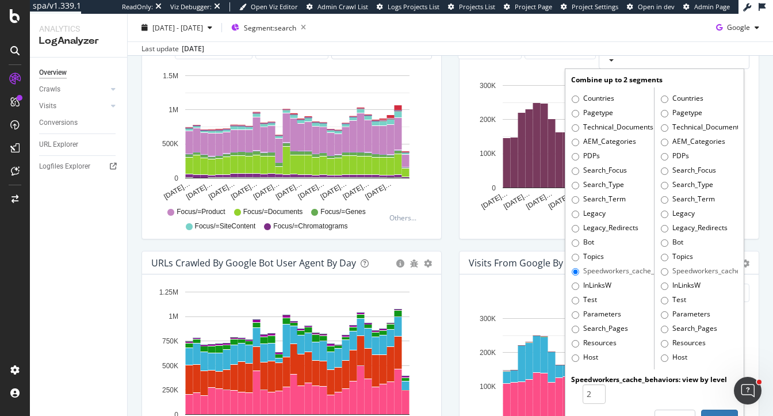
click at [585, 329] on label "Search_Pages" at bounding box center [600, 329] width 56 height 12
click at [579, 329] on input "Search_Pages" at bounding box center [575, 329] width 7 height 7
radio input "true"
radio input "false"
click at [715, 407] on div "Combine up to 2 segments Countries Pagetype Technical_Documents AEM_Categories …" at bounding box center [655, 252] width 178 height 366
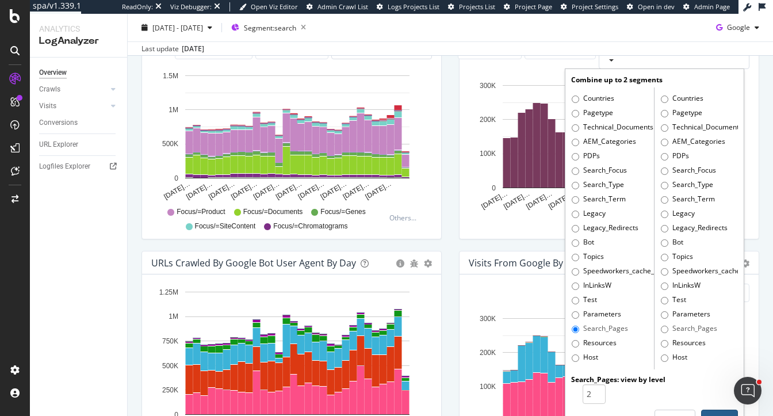
click at [715, 410] on button "Apply" at bounding box center [719, 420] width 37 height 20
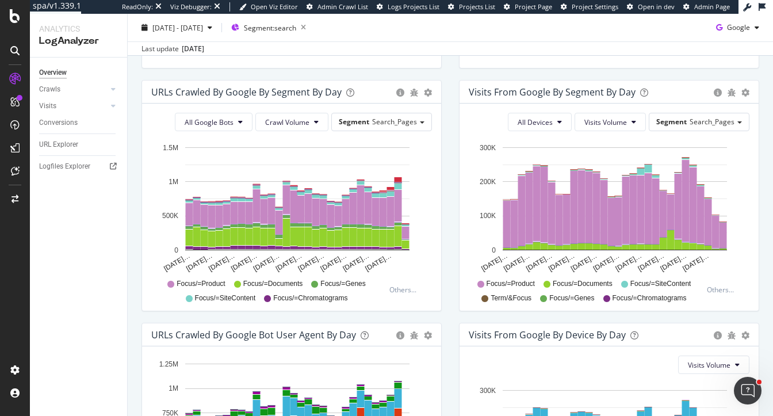
scroll to position [178, 0]
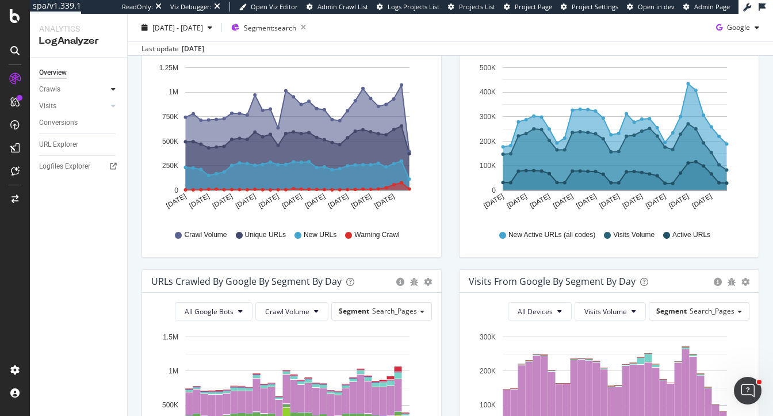
click at [113, 87] on icon at bounding box center [113, 89] width 5 height 7
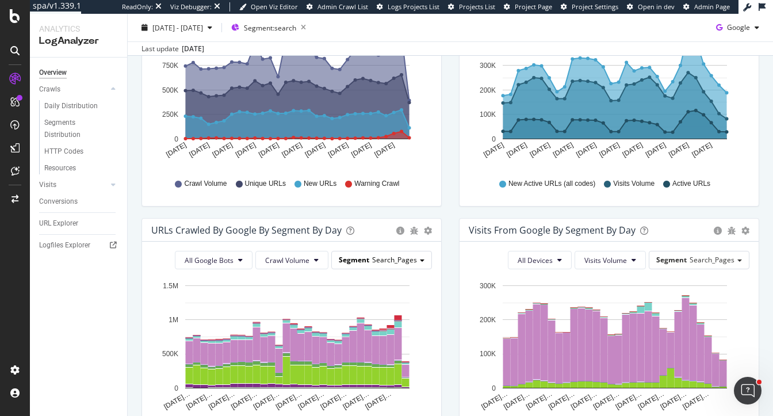
click at [399, 258] on span "Search_Pages" at bounding box center [394, 260] width 45 height 10
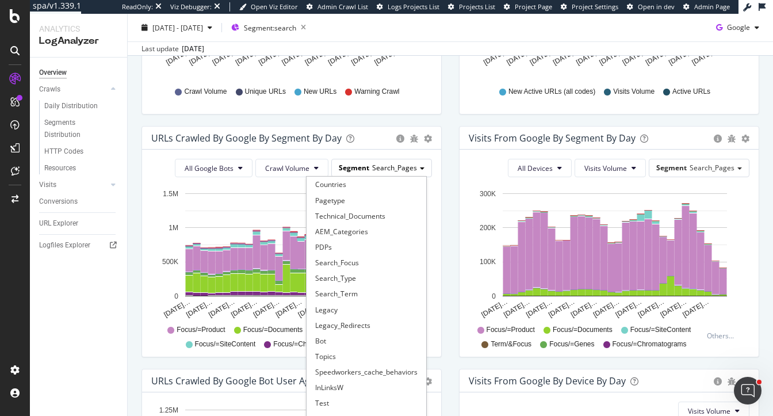
scroll to position [334, 0]
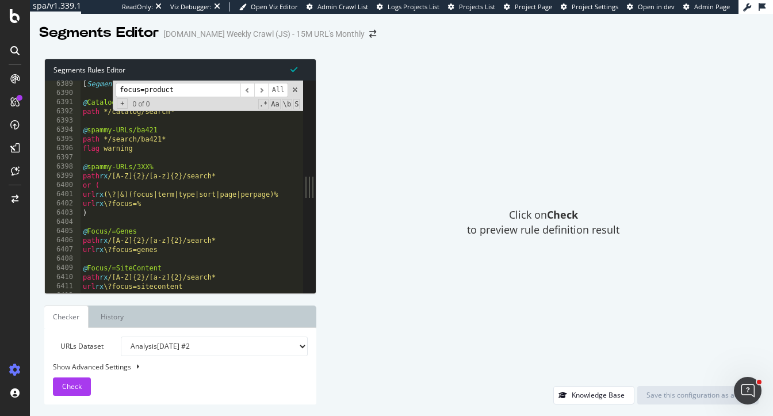
scroll to position [16101, 0]
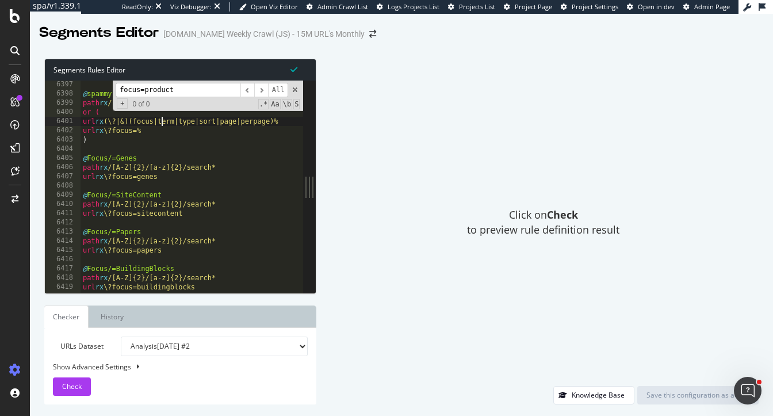
scroll to position [16122, 0]
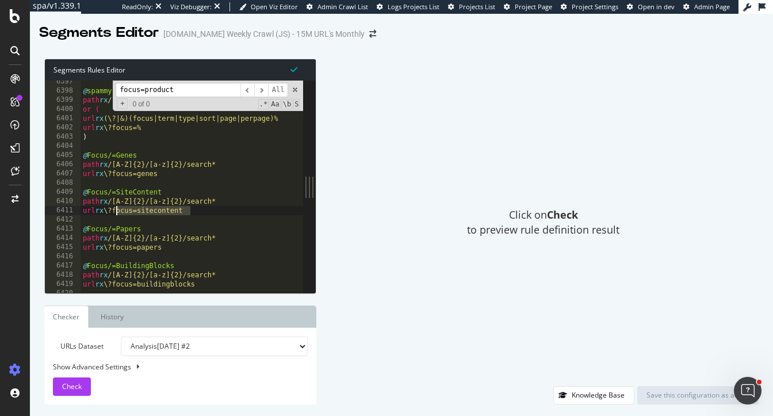
drag, startPoint x: 197, startPoint y: 212, endPoint x: 117, endPoint y: 212, distance: 79.4
type textarea "url rx \?focus=sitecontent"
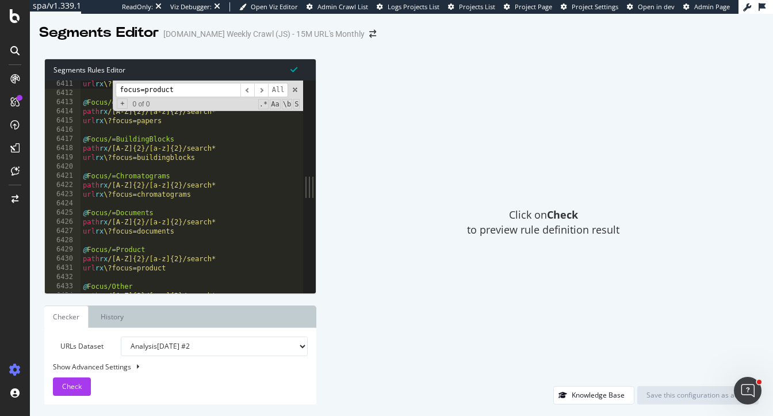
scroll to position [16157, 0]
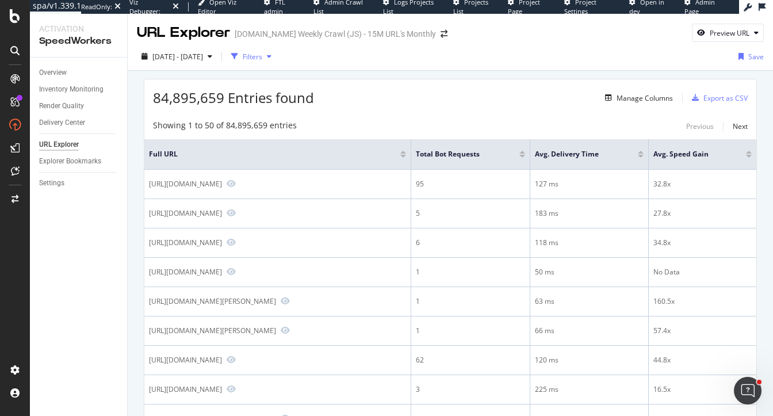
click at [262, 58] on div "Filters" at bounding box center [253, 57] width 20 height 10
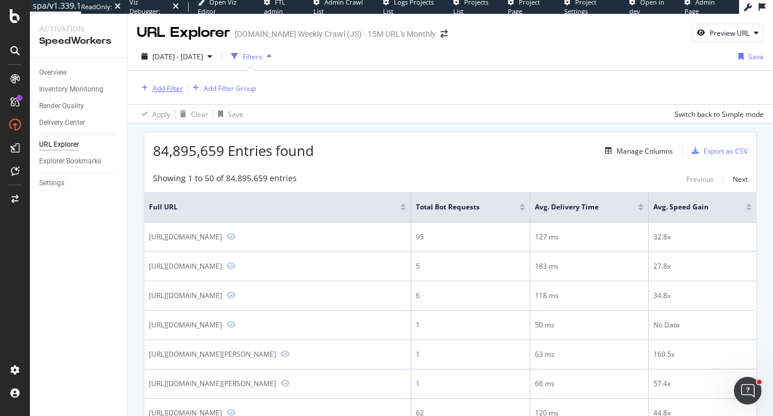
click at [176, 83] on div "Add Filter" at bounding box center [167, 88] width 30 height 10
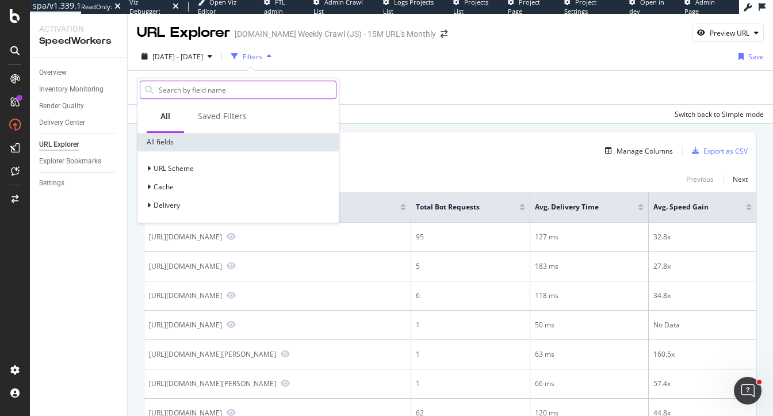
click at [222, 97] on input "text" at bounding box center [247, 89] width 178 height 17
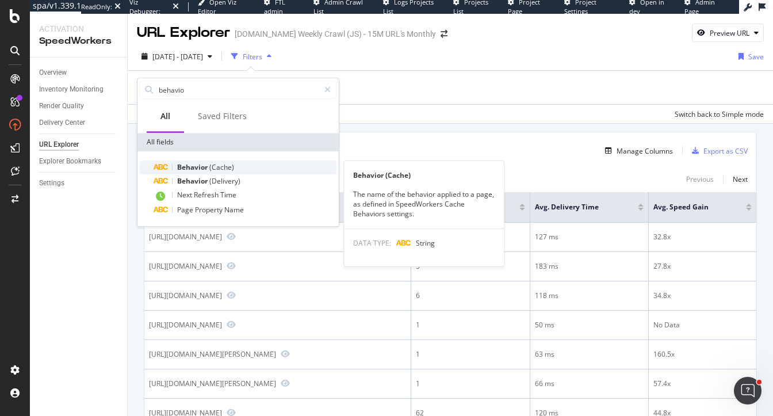
type input "behavio"
click at [227, 168] on span "(Cache)" at bounding box center [221, 167] width 25 height 10
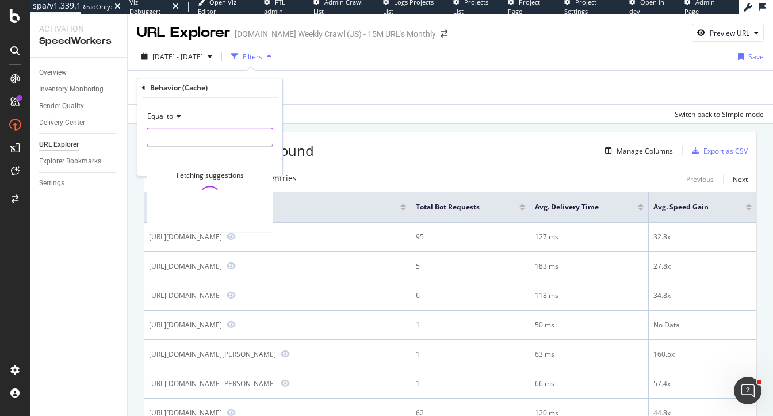
click at [197, 132] on input "text" at bounding box center [209, 137] width 125 height 18
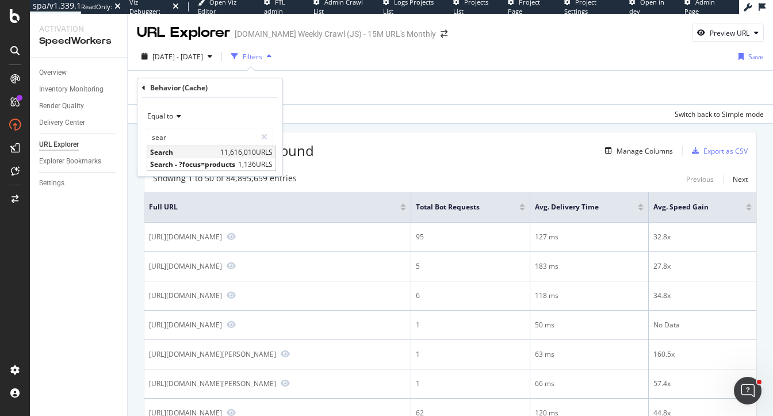
click at [191, 153] on span "Search" at bounding box center [183, 152] width 67 height 10
type input "Search"
click at [261, 161] on div "Apply" at bounding box center [264, 162] width 18 height 10
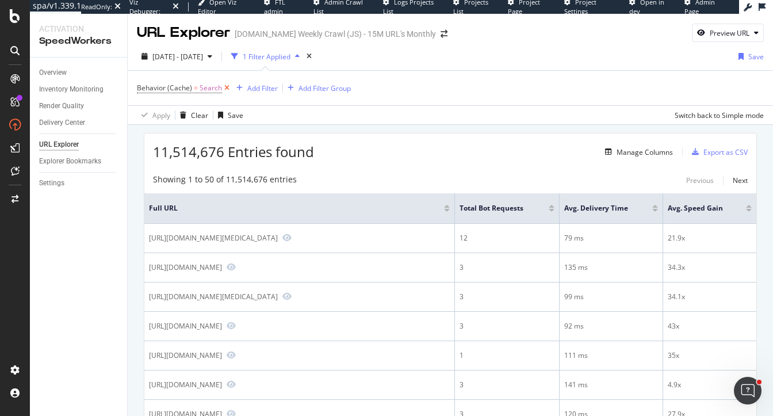
click at [225, 87] on icon at bounding box center [227, 88] width 10 height 12
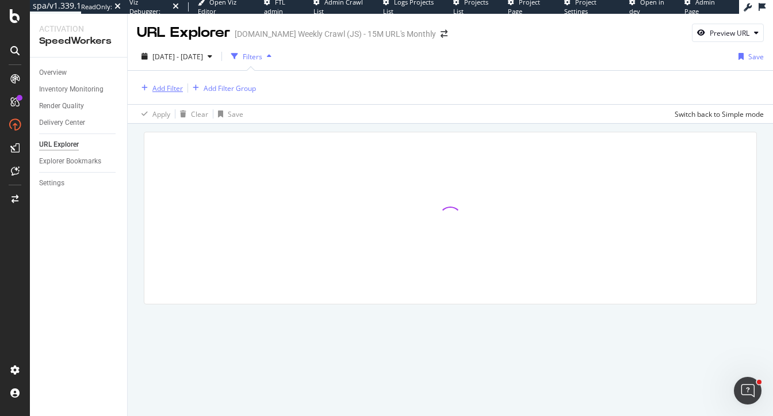
click at [171, 90] on div "Add Filter" at bounding box center [167, 88] width 30 height 10
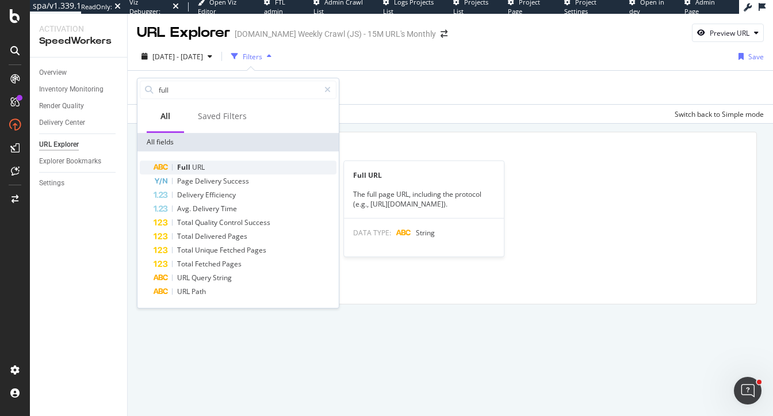
type input "full"
click at [203, 165] on span "URL" at bounding box center [198, 167] width 13 height 10
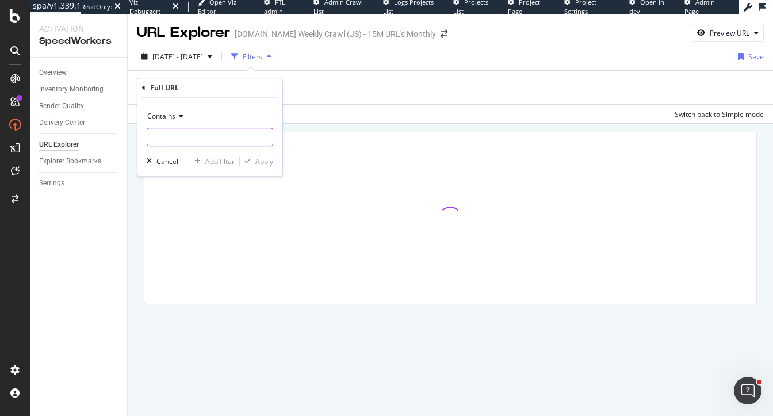
click at [182, 138] on input "text" at bounding box center [209, 137] width 125 height 18
type input "/search"
click at [257, 157] on div "Apply" at bounding box center [264, 162] width 18 height 10
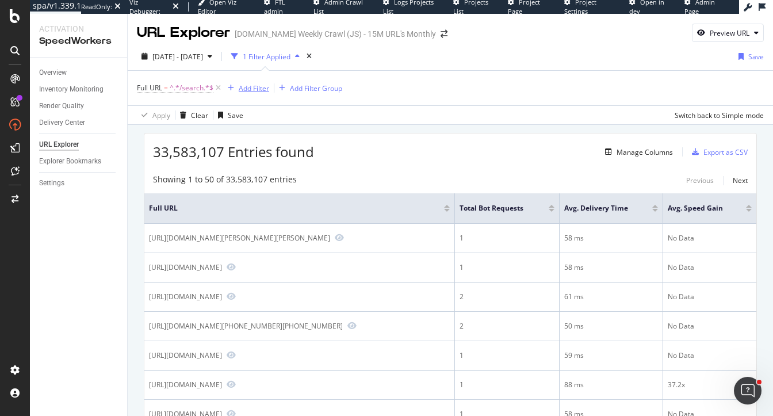
click at [253, 89] on div "Add Filter" at bounding box center [254, 88] width 30 height 10
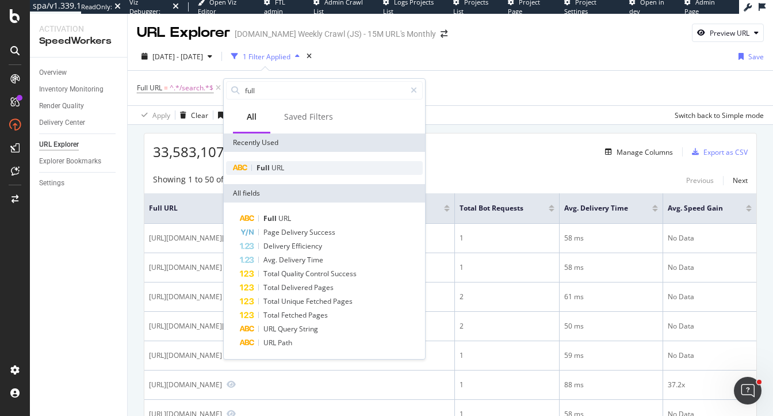
click at [287, 167] on div "Full URL" at bounding box center [324, 168] width 197 height 14
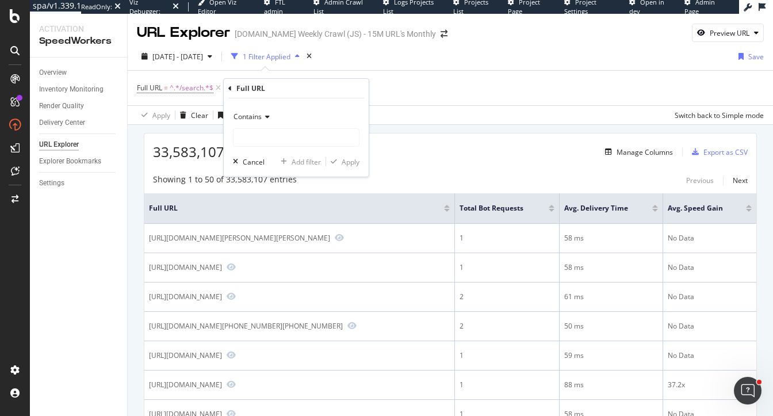
click at [251, 111] on div "Contains" at bounding box center [296, 117] width 127 height 18
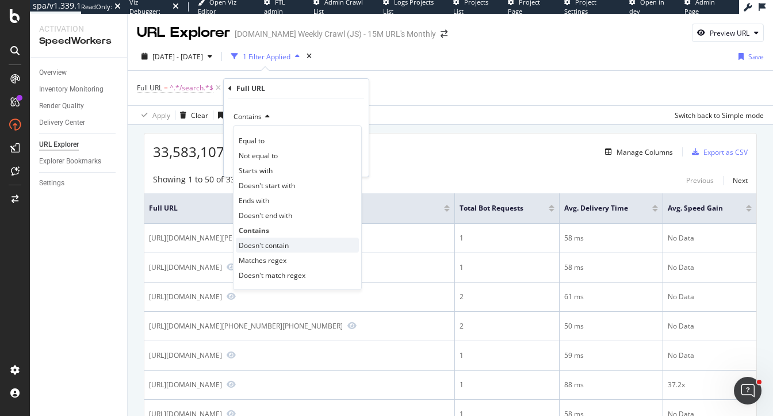
click at [273, 243] on span "Doesn't contain" at bounding box center [264, 246] width 50 height 10
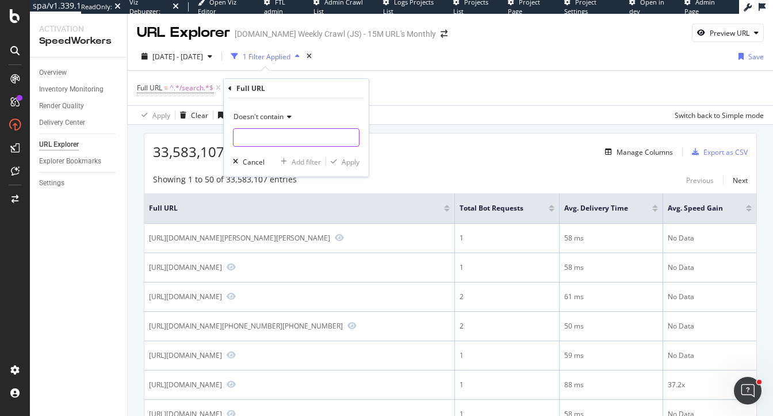
click at [269, 134] on input "text" at bounding box center [296, 137] width 125 height 18
type input "?focus=product"
click at [352, 161] on div "Apply" at bounding box center [351, 162] width 18 height 10
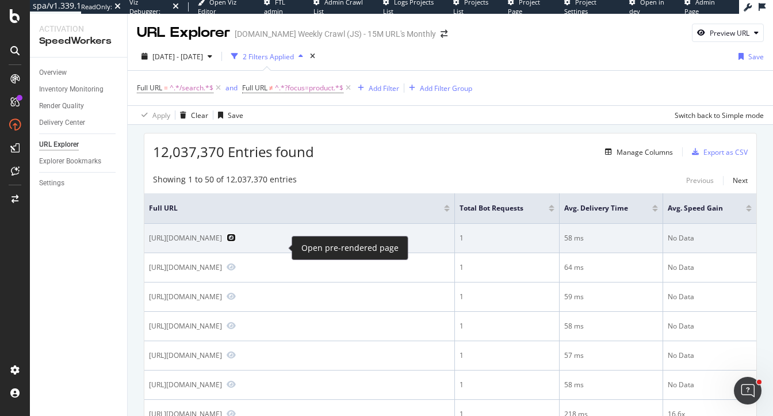
click at [236, 242] on icon "Preview https://www.sigmaaldrich.com/KR/ko/search/119001?focus=genes&page=1&per…" at bounding box center [231, 238] width 9 height 8
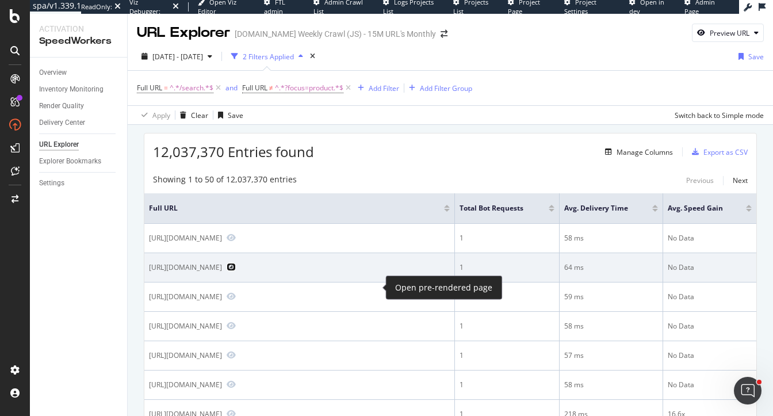
click at [236, 271] on icon "Preview https://www.sigmaaldrich.com/MX/es/search/mfcd00040574?focus=chromatogr…" at bounding box center [231, 267] width 9 height 8
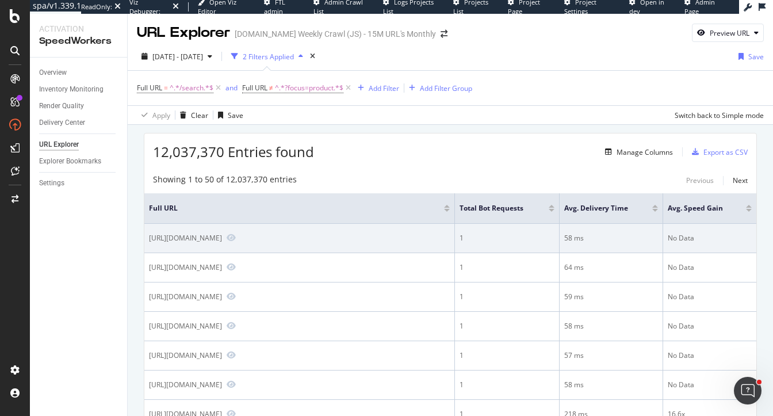
drag, startPoint x: 318, startPoint y: 238, endPoint x: 364, endPoint y: 238, distance: 45.5
click at [222, 238] on div "https://www.sigmaaldrich.com/KR/ko/search/119001?focus=genes&page=1&perpage=30&…" at bounding box center [185, 238] width 73 height 10
copy div "?focus=genes"
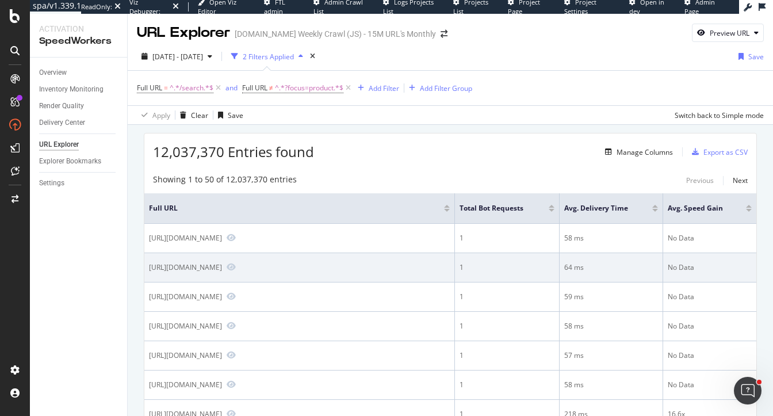
drag, startPoint x: 419, startPoint y: 279, endPoint x: 345, endPoint y: 279, distance: 74.2
click at [222, 272] on div "https://www.sigmaaldrich.com/MX/es/search/mfcd00040574?focus=chromatograms&page…" at bounding box center [185, 267] width 73 height 10
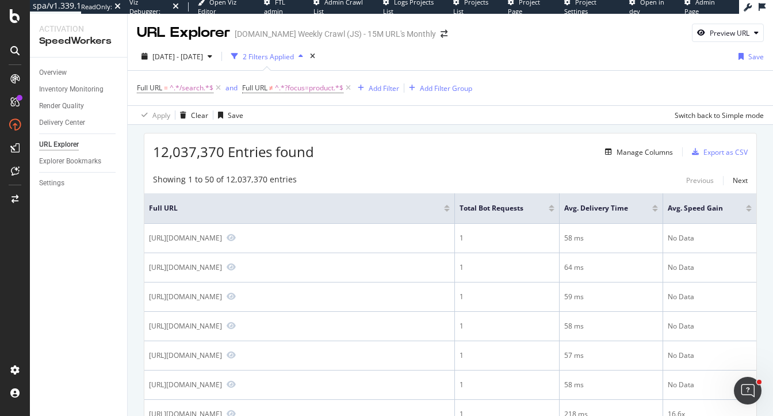
copy div "?focus=chromatograms"
click at [379, 89] on div "Add Filter" at bounding box center [384, 88] width 30 height 10
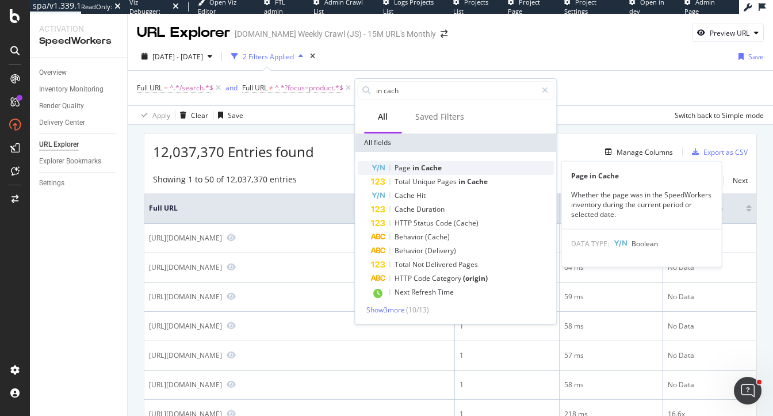
type input "in cach"
click at [425, 166] on span "Cache" at bounding box center [431, 168] width 21 height 10
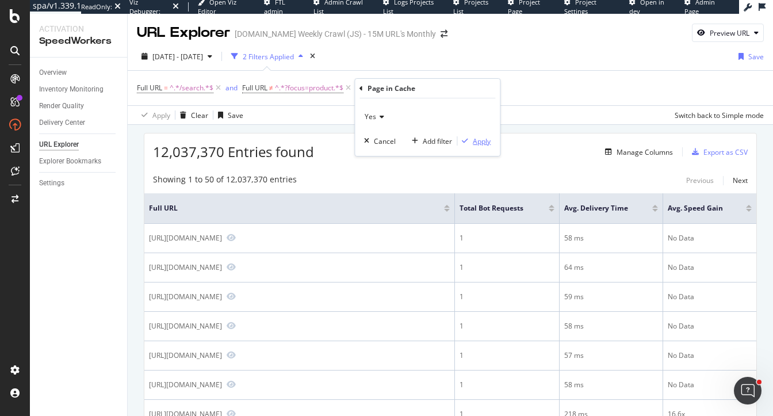
click at [479, 138] on div "Apply" at bounding box center [482, 141] width 18 height 10
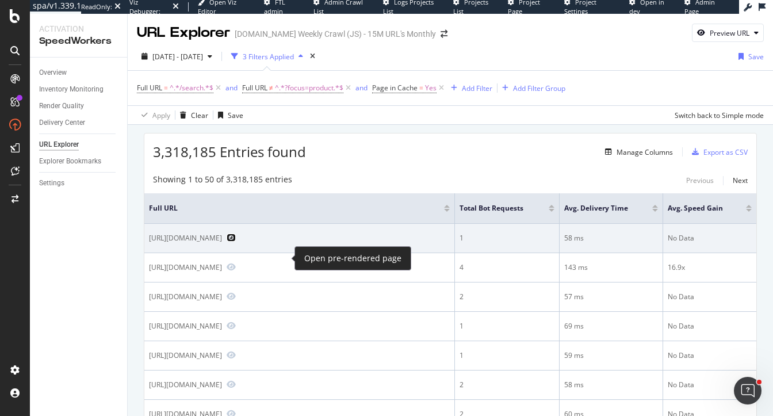
click at [236, 242] on icon "Preview https://www.sigmaaldrich.com/PR/en/search/lithium-manganese-nickel-oxid…" at bounding box center [231, 238] width 9 height 8
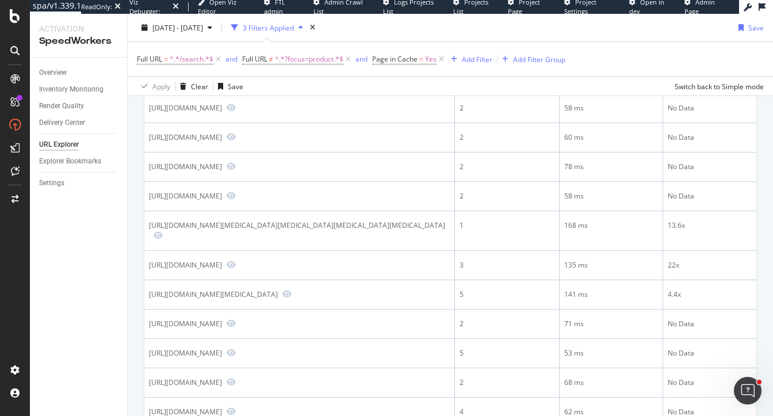
scroll to position [307, 0]
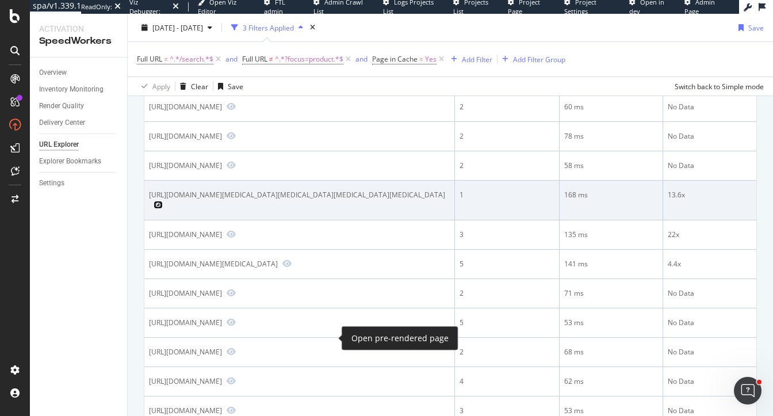
click at [163, 209] on icon "Preview https://www.sigmaaldrich.com/ES/en/search/guanidinium-thiocyanate-pheno…" at bounding box center [158, 205] width 9 height 8
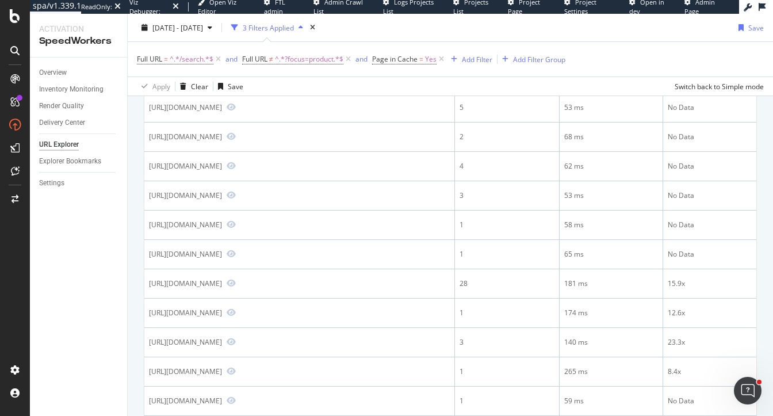
scroll to position [554, 0]
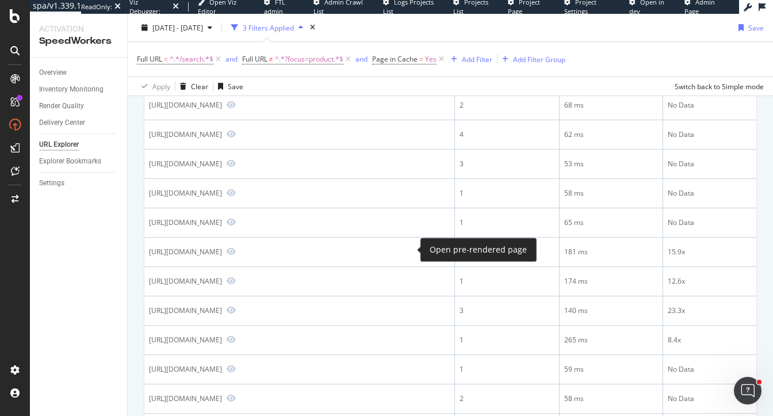
click at [236, 79] on icon "Preview https://www.sigmaaldrich.com/IN/en/search/r-(-)-limonene-purchase?focus…" at bounding box center [231, 75] width 9 height 8
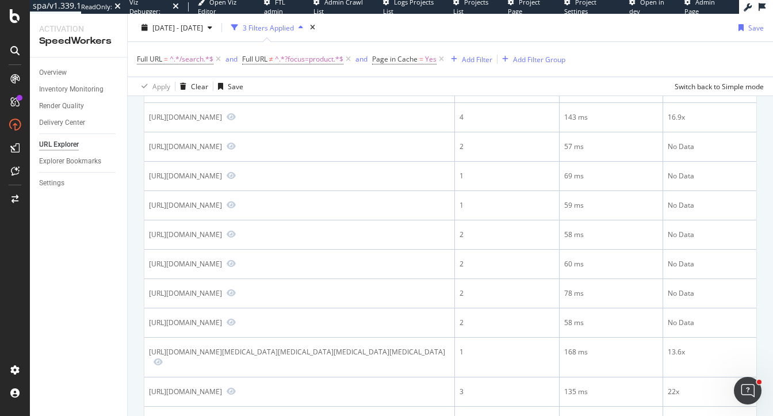
scroll to position [0, 0]
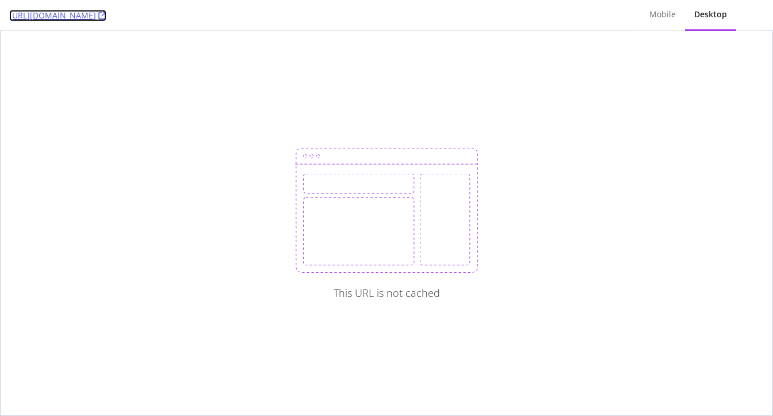
click at [106, 14] on link "[URL][DOMAIN_NAME]" at bounding box center [57, 16] width 97 height 12
click at [669, 17] on div "Mobile" at bounding box center [663, 15] width 26 height 12
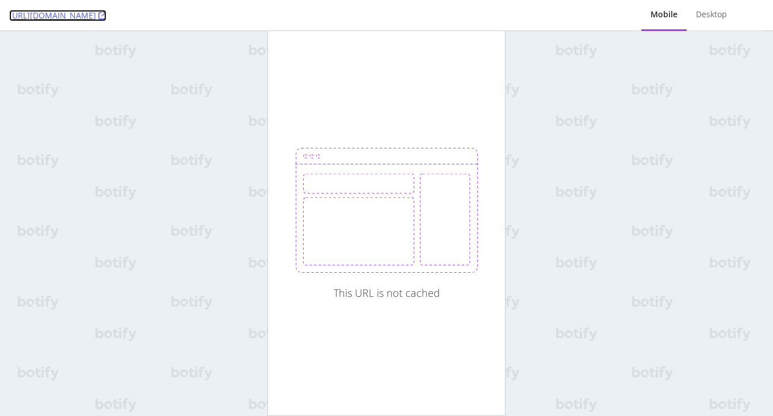
click at [106, 16] on link "[URL][DOMAIN_NAME]" at bounding box center [57, 16] width 97 height 12
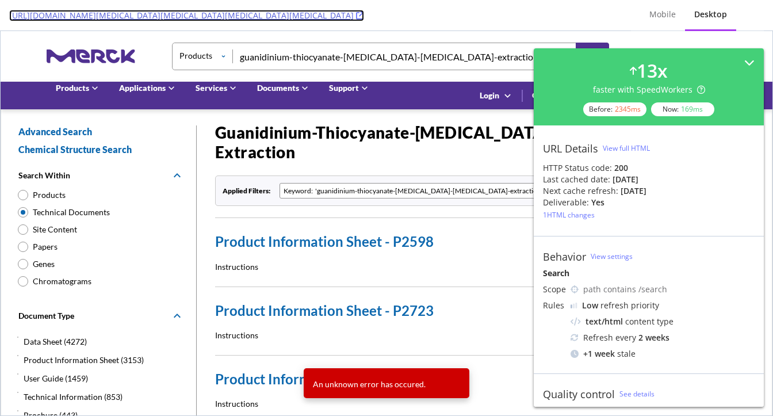
click at [364, 16] on link "[URL][DOMAIN_NAME][MEDICAL_DATA][MEDICAL_DATA][MEDICAL_DATA][MEDICAL_DATA]" at bounding box center [186, 16] width 355 height 12
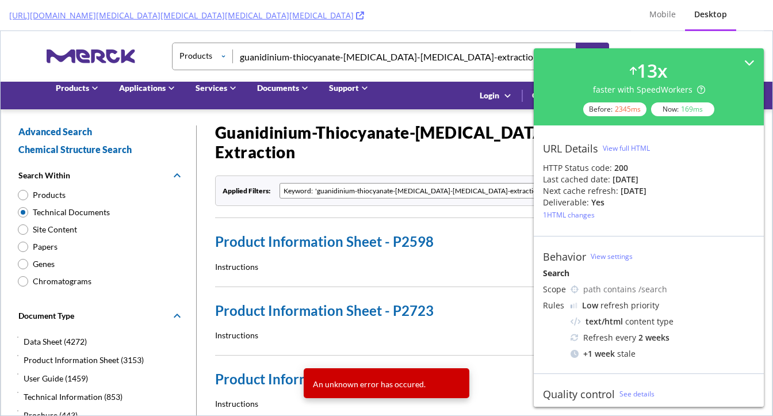
click at [25, 229] on input "Site Content" at bounding box center [23, 229] width 13 height 15
click at [19, 231] on input "Site Content" at bounding box center [23, 229] width 13 height 15
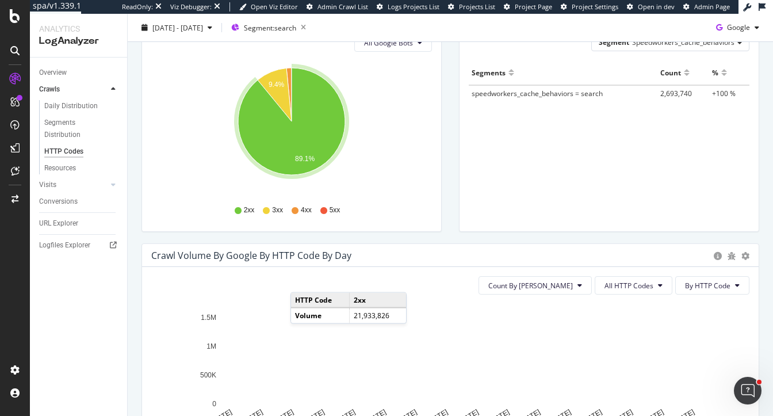
scroll to position [317, 0]
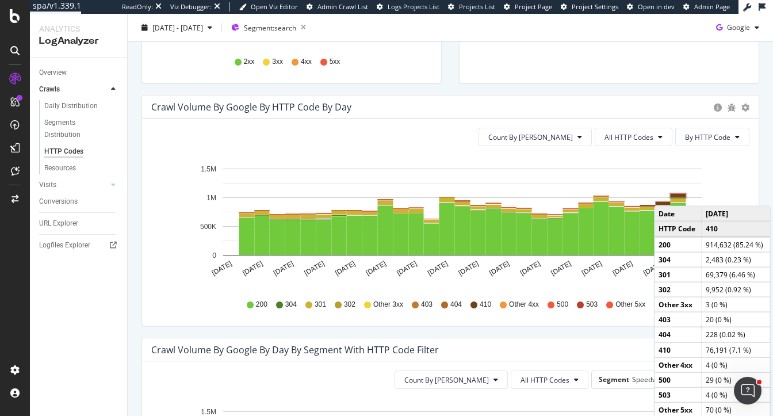
click at [678, 194] on rect "A chart." at bounding box center [679, 195] width 16 height 3
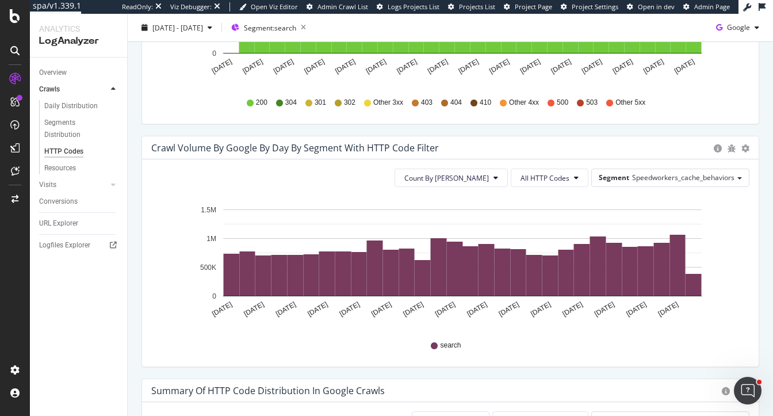
scroll to position [589, 0]
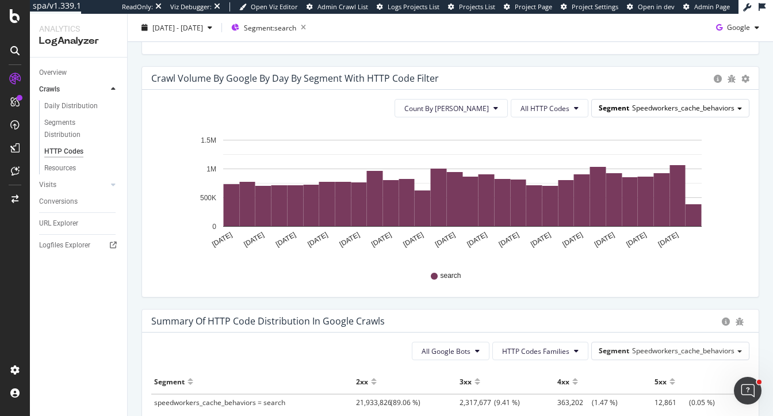
click at [657, 113] on div "Segment Speedworkers_cache_behaviors" at bounding box center [670, 108] width 157 height 17
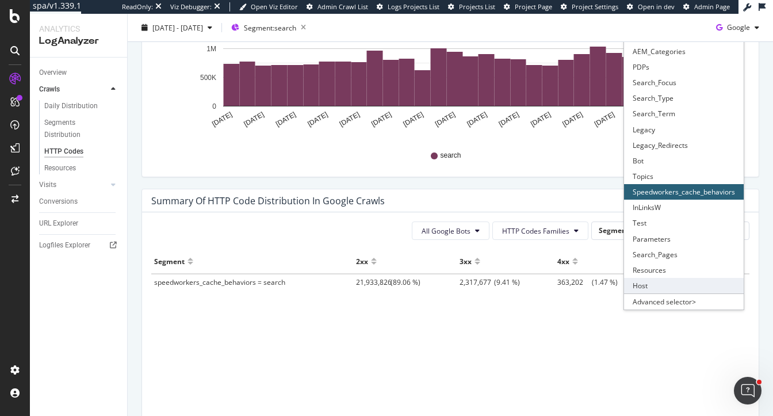
scroll to position [699, 0]
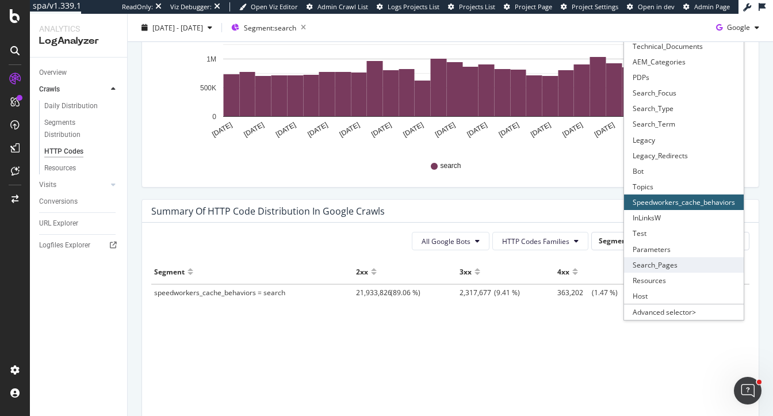
click at [661, 262] on div "Search_Pages" at bounding box center [684, 265] width 120 height 16
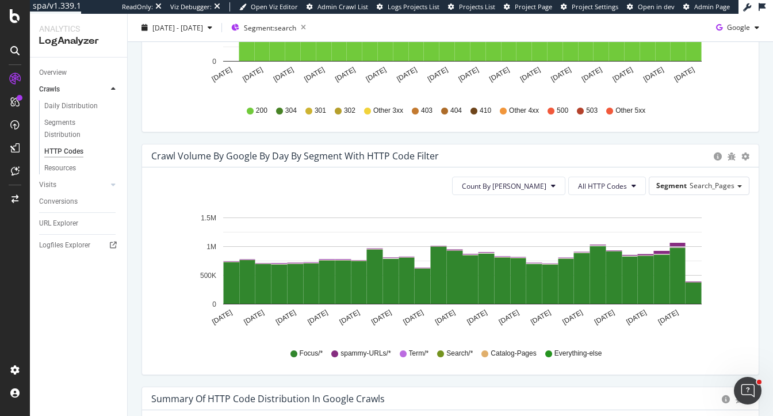
scroll to position [513, 0]
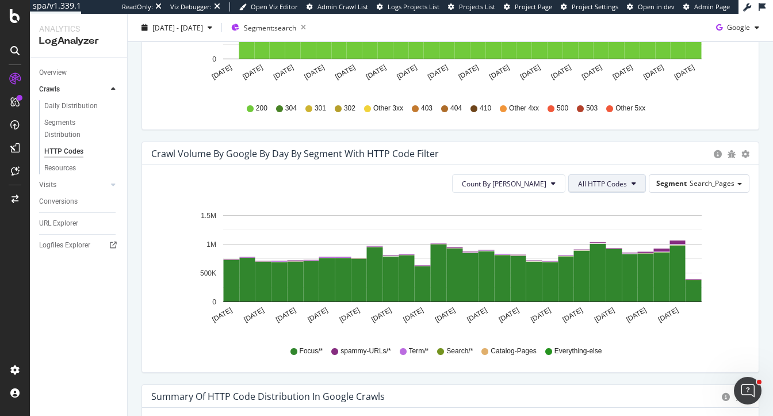
click at [634, 184] on icon at bounding box center [634, 183] width 5 height 7
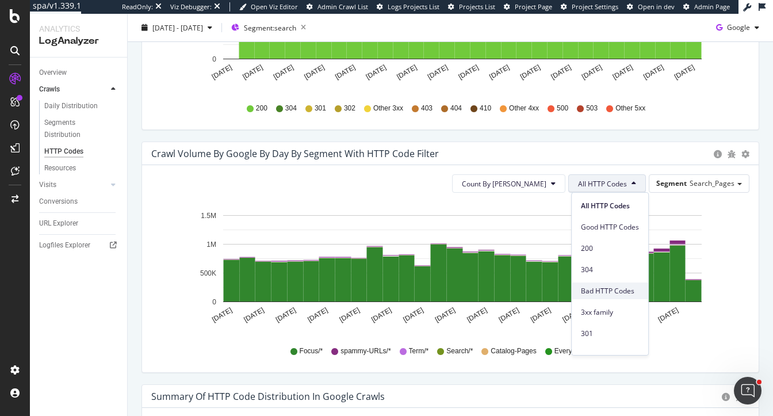
click at [615, 291] on span "Bad HTTP Codes" at bounding box center [610, 291] width 58 height 10
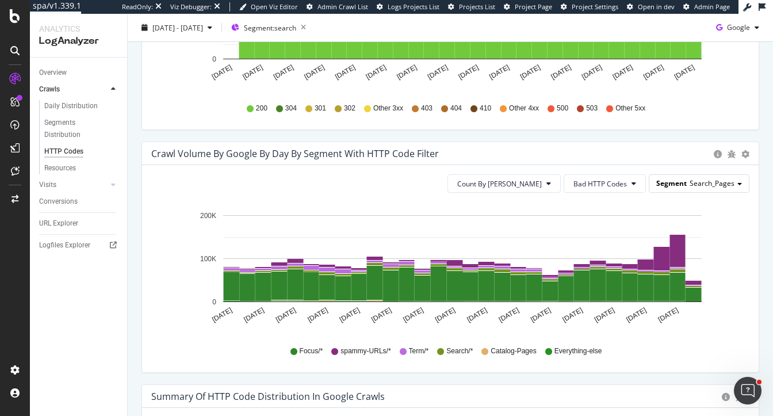
click at [710, 185] on span "Search_Pages" at bounding box center [712, 183] width 45 height 10
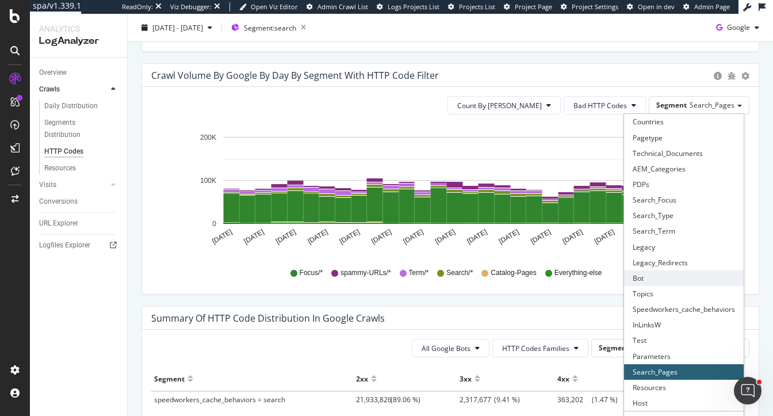
scroll to position [608, 0]
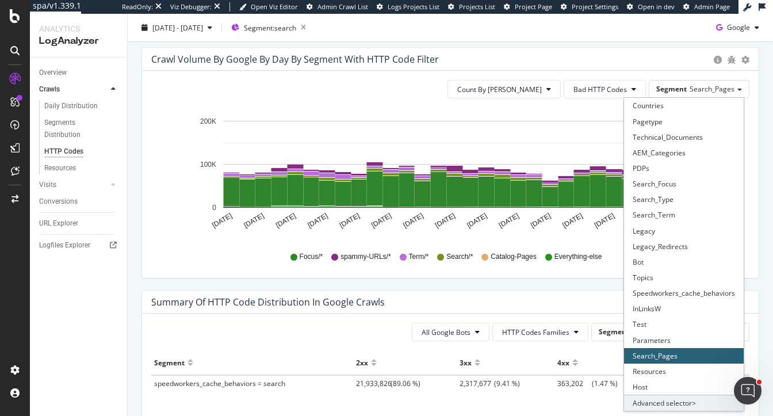
click at [656, 399] on div "Advanced selector >" at bounding box center [684, 403] width 120 height 16
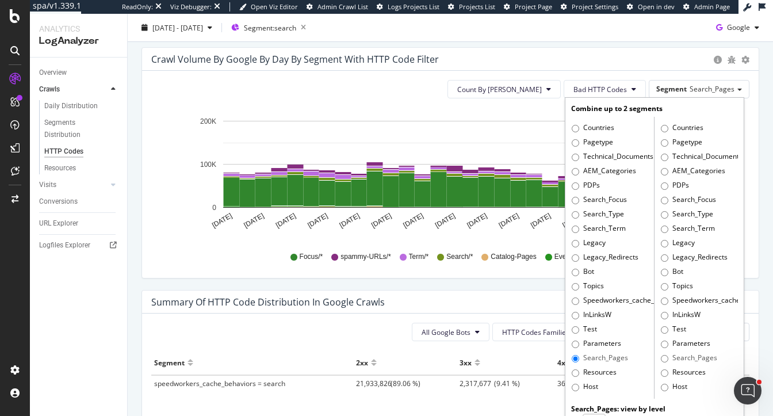
scroll to position [635, 0]
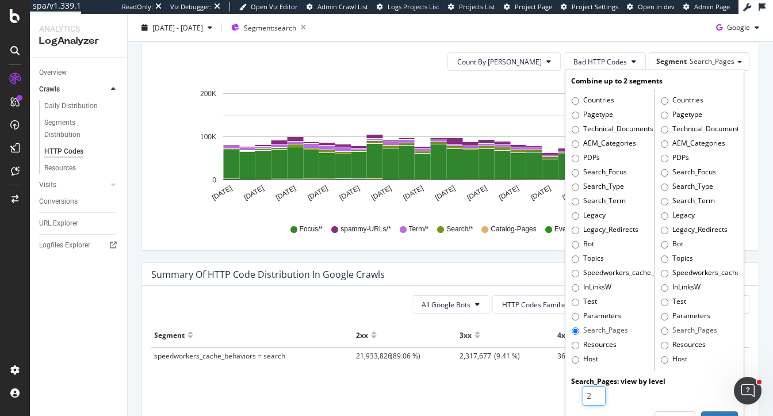
click at [599, 392] on input "2" at bounding box center [594, 396] width 23 height 20
type input "3"
click at [599, 392] on input "3" at bounding box center [594, 396] width 23 height 20
click at [714, 412] on button "Apply" at bounding box center [719, 421] width 37 height 20
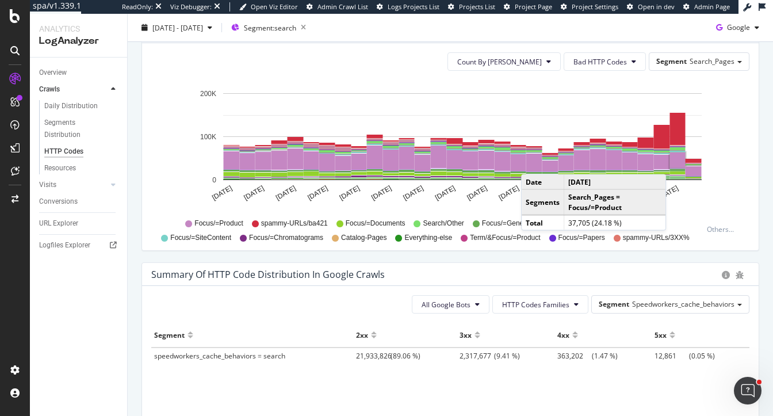
click at [678, 162] on rect "A chart." at bounding box center [678, 160] width 16 height 16
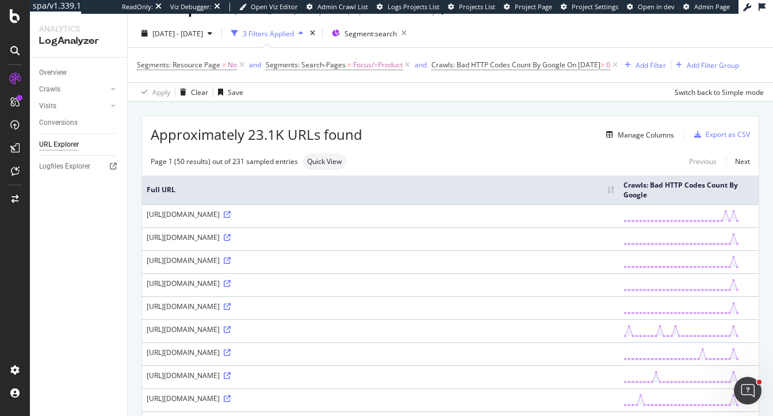
scroll to position [28, 0]
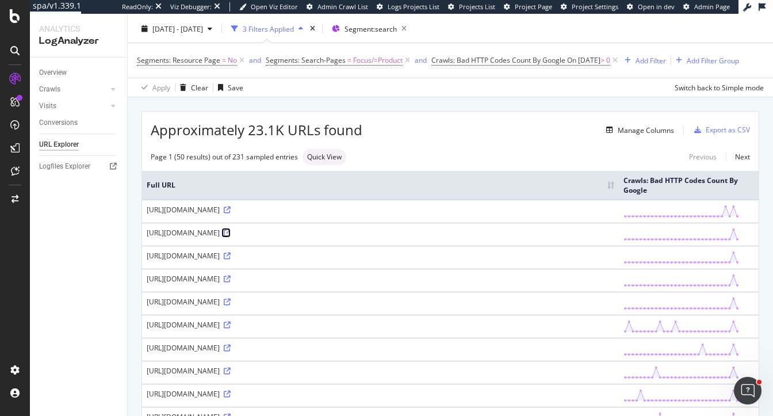
click at [231, 237] on icon at bounding box center [227, 233] width 7 height 7
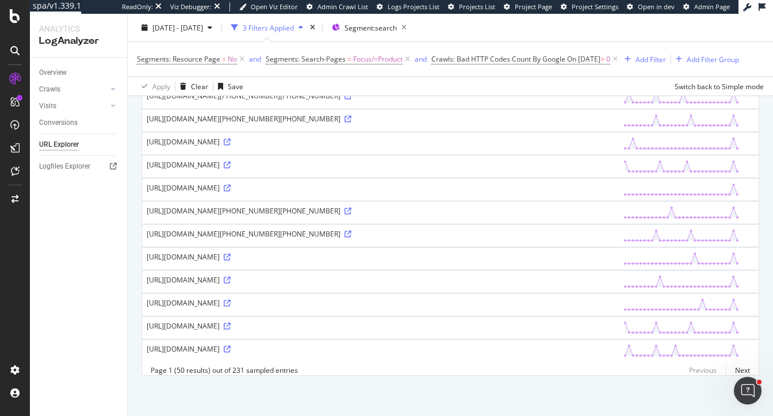
scroll to position [1035, 0]
click at [231, 353] on icon at bounding box center [227, 349] width 7 height 7
